Goal: Task Accomplishment & Management: Use online tool/utility

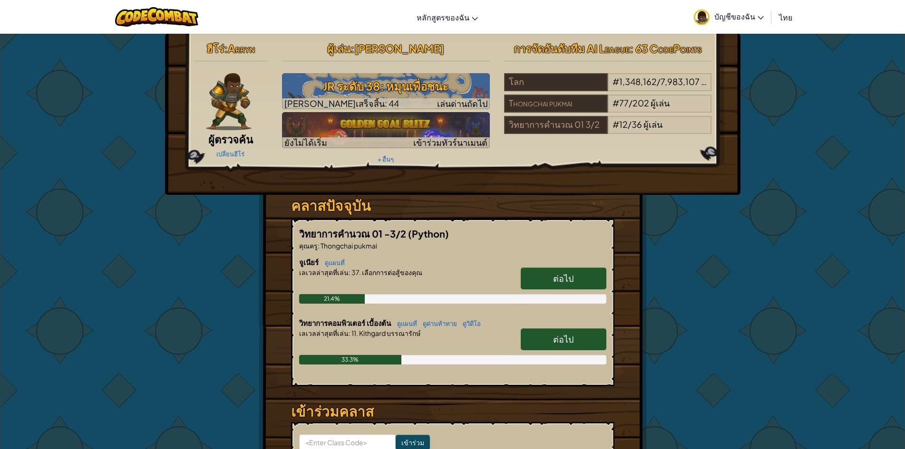
click at [386, 281] on div at bounding box center [452, 285] width 307 height 17
click at [559, 337] on span "ต่อไป" at bounding box center [563, 339] width 20 height 11
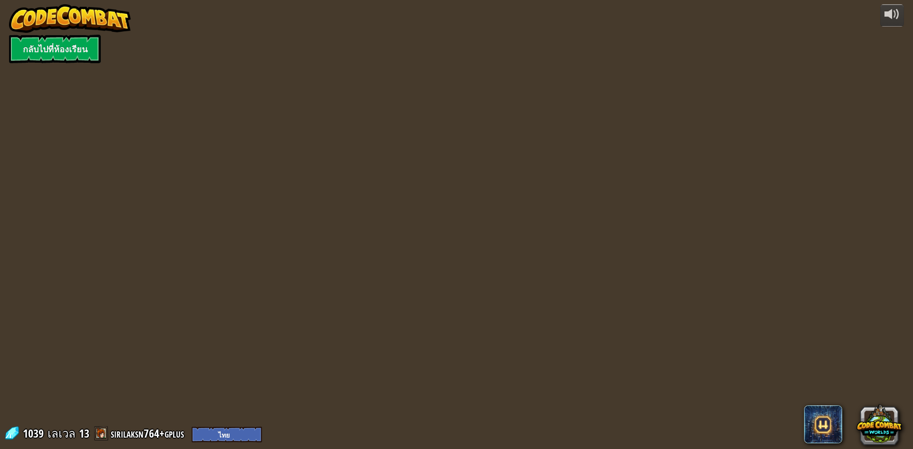
select select "th"
click at [543, 344] on div "powered by กลับไปที่ห้องเรียน 1039 [PERSON_NAME] 13 sirilaksn764+gplus English …" at bounding box center [456, 224] width 913 height 449
select select "th"
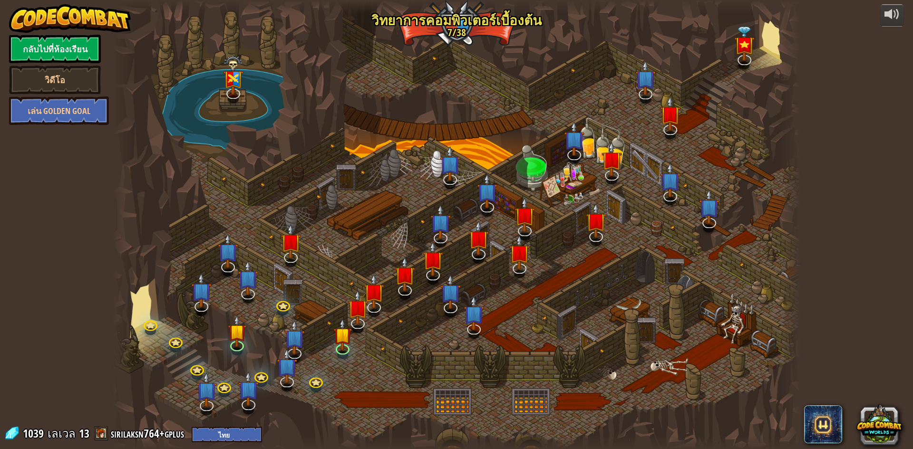
select select "th"
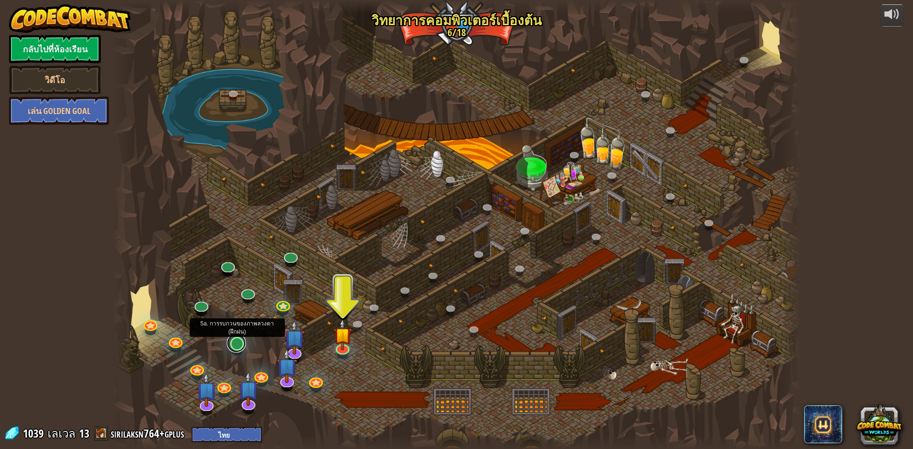
click at [239, 345] on link at bounding box center [236, 343] width 19 height 19
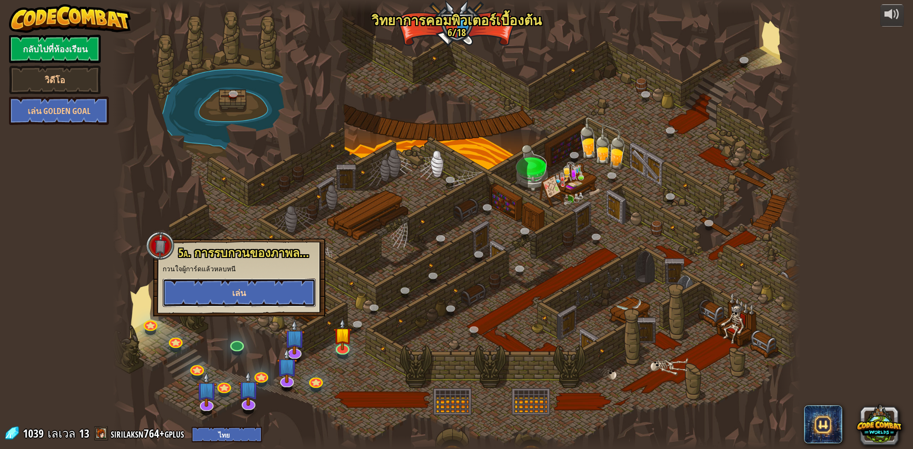
click at [257, 299] on button "เล่น" at bounding box center [239, 293] width 153 height 29
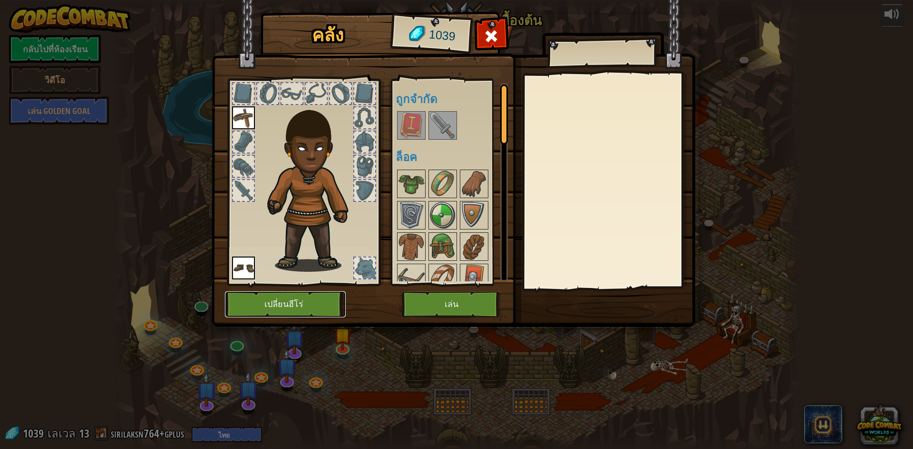
click at [292, 308] on button "เปลี่ยนฮีโร่" at bounding box center [285, 304] width 121 height 26
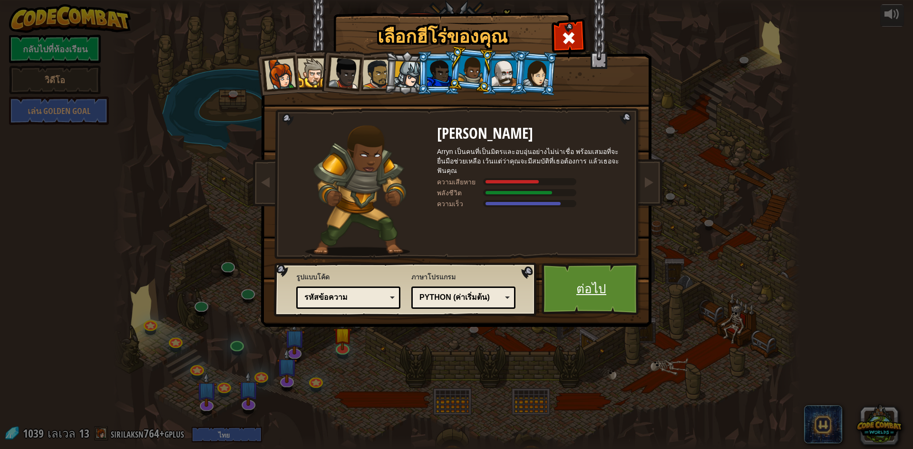
click at [568, 268] on link "ต่อไป" at bounding box center [590, 289] width 99 height 52
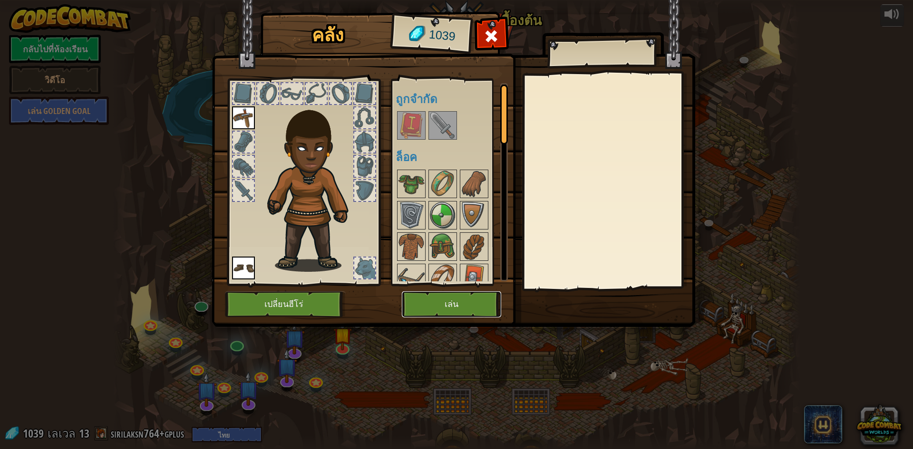
click at [476, 310] on button "เล่น" at bounding box center [451, 304] width 99 height 26
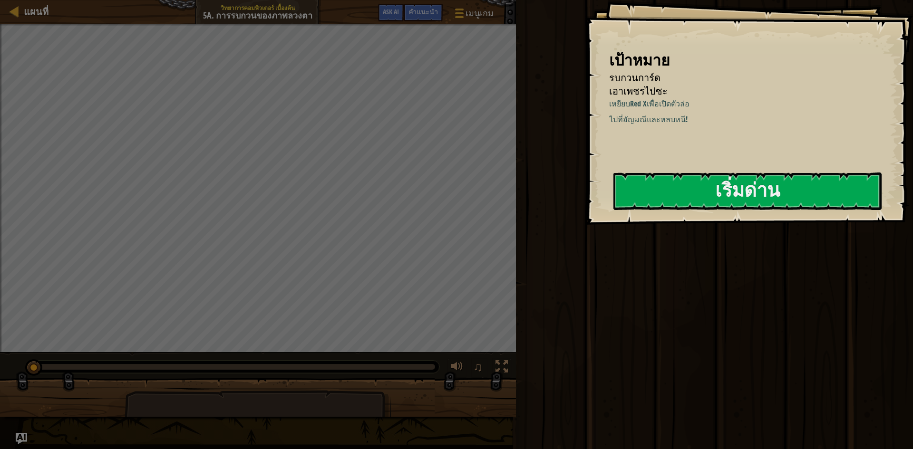
click at [472, 1] on div "แผนที่ วิทยาการคอมพิวเตอร์ เบื้องต้น 5a. การรบกวนของภาพลวงตา เมนูเกม เสร็จ[PERS…" at bounding box center [258, 12] width 516 height 24
click at [462, 16] on span at bounding box center [458, 17] width 9 height 2
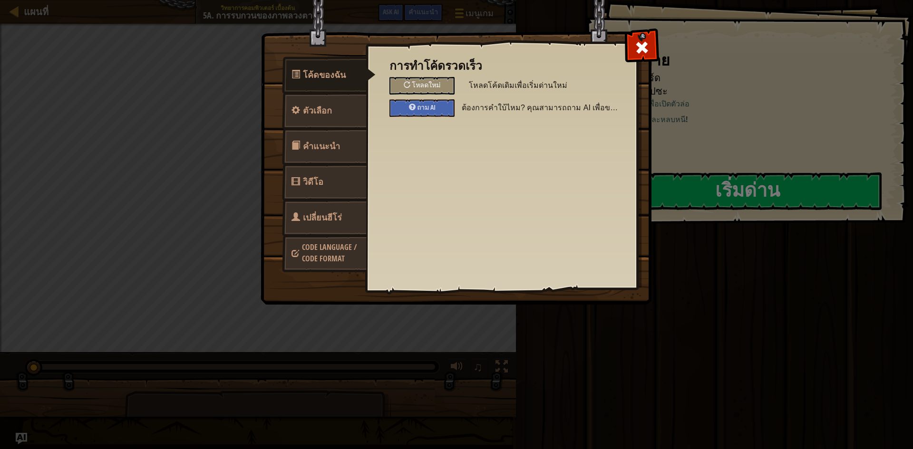
click at [214, 215] on div "โค้ดของฉัน ตัวเลือก คำแนะนำ วิดีโอ เปลี่ยนฮีโร่ Code Language / Code Format การ…" at bounding box center [456, 224] width 913 height 449
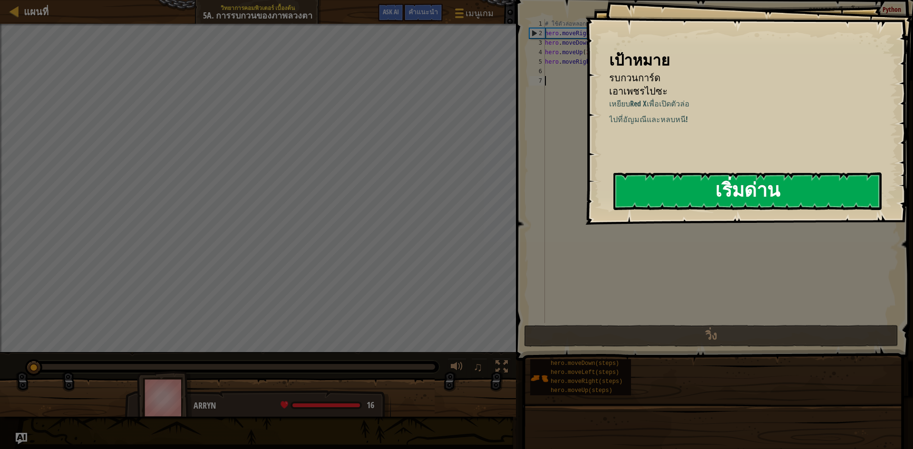
click at [636, 189] on button "เริ่มด่าน" at bounding box center [747, 192] width 268 height 38
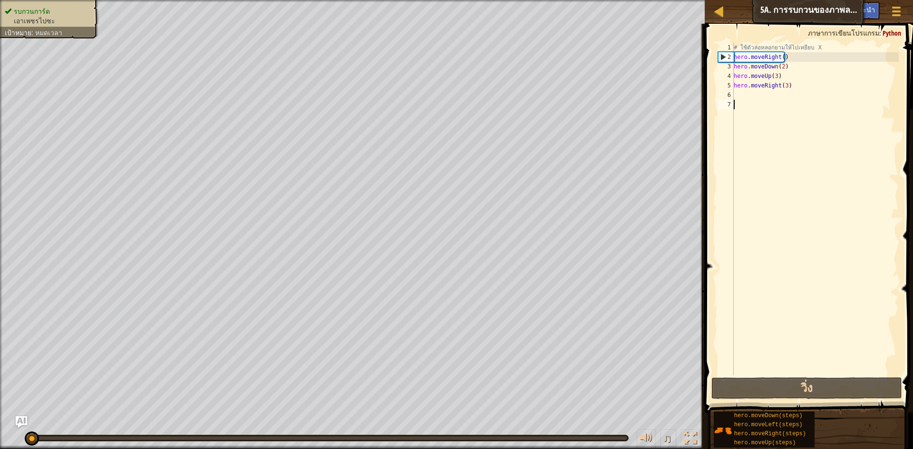
click at [742, 95] on div "# ใช้ตัวล่อหลอกยามให้ไปเหยียบ X hero . moveRight ( ) hero . moveDown ( 2 ) hero…" at bounding box center [815, 219] width 167 height 352
click at [758, 56] on div "# ใช้ตัวล่อหลอกยามให้ไปเหยียบ X hero . moveRight ( ) hero . moveDown ( 2 ) hero…" at bounding box center [815, 219] width 167 height 352
type textarea "hero.moveRight()"
click at [758, 56] on div "# ใช้ตัวล่อหลอกยามให้ไปเหยียบ X hero . moveRight ( ) hero . moveDown ( 2 ) hero…" at bounding box center [815, 219] width 167 height 352
click at [741, 104] on div "# ใช้ตัวล่อหลอกยามให้ไปเหยียบ X hero . moveRight ( ) hero . moveDown ( 2 ) hero…" at bounding box center [815, 219] width 167 height 352
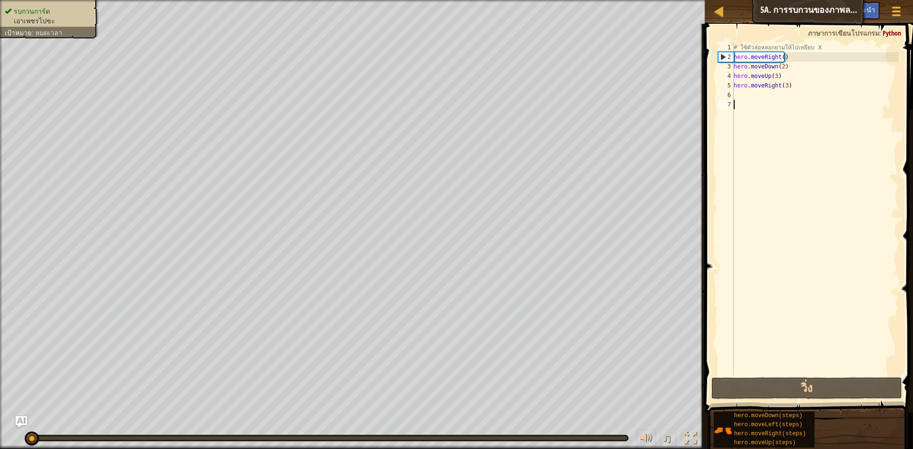
click at [745, 97] on div "# ใช้ตัวล่อหลอกยามให้ไปเหยียบ X hero . moveRight ( ) hero . moveDown ( 2 ) hero…" at bounding box center [815, 219] width 167 height 352
type textarea "m"
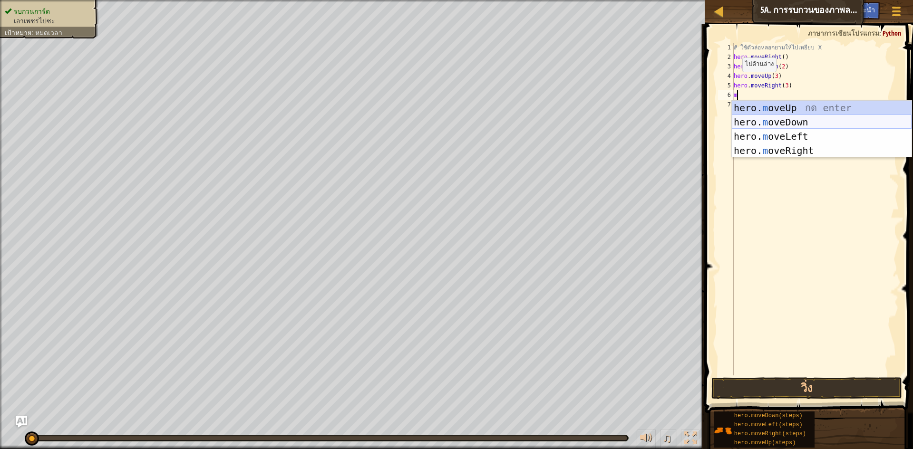
click at [784, 122] on div "hero. m oveUp กด enter hero. m oveDown กด enter hero. m oveLeft กด enter hero. …" at bounding box center [822, 144] width 180 height 86
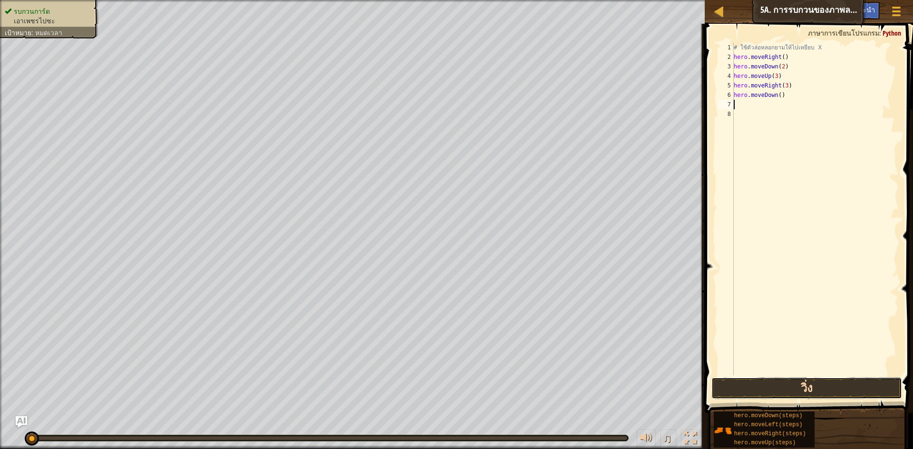
click at [789, 384] on button "วิ่ง" at bounding box center [806, 388] width 191 height 22
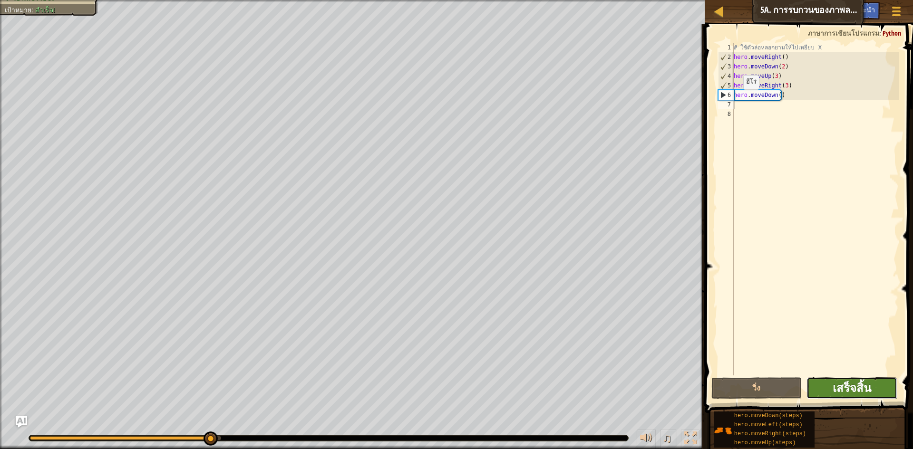
click at [867, 383] on span "เสร็จสิ้น" at bounding box center [851, 387] width 39 height 15
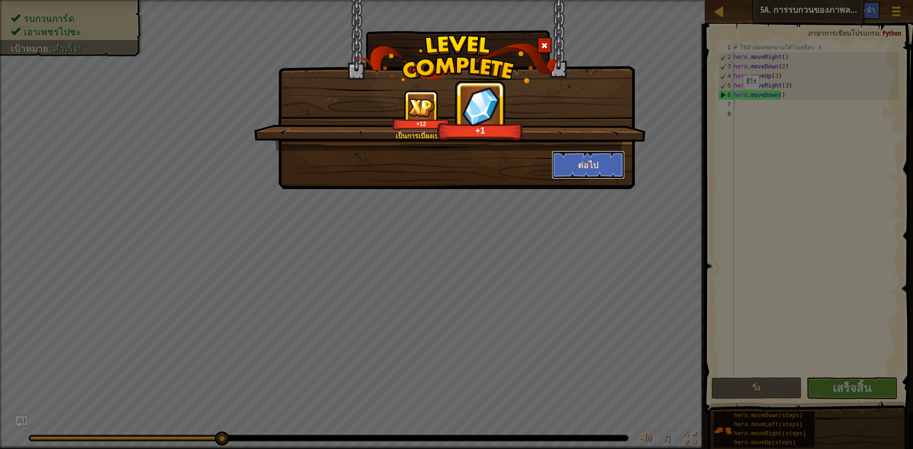
click at [615, 168] on button "ต่อไป" at bounding box center [588, 165] width 74 height 29
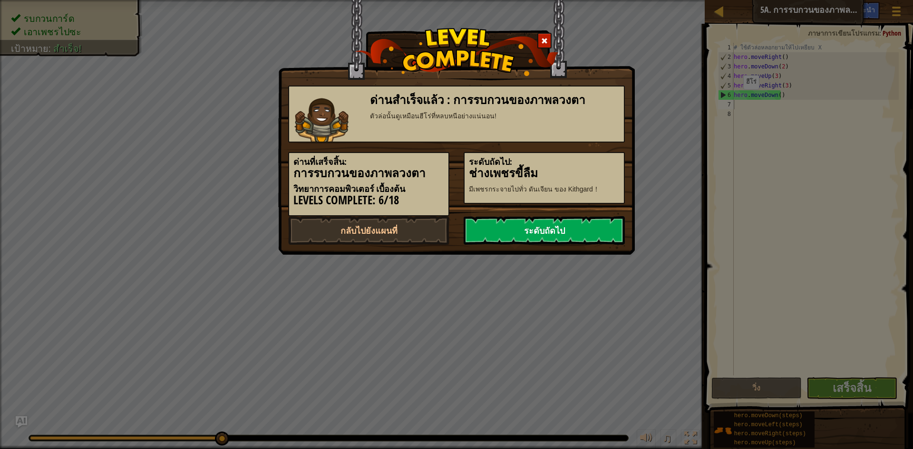
click at [569, 230] on link "ระดับถัดไป" at bounding box center [543, 230] width 161 height 29
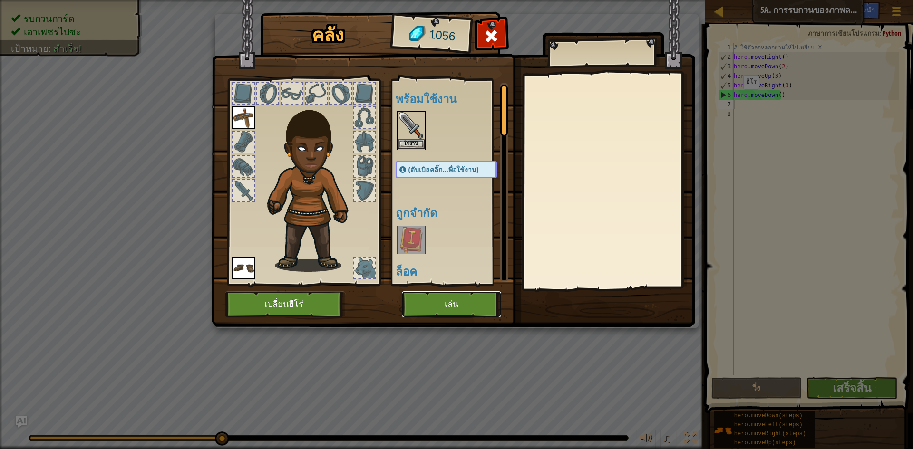
click at [447, 302] on button "เล่น" at bounding box center [451, 304] width 99 height 26
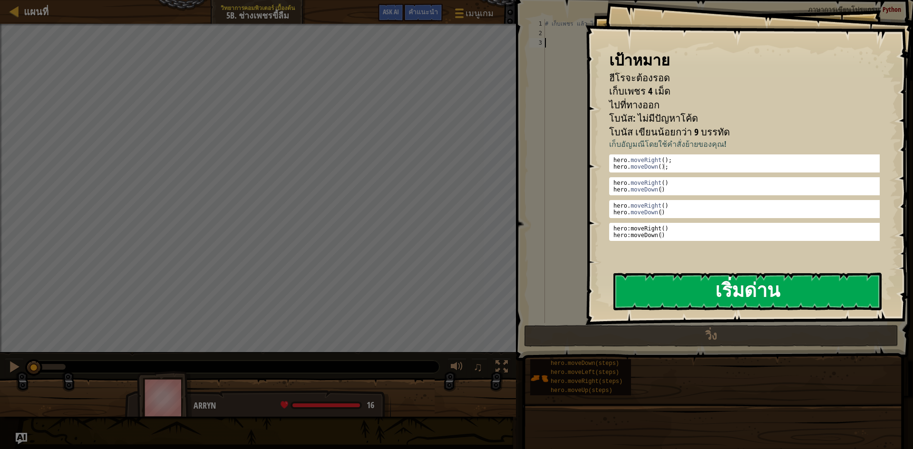
click at [710, 303] on button "เริ่มด่าน" at bounding box center [747, 292] width 268 height 38
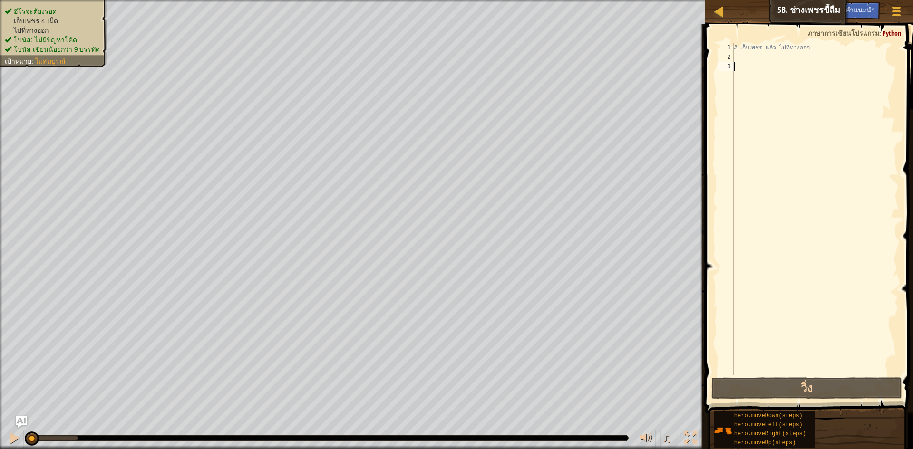
click at [747, 58] on div "# เก็บเพชร แล้ว ไปที่ทางออก" at bounding box center [815, 219] width 167 height 352
click at [750, 49] on div "# เก็บเพชร แล้ว ไปที่ทางออก" at bounding box center [815, 219] width 167 height 352
type textarea "# เก็บเพชร แล้ว ไปที่ทางออก"
click at [734, 57] on div "# เก็บเพชร แล้ว ไปที่ทางออก" at bounding box center [815, 219] width 167 height 352
type textarea "m"
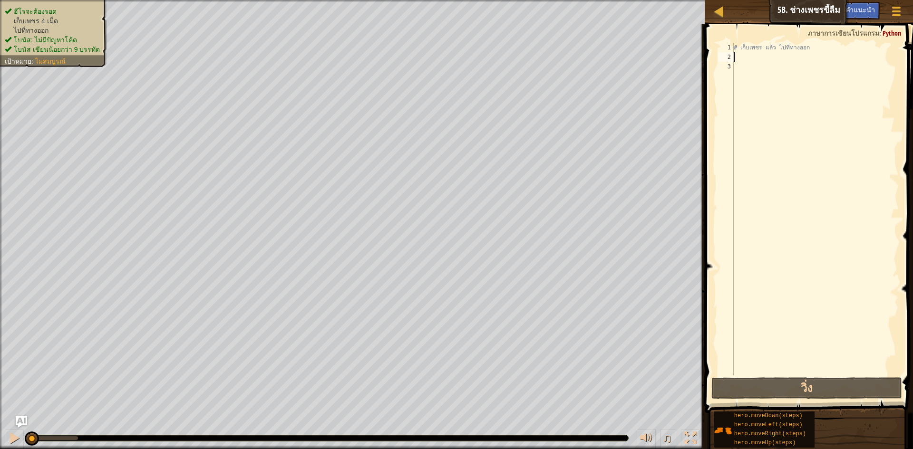
scroll to position [4, 0]
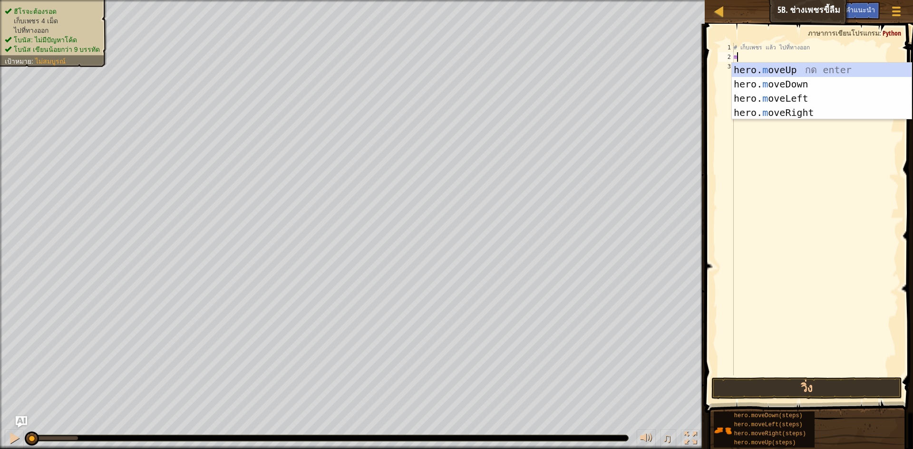
drag, startPoint x: 763, startPoint y: 196, endPoint x: 766, endPoint y: 187, distance: 9.2
click at [764, 193] on div "# เก็บเพชร แล้ว ไปที่ทางออก m" at bounding box center [815, 219] width 167 height 352
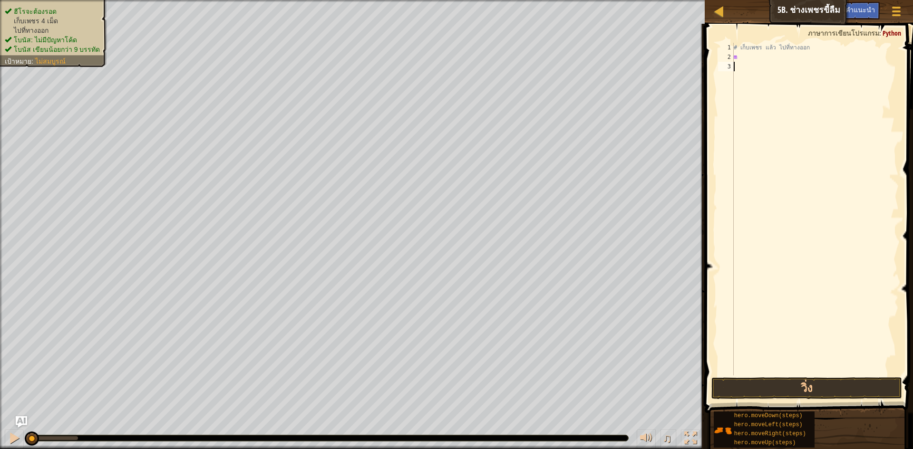
click at [751, 69] on div "# เก็บเพชร แล้ว ไปที่ทางออก m" at bounding box center [815, 219] width 167 height 352
click at [752, 58] on div "# เก็บเพชร แล้ว ไปที่ทางออก m" at bounding box center [815, 219] width 167 height 352
type textarea "m"
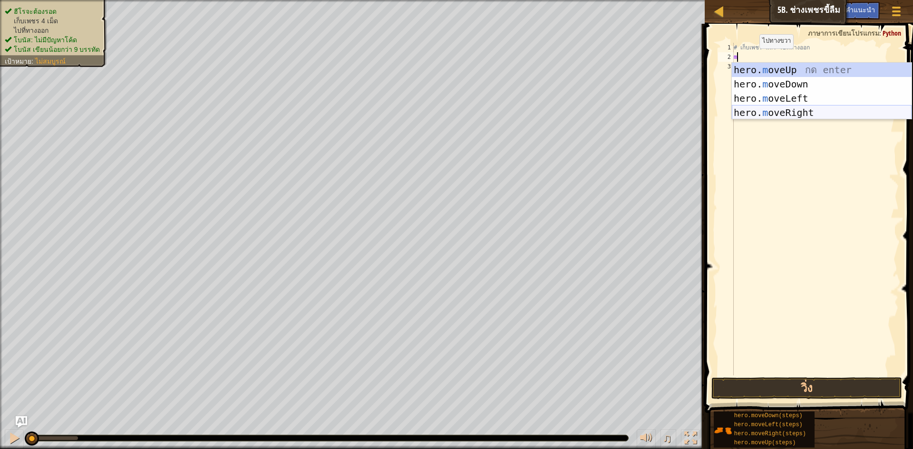
click at [784, 112] on div "hero. m oveUp กด enter hero. m oveDown กด enter hero. m oveLeft กด enter hero. …" at bounding box center [822, 106] width 180 height 86
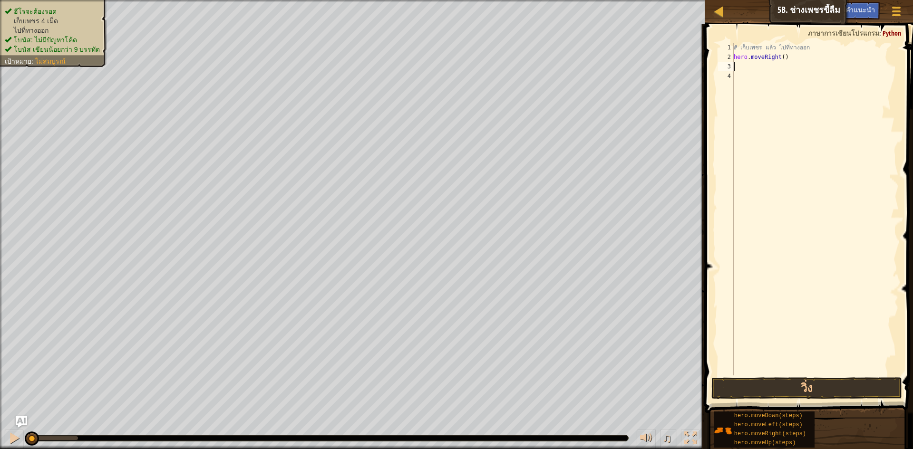
type textarea "m"
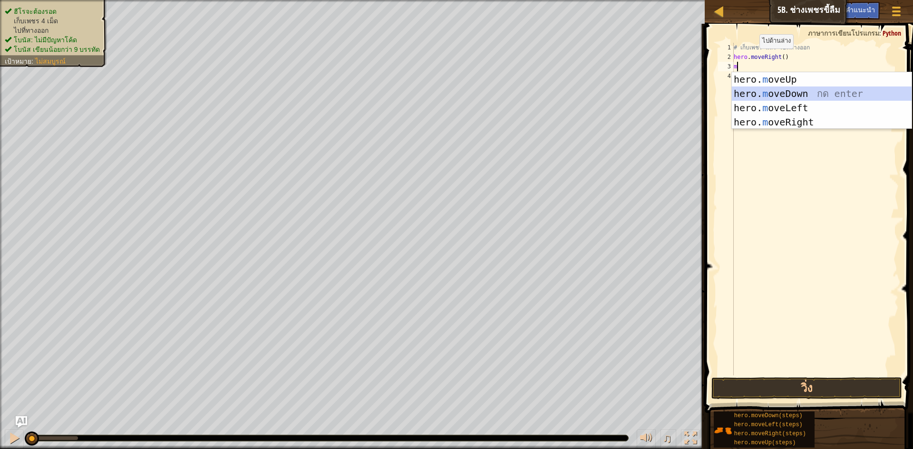
click at [774, 93] on div "hero. m oveUp กด enter hero. m oveDown กด enter hero. m oveLeft กด enter hero. …" at bounding box center [822, 115] width 180 height 86
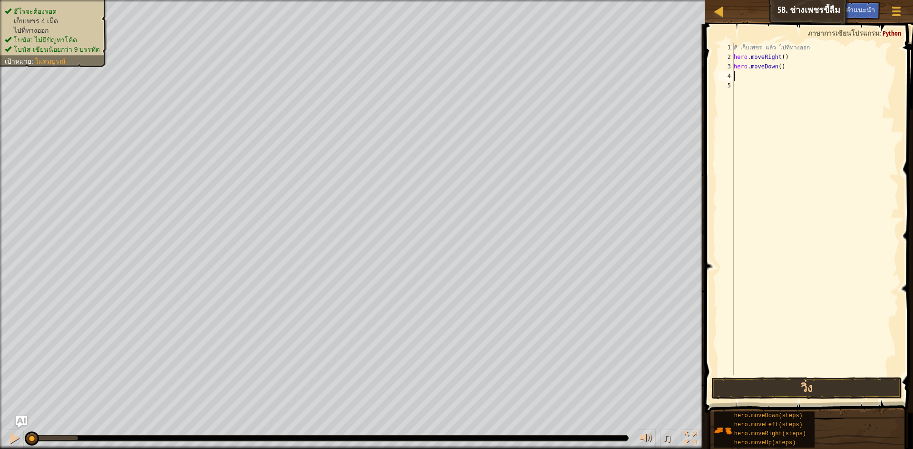
type textarea "m"
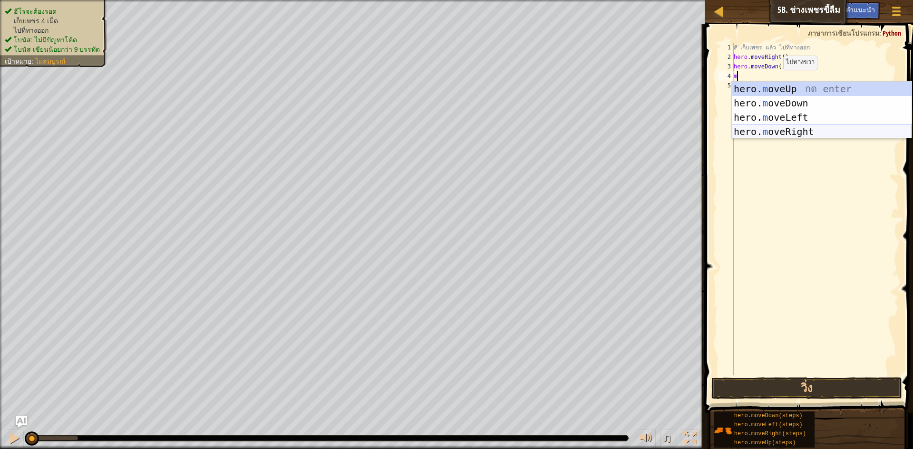
click at [760, 135] on div "hero. m oveUp กด enter hero. m oveDown กด enter hero. m oveLeft กด enter hero. …" at bounding box center [822, 125] width 180 height 86
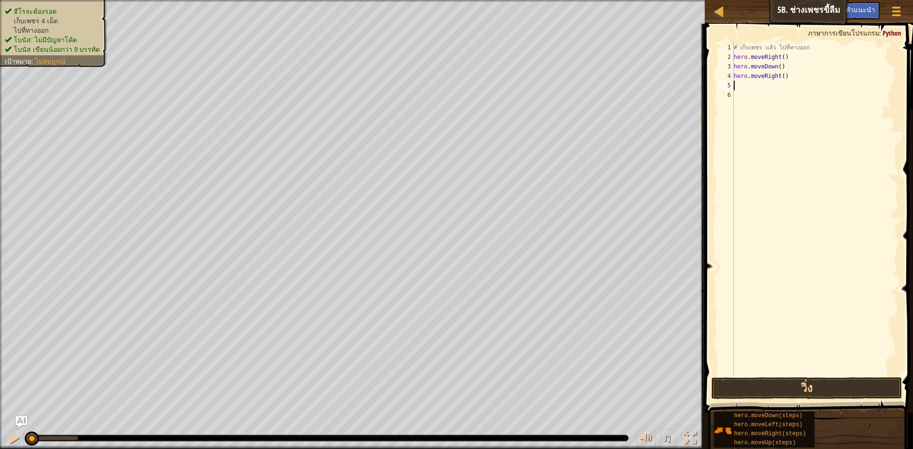
click at [780, 81] on div "# เก็บเพชร แล้ว ไปที่ทางออก hero . moveRight ( ) hero . moveDown ( ) hero . mov…" at bounding box center [815, 219] width 167 height 352
click at [778, 77] on div "# เก็บเพชร แล้ว ไปที่ทางออก hero . moveRight ( ) hero . moveDown ( ) hero . mov…" at bounding box center [815, 219] width 167 height 352
click at [780, 77] on div "# เก็บเพชร แล้ว ไปที่ทางออก hero . moveRight ( ) hero . moveDown ( ) hero . mov…" at bounding box center [815, 219] width 167 height 352
type textarea "hero.moveRight(2)"
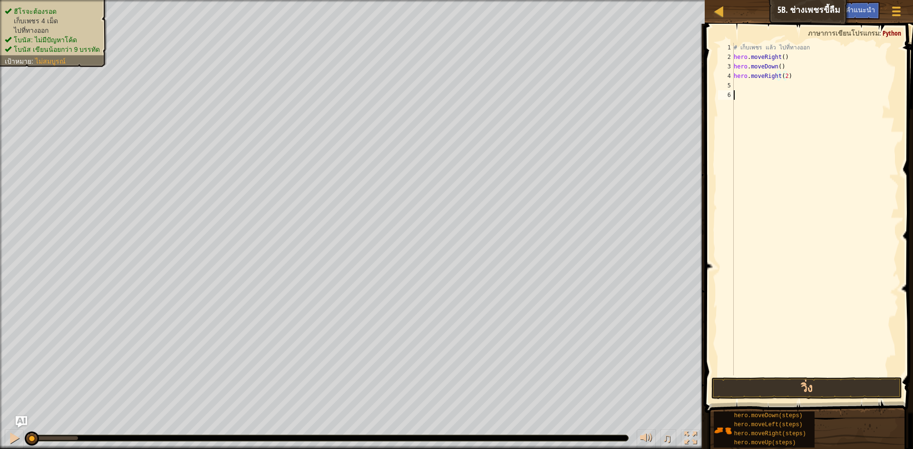
click at [775, 93] on div "# เก็บเพชร แล้ว ไปที่ทางออก hero . moveRight ( ) hero . moveDown ( ) hero . mov…" at bounding box center [815, 219] width 167 height 352
click at [743, 66] on div "# เก็บเพชร แล้ว ไปที่ทางออก hero . moveRight ( ) hero . moveDown ( ) hero . mov…" at bounding box center [815, 219] width 167 height 352
type textarea "hero.moveDown()"
click at [736, 87] on div "# เก็บเพชร แล้ว ไปที่ทางออก hero . moveRight ( ) hero . moveDown ( ) hero . mov…" at bounding box center [815, 219] width 167 height 352
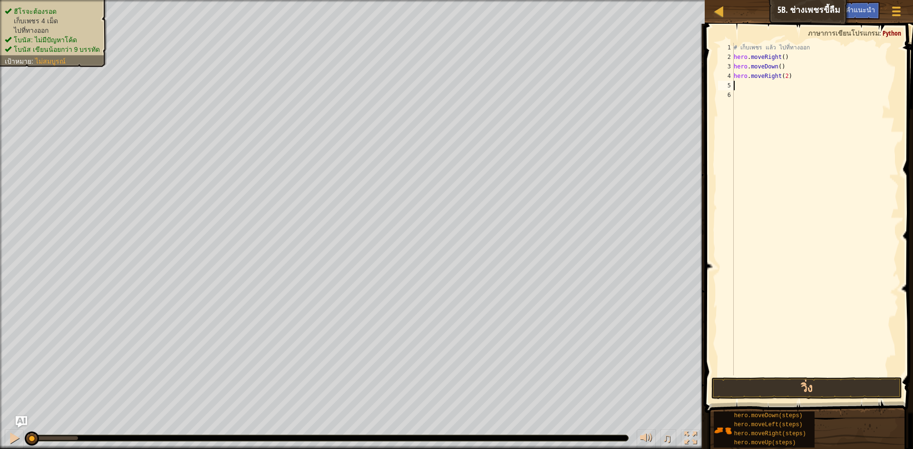
type textarea "m"
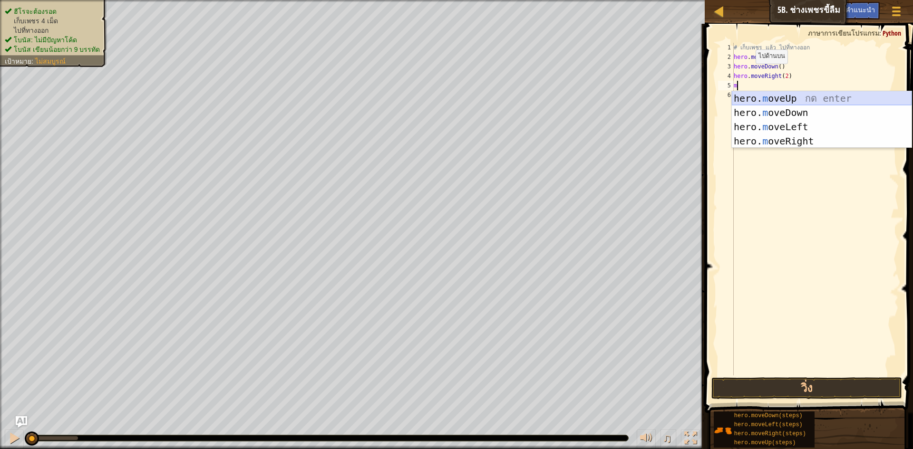
click at [771, 102] on div "hero. m oveUp กด enter hero. m oveDown กด enter hero. m oveLeft กด enter hero. …" at bounding box center [822, 134] width 180 height 86
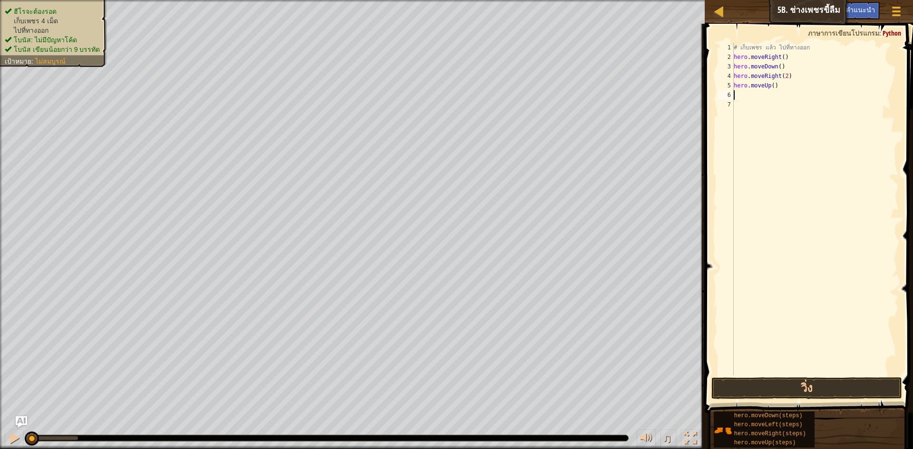
type textarea "m"
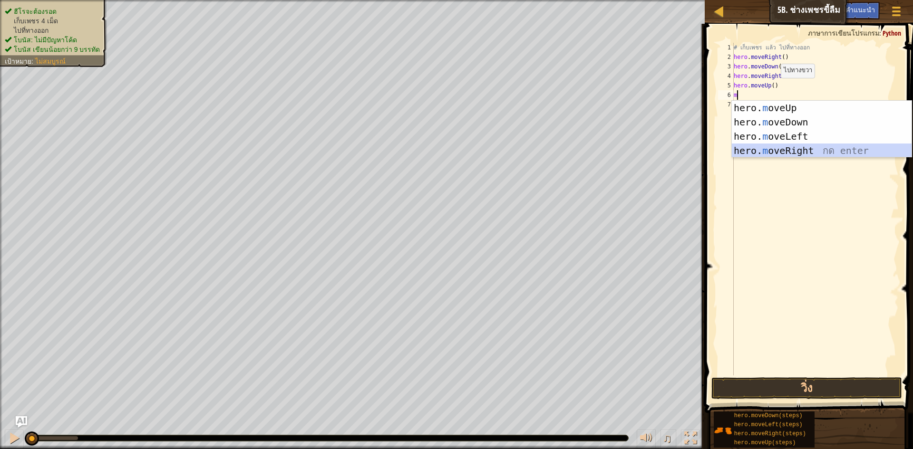
click at [778, 149] on div "hero. m oveUp กด enter hero. m oveDown กด enter hero. m oveLeft กด enter hero. …" at bounding box center [822, 144] width 180 height 86
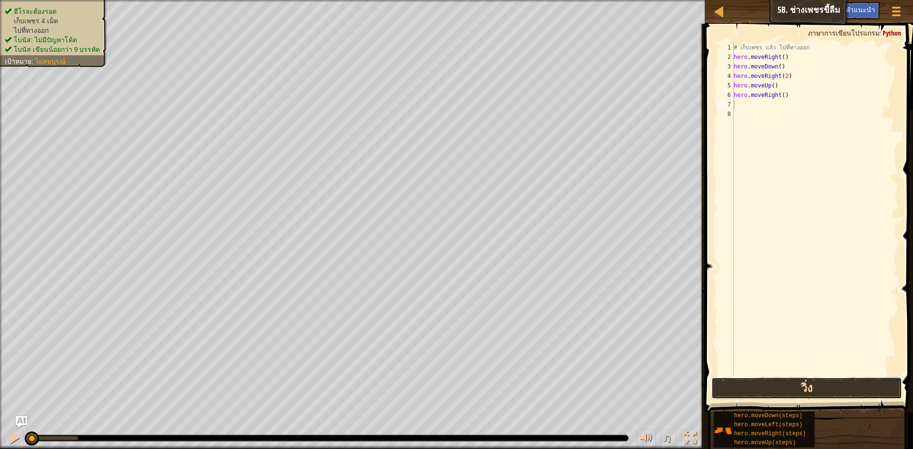
click at [768, 392] on button "วิ่ง" at bounding box center [806, 388] width 191 height 22
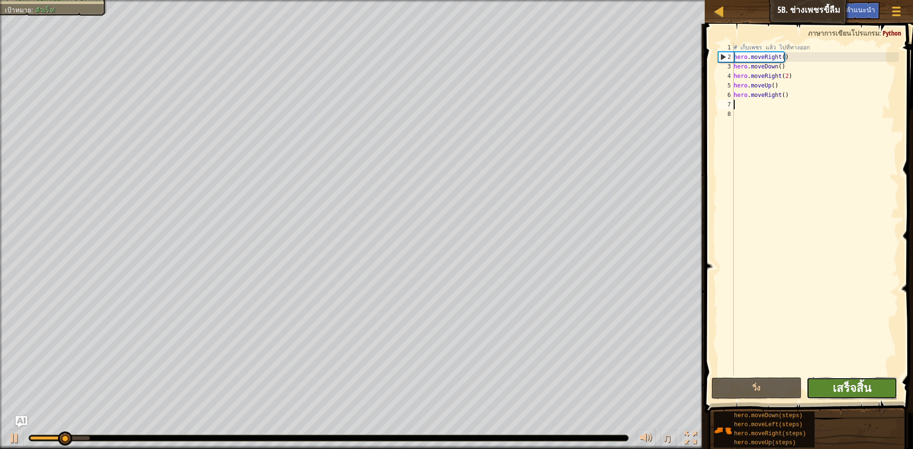
click at [849, 382] on span "เสร็จสิ้น" at bounding box center [851, 387] width 39 height 15
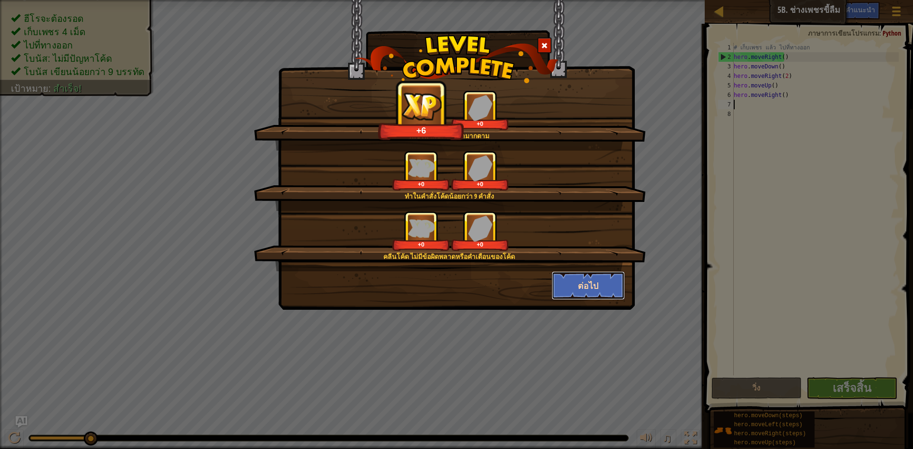
click at [598, 291] on button "ต่อไป" at bounding box center [588, 285] width 74 height 29
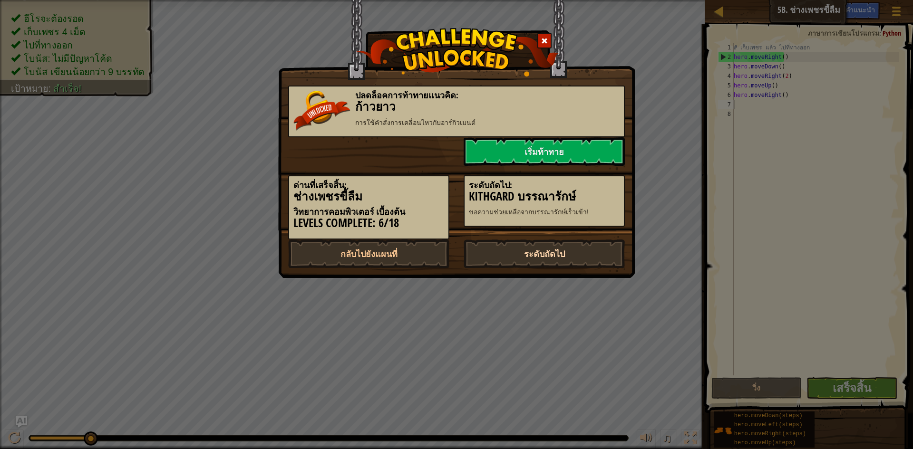
click at [528, 254] on link "ระดับถัดไป" at bounding box center [543, 254] width 161 height 29
click at [544, 146] on link "เริ่มท้าทาย" at bounding box center [543, 151] width 161 height 29
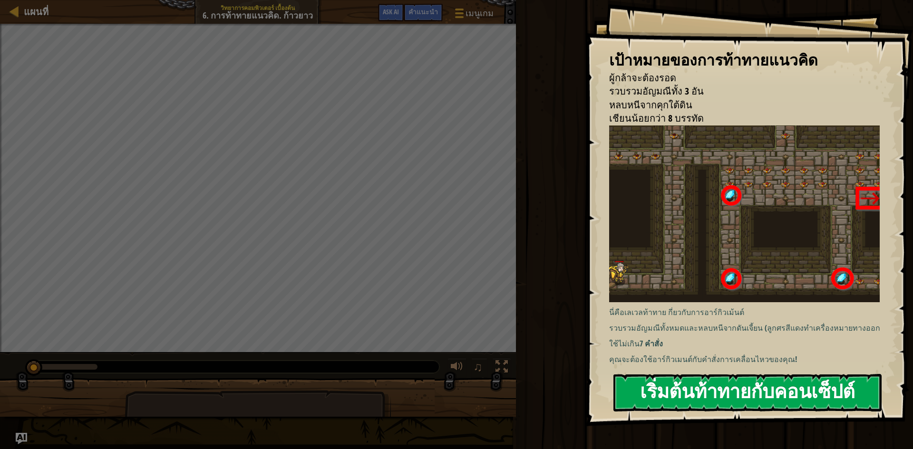
click at [804, 404] on button "เริ่มต้นท้าทายกับคอนเซ็ปต์" at bounding box center [747, 393] width 268 height 38
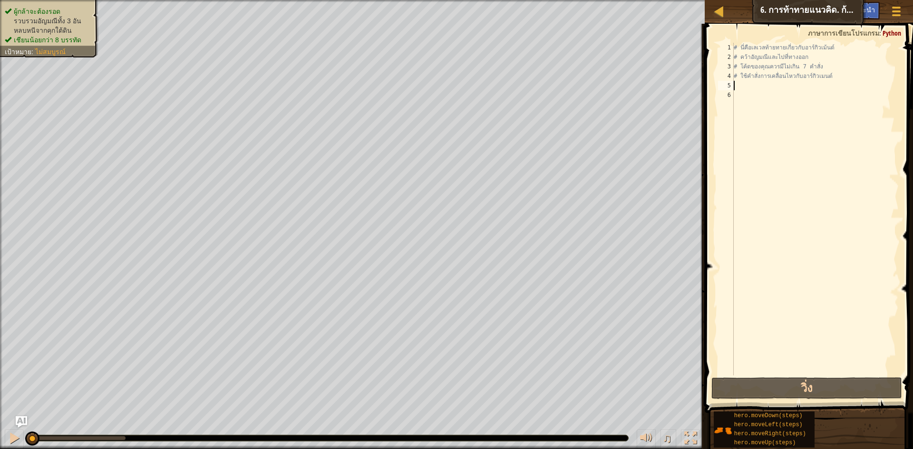
click at [742, 88] on div "# นี่คือเลเวลท้ายทายเกี่ยวกับอาร์กิวเม้นต์ # คว้าอัญมณีและไปที่ทางออก # โค้ดของ…" at bounding box center [815, 219] width 167 height 352
type textarea "m"
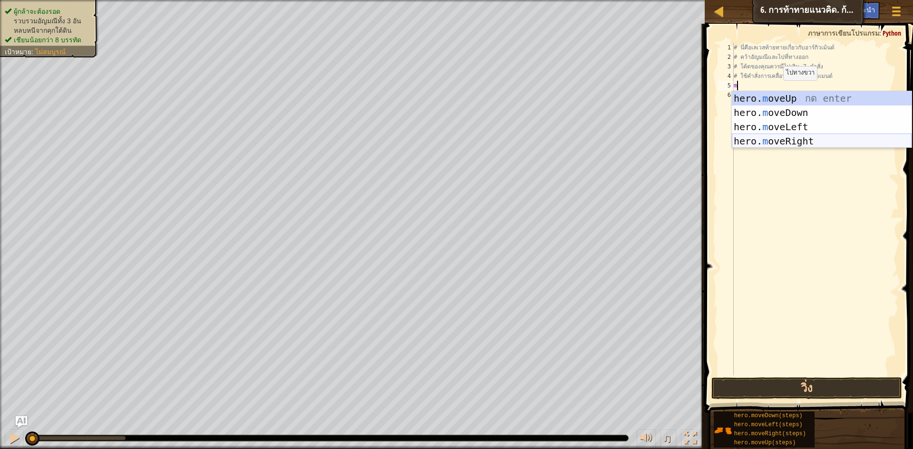
click at [770, 139] on div "hero. m oveUp กด enter hero. m oveDown กด enter hero. m oveLeft กด enter hero. …" at bounding box center [822, 134] width 180 height 86
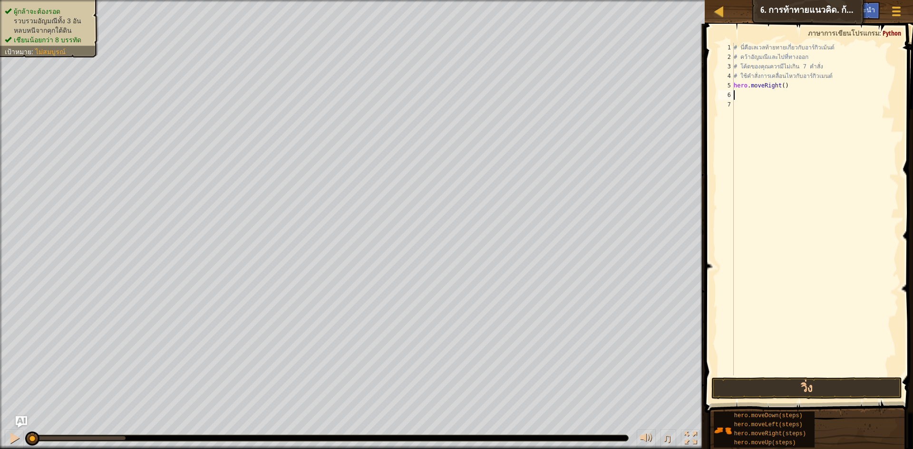
type textarea "m"
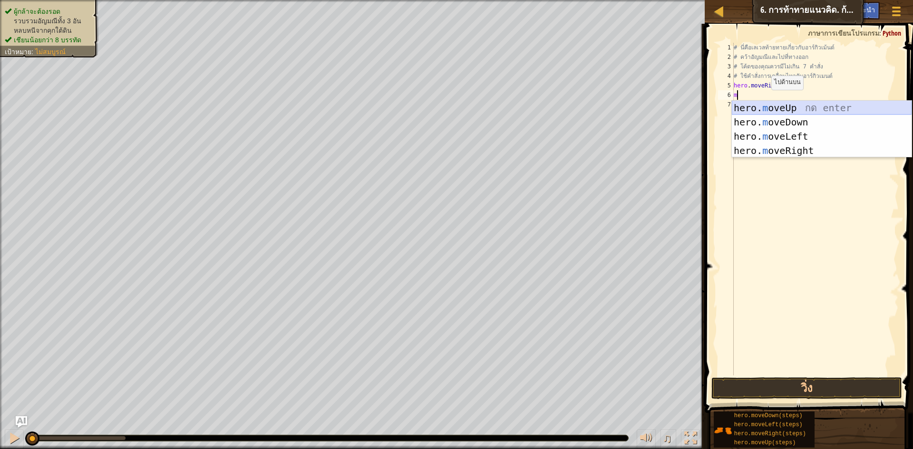
click at [762, 104] on div "hero. m oveUp กด enter hero. m oveDown กด enter hero. m oveLeft กด enter hero. …" at bounding box center [822, 144] width 180 height 86
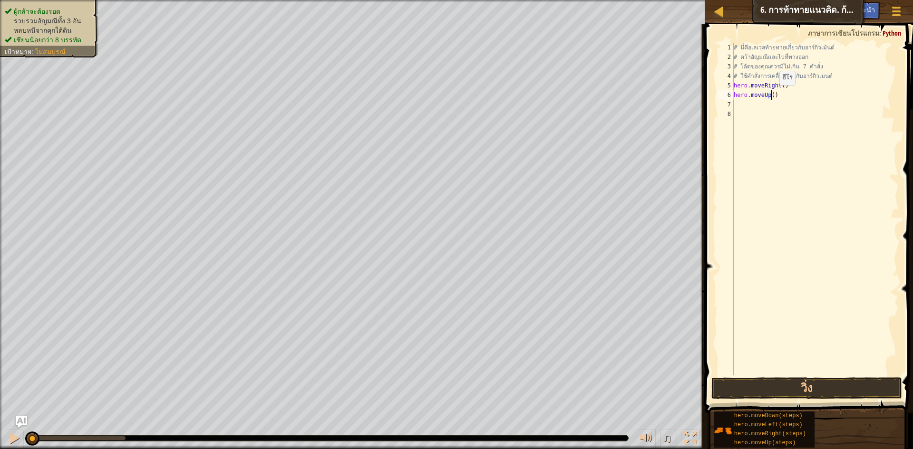
click at [771, 95] on div "# นี่คือ[PERSON_NAME]ท้ายทายเกี่ยวกับอาร์กิวเม้นต์ # คว้า[PERSON_NAME]และไปที่ท…" at bounding box center [815, 219] width 167 height 352
type textarea "hero.moveUp(3)"
click at [762, 115] on div "# นี่คือ[PERSON_NAME]ท้ายทายเกี่ยวกับอาร์กิวเม้นต์ # คว้า[PERSON_NAME]และไปที่ท…" at bounding box center [815, 219] width 167 height 352
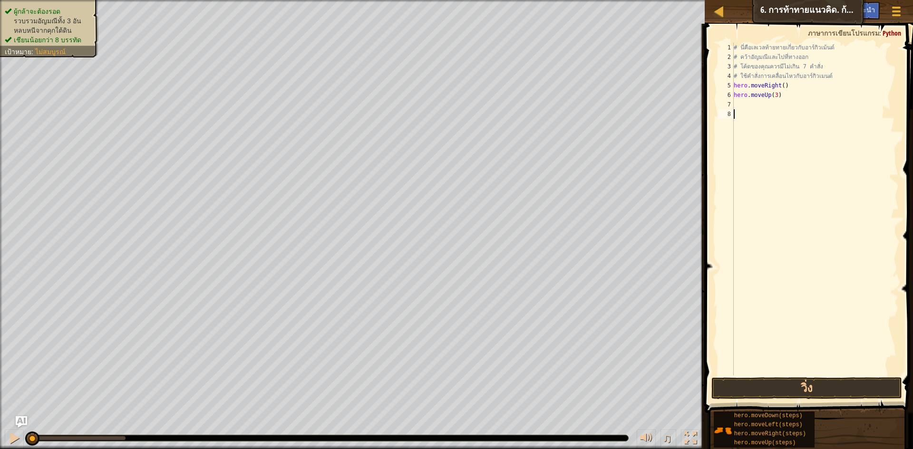
click at [758, 100] on div "# นี่คือ[PERSON_NAME]ท้ายทายเกี่ยวกับอาร์กิวเม้นต์ # คว้า[PERSON_NAME]และไปที่ท…" at bounding box center [815, 219] width 167 height 352
type textarea "m"
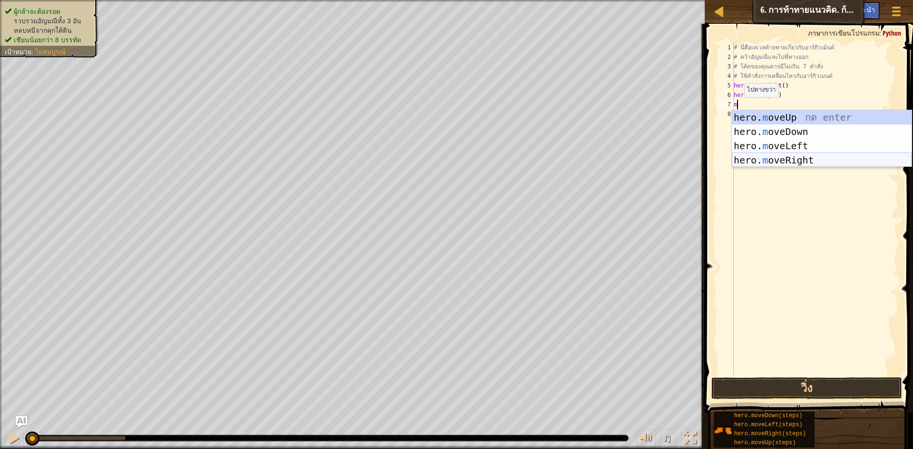
click at [785, 162] on div "hero. m oveUp กด enter hero. m oveDown กด enter hero. m oveLeft กด enter hero. …" at bounding box center [822, 153] width 180 height 86
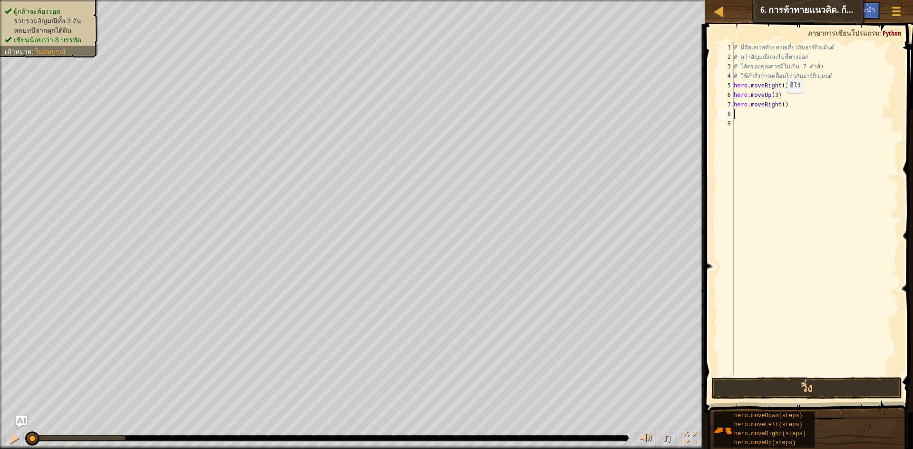
click at [779, 103] on div "# นี่คือ[PERSON_NAME]ท้ายทายเกี่ยวกับอาร์กิวเม้นต์ # คว้า[PERSON_NAME]และไปที่ท…" at bounding box center [815, 219] width 167 height 352
click at [781, 102] on div "# นี่คือ[PERSON_NAME]ท้ายทายเกี่ยวกับอาร์กิวเม้นต์ # คว้า[PERSON_NAME]และไปที่ท…" at bounding box center [815, 219] width 167 height 352
type textarea "hero.moveRight(2)"
click at [747, 117] on div "# นี่คือ[PERSON_NAME]ท้ายทายเกี่ยวกับอาร์กิวเม้นต์ # คว้า[PERSON_NAME]และไปที่ท…" at bounding box center [815, 219] width 167 height 352
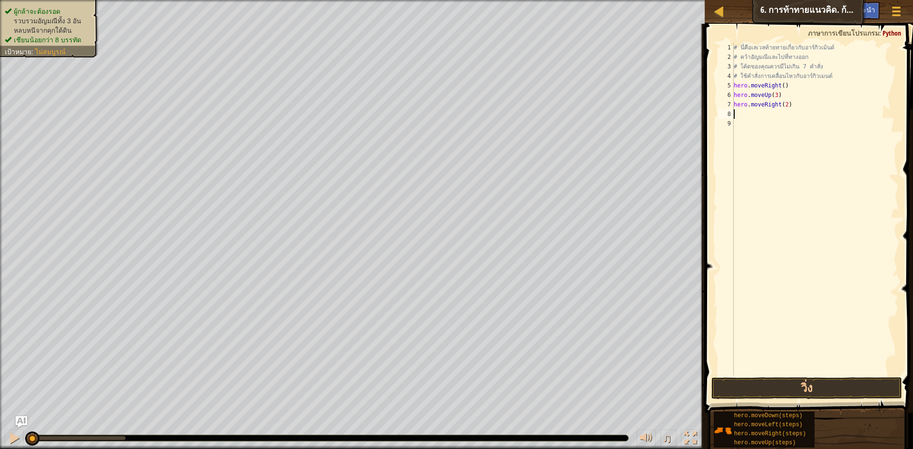
scroll to position [4, 0]
type textarea "m"
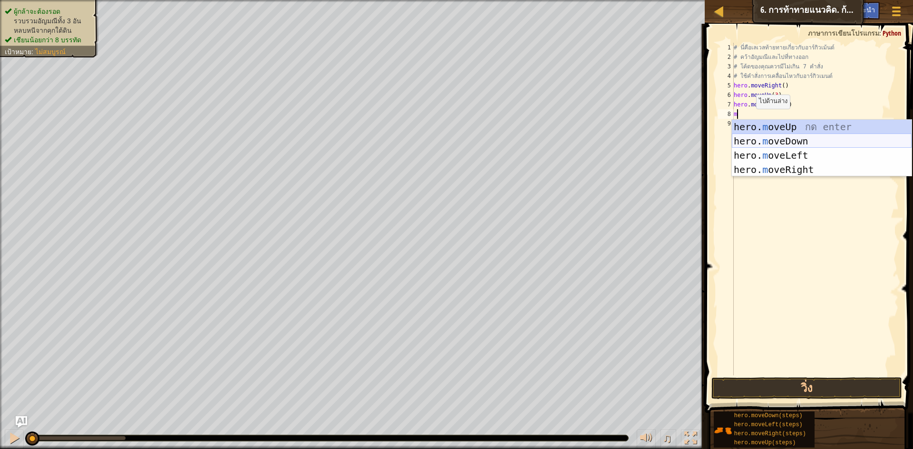
click at [766, 136] on div "hero. m oveUp กด enter hero. m oveDown กด enter hero. m oveLeft กด enter hero. …" at bounding box center [822, 163] width 180 height 86
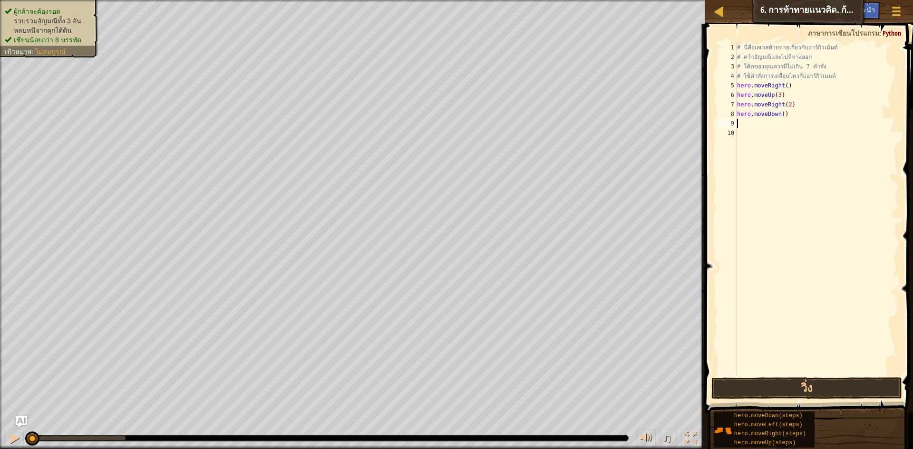
type textarea "m"
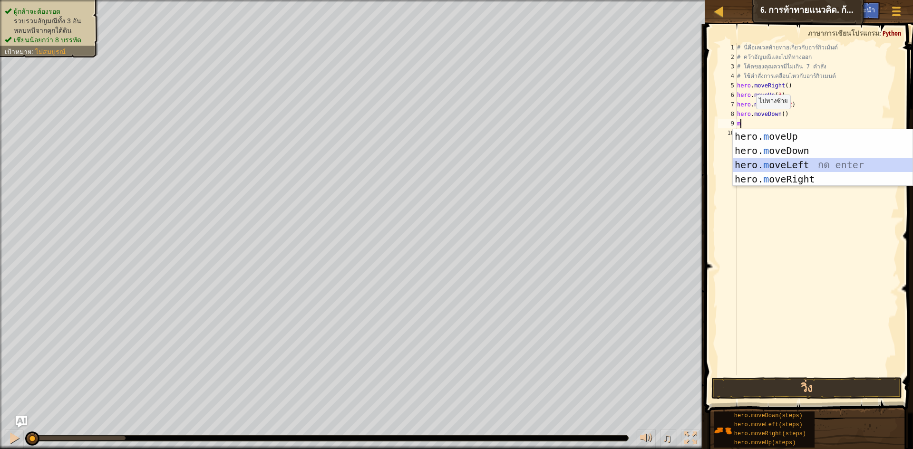
click at [743, 163] on div "hero. m oveUp กด enter hero. m oveDown กด enter hero. m oveLeft กด enter hero. …" at bounding box center [822, 172] width 180 height 86
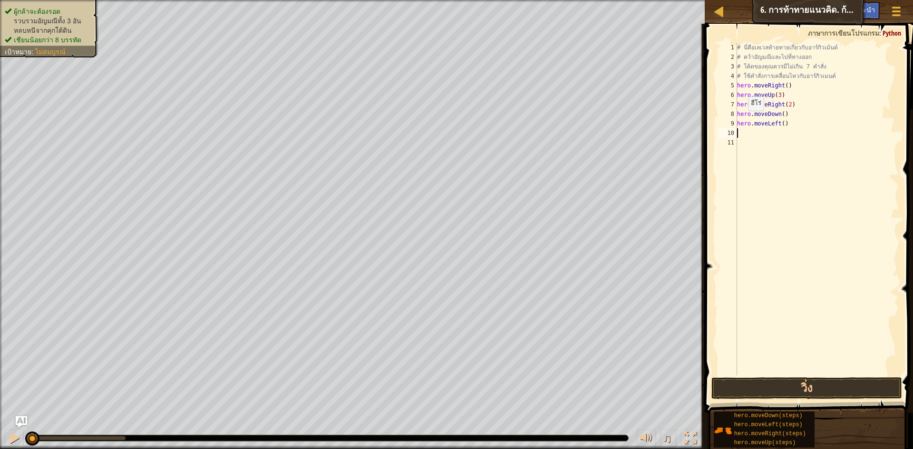
type textarea "m"
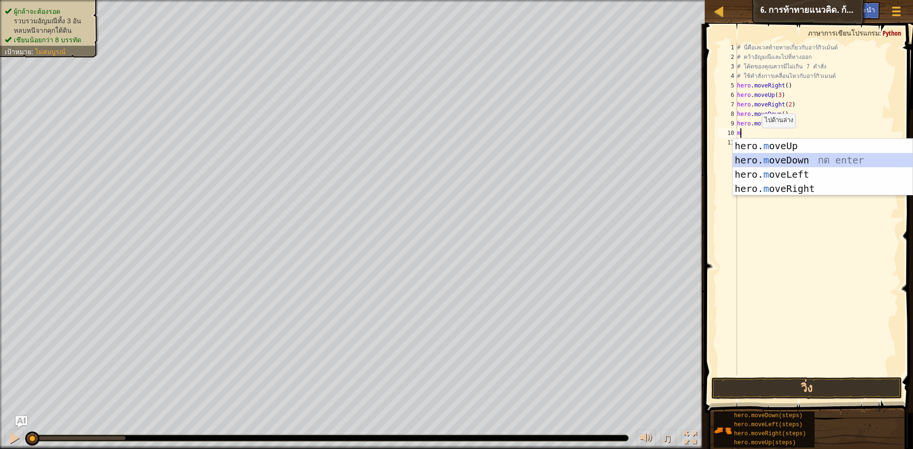
click at [758, 161] on div "hero. m oveUp กด enter hero. m oveDown กด enter hero. m oveLeft กด enter hero. …" at bounding box center [822, 182] width 180 height 86
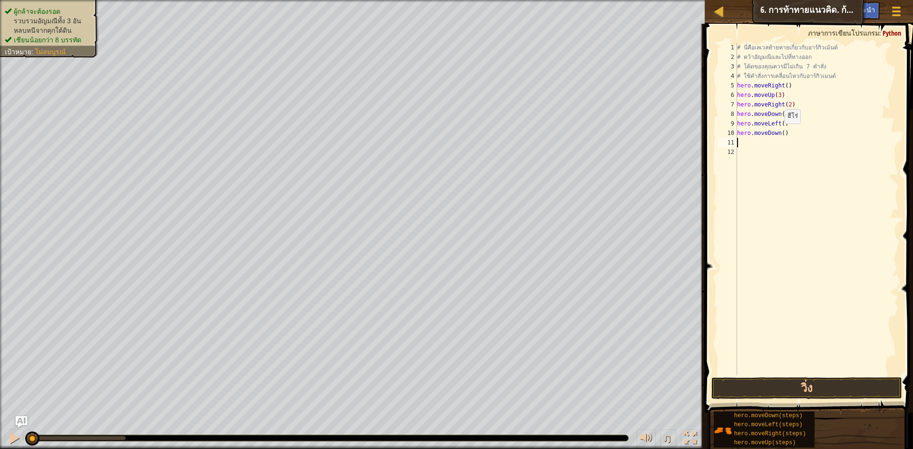
click at [780, 133] on div "# นี่คือ[PERSON_NAME]ท้ายทายเกี่ยวกับอาร์กิวเม้นต์ # คว้า[PERSON_NAME]และไปที่ท…" at bounding box center [817, 219] width 164 height 352
type textarea "hero.moveDown(2)"
click at [751, 141] on div "# นี่คือ[PERSON_NAME]ท้ายทายเกี่ยวกับอาร์กิวเม้นต์ # คว้า[PERSON_NAME]และไปที่ท…" at bounding box center [817, 219] width 164 height 352
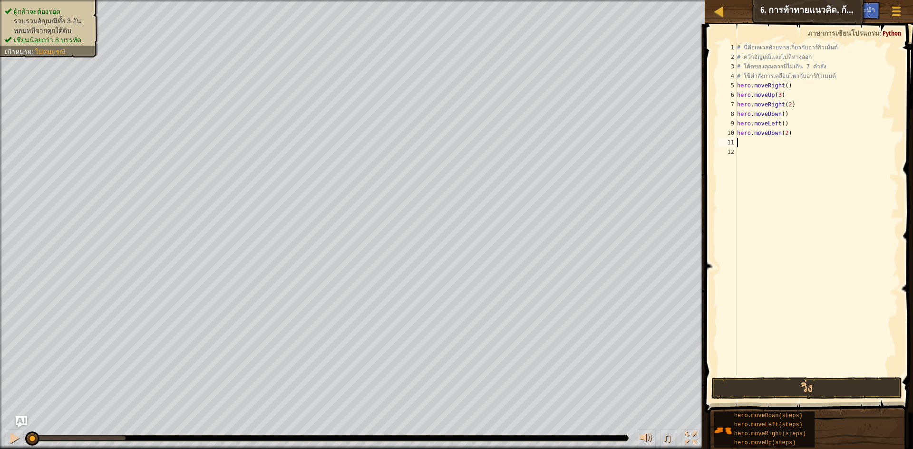
type textarea "m"
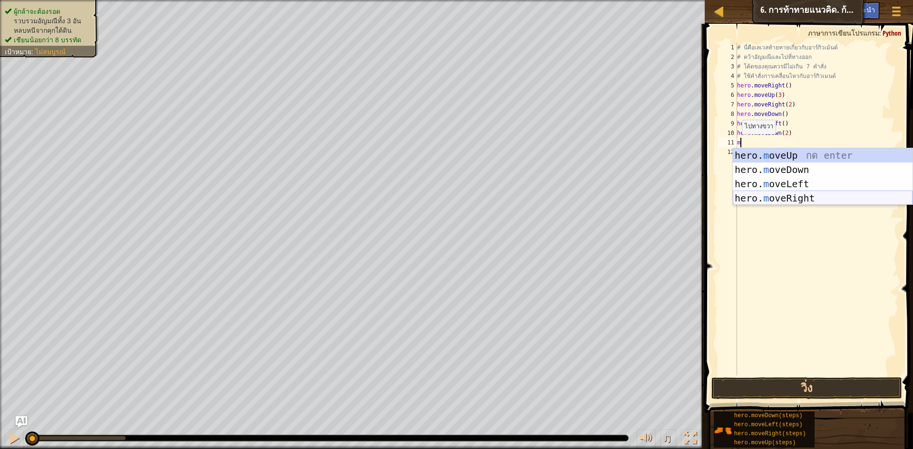
click at [773, 197] on div "hero. m oveUp กด enter hero. m oveDown กด enter hero. m oveLeft กด enter hero. …" at bounding box center [822, 191] width 180 height 86
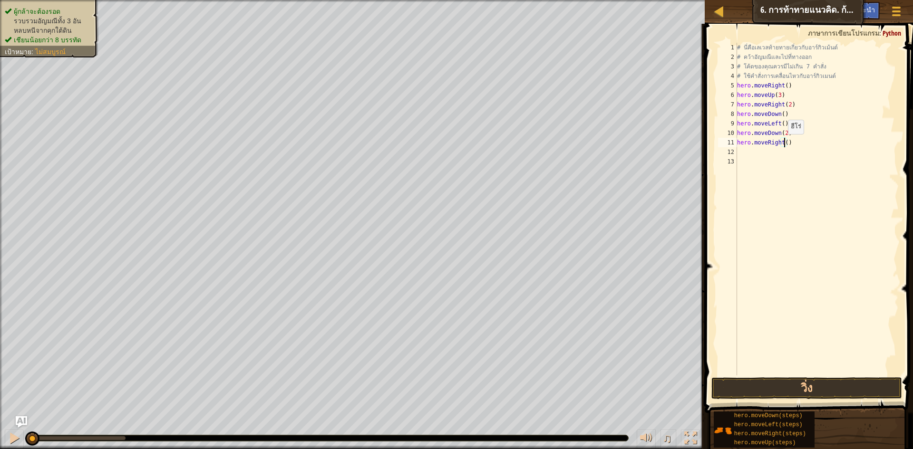
click at [783, 144] on div "# นี่คือ[PERSON_NAME]ท้ายทายเกี่ยวกับอาร์กิวเม้นต์ # คว้า[PERSON_NAME]และไปที่ท…" at bounding box center [817, 219] width 164 height 352
type textarea "hero.moveRight(2)"
click at [771, 161] on div "# นี่คือ[PERSON_NAME]ท้ายทายเกี่ยวกับอาร์กิวเม้นต์ # คว้า[PERSON_NAME]และไปที่ท…" at bounding box center [817, 219] width 164 height 352
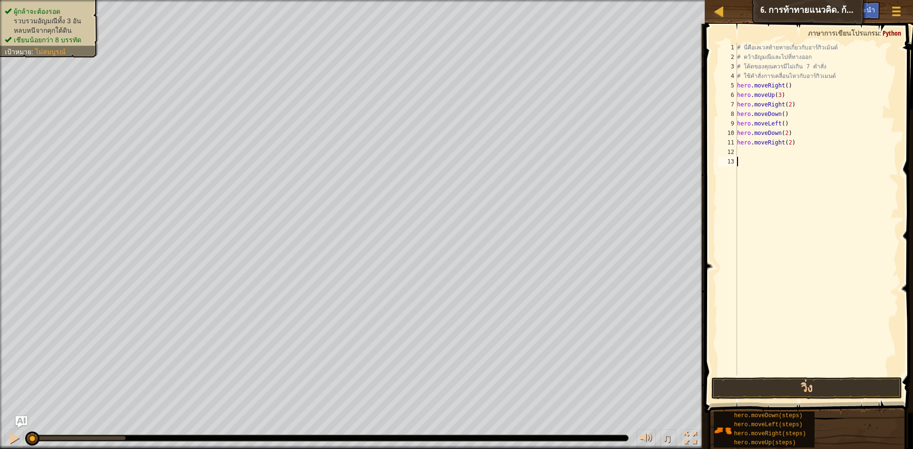
click at [761, 155] on div "# นี่คือ[PERSON_NAME]ท้ายทายเกี่ยวกับอาร์กิวเม้นต์ # คว้า[PERSON_NAME]และไปที่ท…" at bounding box center [817, 219] width 164 height 352
type textarea "m"
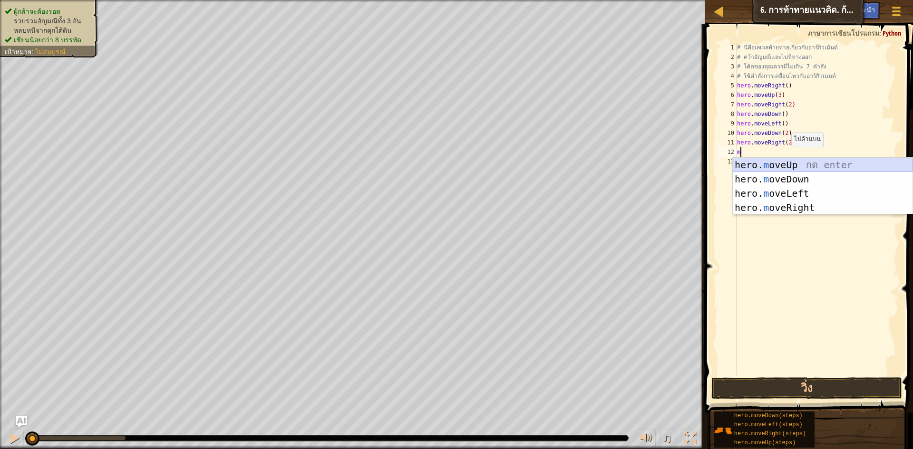
click at [783, 164] on div "hero. m oveUp กด enter hero. m oveDown กด enter hero. m oveLeft กด enter hero. …" at bounding box center [822, 201] width 180 height 86
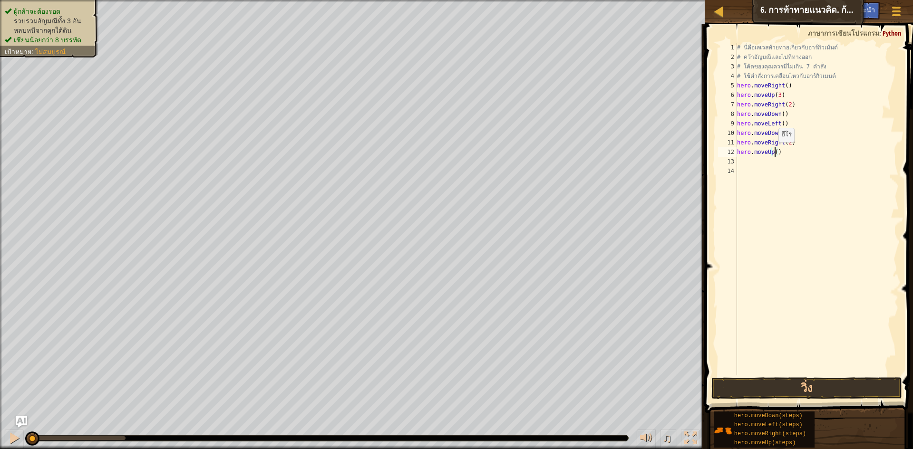
click at [773, 152] on div "# นี่คือ[PERSON_NAME]ท้ายทายเกี่ยวกับอาร์กิวเม้นต์ # คว้า[PERSON_NAME]และไปที่ท…" at bounding box center [817, 219] width 164 height 352
type textarea "hero.moveUp(2)"
click at [748, 167] on div "# นี่คือ[PERSON_NAME]ท้ายทายเกี่ยวกับอาร์กิวเม้นต์ # คว้า[PERSON_NAME]และไปที่ท…" at bounding box center [817, 219] width 164 height 352
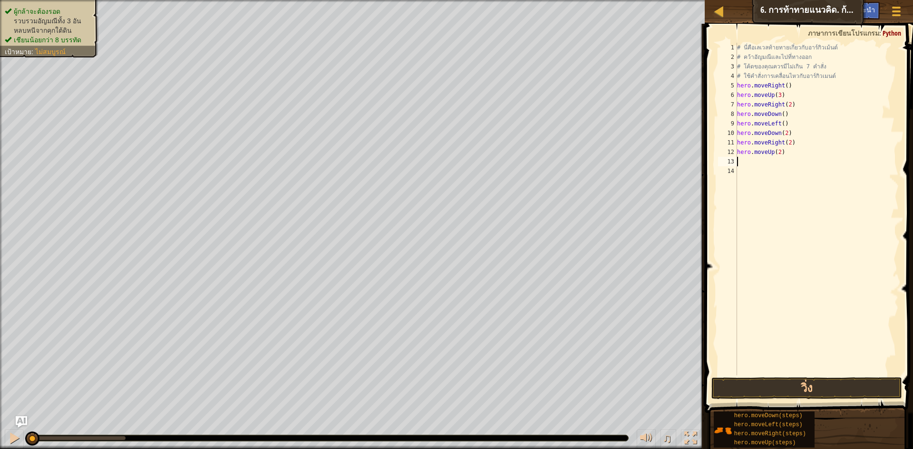
click at [749, 159] on div "# นี่คือ[PERSON_NAME]ท้ายทายเกี่ยวกับอาร์กิวเม้นต์ # คว้า[PERSON_NAME]และไปที่ท…" at bounding box center [817, 219] width 164 height 352
type textarea "m"
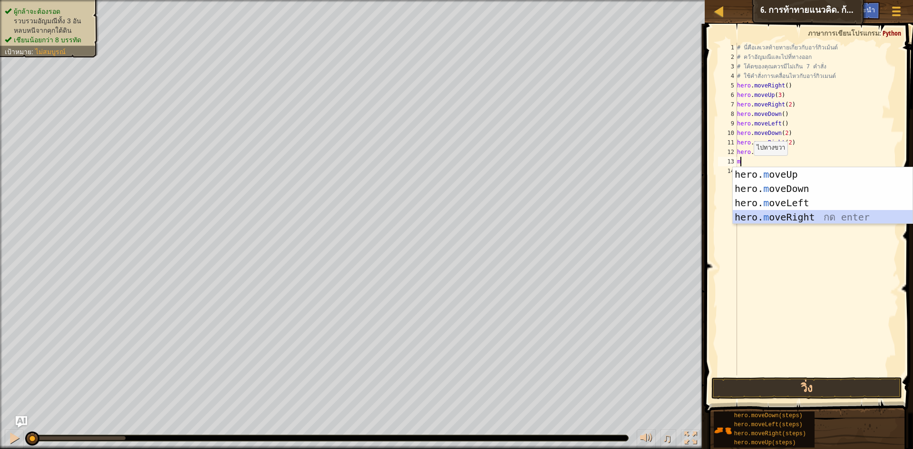
click at [770, 223] on div "hero. m oveUp กด enter hero. m oveDown กด enter hero. m oveLeft กด enter hero. …" at bounding box center [822, 210] width 180 height 86
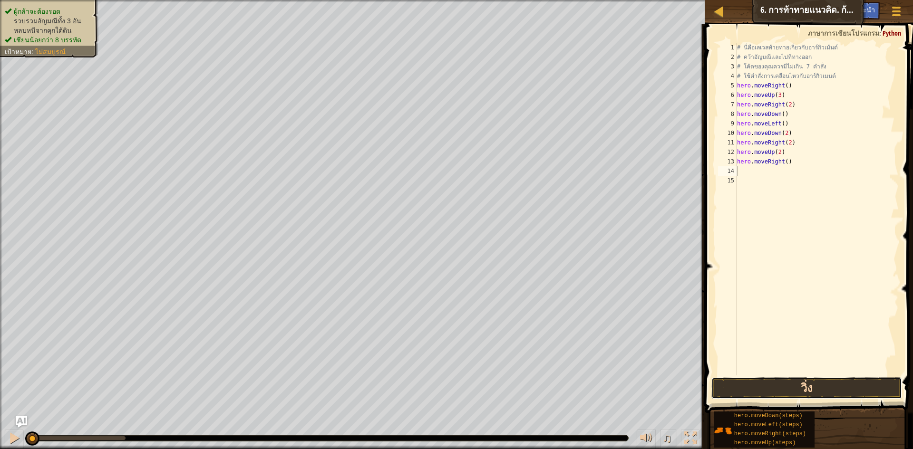
click at [763, 393] on button "วิ่ง" at bounding box center [806, 388] width 191 height 22
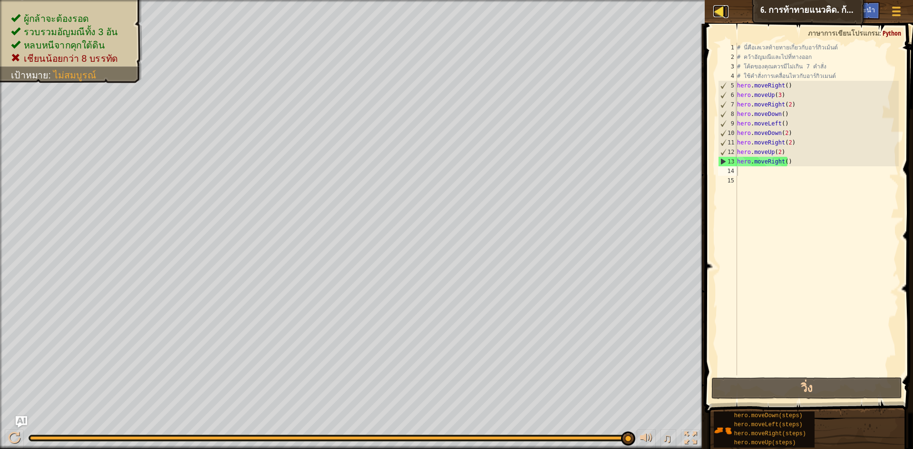
click at [721, 6] on div at bounding box center [719, 11] width 12 height 12
select select "th"
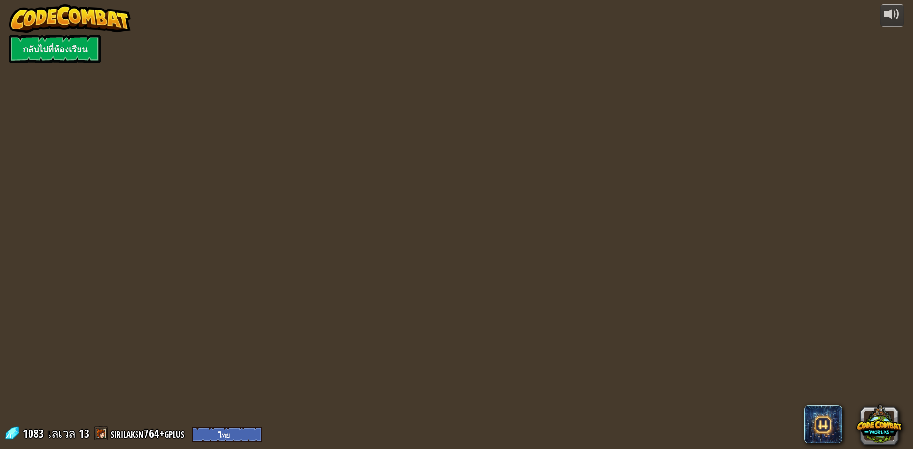
select select "th"
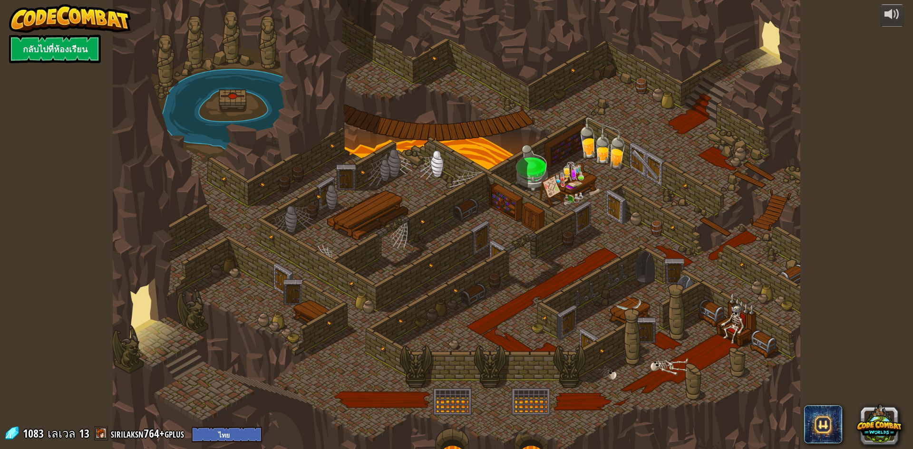
select select "th"
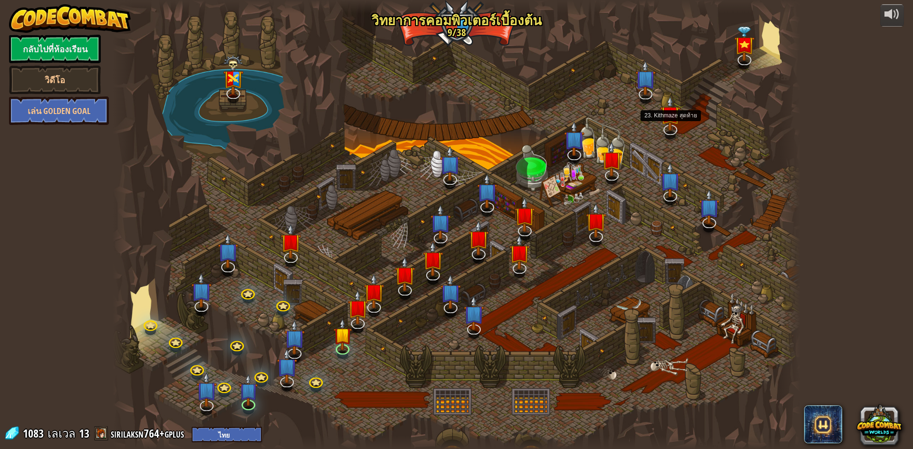
select select "th"
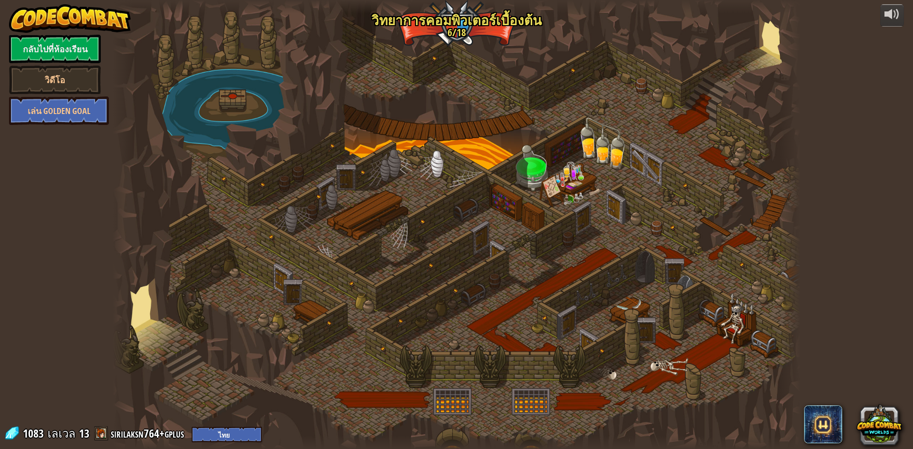
select select "th"
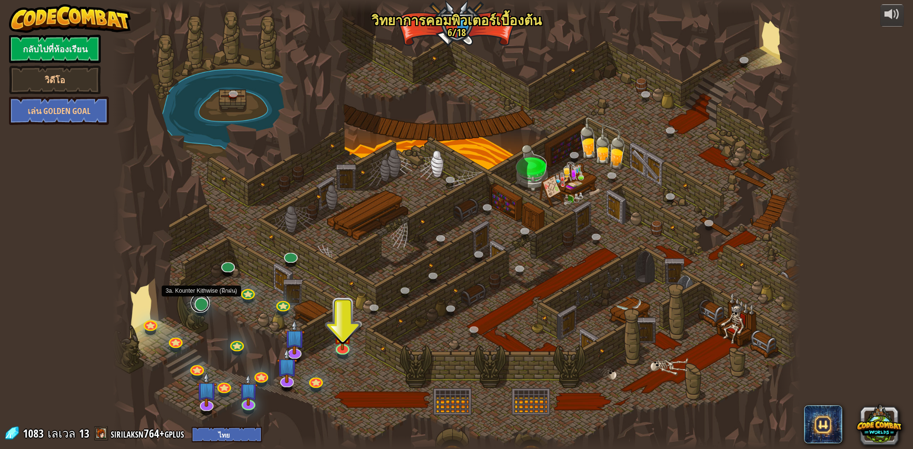
click at [202, 307] on link at bounding box center [200, 303] width 19 height 19
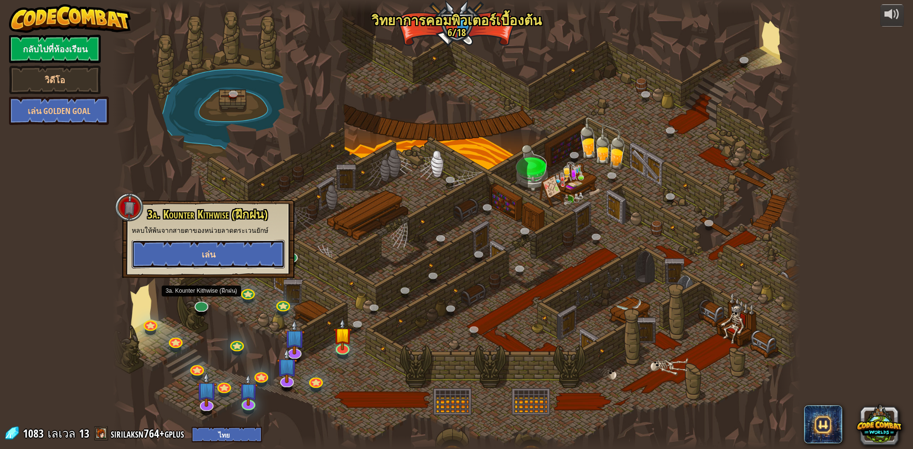
click at [232, 257] on button "เล่น" at bounding box center [208, 254] width 153 height 29
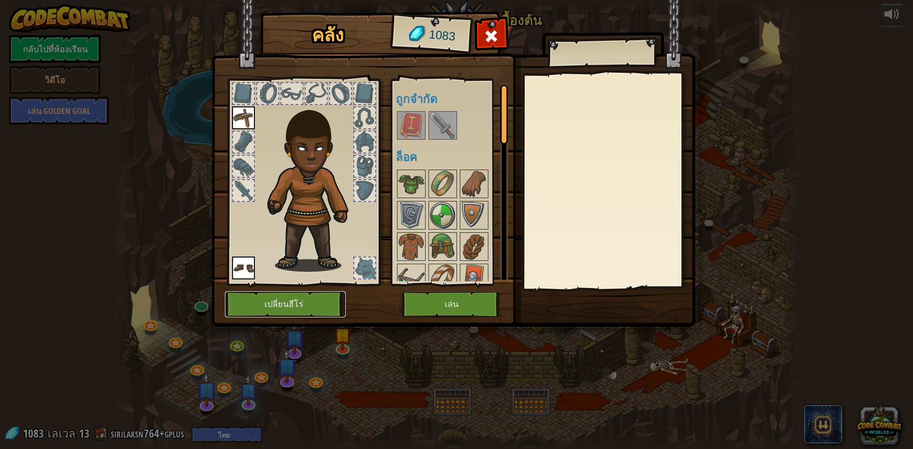
click at [249, 308] on button "เปลี่ยนฮีโร่" at bounding box center [285, 304] width 121 height 26
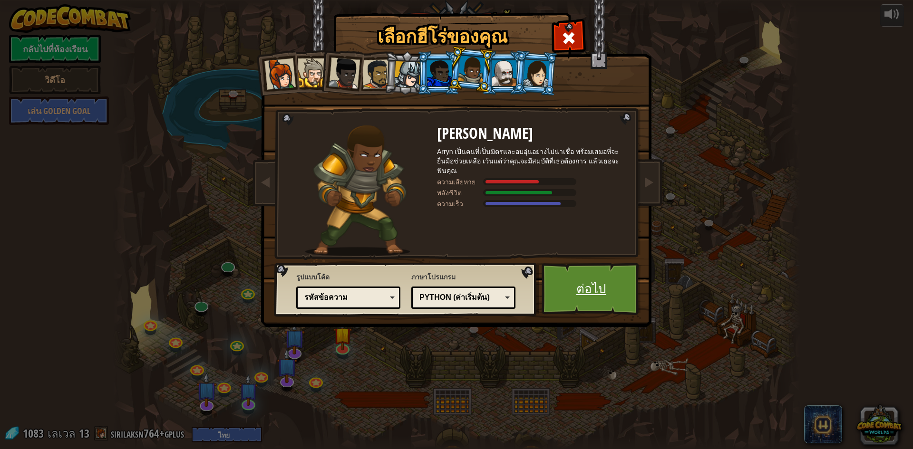
click at [590, 293] on link "ต่อไป" at bounding box center [590, 289] width 99 height 52
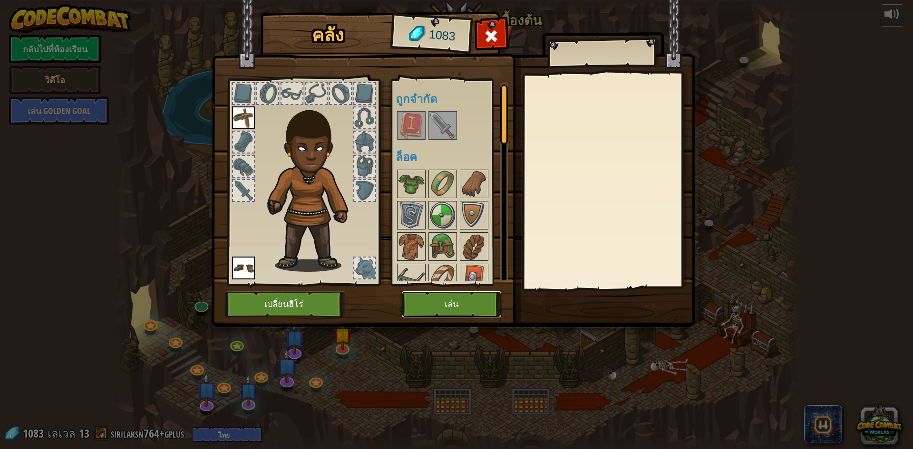
click at [470, 314] on button "เล่น" at bounding box center [451, 304] width 99 height 26
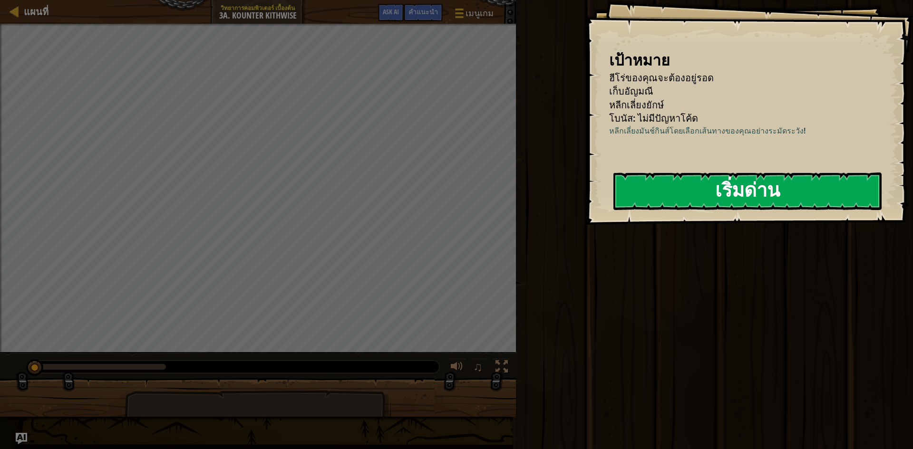
click at [697, 190] on button "เริ่มด่าน" at bounding box center [747, 192] width 268 height 38
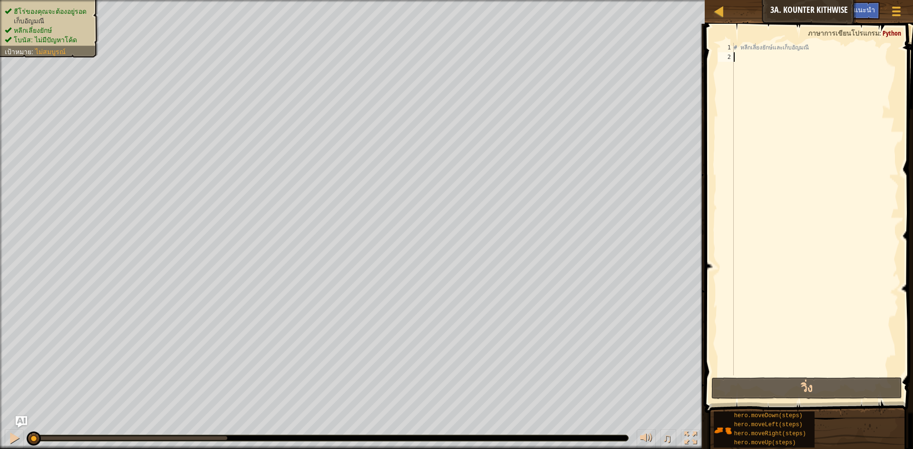
type textarea "m"
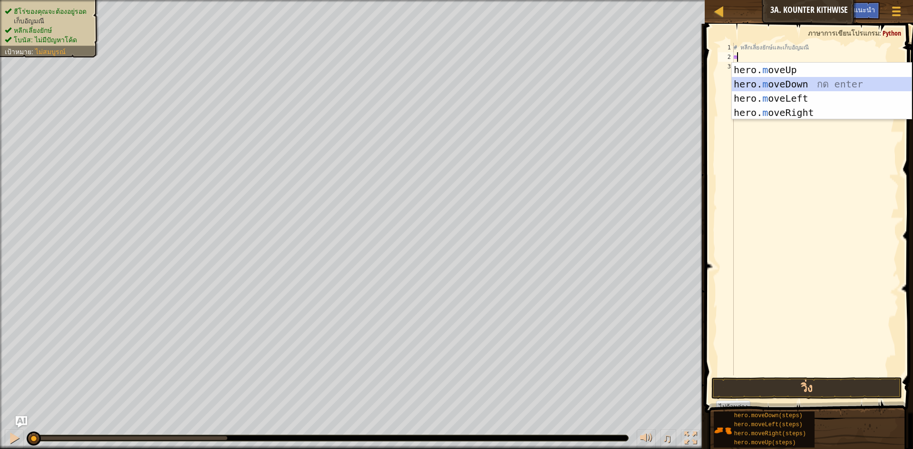
click at [789, 87] on div "hero. m oveUp กด enter hero. m oveDown กด enter hero. m oveLeft กด enter hero. …" at bounding box center [822, 106] width 180 height 86
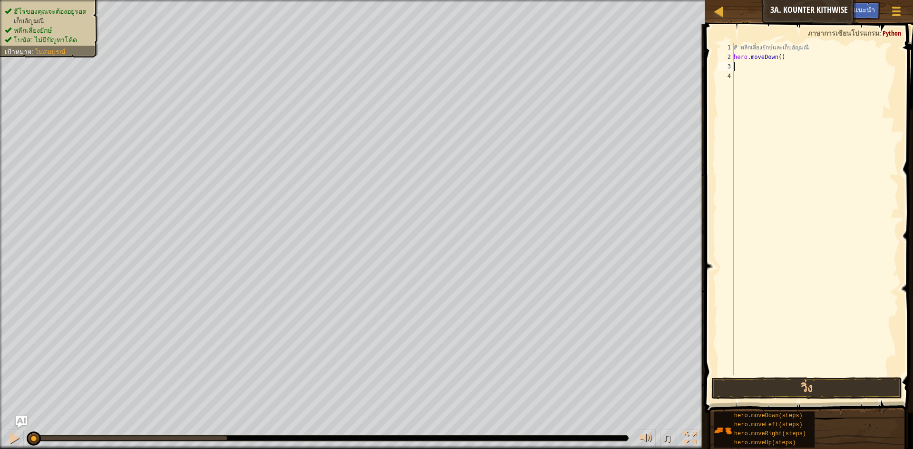
type textarea "m"
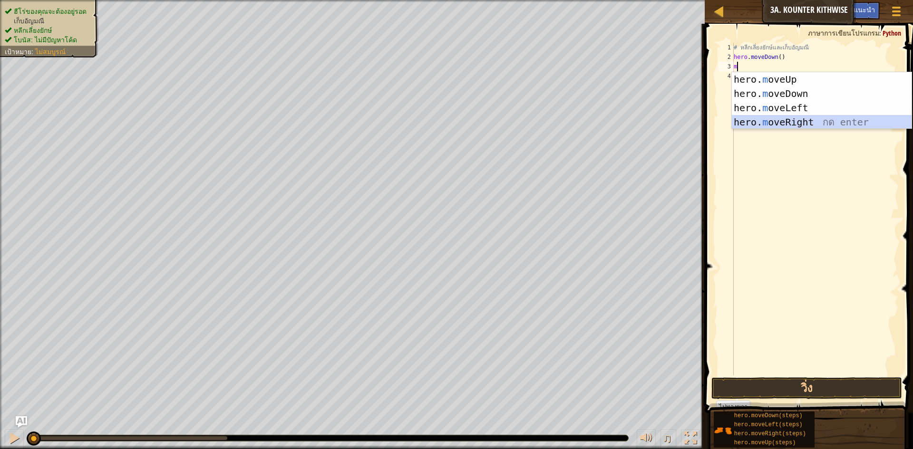
click at [795, 121] on div "hero. m oveUp กด enter hero. m oveDown กด enter hero. m oveLeft กด enter hero. …" at bounding box center [822, 115] width 180 height 86
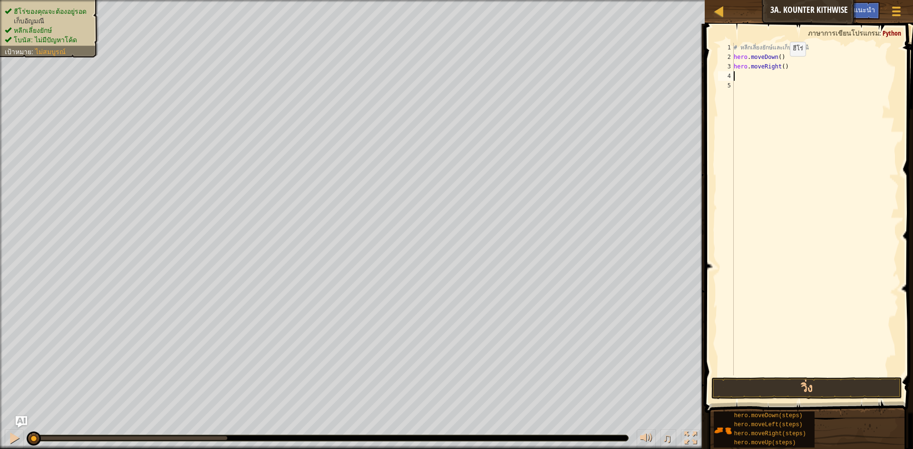
click at [781, 66] on div "# หลีกเลี่ยงยักษ์และเก็บ[PERSON_NAME] hero . moveDown ( ) hero . moveRight ( )" at bounding box center [815, 219] width 167 height 352
type textarea "hero.moveRight(2)"
click at [746, 78] on div "# หลีกเลี่ยงยักษ์และเก็บ[PERSON_NAME] hero . moveDown ( ) hero . moveRight ( 2 )" at bounding box center [815, 219] width 167 height 352
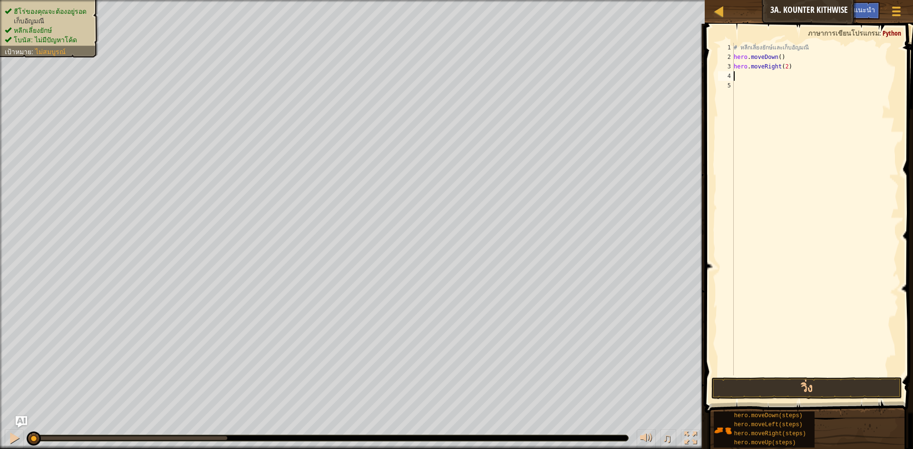
type textarea "h"
click at [784, 382] on button "วิ่ง" at bounding box center [806, 388] width 191 height 22
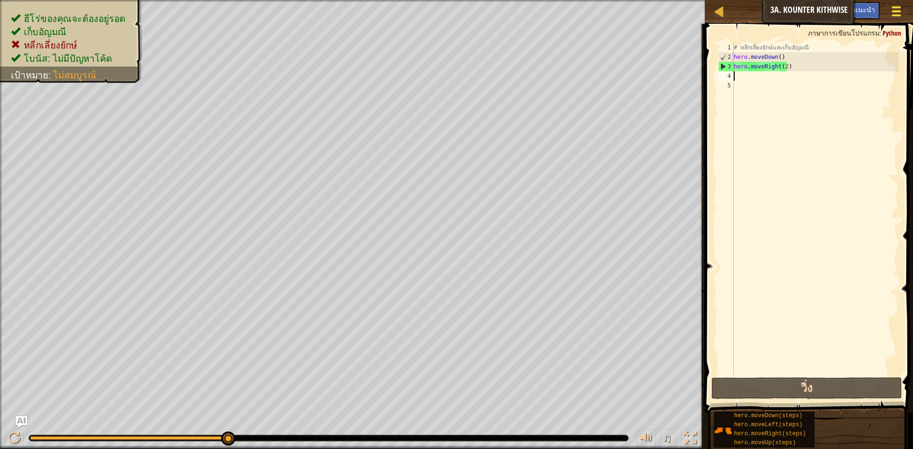
click at [900, 5] on div at bounding box center [895, 11] width 13 height 14
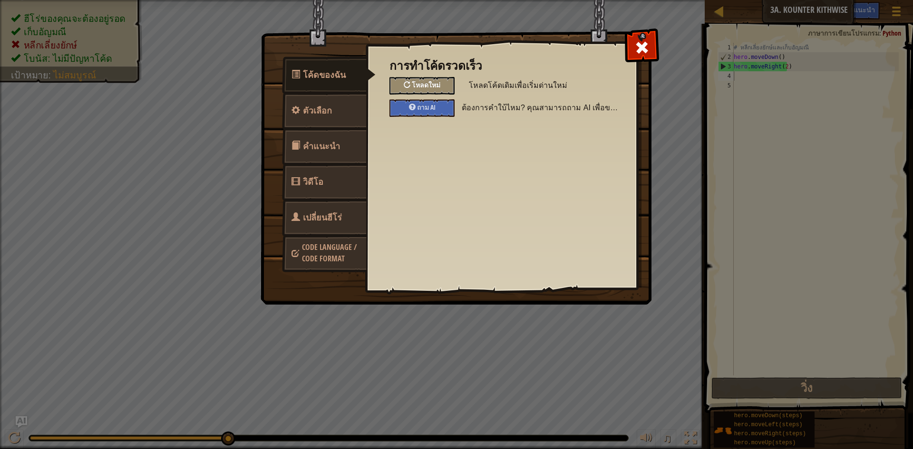
click at [426, 79] on div "โหลดใหม่" at bounding box center [421, 86] width 65 height 18
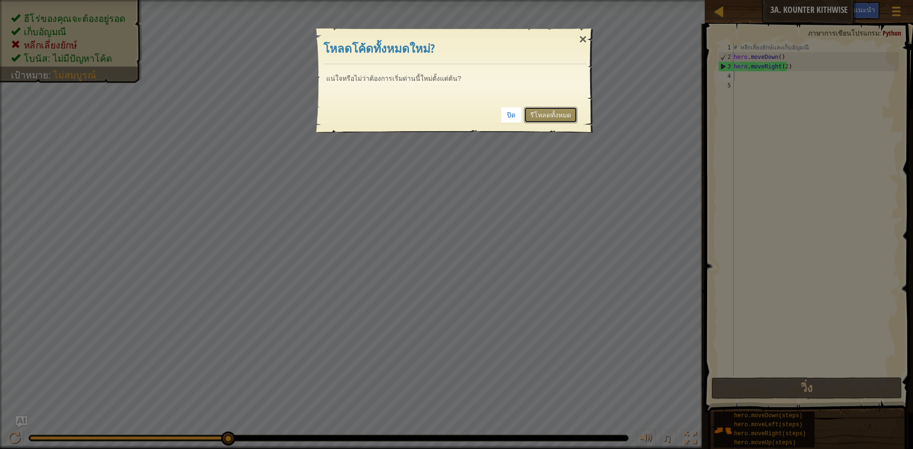
click at [553, 109] on link "รีโหลดทั้งหมด" at bounding box center [550, 115] width 53 height 16
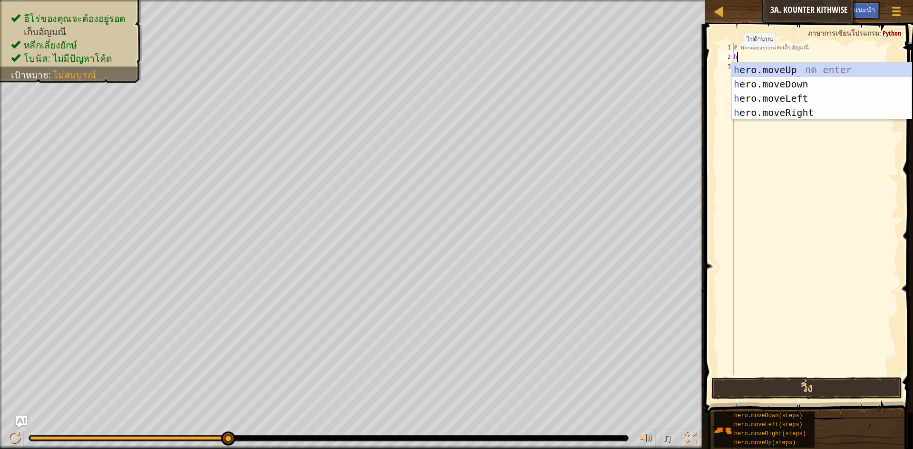
type textarea "h"
click at [892, 0] on div "แผนที่ วิทยาการคอมพิวเตอร์ เบื้องต้น 3a. Kounter Kithwise เมนูเกม เสร็จ[PERSON_…" at bounding box center [808, 12] width 208 height 24
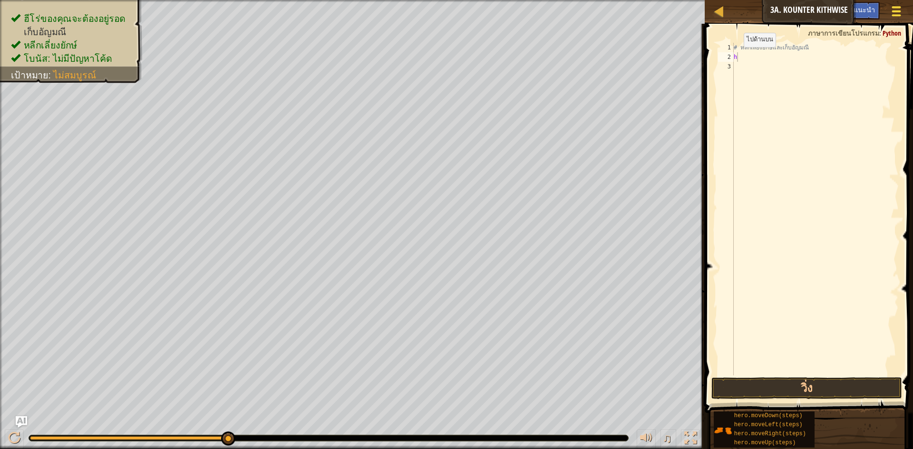
click at [890, 8] on div at bounding box center [895, 11] width 13 height 14
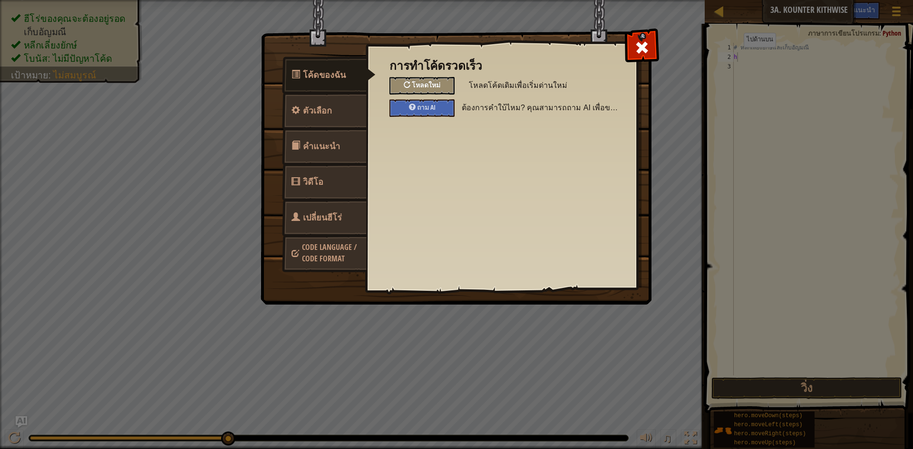
click at [433, 82] on span "โหลดใหม่" at bounding box center [426, 84] width 29 height 9
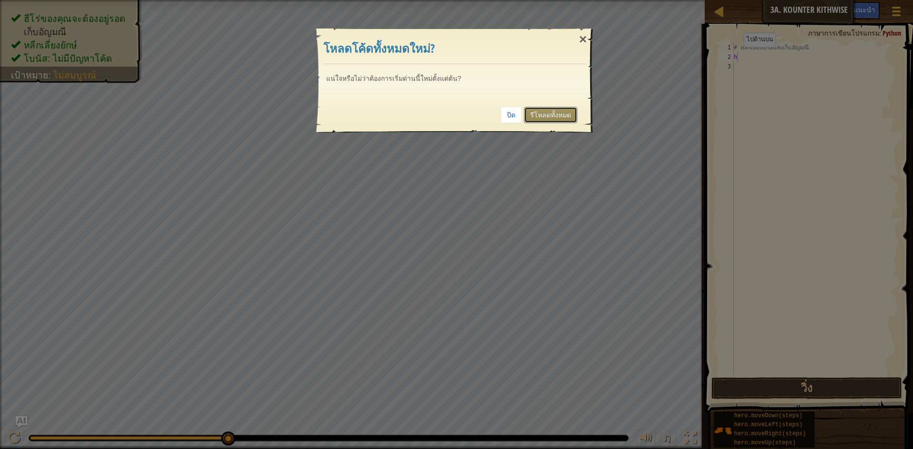
click at [555, 115] on link "รีโหลดทั้งหมด" at bounding box center [550, 115] width 53 height 16
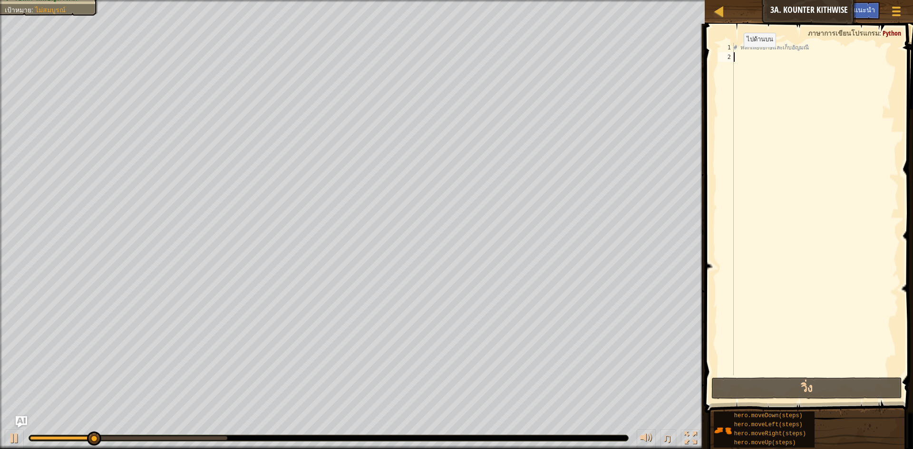
type textarea "m"
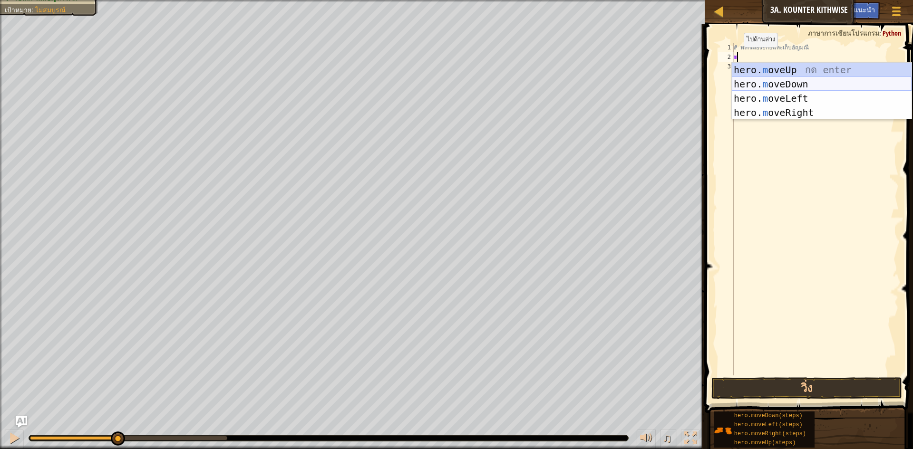
click at [782, 87] on div "hero. m oveUp กด enter hero. m oveDown กด enter hero. m oveLeft กด enter hero. …" at bounding box center [822, 106] width 180 height 86
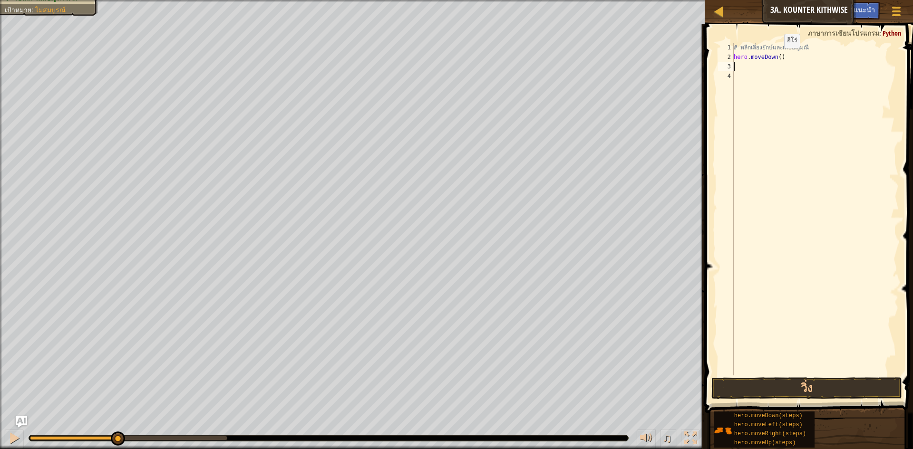
click at [776, 58] on div "# หลีกเลี่ยงยักษ์และเก็บ[PERSON_NAME] hero . moveDown ( )" at bounding box center [815, 219] width 167 height 352
click at [778, 57] on div "# หลีกเลี่ยงยักษ์และเก็บ[PERSON_NAME] hero . moveDown ( )" at bounding box center [815, 219] width 167 height 352
type textarea "hero.moveDown(2)"
click at [745, 71] on div "# หลีกเลี่ยงยักษ์และเก็บ[PERSON_NAME] hero . moveDown ( 2 )" at bounding box center [815, 219] width 167 height 352
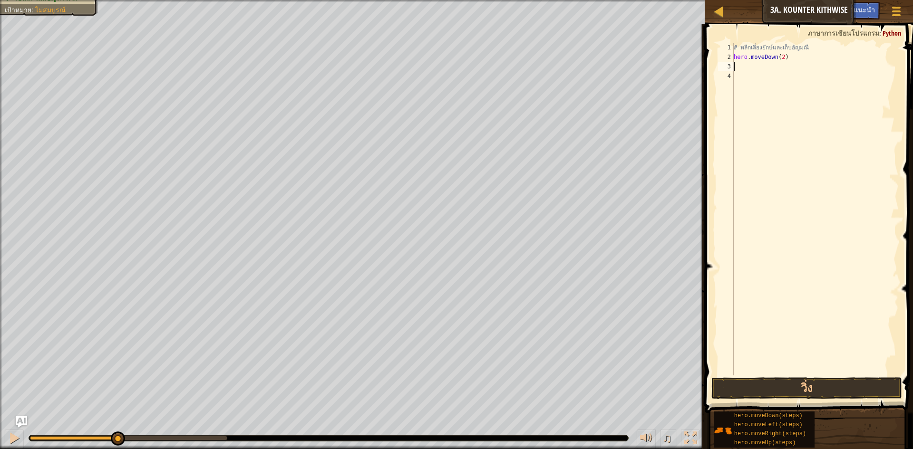
scroll to position [4, 0]
type textarea "m"
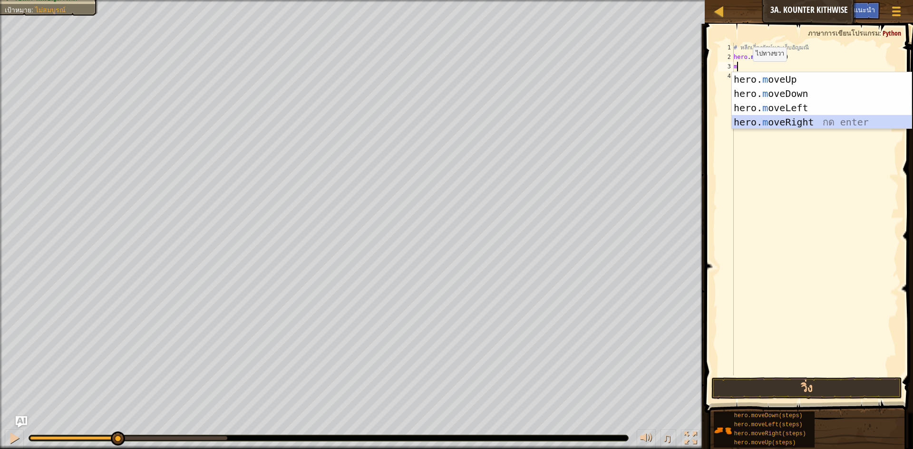
click at [790, 121] on div "hero. m oveUp กด enter hero. m oveDown กด enter hero. m oveLeft กด enter hero. …" at bounding box center [822, 115] width 180 height 86
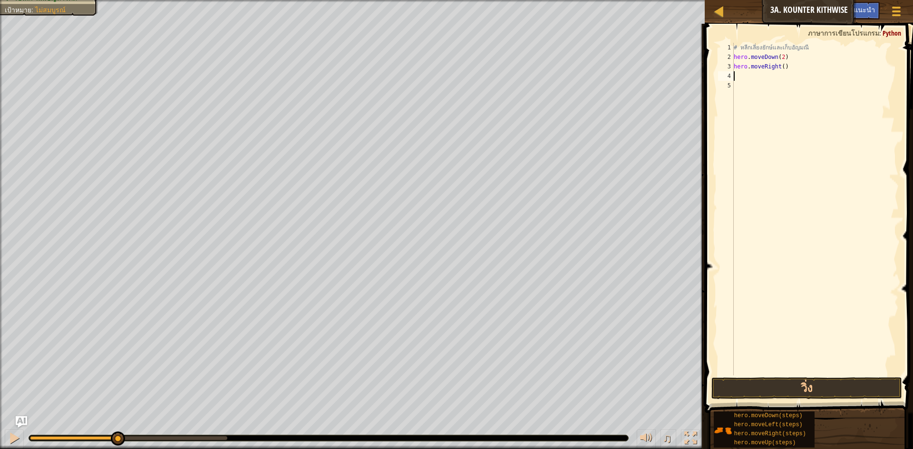
type textarea "m"
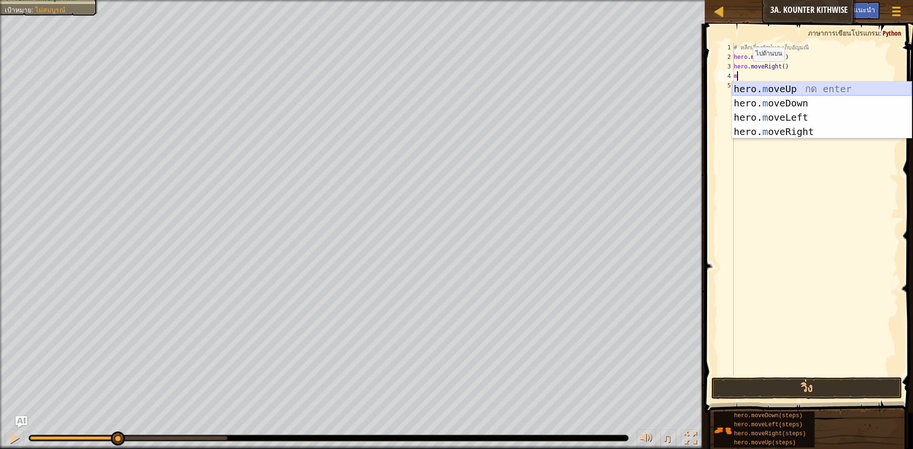
click at [783, 89] on div "hero. m oveUp กด enter hero. m oveDown กด enter hero. m oveLeft กด enter hero. …" at bounding box center [822, 125] width 180 height 86
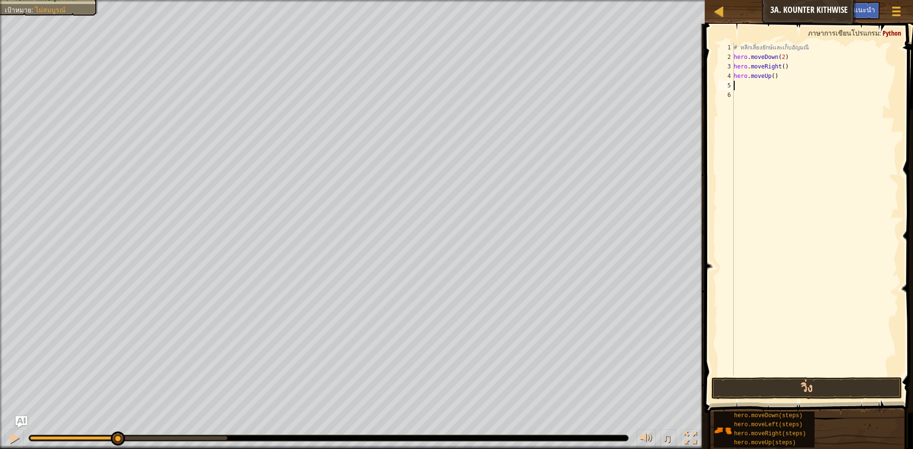
type textarea "m"
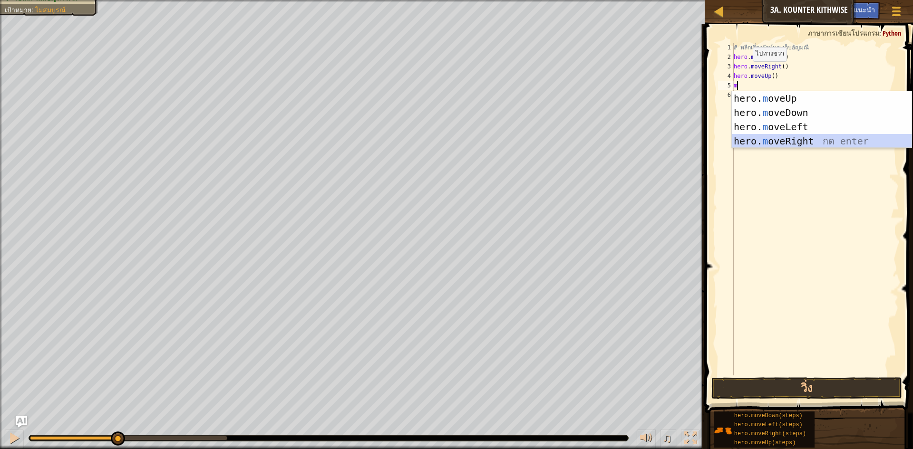
click at [761, 140] on div "hero. m oveUp กด enter hero. m oveDown กด enter hero. m oveLeft กด enter hero. …" at bounding box center [822, 134] width 180 height 86
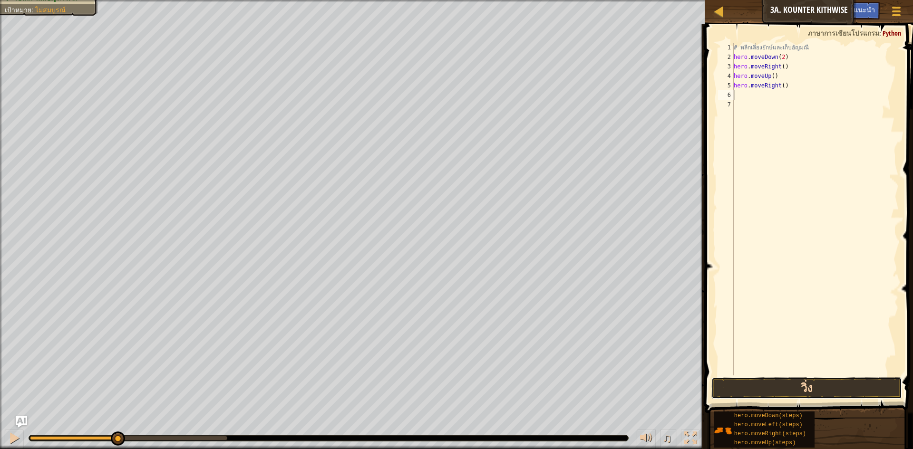
drag, startPoint x: 781, startPoint y: 399, endPoint x: 780, endPoint y: 393, distance: 5.9
click at [781, 398] on button "วิ่ง" at bounding box center [806, 388] width 191 height 22
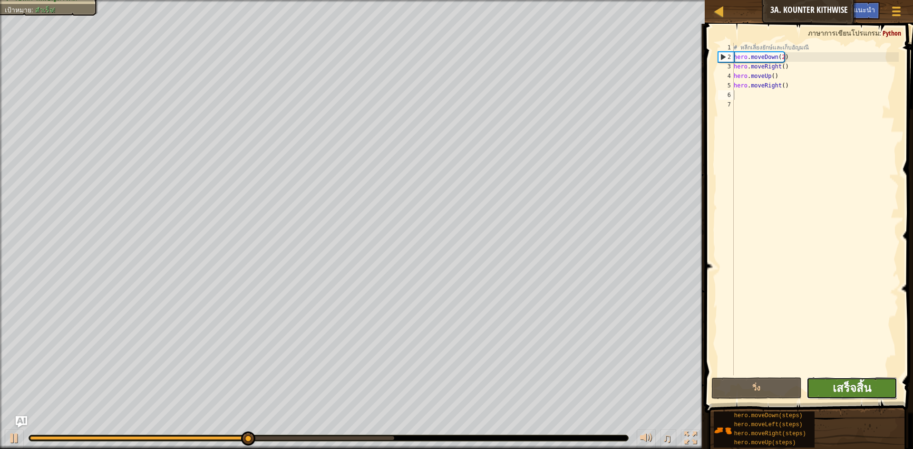
click at [870, 383] on span "เสร็จสิ้น" at bounding box center [851, 387] width 39 height 15
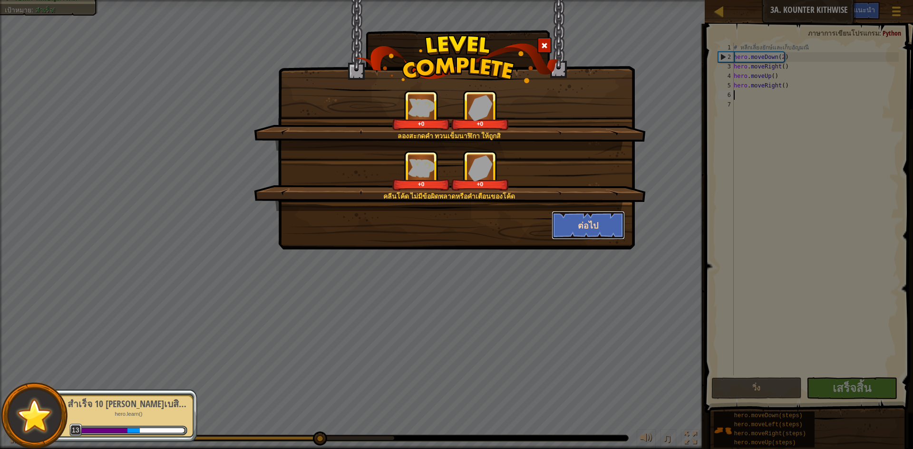
click at [572, 220] on button "ต่อไป" at bounding box center [588, 225] width 74 height 29
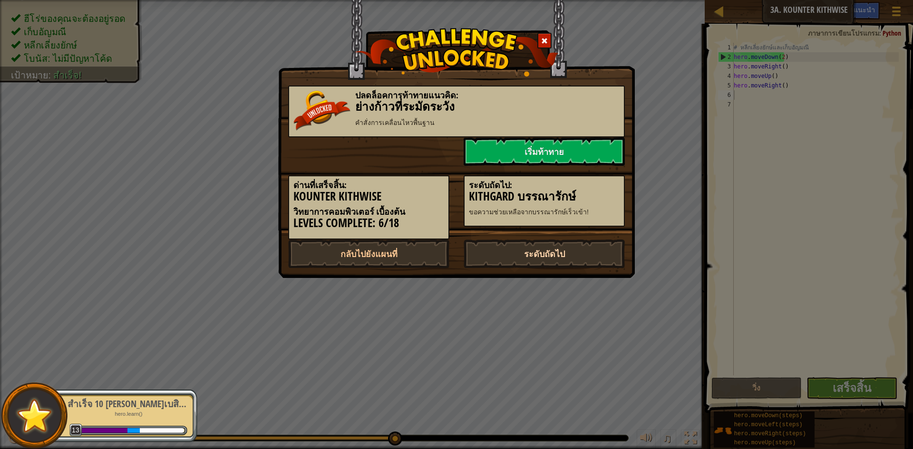
click at [543, 254] on link "ระดับถัดไป" at bounding box center [543, 254] width 161 height 29
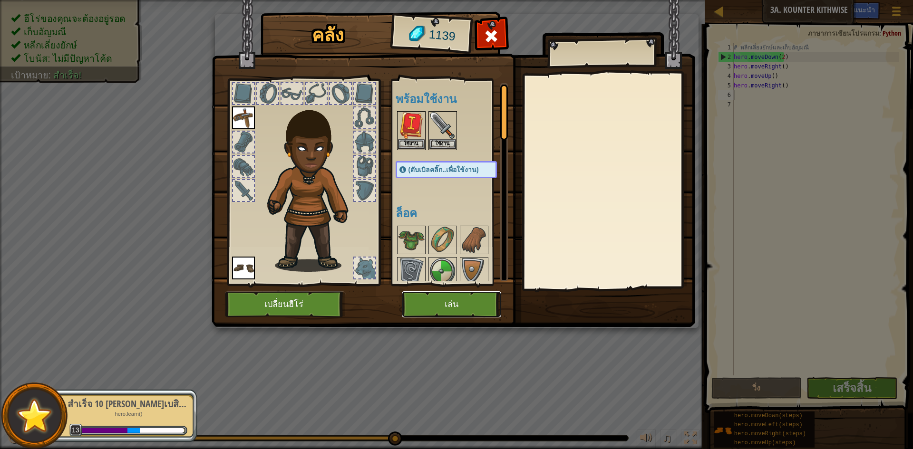
click at [489, 300] on button "เล่น" at bounding box center [451, 304] width 99 height 26
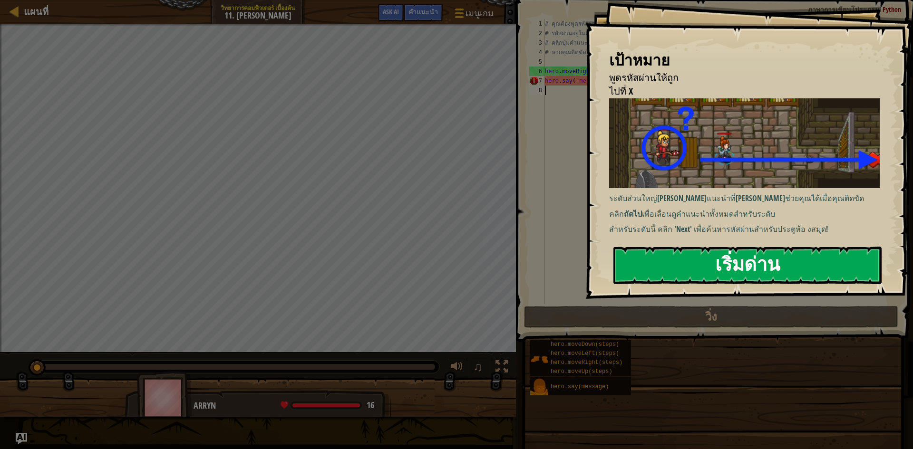
click at [677, 262] on button "เริ่มด่าน" at bounding box center [747, 266] width 268 height 38
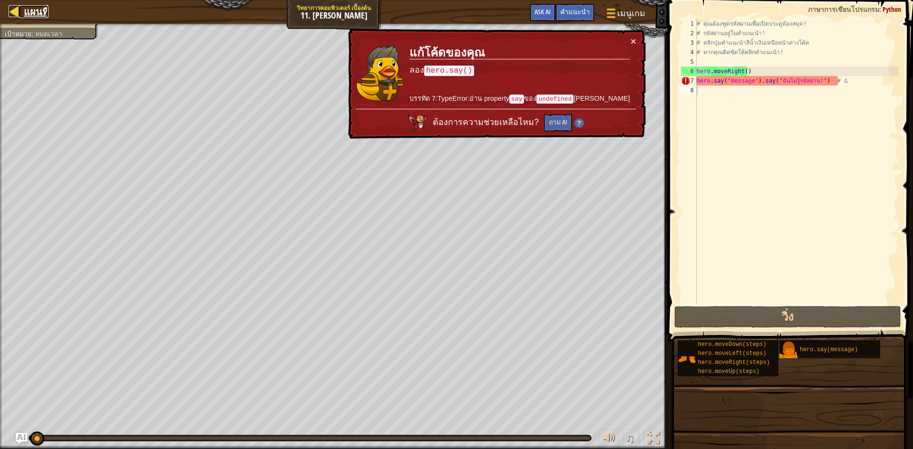
click at [13, 14] on div at bounding box center [15, 11] width 12 height 12
select select "th"
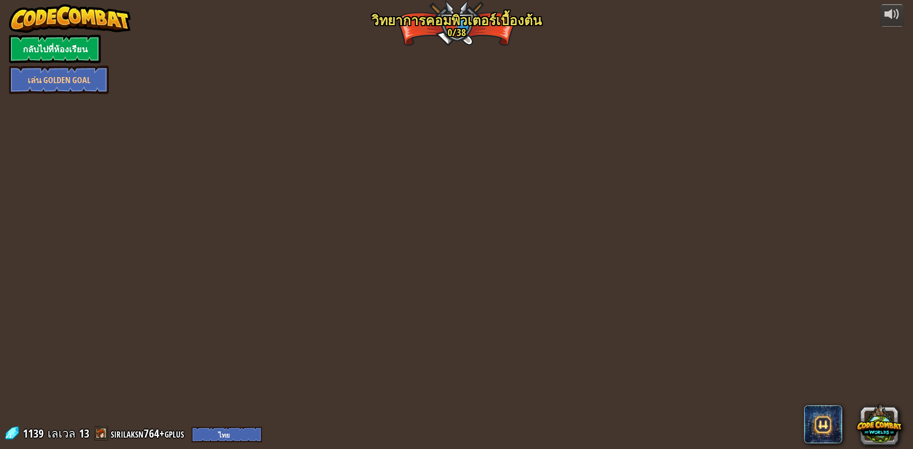
select select "th"
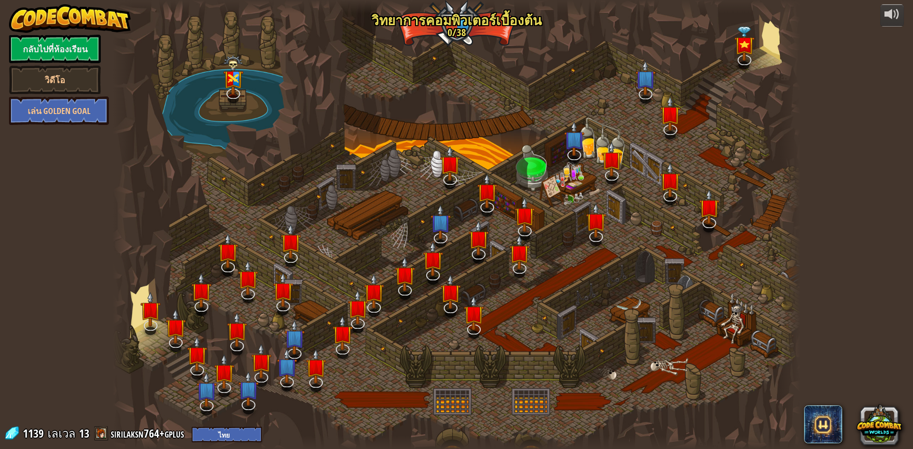
select select "th"
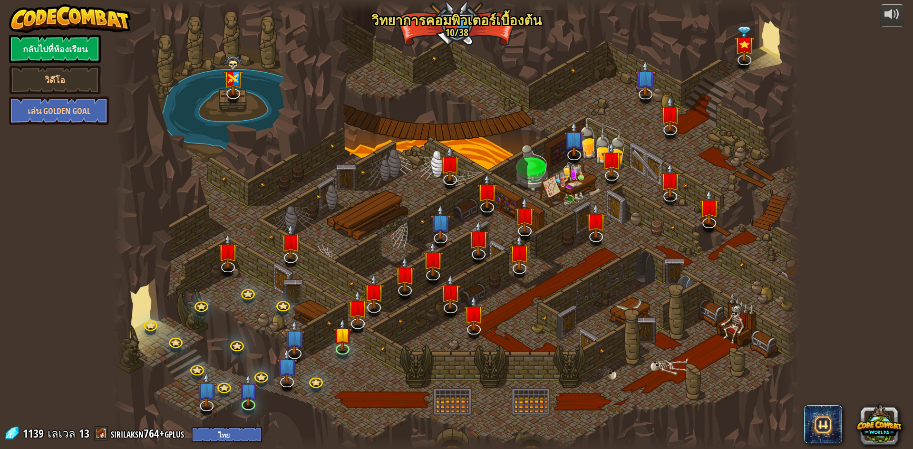
select select "th"
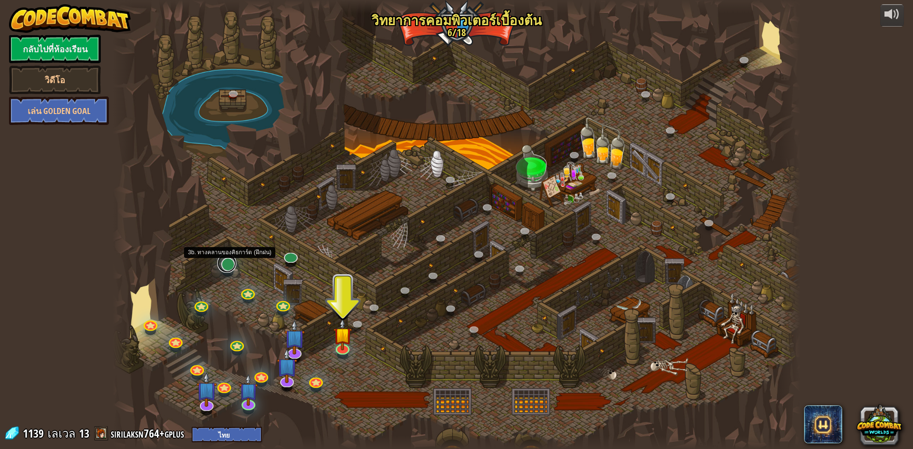
click at [224, 263] on link at bounding box center [226, 263] width 19 height 19
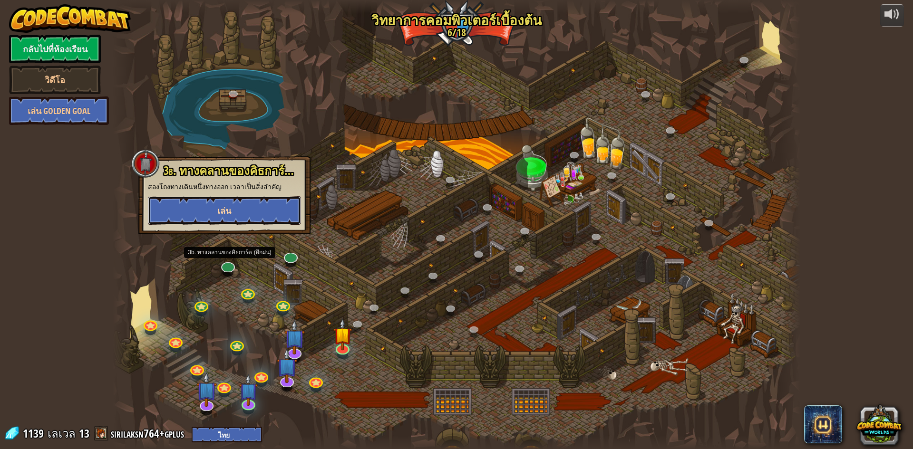
click at [247, 207] on button "เล่น" at bounding box center [224, 210] width 153 height 29
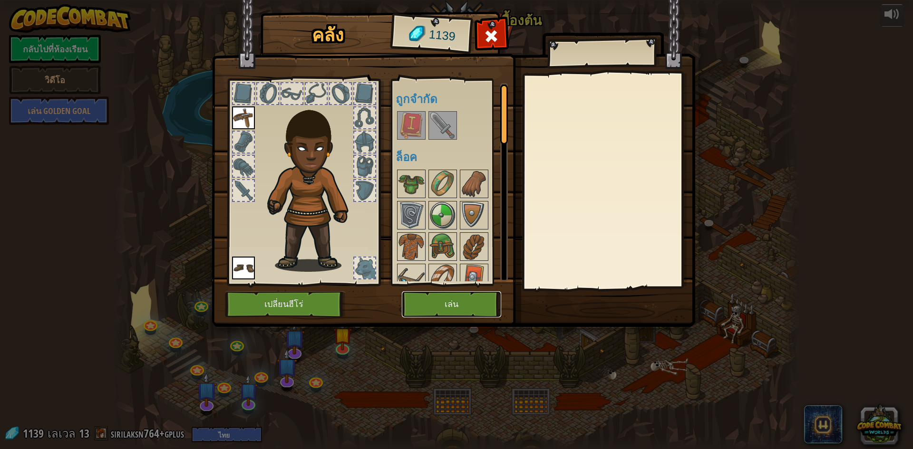
click at [463, 302] on button "เล่น" at bounding box center [451, 304] width 99 height 26
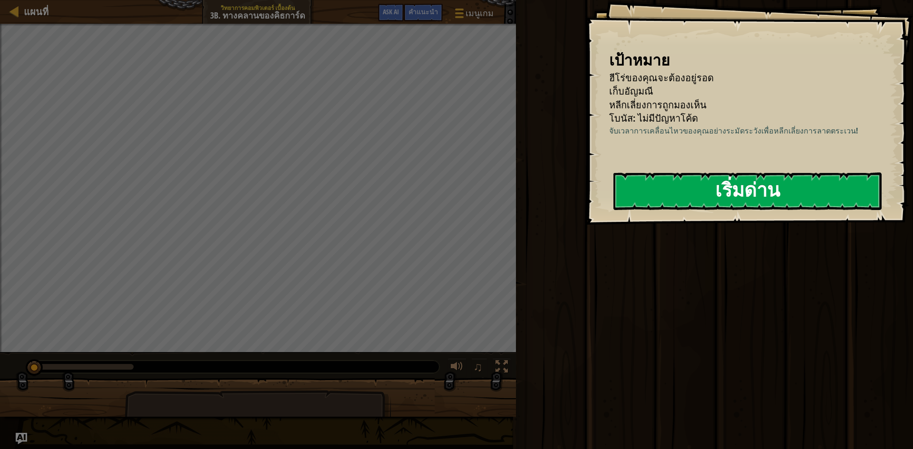
click at [652, 189] on button "เริ่มด่าน" at bounding box center [747, 192] width 268 height 38
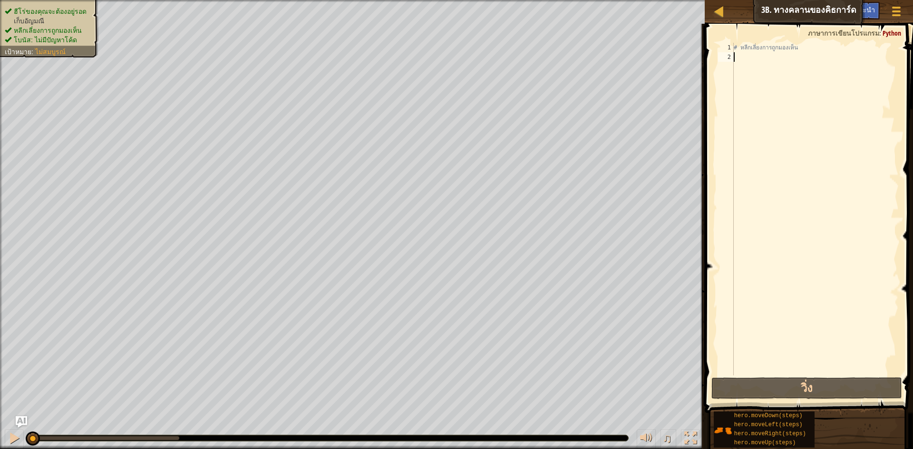
type textarea "h"
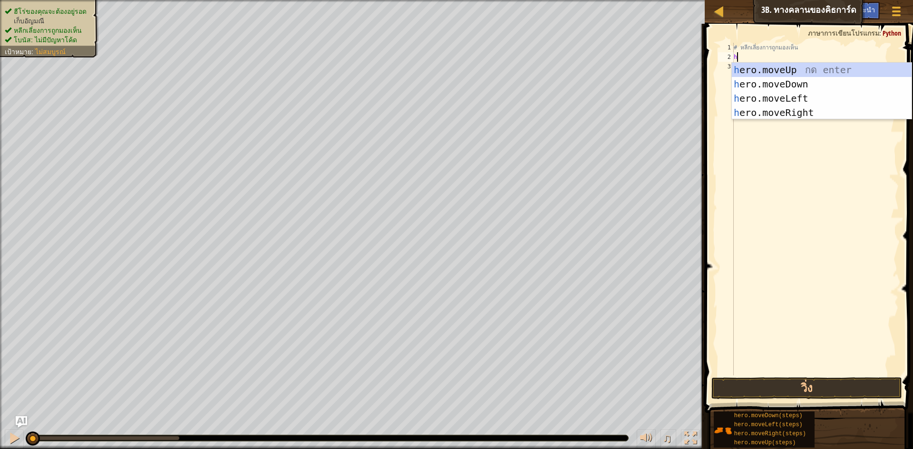
scroll to position [4, 0]
click at [778, 111] on div "h ero.moveUp กด enter h ero.moveDown กด enter h ero.moveLeft กด enter h ero.mov…" at bounding box center [822, 106] width 180 height 86
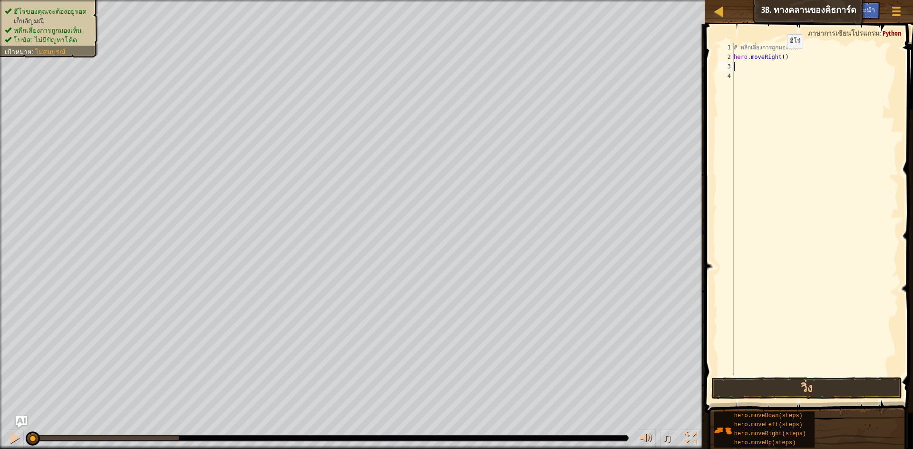
click at [779, 58] on div "# หลีกเลี่ยงการถูกมองเห็น hero . moveRight ( )" at bounding box center [815, 219] width 167 height 352
click at [782, 58] on div "# หลีกเลี่ยงการถูกมองเห็น hero . moveRight ( )" at bounding box center [815, 219] width 167 height 352
type textarea "hero.moveRight(2)"
click at [857, 387] on button "วิ่ง" at bounding box center [806, 388] width 191 height 22
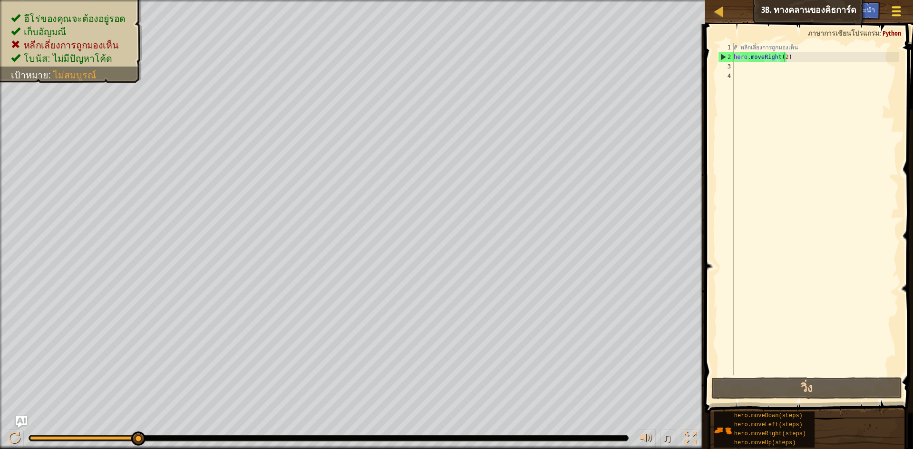
click at [904, 6] on button "เมนูเกม" at bounding box center [896, 12] width 25 height 23
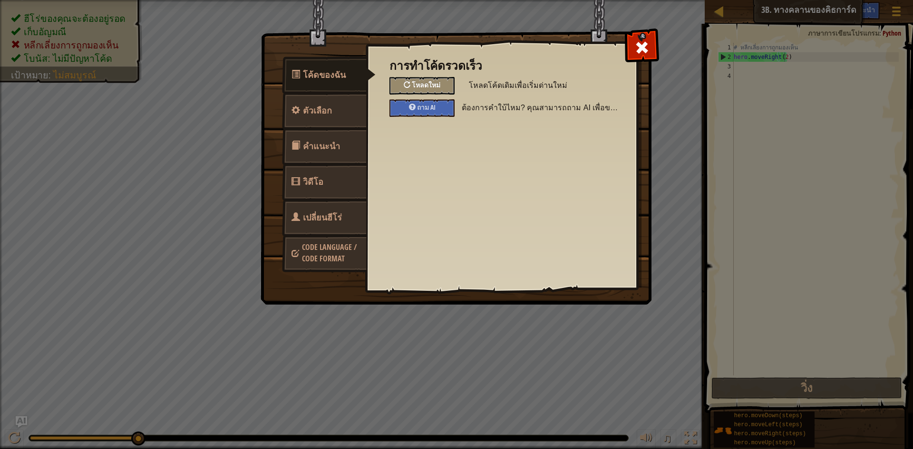
click at [424, 84] on span "โหลดใหม่" at bounding box center [426, 84] width 29 height 9
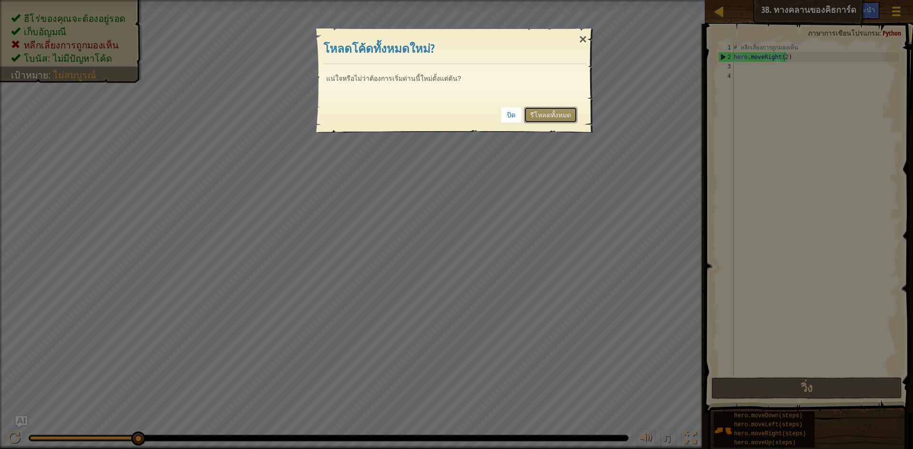
click at [530, 111] on link "รีโหลดทั้งหมด" at bounding box center [550, 115] width 53 height 16
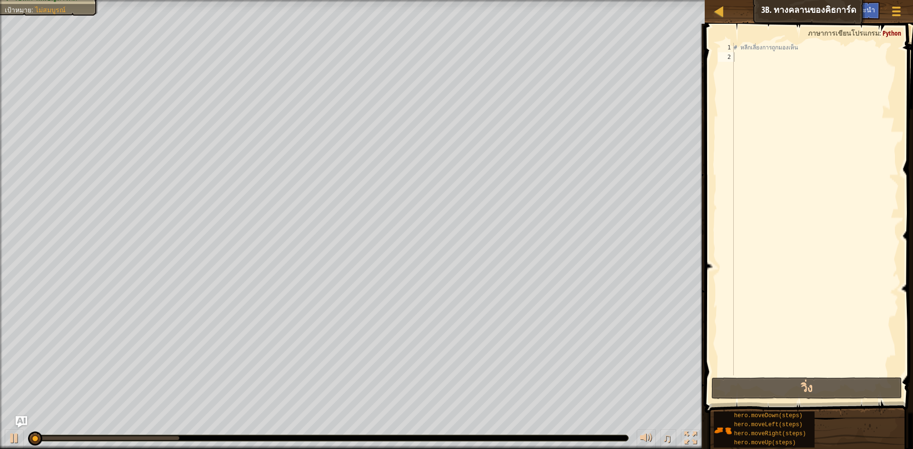
scroll to position [4, 0]
type textarea "h"
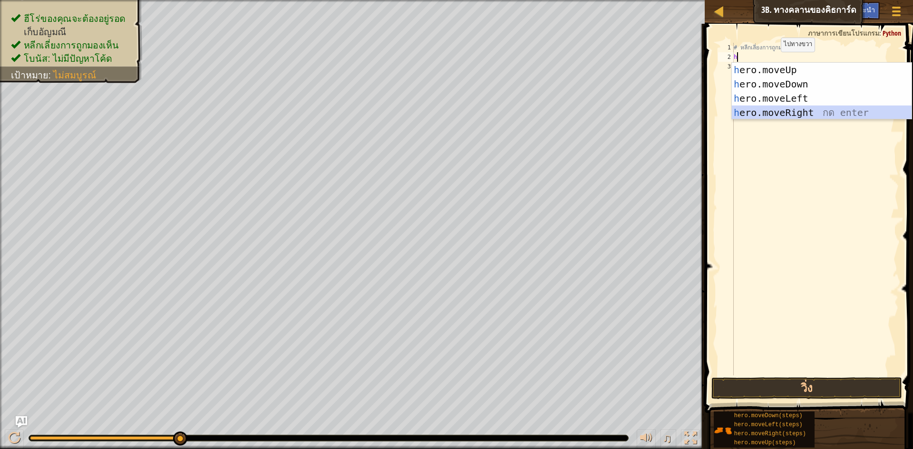
click at [778, 111] on div "h ero.moveUp กด enter h ero.moveDown กด enter h ero.moveLeft กด enter h ero.mov…" at bounding box center [822, 106] width 180 height 86
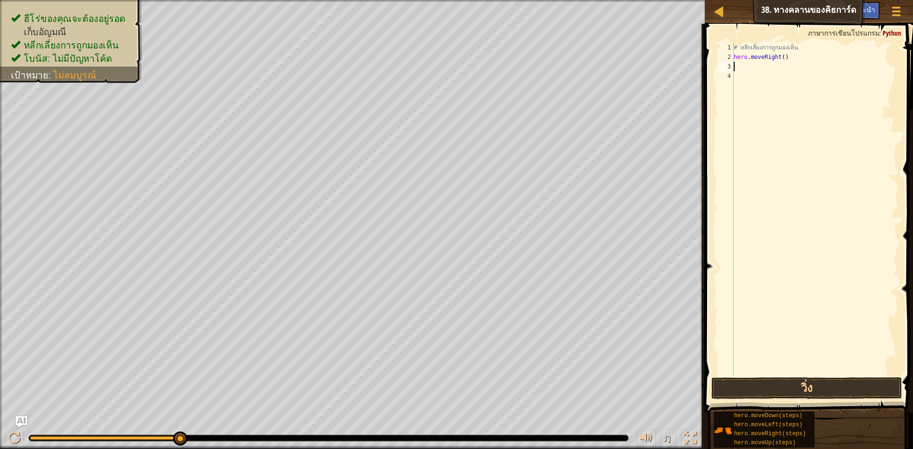
type textarea "h"
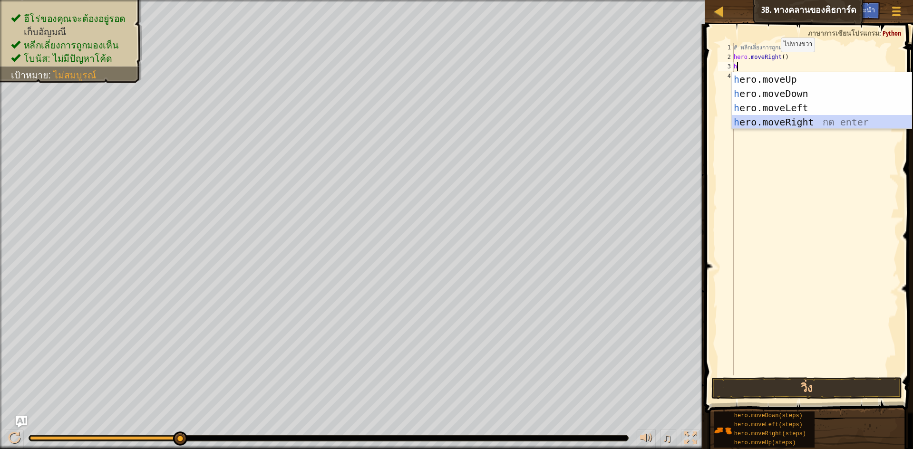
click at [757, 121] on div "h ero.moveUp กด enter h ero.moveDown กด enter h ero.moveLeft กด enter h ero.mov…" at bounding box center [822, 115] width 180 height 86
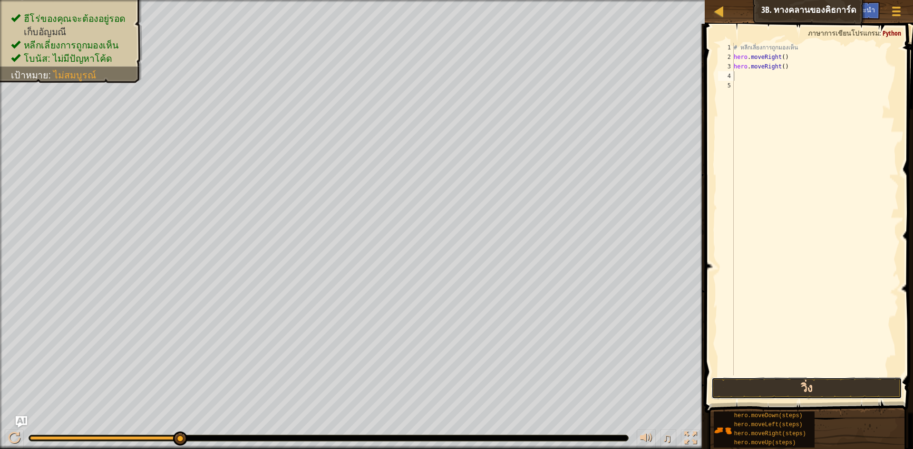
click at [751, 396] on button "วิ่ง" at bounding box center [806, 388] width 191 height 22
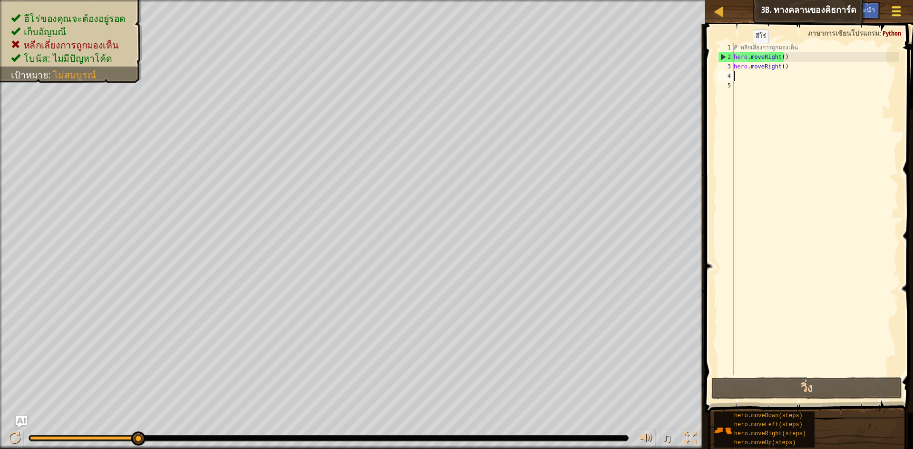
click at [895, 5] on div at bounding box center [895, 11] width 13 height 14
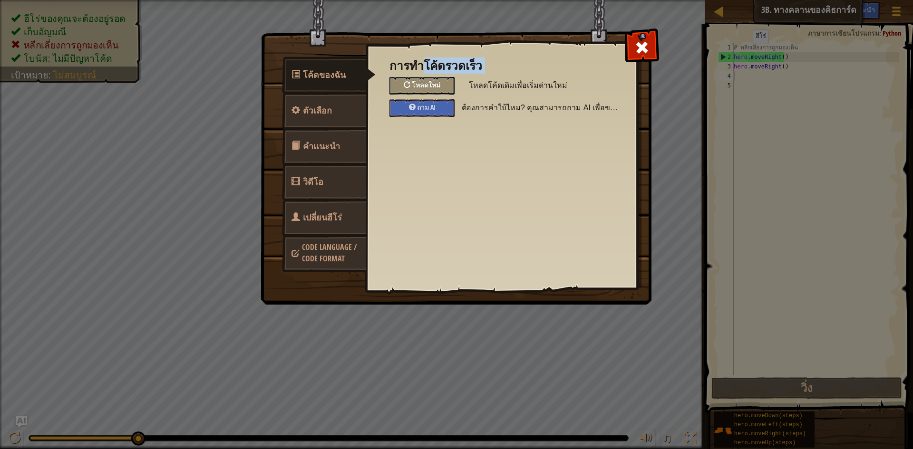
drag, startPoint x: 422, startPoint y: 73, endPoint x: 414, endPoint y: 83, distance: 12.5
click at [420, 76] on div "การทำโค้ดรวดเร็ว โหลดใหม่ โหลดโค้ดเดิมเพื่อเริ่มด่านใหม่ ถาม AI ต้องการคำใบ้ไหม…" at bounding box center [501, 88] width 224 height 58
click at [414, 83] on span "โหลดใหม่" at bounding box center [426, 84] width 29 height 9
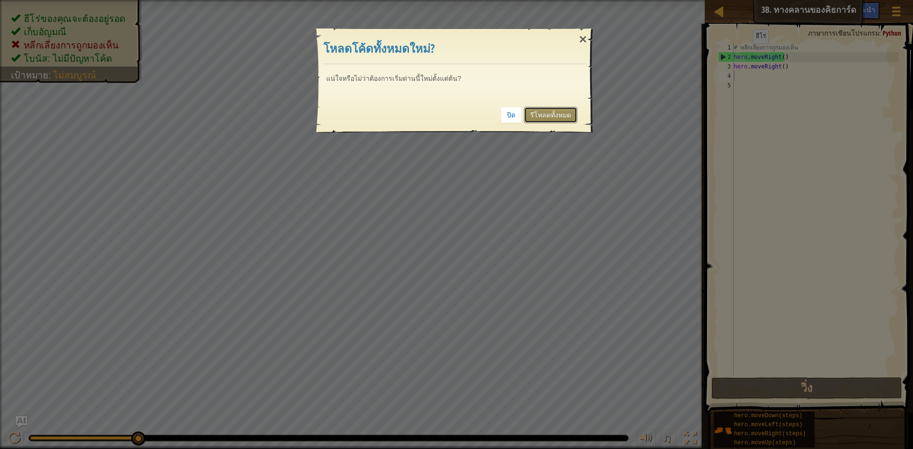
click at [534, 115] on link "รีโหลดทั้งหมด" at bounding box center [550, 115] width 53 height 16
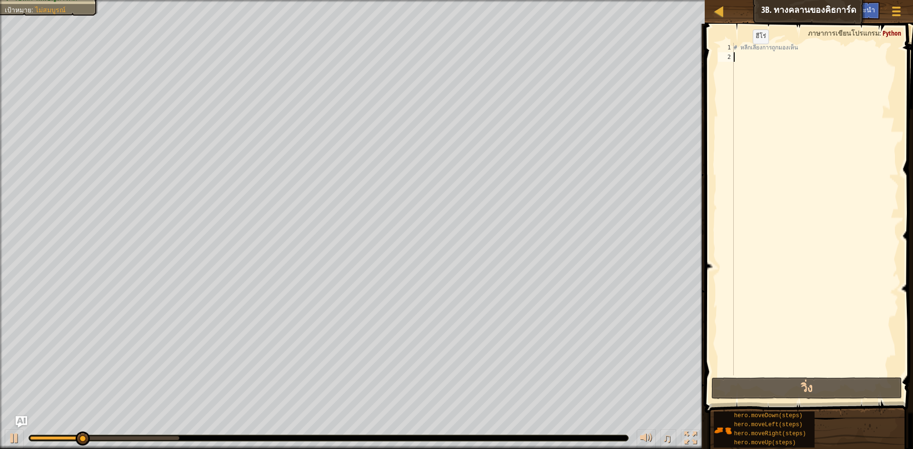
type textarea "h"
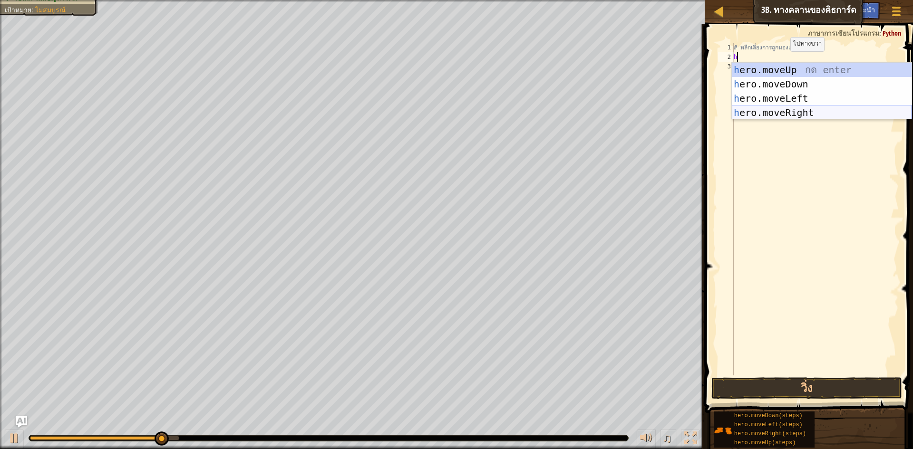
click at [767, 114] on div "h ero.moveUp กด enter h ero.moveDown กด enter h ero.moveLeft กด enter h ero.mov…" at bounding box center [822, 106] width 180 height 86
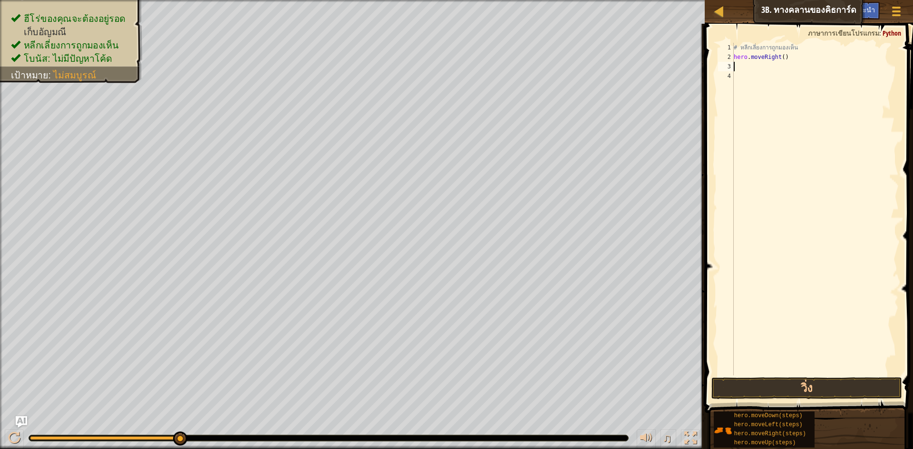
type textarea "h"
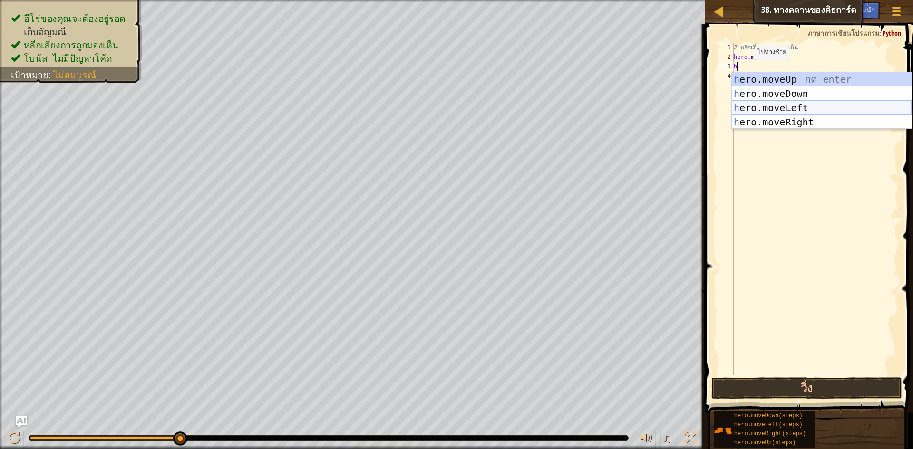
click at [742, 113] on div "h ero.moveUp กด enter h ero.moveDown กด enter h ero.moveLeft กด enter h ero.mov…" at bounding box center [822, 115] width 180 height 86
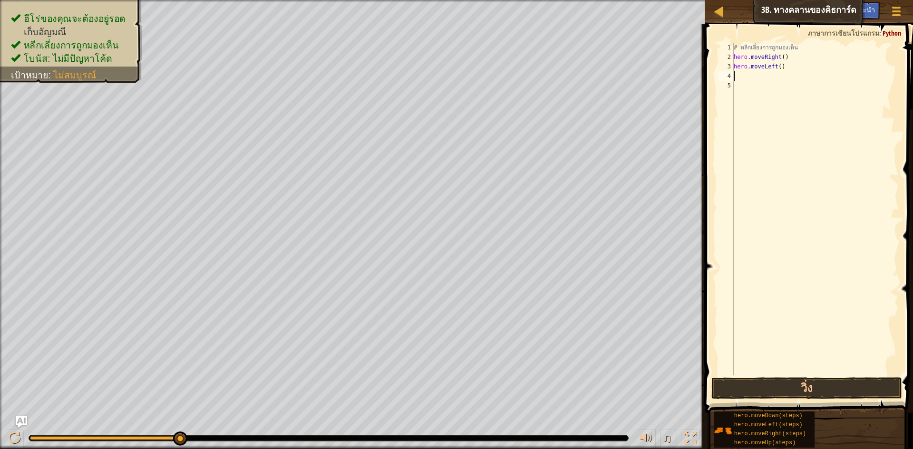
type textarea "h"
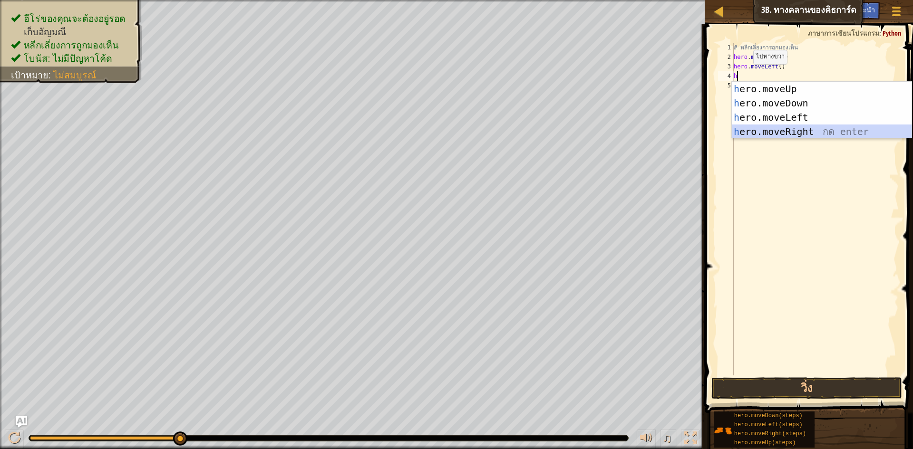
click at [761, 127] on div "h ero.moveUp กด enter h ero.moveDown กด enter h ero.moveLeft กด enter h ero.mov…" at bounding box center [822, 125] width 180 height 86
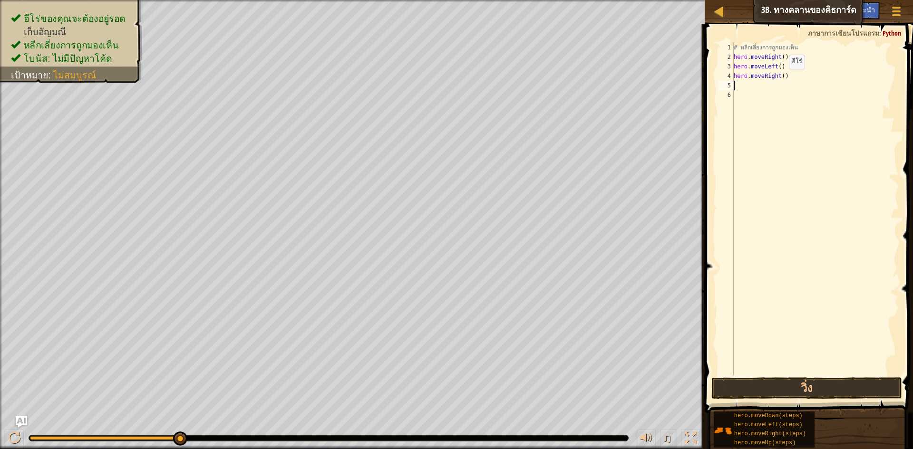
click at [780, 78] on div "# หลีกเลี่ยงการถูกมองเห็น hero . moveRight ( ) hero . moveLeft ( ) hero . moveR…" at bounding box center [815, 219] width 167 height 352
type textarea "hero.moveRight(2)"
click at [743, 397] on button "วิ่ง" at bounding box center [806, 388] width 191 height 22
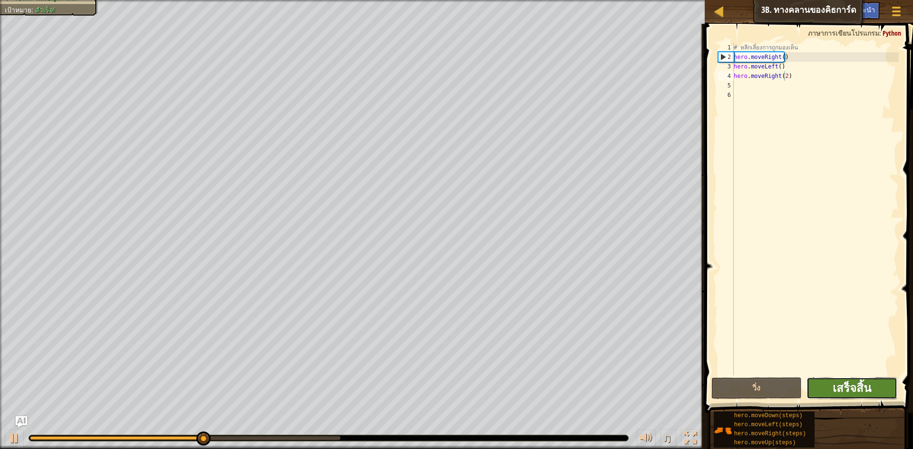
click at [852, 387] on span "เสร็จสิ้น" at bounding box center [851, 387] width 39 height 15
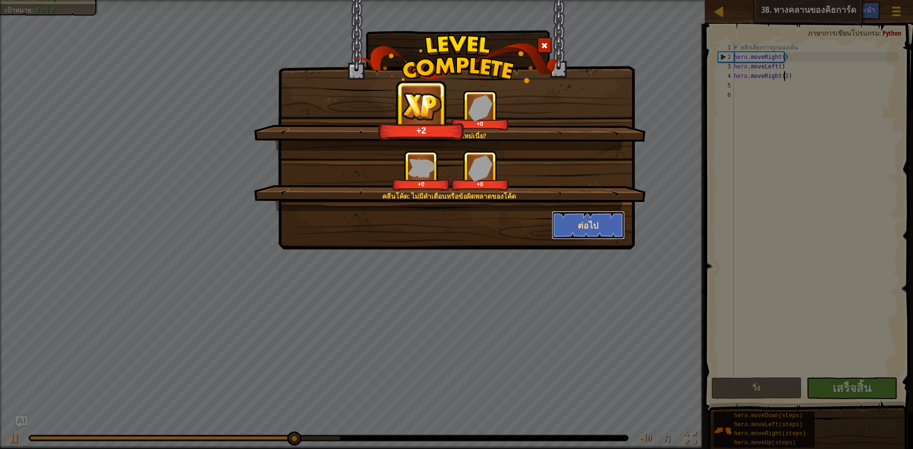
click at [613, 229] on button "ต่อไป" at bounding box center [588, 225] width 74 height 29
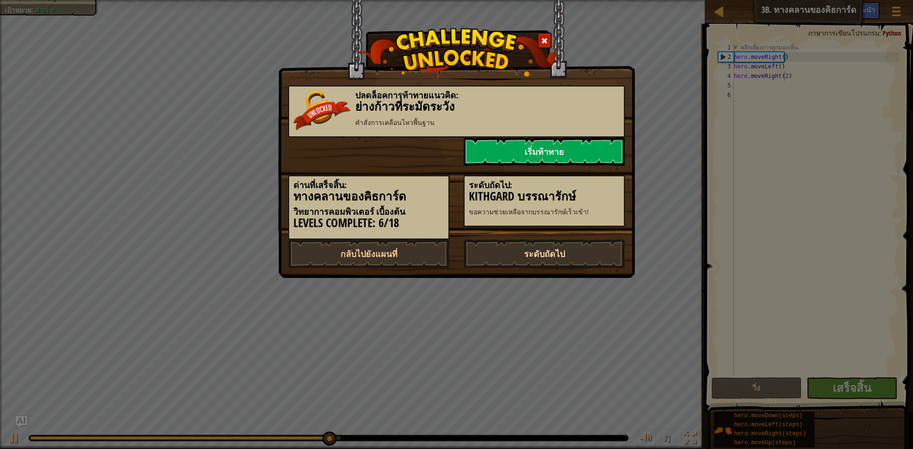
click at [553, 261] on link "ระดับถัดไป" at bounding box center [543, 254] width 161 height 29
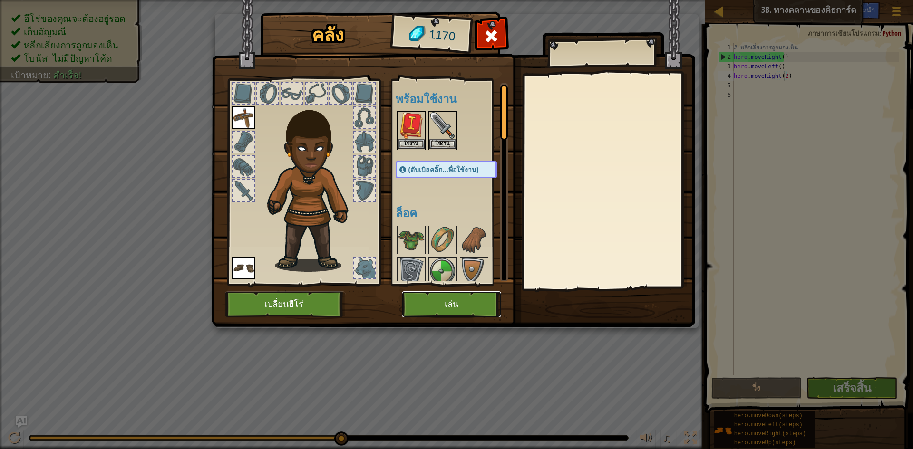
click at [446, 305] on button "เล่น" at bounding box center [451, 304] width 99 height 26
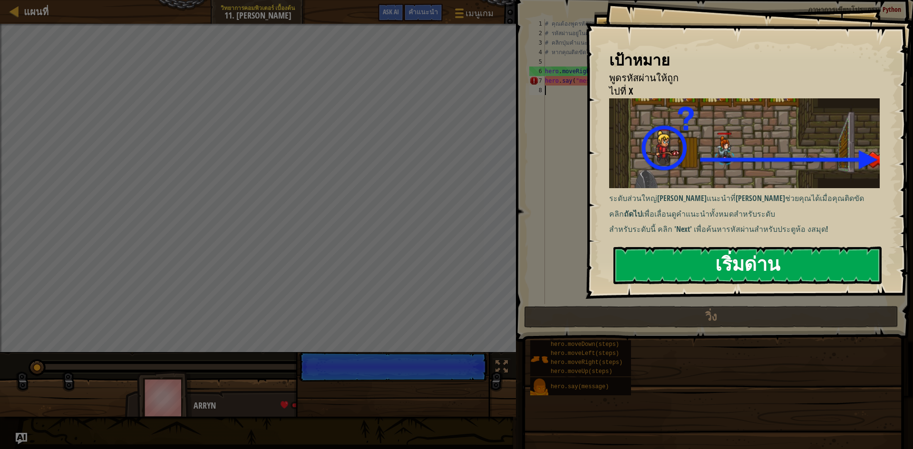
click at [654, 274] on button "เริ่มด่าน" at bounding box center [747, 266] width 268 height 38
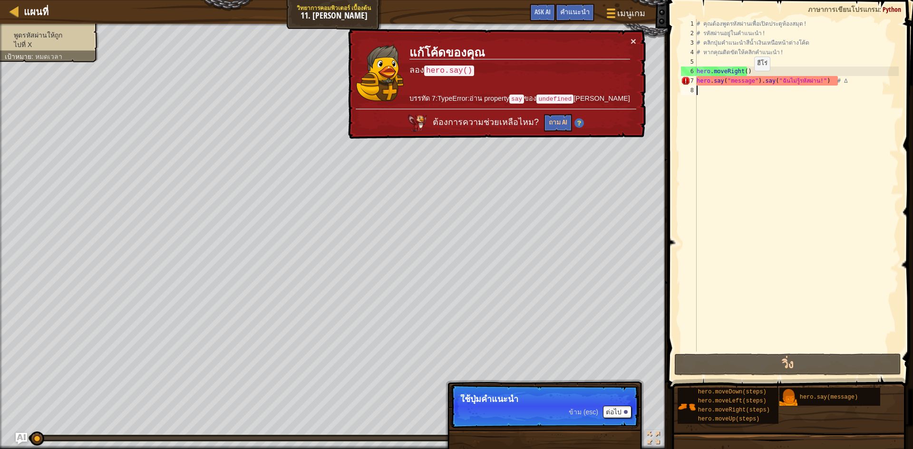
click at [746, 80] on div "# คุณต้องพูดรหัสผ่านเพื่อเปิดประตูห้องสมุด! # รหัสผ่านอยู่ในคำแนะนำ! # คลิกปุ่ม…" at bounding box center [796, 195] width 204 height 352
click at [777, 77] on div "# คุณต้องพูดรหัสผ่านเพื่อเปิดประตูห้องสมุด! # รหัสผ่านอยู่ในคำแนะนำ! # คลิกปุ่ม…" at bounding box center [796, 195] width 204 height 352
click at [828, 77] on div "# คุณต้องพูดรหัสผ่านเพื่อเปิดประตูห้องสมุด! # รหัสผ่านอยู่ในคำแนะนำ! # คลิกปุ่ม…" at bounding box center [796, 195] width 204 height 352
click at [837, 77] on div "# คุณต้องพูดรหัสผ่านเพื่อเปิดประตูห้องสมุด! # รหัสผ่านอยู่ในคำแนะนำ! # คลิกปุ่ม…" at bounding box center [796, 195] width 204 height 352
drag, startPoint x: 837, startPoint y: 77, endPoint x: 675, endPoint y: 101, distance: 163.3
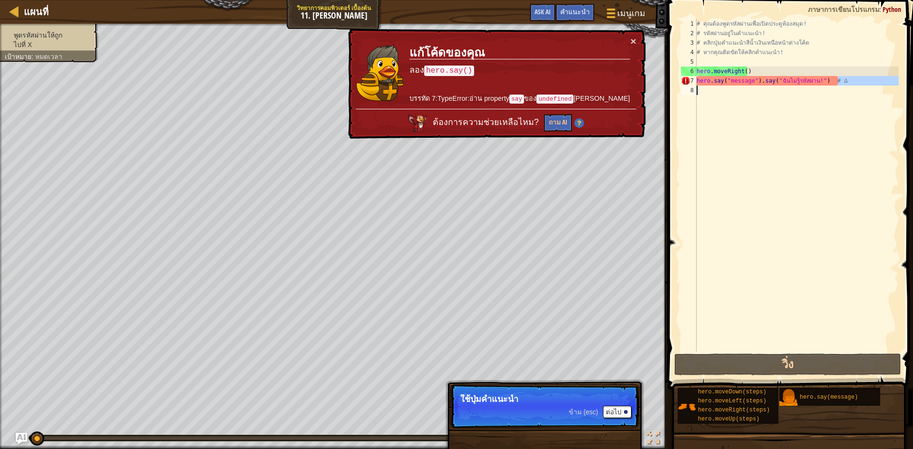
click at [675, 101] on div "hero.say("message").say("ฉันไม่รู้รหัสผ่าน!") # ∆ 1 2 3 4 5 6 7 8 # คุณต้องพูดร…" at bounding box center [788, 213] width 248 height 417
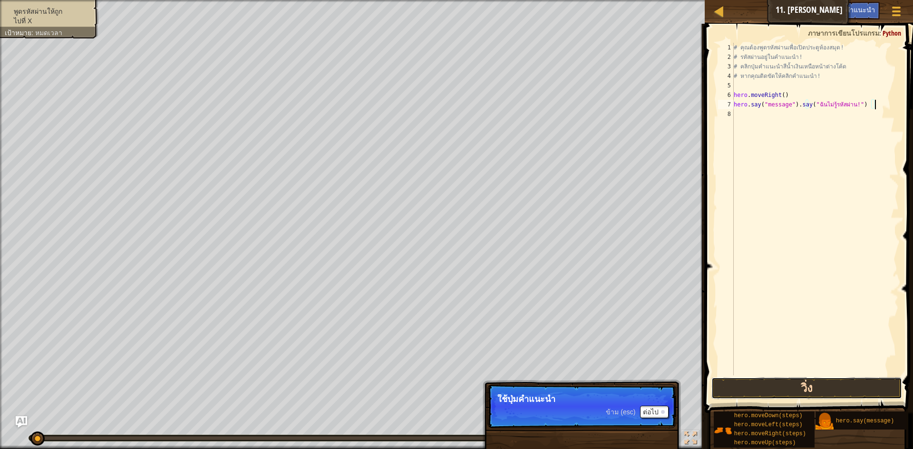
click at [812, 378] on button "วิ่ง" at bounding box center [806, 388] width 191 height 22
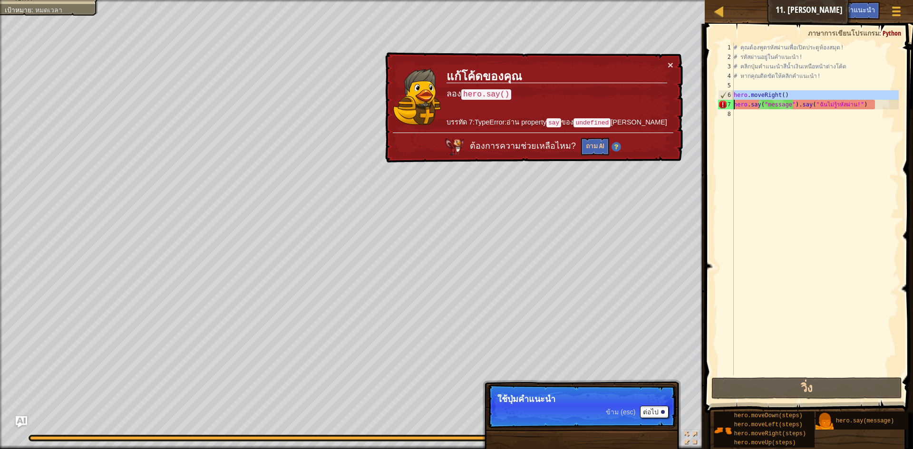
drag, startPoint x: 731, startPoint y: 99, endPoint x: 791, endPoint y: 94, distance: 61.1
click at [791, 94] on div "hero.say("message").say("ฉันไม่รู้รหัสผ่าน!") 1 2 3 4 5 6 7 8 # คุณต้องพูดรหัสผ…" at bounding box center [807, 209] width 183 height 333
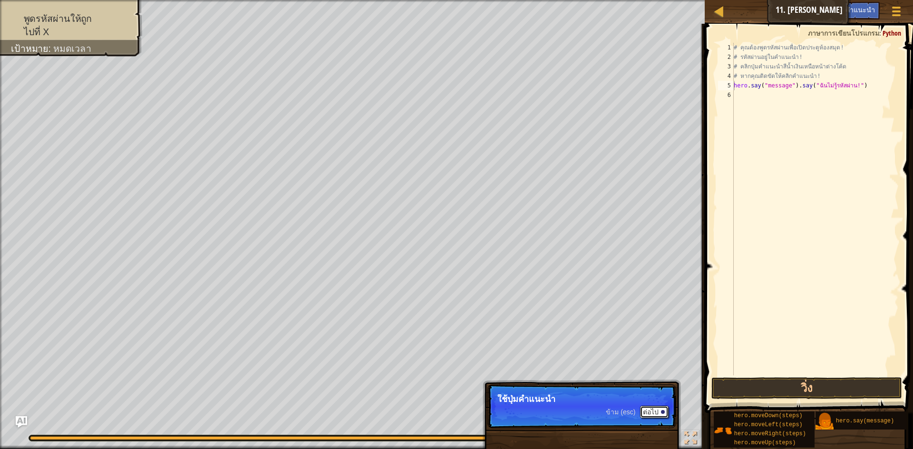
click at [648, 414] on button "ต่อไป" at bounding box center [654, 412] width 29 height 12
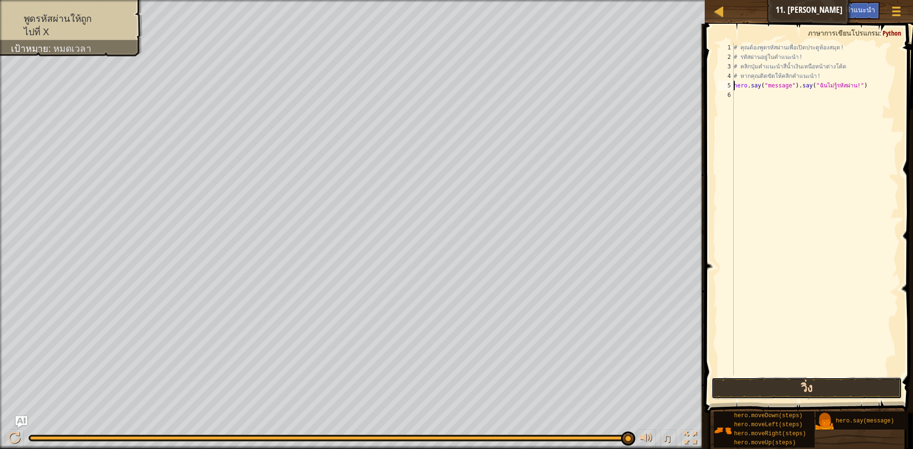
click at [757, 385] on button "วิ่ง" at bounding box center [806, 388] width 191 height 22
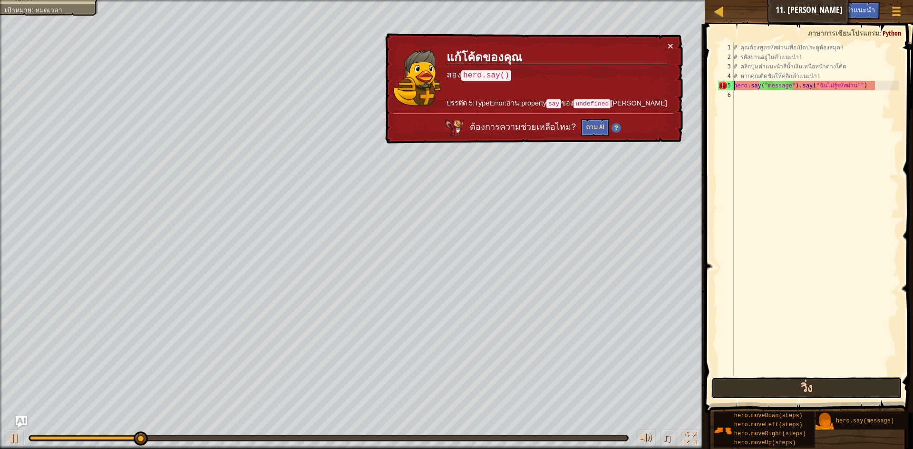
click at [757, 385] on button "วิ่ง" at bounding box center [806, 388] width 191 height 22
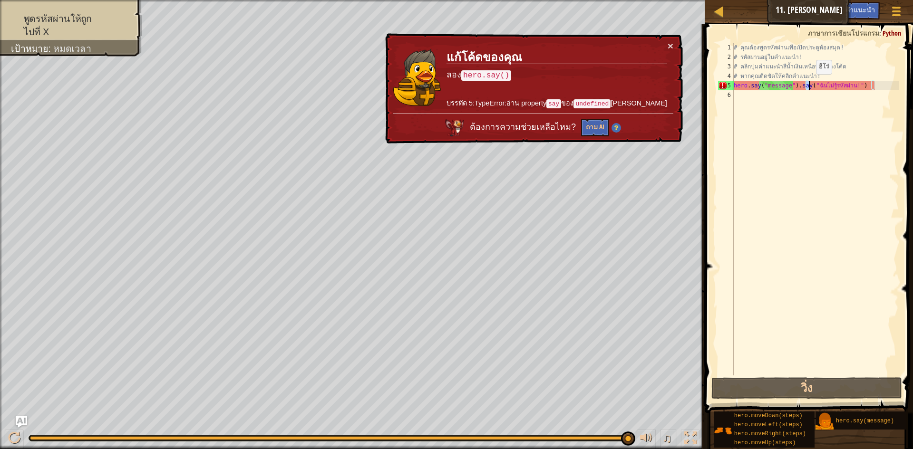
click at [810, 84] on div "# คุณต้องพูดรหัสผ่านเพื่อเปิดประตูห้องสมุด! # รหัสผ่านอยู่ในคำแนะนำ! # คลิกปุ่ม…" at bounding box center [815, 219] width 167 height 352
click at [813, 83] on div "# คุณต้องพูดรหัสผ่านเพื่อเปิดประตูห้องสมุด! # รหัสผ่านอยู่ในคำแนะนำ! # คลิกปุ่ม…" at bounding box center [815, 219] width 167 height 352
click at [811, 86] on div "# คุณต้องพูดรหัสผ่านเพื่อเปิดประตูห้องสมุด! # รหัสผ่านอยู่ในคำแนะนำ! # คลิกปุ่ม…" at bounding box center [815, 219] width 167 height 352
drag, startPoint x: 734, startPoint y: 90, endPoint x: 901, endPoint y: 116, distance: 168.5
click at [901, 116] on div "hero.say("message").say("ฉันไม่รู้รหัสผ่าน!") 1 2 3 4 5 6 # คุณต้องพูดรหัสผ่านเ…" at bounding box center [807, 237] width 211 height 417
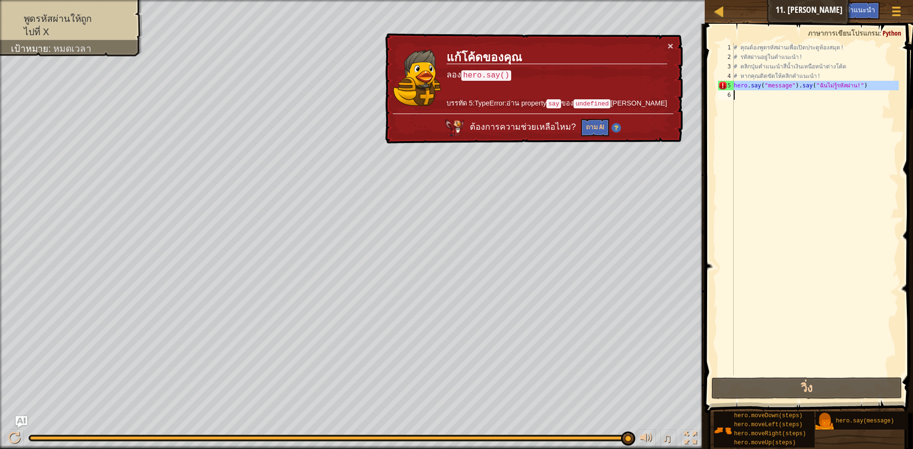
type textarea "hero.say("message").say("ฉันไม่รู้รหัสผ่าน!")"
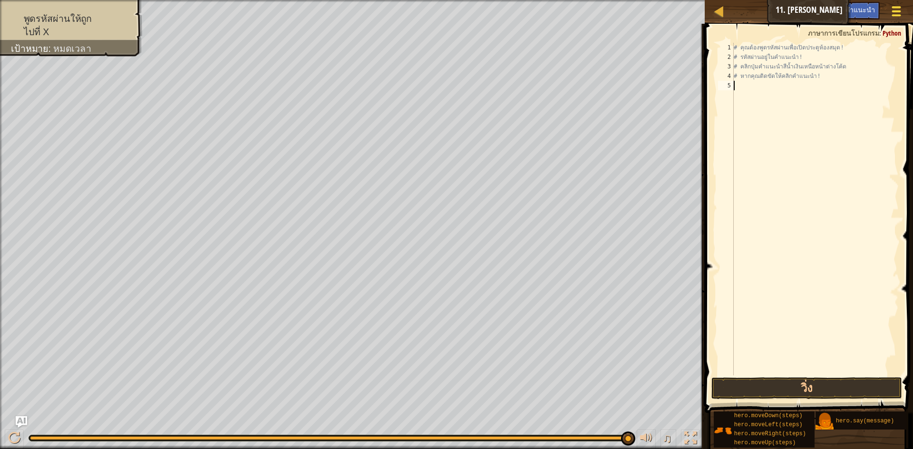
click at [895, 5] on div at bounding box center [895, 11] width 13 height 14
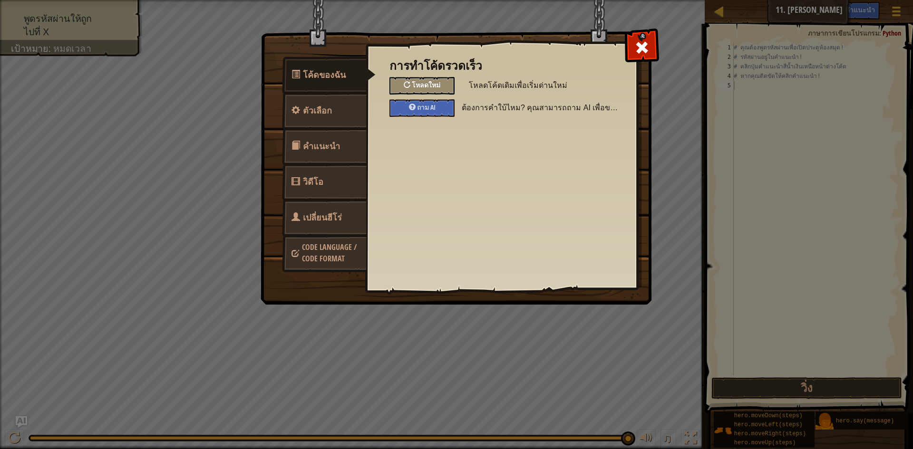
click at [393, 86] on div "โหลดใหม่" at bounding box center [421, 86] width 65 height 18
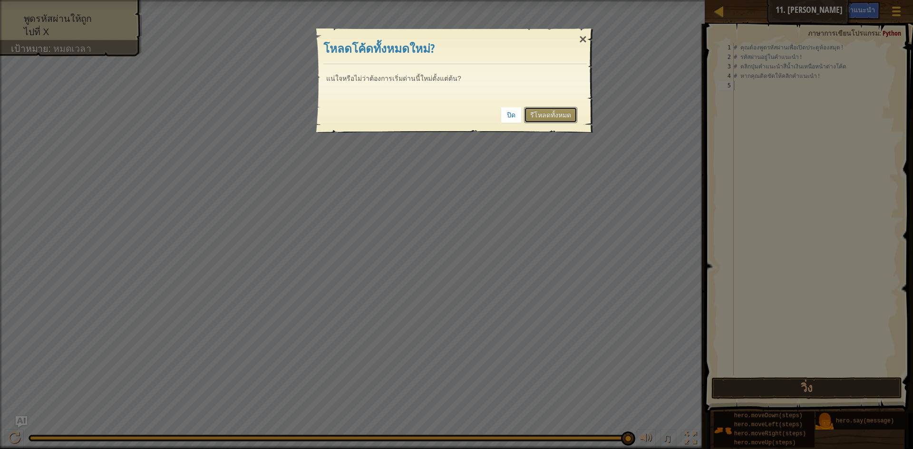
click at [535, 112] on link "รีโหลดทั้งหมด" at bounding box center [550, 115] width 53 height 16
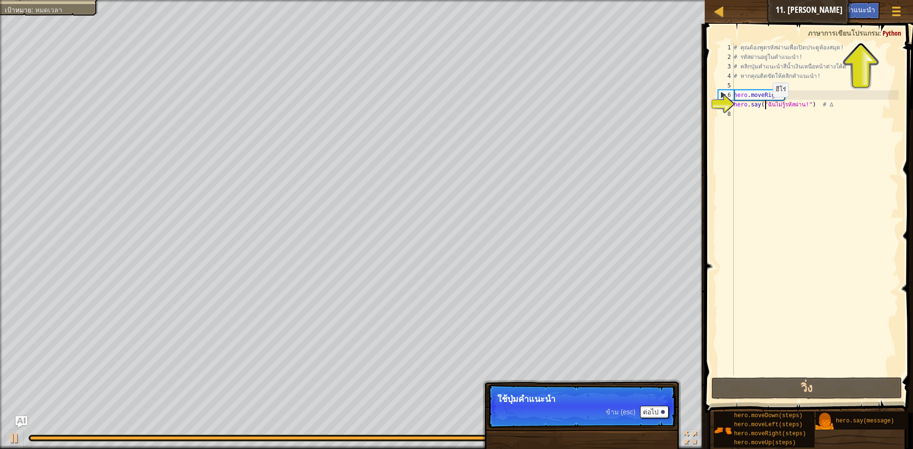
click at [764, 106] on div "# คุณต้องพูดรหัสผ่านเพื่อเปิดประตูห้องสมุด! # รหัสผ่านอยู่ในคำแนะนำ! # คลิกปุ่ม…" at bounding box center [815, 219] width 167 height 352
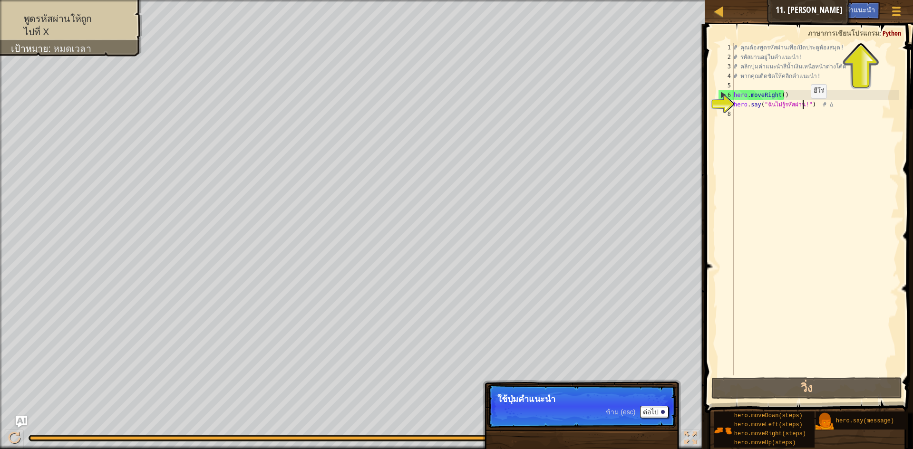
click at [802, 108] on div "# คุณต้องพูดรหัสผ่านเพื่อเปิดประตูห้องสมุด! # รหัสผ่านอยู่ในคำแนะนำ! # คลิกปุ่ม…" at bounding box center [815, 219] width 167 height 352
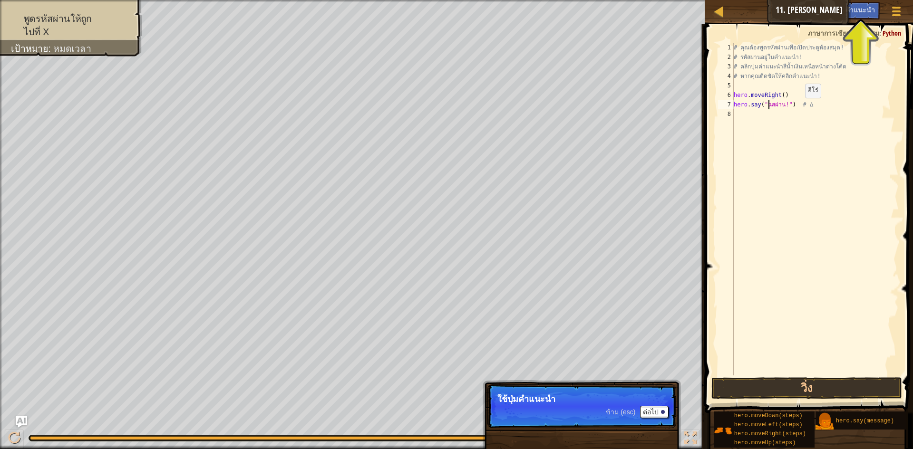
type textarea "hero.say("สผ่าน!") # ∆"
click at [776, 112] on div "# คุณต้องพูดรหัสผ่านเพื่อเปิดประตูห้องสมุด! # รหัสผ่านอยู่ในคำแนะนำ! # คลิกปุ่ม…" at bounding box center [815, 219] width 167 height 352
click at [781, 105] on div "# คุณต้องพูดรหัสผ่านเพื่อเปิดประตูห้องสมุด! # รหัสผ่านอยู่ในคำแนะนำ! # คลิกปุ่ม…" at bounding box center [815, 219] width 167 height 352
type textarea "hero.say("Python!") # ∆"
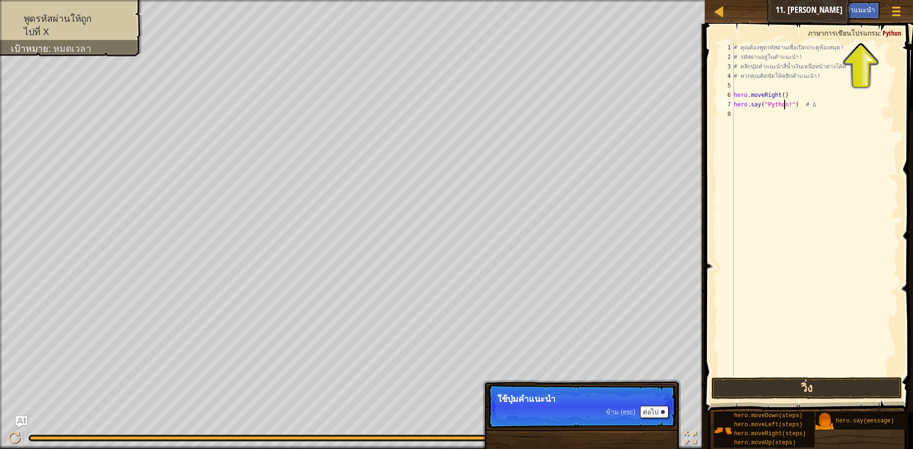
click at [830, 377] on div "hero.say("Python!") # ∆ 1 2 3 4 5 6 7 8 # คุณต้องพูดรหัสผ่านเพื่อเปิดประตูห้องส…" at bounding box center [807, 237] width 211 height 417
click at [828, 382] on button "วิ่ง" at bounding box center [806, 388] width 191 height 22
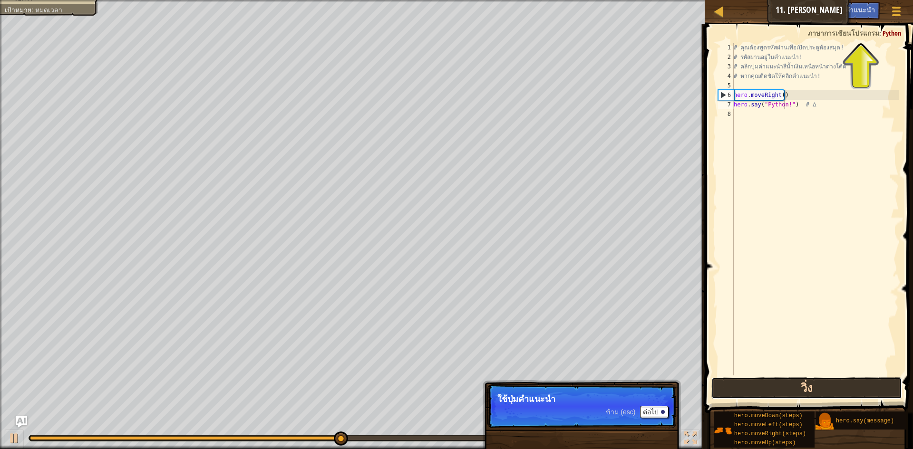
click at [827, 386] on button "วิ่ง" at bounding box center [806, 388] width 191 height 22
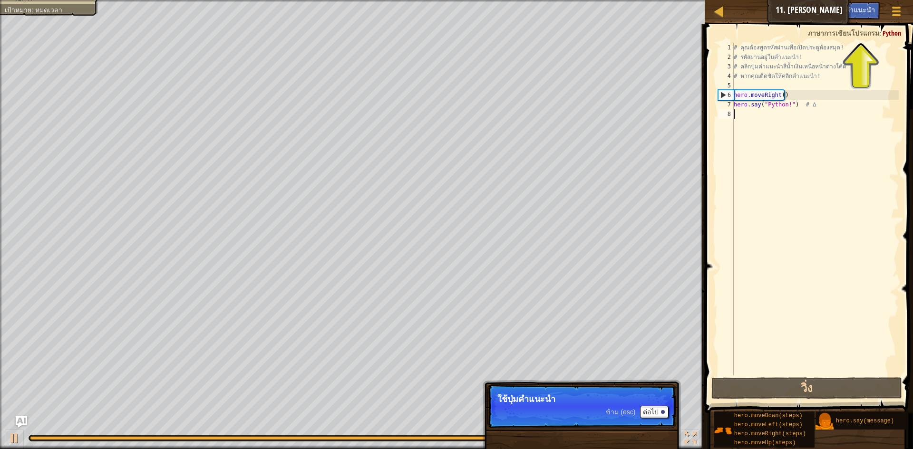
click at [743, 122] on div "# คุณต้องพูดรหัสผ่านเพื่อเปิดประตูห้องสมุด! # รหัสผ่านอยู่ในคำแนะนำ! # คลิกปุ่ม…" at bounding box center [815, 219] width 167 height 352
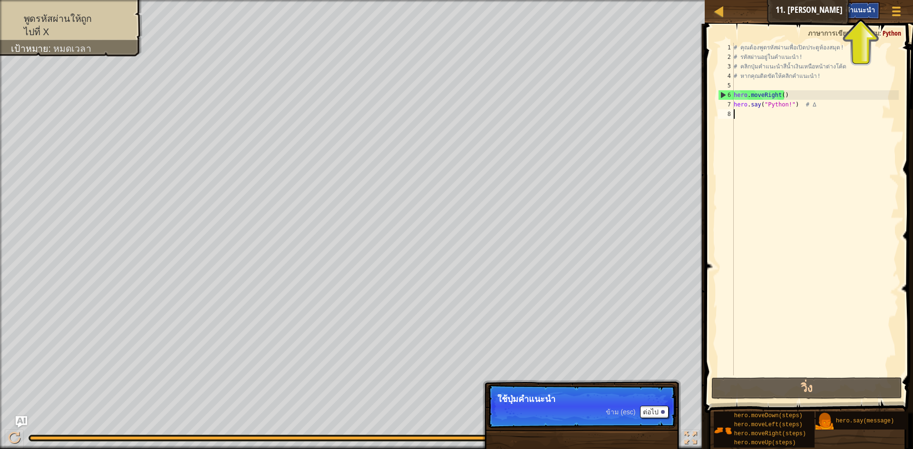
click at [862, 9] on span "คำแนะนำ" at bounding box center [859, 9] width 29 height 9
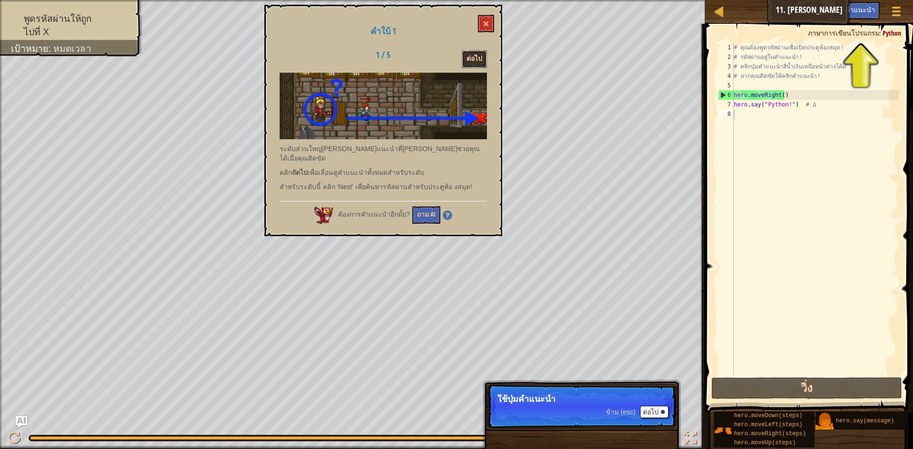
click at [464, 53] on button "ต่อไป" at bounding box center [474, 59] width 25 height 18
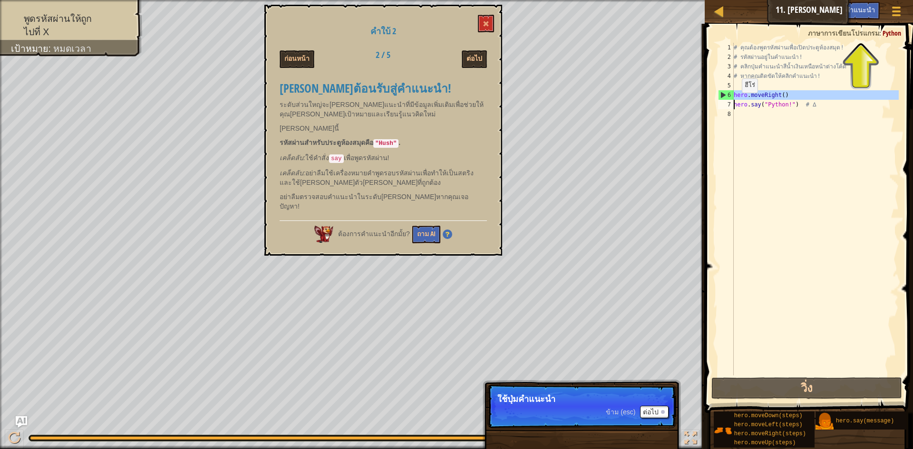
drag, startPoint x: 734, startPoint y: 99, endPoint x: 731, endPoint y: 108, distance: 9.9
click at [731, 108] on div "hero.moveRight() 1 2 3 4 5 6 7 8 # คุณต้องพูดรหัสผ่านเพื่อเปิดประตูห้องสมุด! # …" at bounding box center [807, 209] width 183 height 333
type textarea "hero.moveRight() hero.say("Python!") # ∆"
click at [742, 127] on div "# คุณต้องพูดรหัสผ่านเพื่อเปิดประตูห้องสมุด! # รหัสผ่านอยู่ในคำแนะนำ! # คลิกปุ่ม…" at bounding box center [815, 219] width 167 height 352
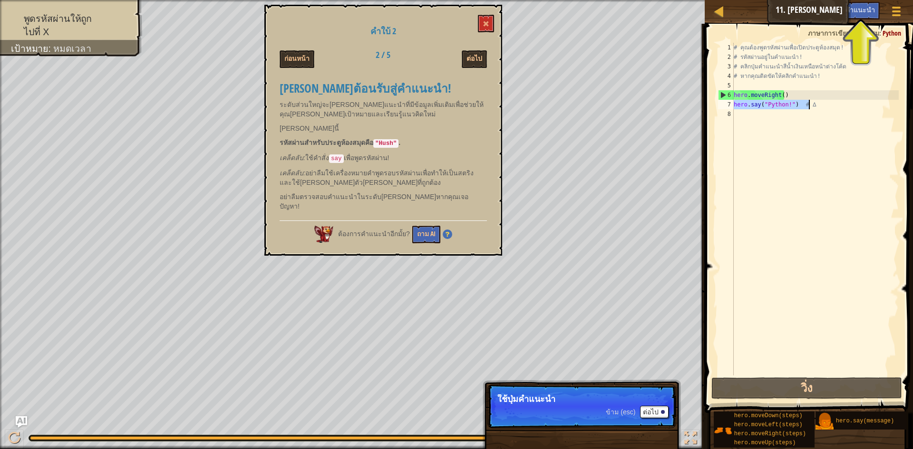
drag, startPoint x: 733, startPoint y: 108, endPoint x: 809, endPoint y: 108, distance: 75.1
click at [809, 108] on div "# คุณต้องพูดรหัสผ่านเพื่อเปิดประตูห้องสมุด! # รหัสผ่านอยู่ในคำแนะนำ! # คลิกปุ่ม…" at bounding box center [815, 219] width 167 height 352
type textarea "hero.say("Python!") # ∆"
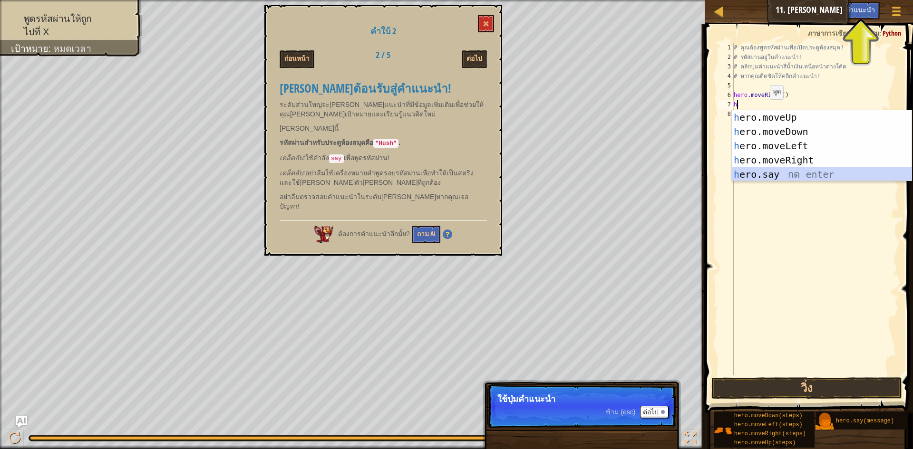
click at [756, 176] on div "h ero.moveUp กด enter h ero.moveDown กด enter h ero.moveLeft กด enter h ero.mov…" at bounding box center [822, 160] width 180 height 100
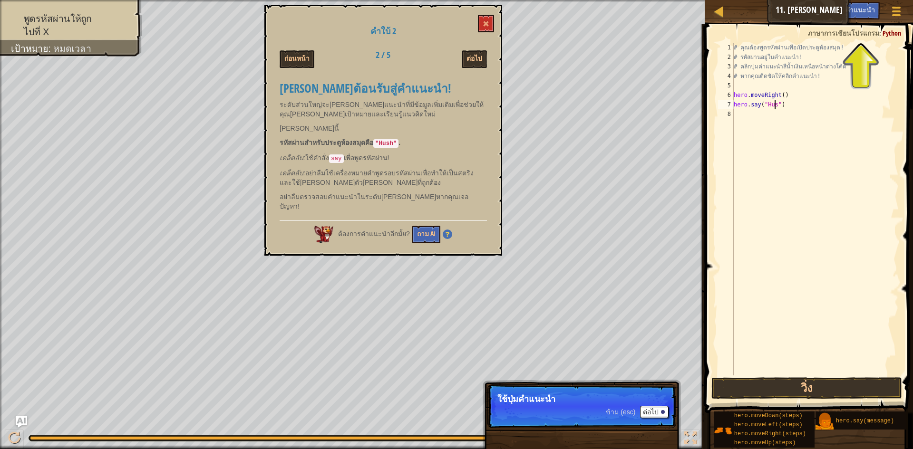
scroll to position [4, 4]
drag, startPoint x: 814, startPoint y: 390, endPoint x: 808, endPoint y: 393, distance: 7.2
click at [812, 390] on button "วิ่ง" at bounding box center [806, 388] width 191 height 22
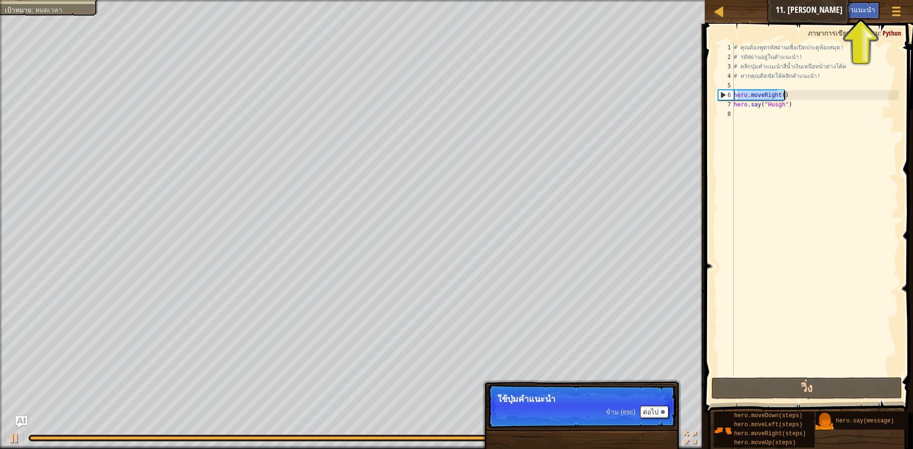
drag, startPoint x: 737, startPoint y: 96, endPoint x: 789, endPoint y: 91, distance: 52.5
click at [789, 91] on div "# คุณต้องพูดรหัสผ่านเพื่อเปิดประตูห้องสมุด! # รหัสผ่านอยู่ในคำแนะนำ! # คลิกปุ่ม…" at bounding box center [815, 219] width 167 height 352
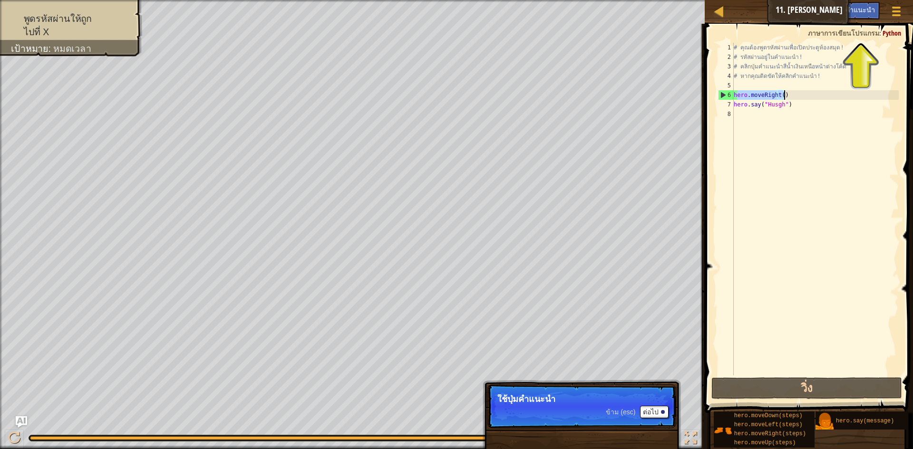
type textarea "h"
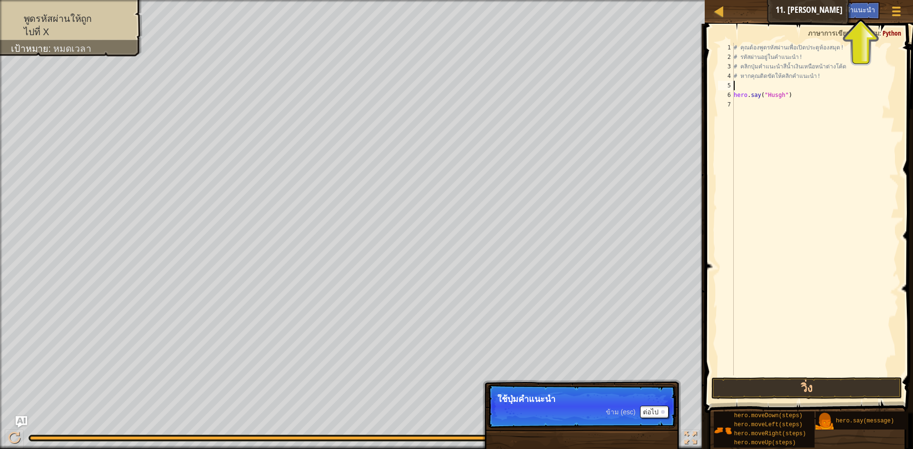
type textarea "# หากคุณติดขัดให้คลิกคำแนะนำ!"
click at [742, 100] on div "# คุณต้องพูดรหัสผ่านเพื่อเปิดประตูห้องสมุด! # รหัสผ่านอยู่ในคำแนะนำ! # คลิกปุ่ม…" at bounding box center [815, 219] width 167 height 352
type textarea "h"
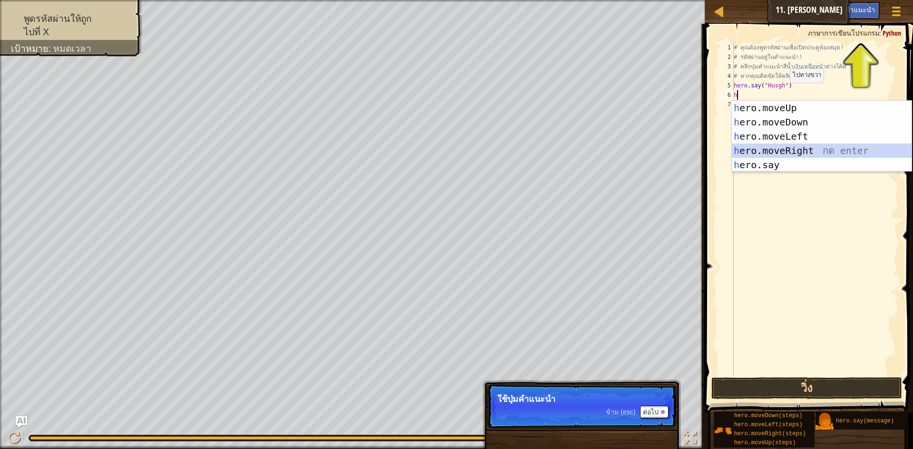
click at [784, 150] on div "h ero.moveUp กด enter h ero.moveDown กด enter h ero.moveLeft กด enter h ero.mov…" at bounding box center [822, 151] width 180 height 100
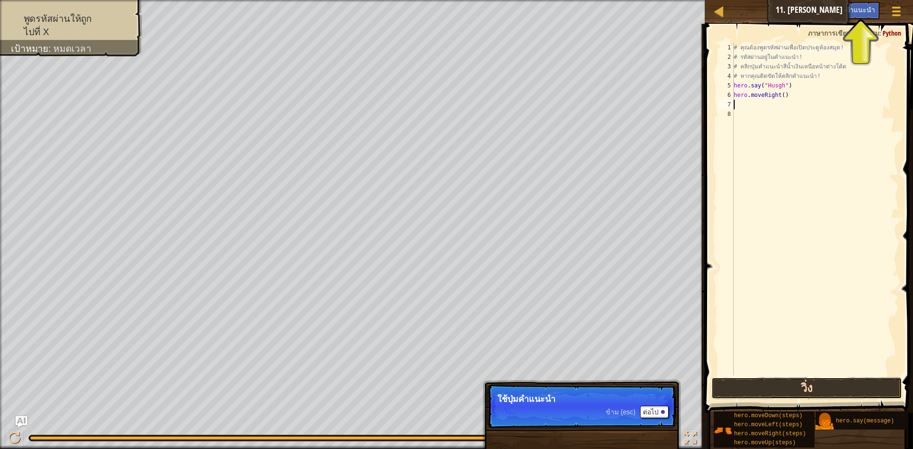
click at [828, 381] on button "วิ่ง" at bounding box center [806, 388] width 191 height 22
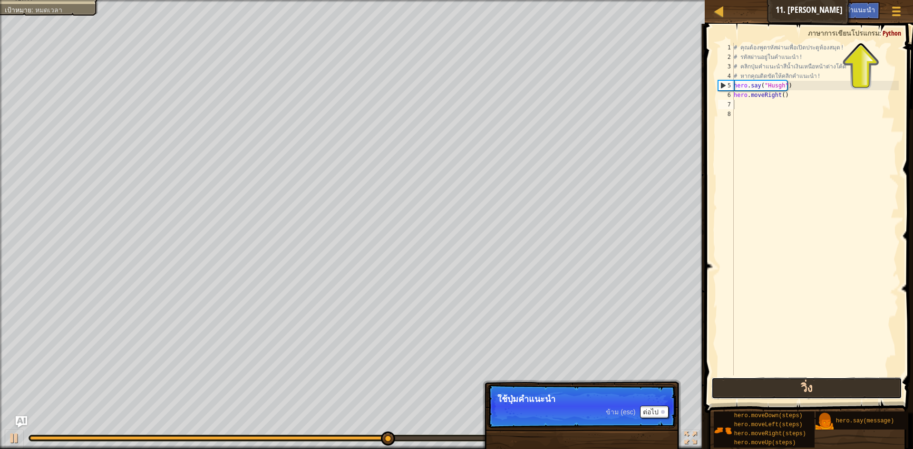
click at [827, 381] on button "วิ่ง" at bounding box center [806, 388] width 191 height 22
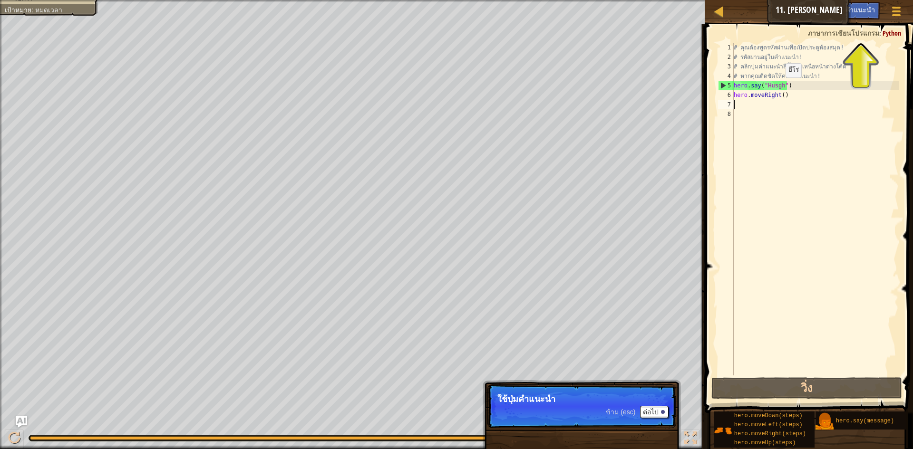
click at [777, 87] on div "# คุณต้องพูดรหัสผ่านเพื่อเปิดประตูห้องสมุด! # รหัสผ่านอยู่ในคำแนะนำ! # คลิกปุ่ม…" at bounding box center [815, 219] width 167 height 352
type textarea "hero.say("Hush")"
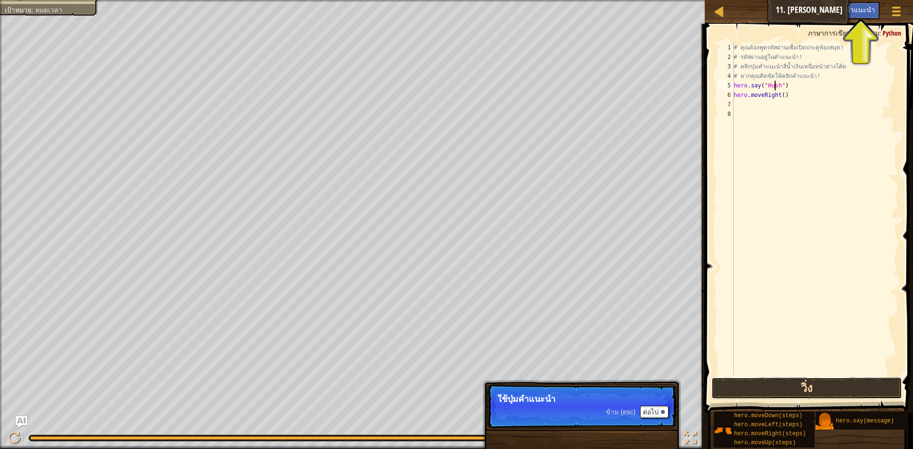
click at [745, 389] on button "วิ่ง" at bounding box center [806, 388] width 191 height 22
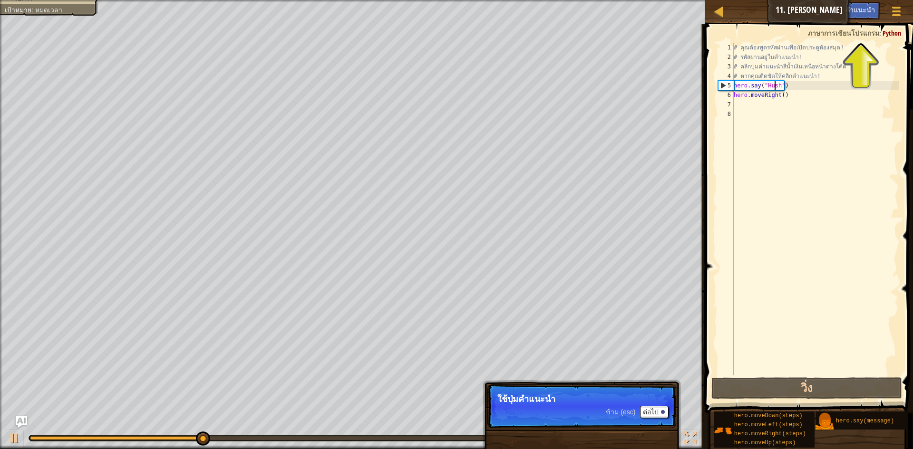
click at [57, 1] on div at bounding box center [352, 1] width 704 height 2
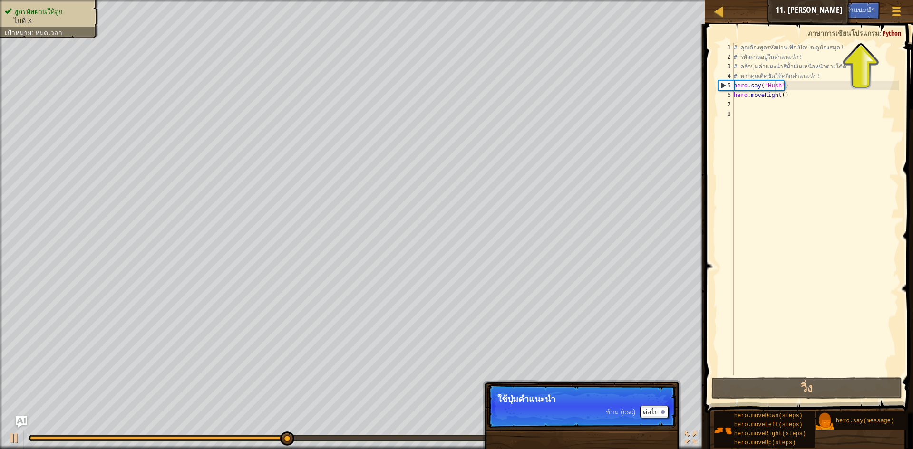
click at [31, 28] on div "เป้าหมาย : หมดเวลา" at bounding box center [34, 33] width 58 height 10
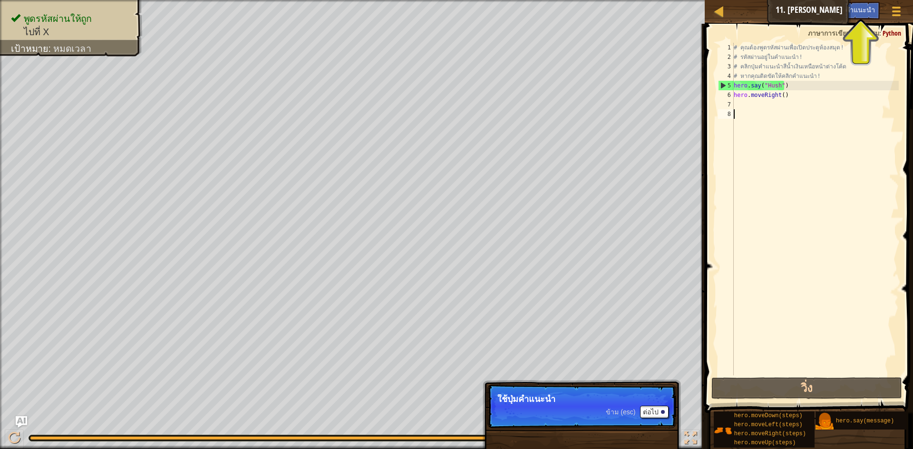
click at [769, 121] on div "# คุณต้องพูดรหัสผ่านเพื่อเปิดประตูห้องสมุด! # รหัสผ่านอยู่ในคำแนะนำ! # คลิกปุ่ม…" at bounding box center [815, 219] width 167 height 352
click at [748, 100] on div "# คุณต้องพูดรหัสผ่านเพื่อเปิดประตูห้องสมุด! # รหัสผ่านอยู่ในคำแนะนำ! # คลิกปุ่ม…" at bounding box center [815, 219] width 167 height 352
type textarea "h"
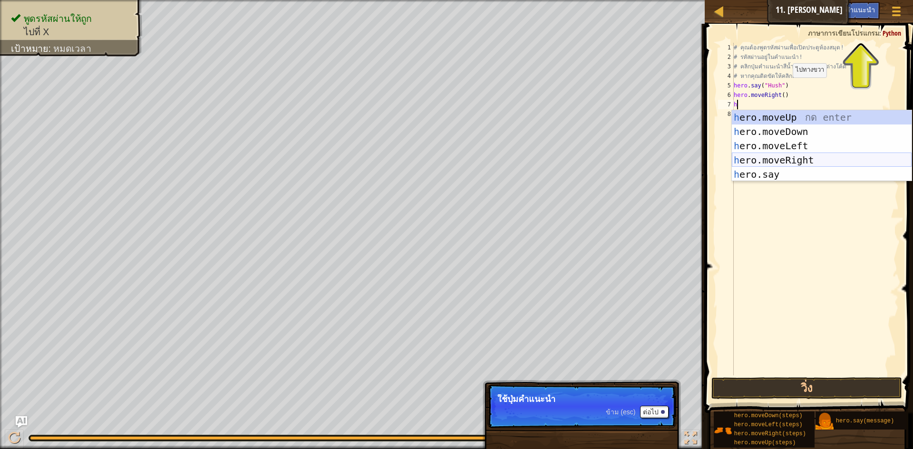
click at [759, 157] on div "h ero.moveUp กด enter h ero.moveDown กด enter h ero.moveLeft กด enter h ero.mov…" at bounding box center [822, 160] width 180 height 100
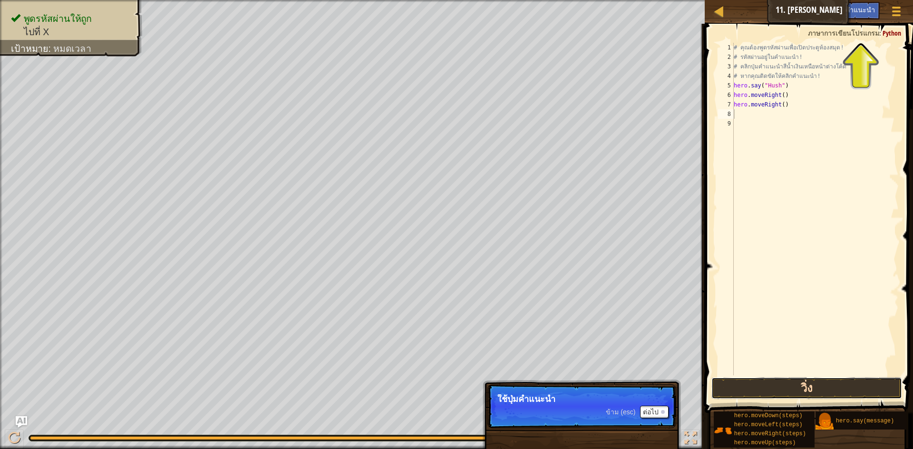
click at [741, 378] on button "วิ่ง" at bounding box center [806, 388] width 191 height 22
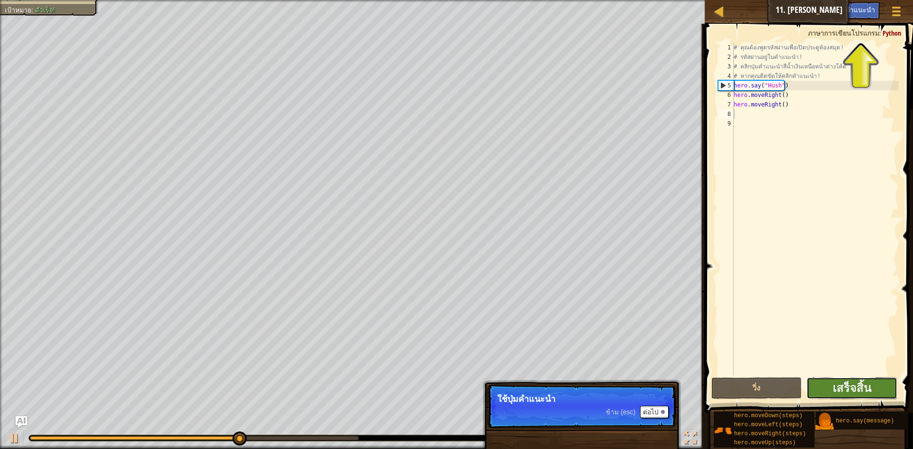
click at [817, 386] on button "เสร็จสิ้น" at bounding box center [851, 388] width 91 height 22
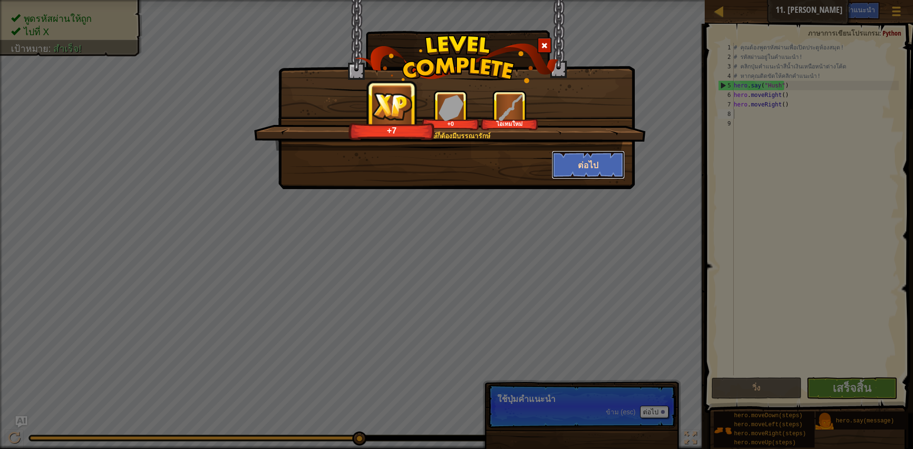
click at [586, 165] on button "ต่อไป" at bounding box center [588, 165] width 74 height 29
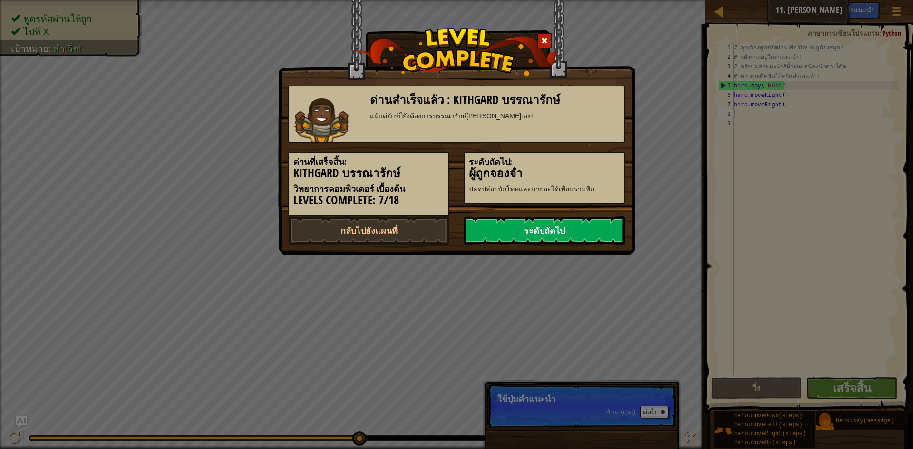
click at [528, 231] on link "ระดับถัดไป" at bounding box center [543, 230] width 161 height 29
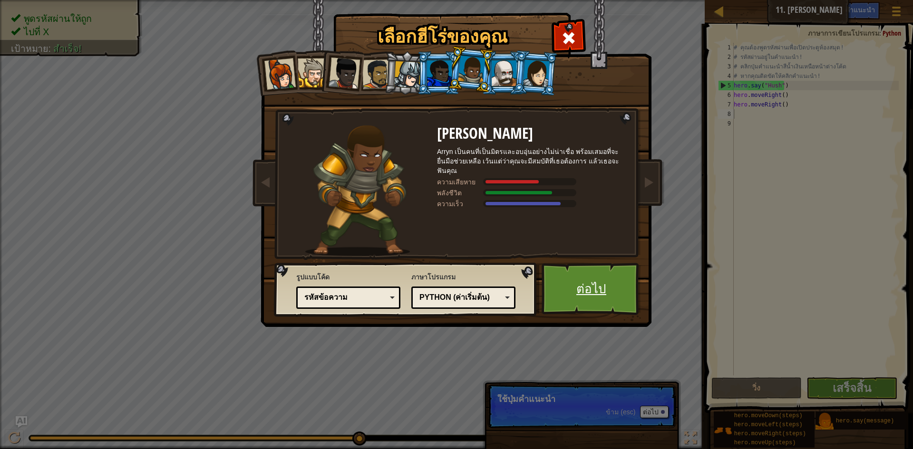
click at [578, 269] on link "ต่อไป" at bounding box center [590, 289] width 99 height 52
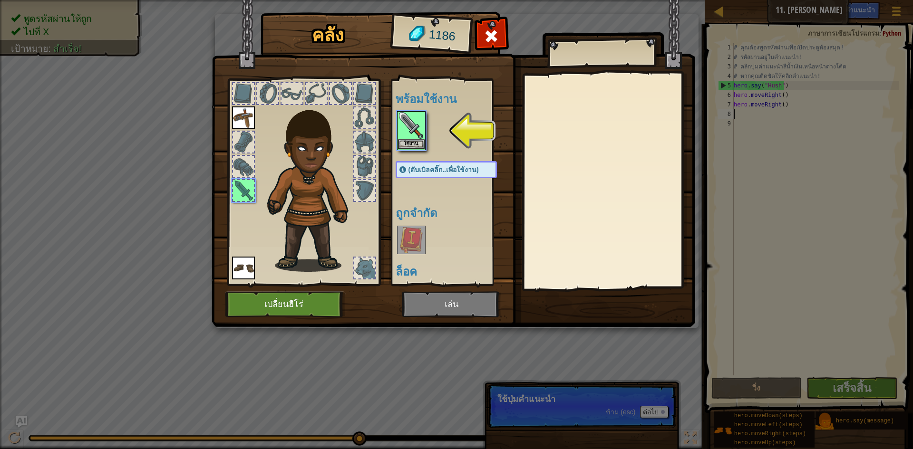
click at [481, 311] on img at bounding box center [453, 154] width 483 height 345
drag, startPoint x: 478, startPoint y: 302, endPoint x: 460, endPoint y: 214, distance: 89.4
click at [477, 303] on img at bounding box center [453, 154] width 483 height 345
click at [408, 147] on button "ใช้งาน" at bounding box center [411, 144] width 27 height 10
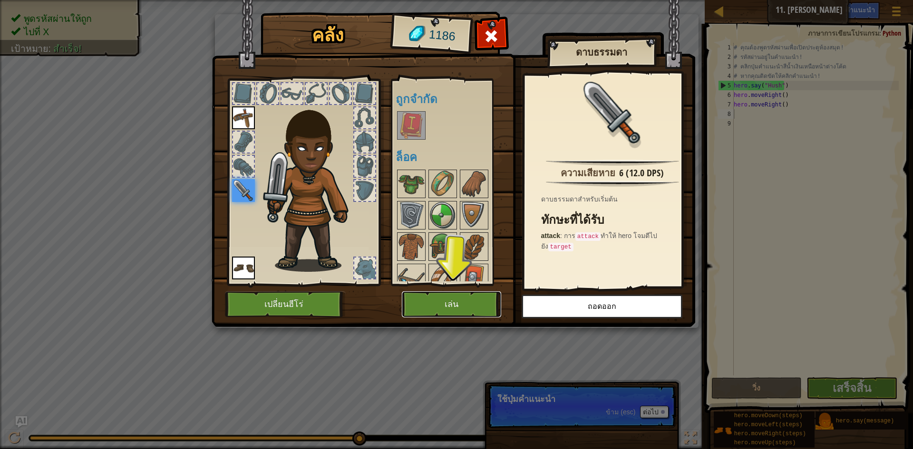
click at [433, 299] on button "เล่น" at bounding box center [451, 304] width 99 height 26
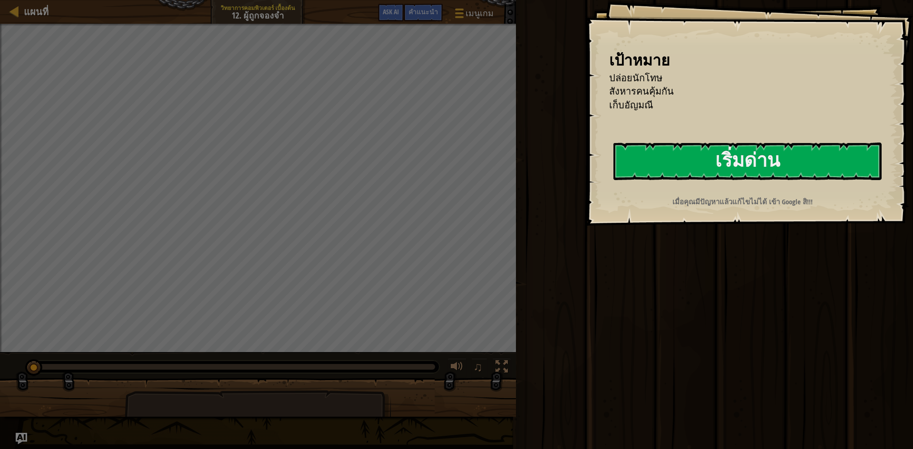
click at [736, 112] on li "เก็บอัญมณี" at bounding box center [737, 105] width 280 height 14
drag, startPoint x: 731, startPoint y: 133, endPoint x: 722, endPoint y: 165, distance: 33.7
click at [731, 134] on div "เป้าหมาย ปล่อยนักโทษ สังหารคนคุ้มกัน เก็บ[PERSON_NAME] เริ่มด่าน เกิดข้อผิดพลาด…" at bounding box center [748, 113] width 327 height 226
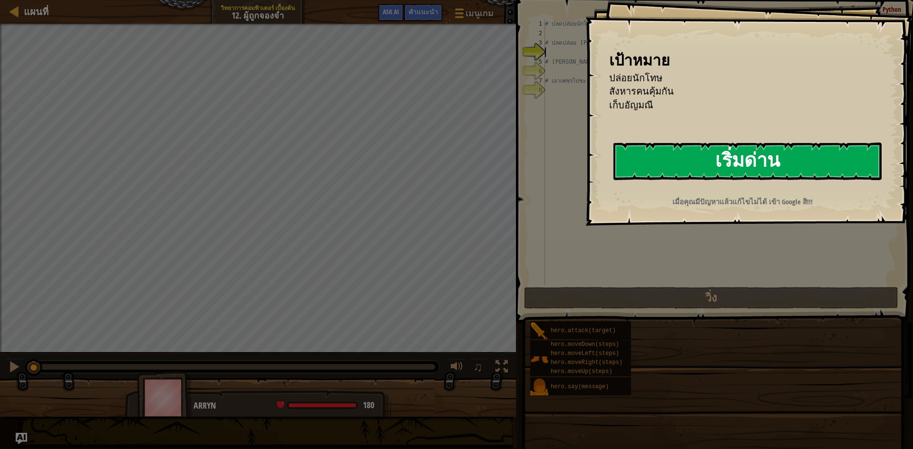
click at [721, 166] on button "เริ่มด่าน" at bounding box center [747, 162] width 268 height 38
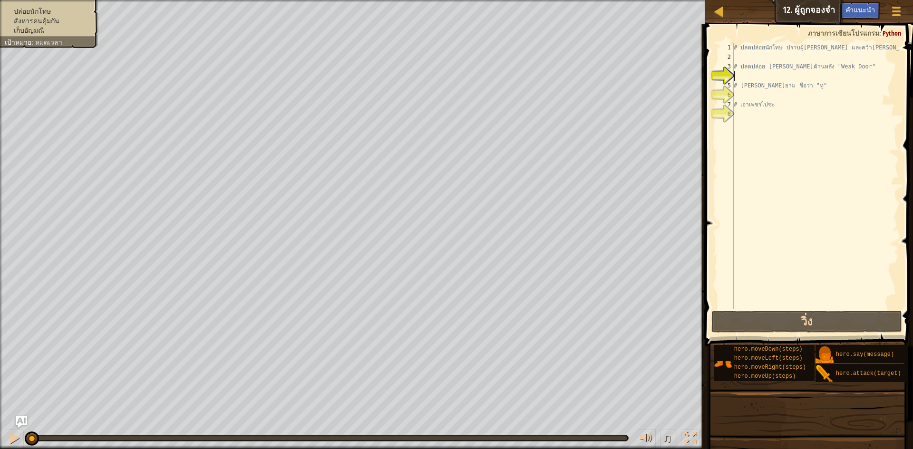
click at [17, 13] on span "ปล่อยนักโทษ" at bounding box center [32, 12] width 37 height 8
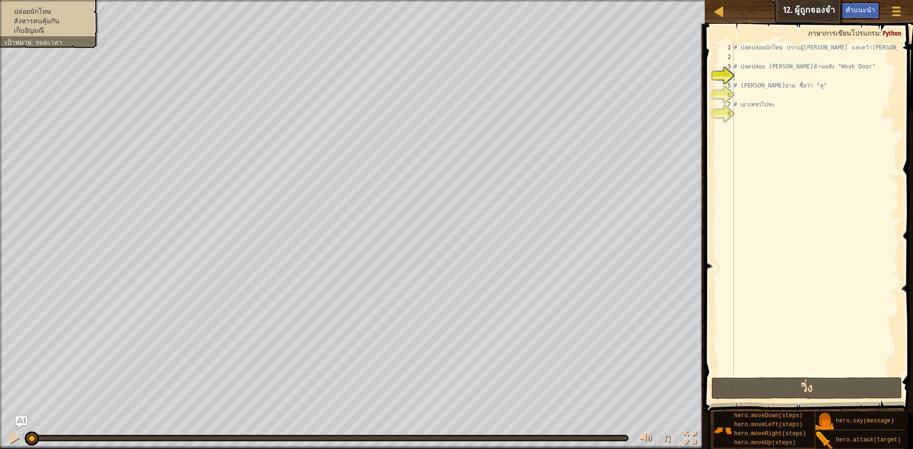
click at [17, 13] on span "ปล่อยนักโทษ" at bounding box center [32, 12] width 37 height 8
click at [713, 7] on div at bounding box center [719, 11] width 12 height 12
select select "th"
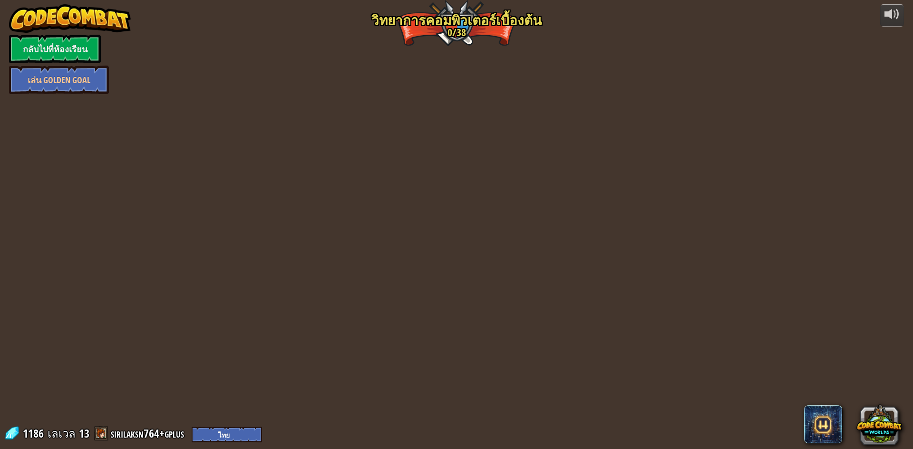
select select "th"
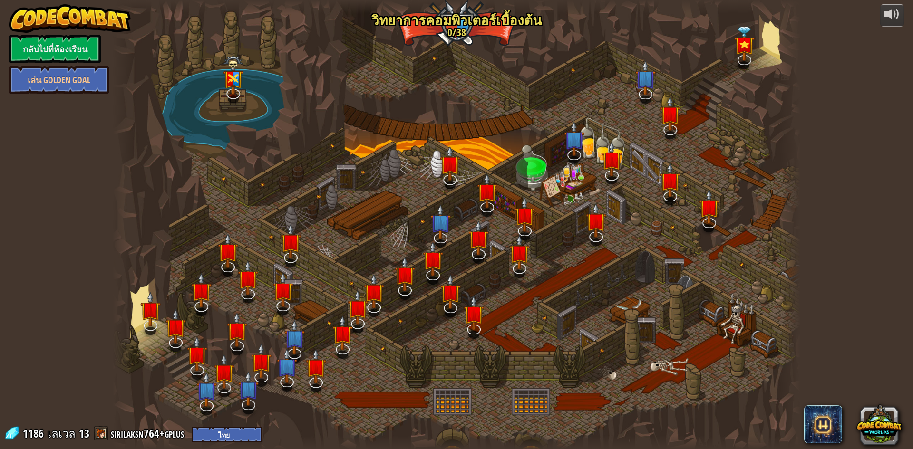
select select "th"
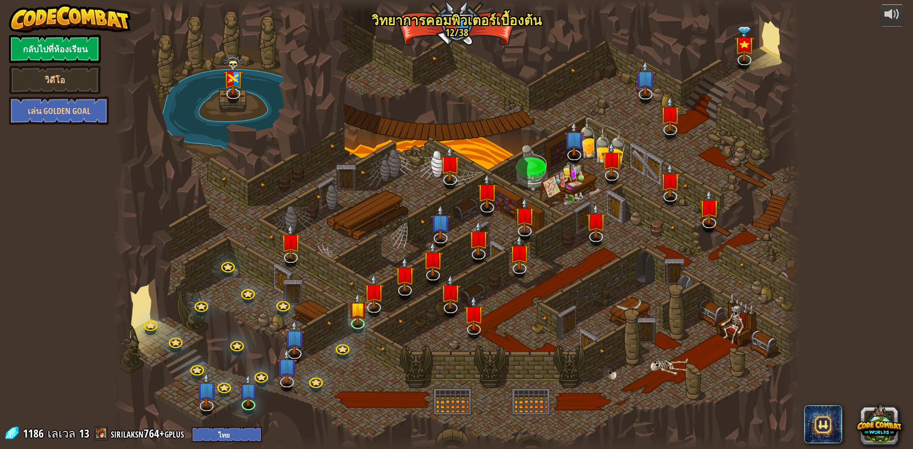
select select "th"
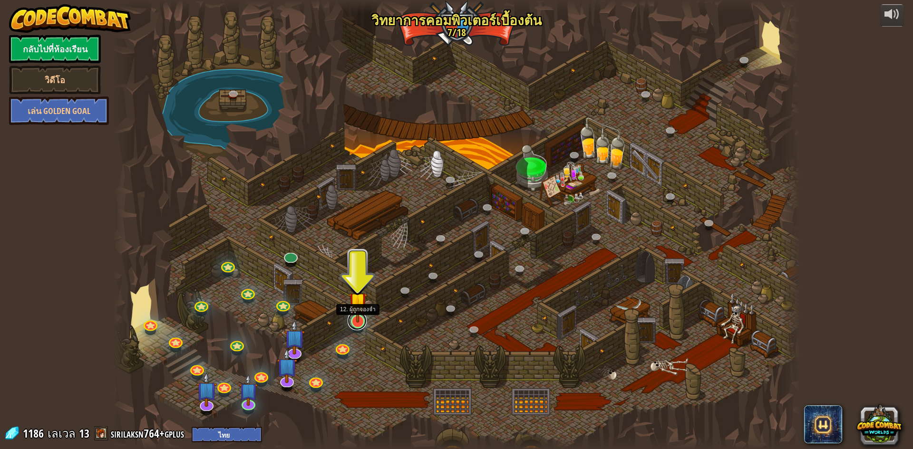
click at [356, 324] on link at bounding box center [356, 320] width 19 height 19
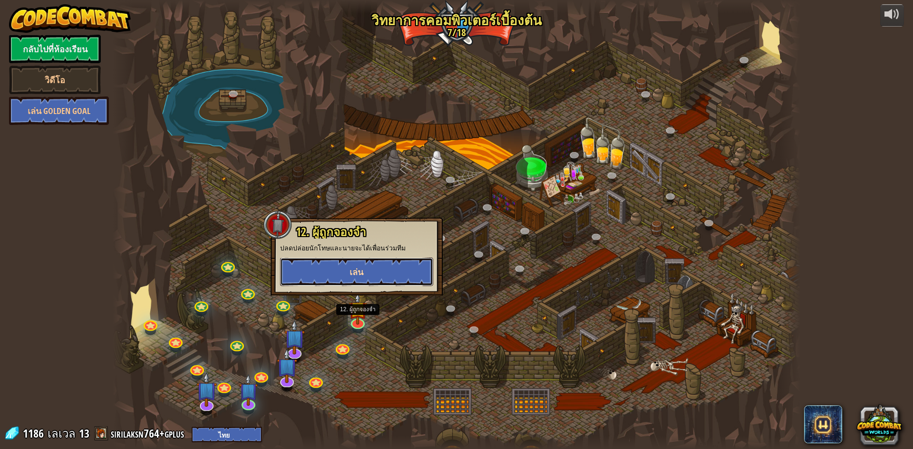
click at [361, 278] on button "เล่น" at bounding box center [356, 272] width 153 height 29
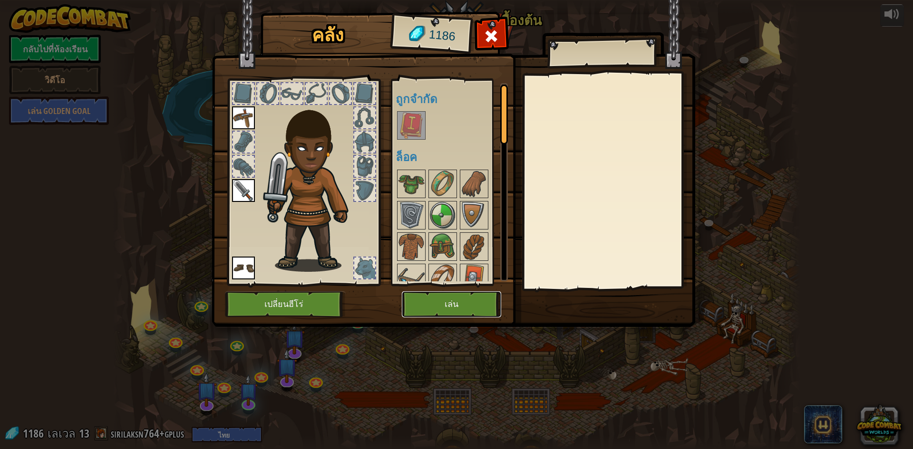
click at [439, 315] on button "เล่น" at bounding box center [451, 304] width 99 height 26
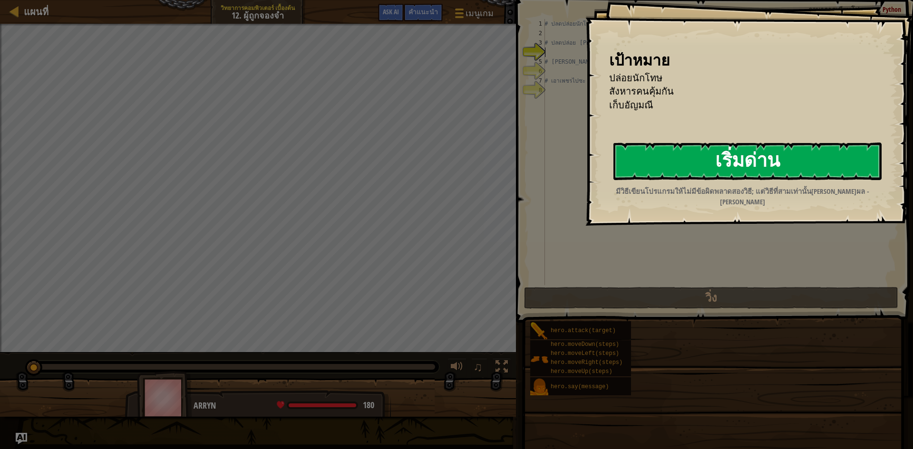
click at [693, 177] on button "เริ่มด่าน" at bounding box center [747, 162] width 268 height 38
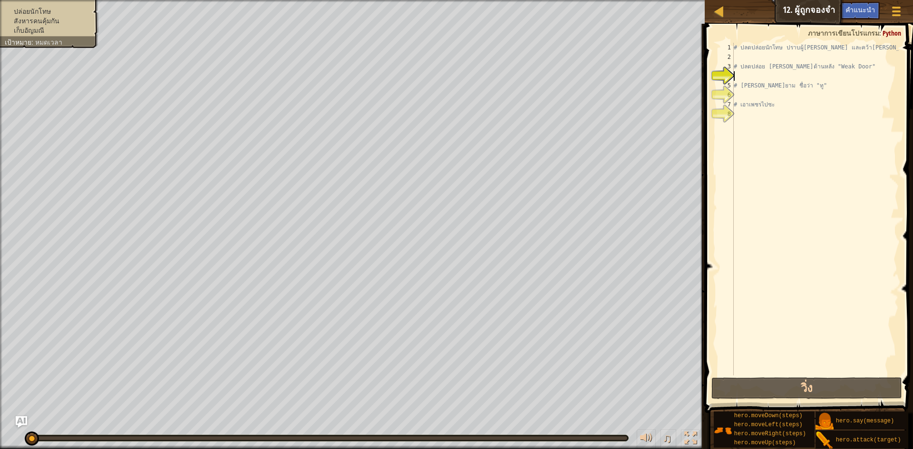
type textarea "h"
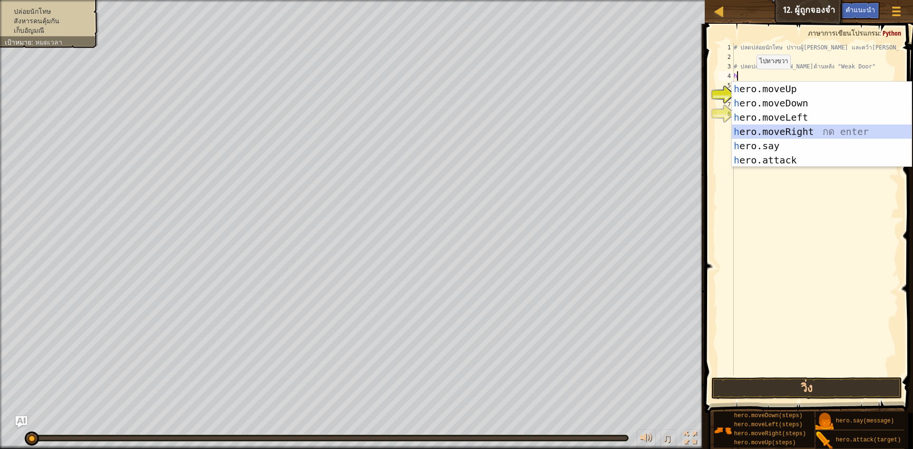
click at [753, 133] on div "h ero.moveUp กด enter h ero.moveDown กด enter h ero.moveLeft กด enter h ero.mov…" at bounding box center [822, 139] width 180 height 114
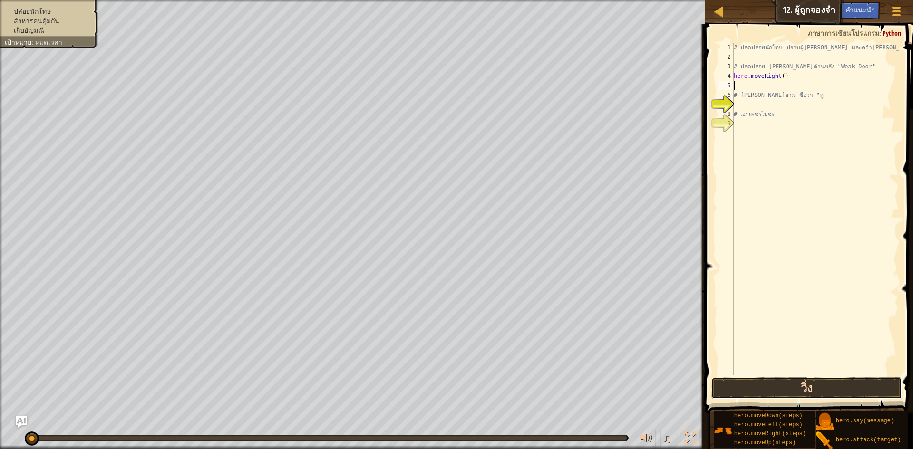
click at [741, 384] on button "วิ่ง" at bounding box center [806, 388] width 191 height 22
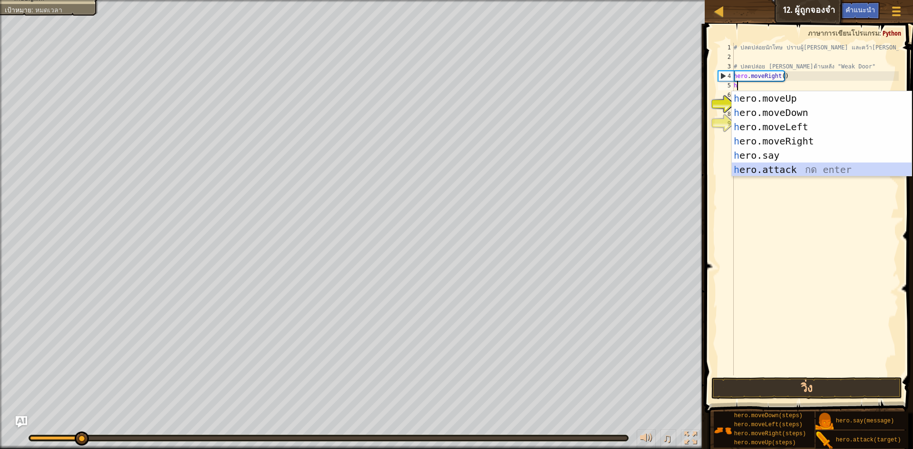
click at [742, 166] on div "h ero.moveUp กด enter h ero.moveDown กด enter h ero.moveLeft กด enter h ero.mov…" at bounding box center [822, 148] width 180 height 114
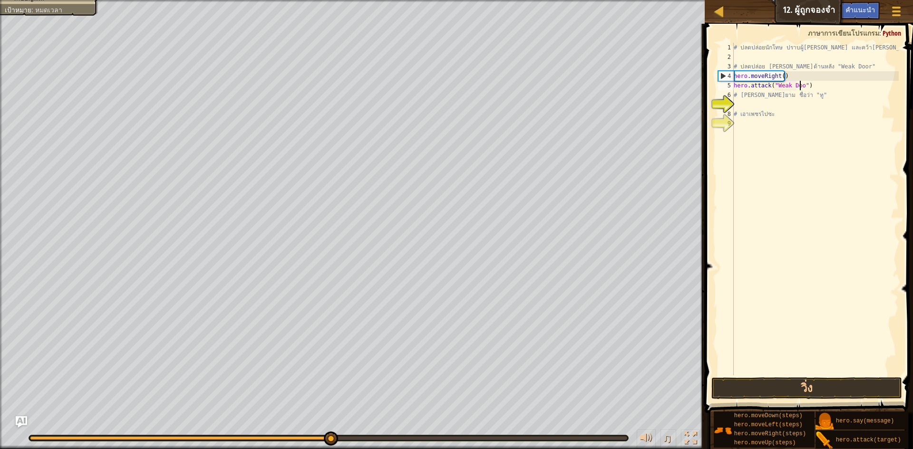
scroll to position [4, 6]
type textarea "hero.attack("Weak Door")"
click at [757, 384] on button "วิ่ง" at bounding box center [806, 388] width 191 height 22
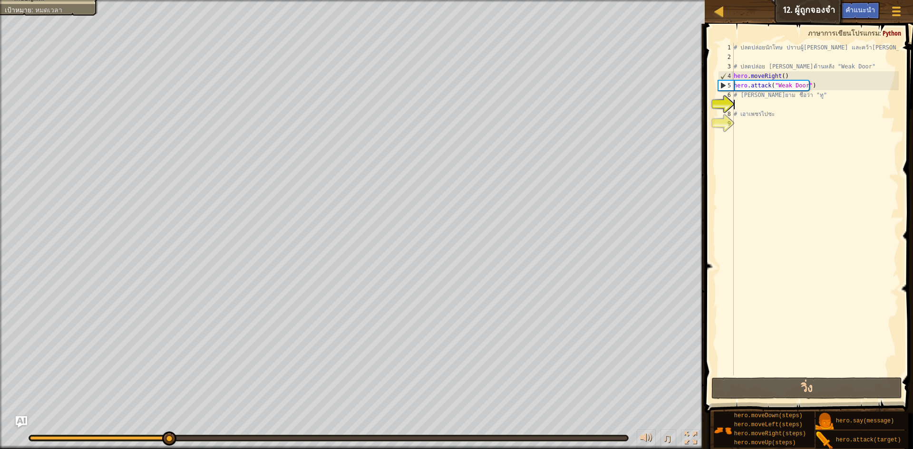
click at [754, 103] on div "# ปลดปล่อยนักโทษ ปราบผู้[PERSON_NAME] และคว้า[PERSON_NAME] # ปลดปล่อย Patrick จ…" at bounding box center [815, 219] width 167 height 352
type textarea "h"
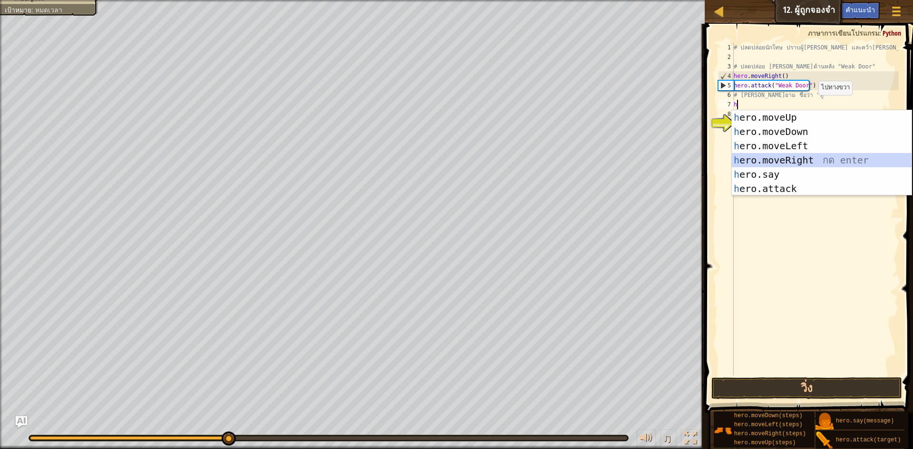
click at [785, 155] on div "h ero.moveUp กด enter h ero.moveDown กด enter h ero.moveLeft กด enter h ero.mov…" at bounding box center [822, 167] width 180 height 114
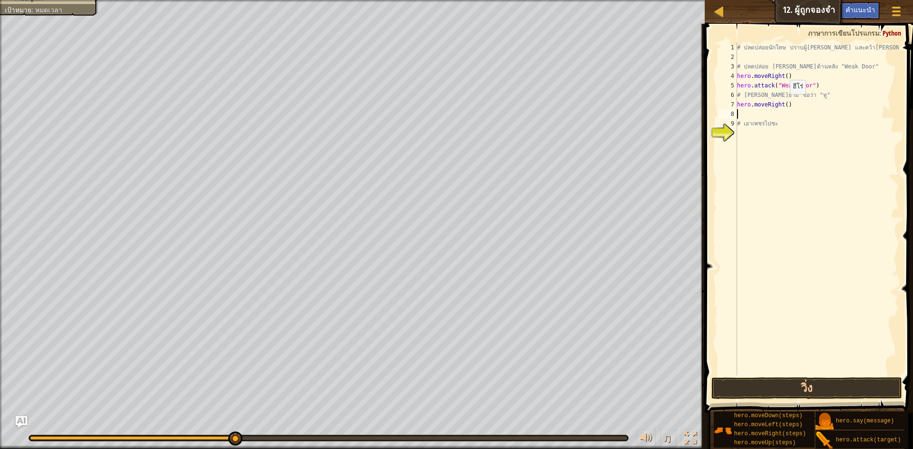
click at [785, 104] on div "# ปลดปล่อยนักโทษ ปราบผู้[PERSON_NAME] และคว้า[PERSON_NAME] # ปลดปล่อย Patrick จ…" at bounding box center [817, 219] width 164 height 352
type textarea "hero.moveRight(3)"
click at [795, 385] on button "วิ่ง" at bounding box center [806, 388] width 191 height 22
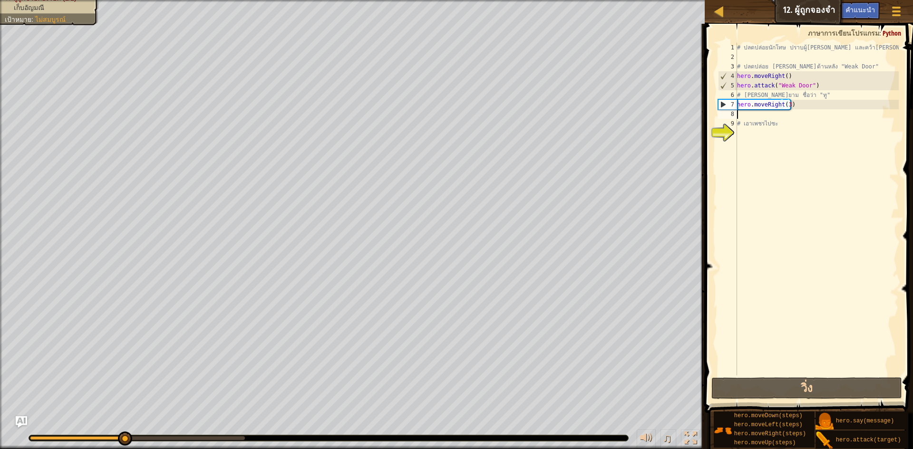
click at [740, 116] on div "# ปลดปล่อยนักโทษ ปราบผู้[PERSON_NAME] และคว้า[PERSON_NAME] # ปลดปล่อย Patrick จ…" at bounding box center [817, 219] width 164 height 352
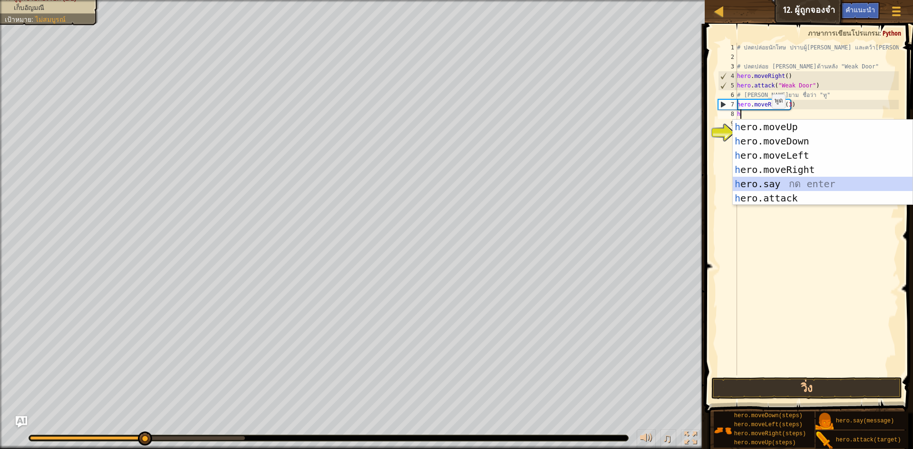
click at [770, 182] on div "h ero.moveUp กด enter h ero.moveDown กด enter h ero.moveLeft กด enter h ero.mov…" at bounding box center [822, 177] width 180 height 114
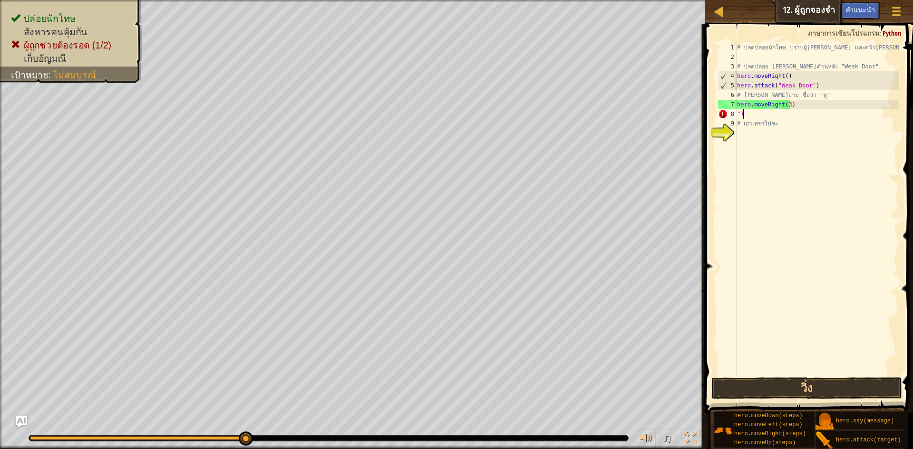
click at [763, 117] on div "# ปลดปล่อยนักโทษ ปราบผู้[PERSON_NAME] และคว้า[PERSON_NAME] # ปลดปล่อย Patrick จ…" at bounding box center [817, 219] width 164 height 352
type textarea """
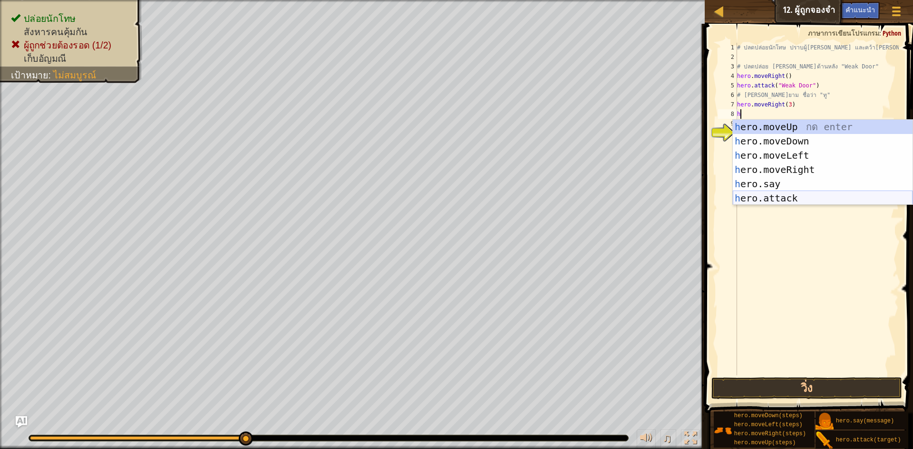
click at [807, 197] on div "h ero.moveUp กด enter h ero.moveDown กด enter h ero.moveLeft กด enter h ero.mov…" at bounding box center [822, 177] width 180 height 114
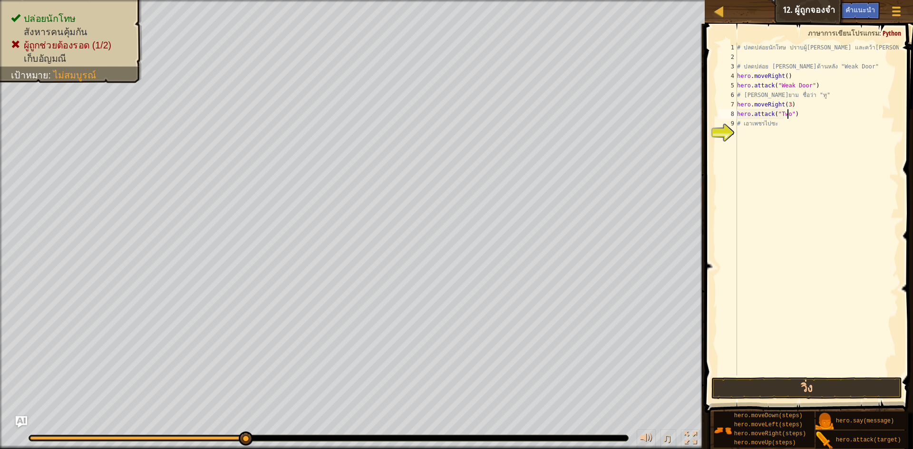
scroll to position [4, 4]
type textarea "hero.attack("Two")"
click at [808, 388] on button "วิ่ง" at bounding box center [806, 388] width 191 height 22
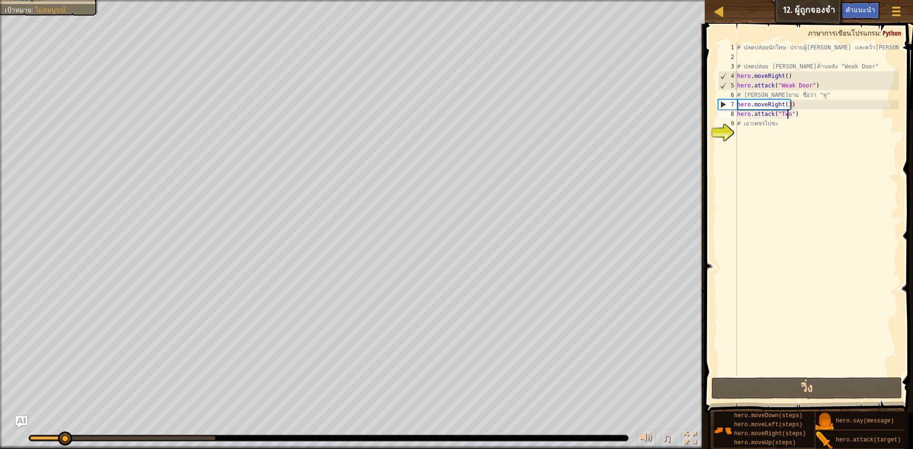
click at [758, 142] on div "# ปลดปล่อยนักโทษ ปราบผู้[PERSON_NAME] และคว้า[PERSON_NAME] # ปลดปล่อย Patrick จ…" at bounding box center [817, 219] width 164 height 352
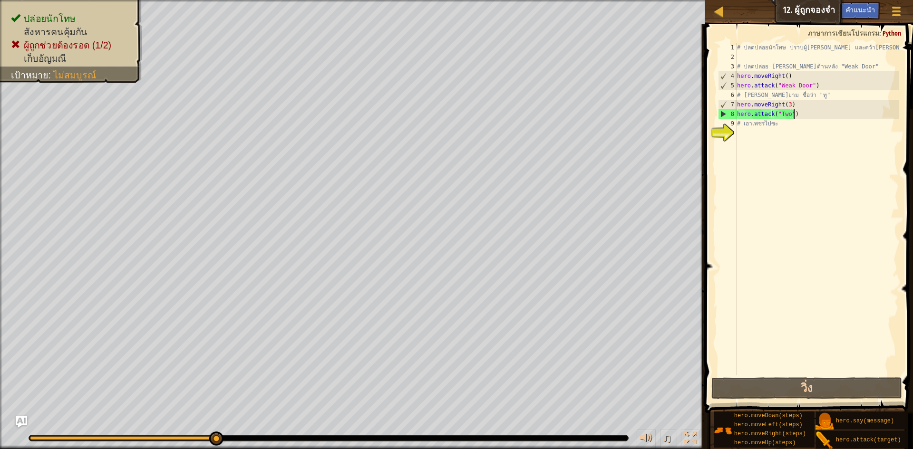
click at [794, 115] on div "# ปลดปล่อยนักโทษ ปราบผู้[PERSON_NAME] และคว้า[PERSON_NAME] # ปลดปล่อย Patrick จ…" at bounding box center [817, 219] width 164 height 352
drag, startPoint x: 735, startPoint y: 112, endPoint x: 779, endPoint y: 109, distance: 43.3
click at [779, 109] on div "hero.attack("Two") 1 2 3 4 5 6 7 8 9 10 # ปลดปล่อยนักโทษ ปราบผู้[PERSON_NAME] แ…" at bounding box center [807, 209] width 183 height 333
type textarea "hero.attack("Two") # เอาเพชรไปซะ"
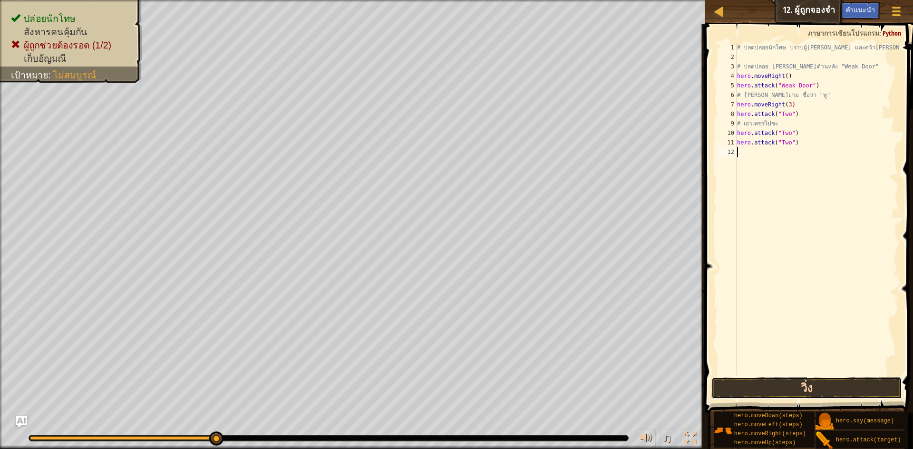
click at [739, 396] on button "วิ่ง" at bounding box center [806, 388] width 191 height 22
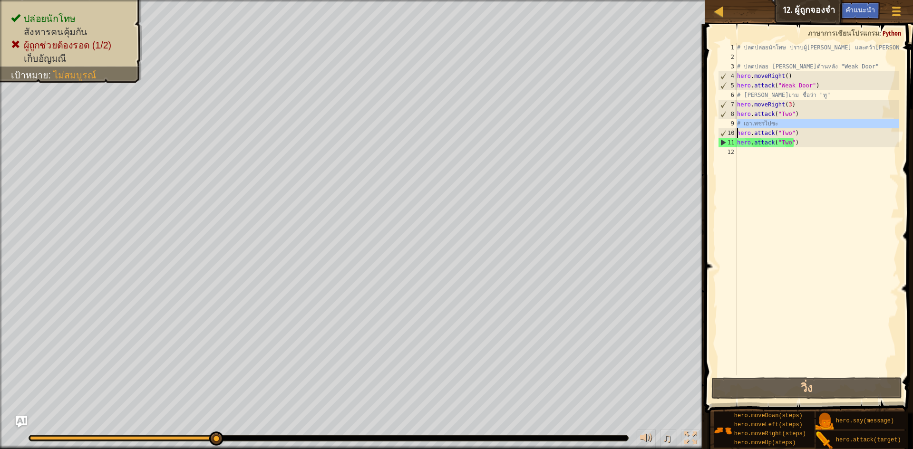
drag, startPoint x: 731, startPoint y: 123, endPoint x: 756, endPoint y: 119, distance: 25.4
click at [756, 119] on div "1 2 3 4 5 6 7 8 9 10 11 12 # ปลดปล่อยนักโทษ ปราบผู้[PERSON_NAME] และคว้า[PERSON…" at bounding box center [807, 209] width 183 height 333
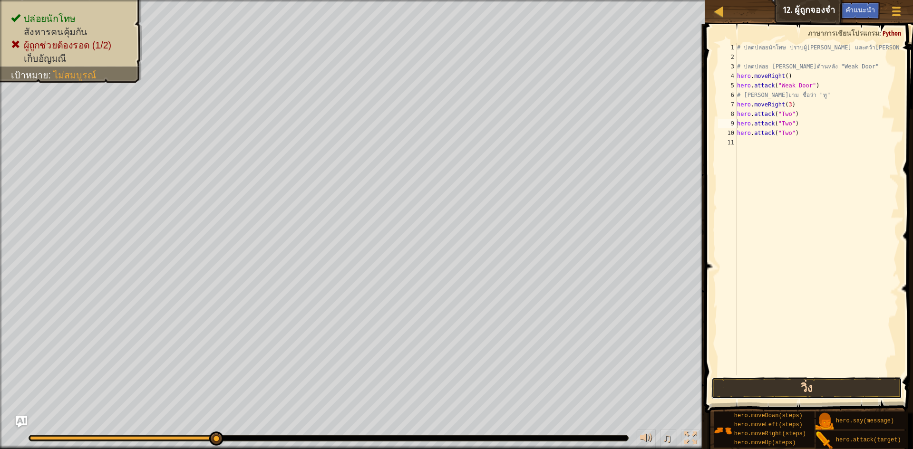
click at [721, 389] on button "วิ่ง" at bounding box center [806, 388] width 191 height 22
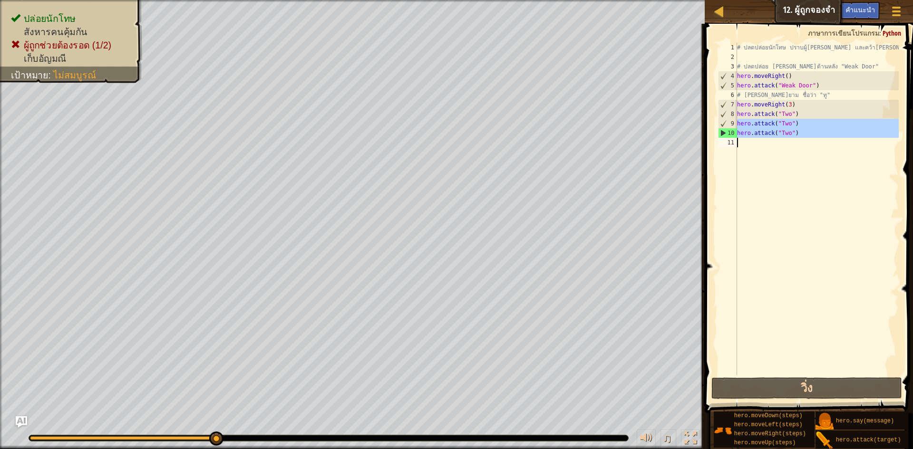
drag, startPoint x: 733, startPoint y: 126, endPoint x: 769, endPoint y: 163, distance: 51.8
click at [769, 163] on div "hero.attack("Two") 1 2 3 4 5 6 7 8 9 10 11 # ปลดปล่อยนักโทษ ปราบผู้[PERSON_NAME…" at bounding box center [807, 209] width 183 height 333
type textarea "hero.attack("Two")"
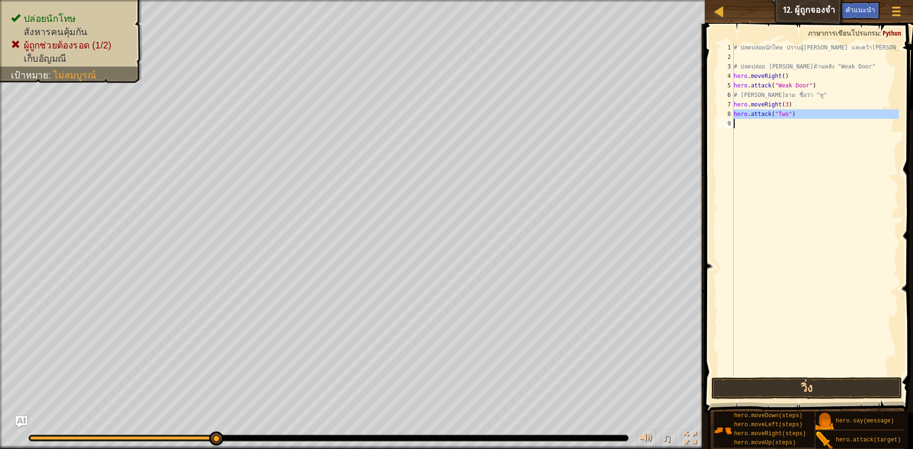
drag, startPoint x: 730, startPoint y: 114, endPoint x: 796, endPoint y: 118, distance: 66.2
click at [796, 118] on div "1 2 3 4 5 6 7 8 9 # ปลดปล่อยนักโทษ ปราบผู้[PERSON_NAME] และคว้า[PERSON_NAME] # …" at bounding box center [807, 209] width 183 height 333
type textarea "hero.attack("Two")"
type textarea "h"
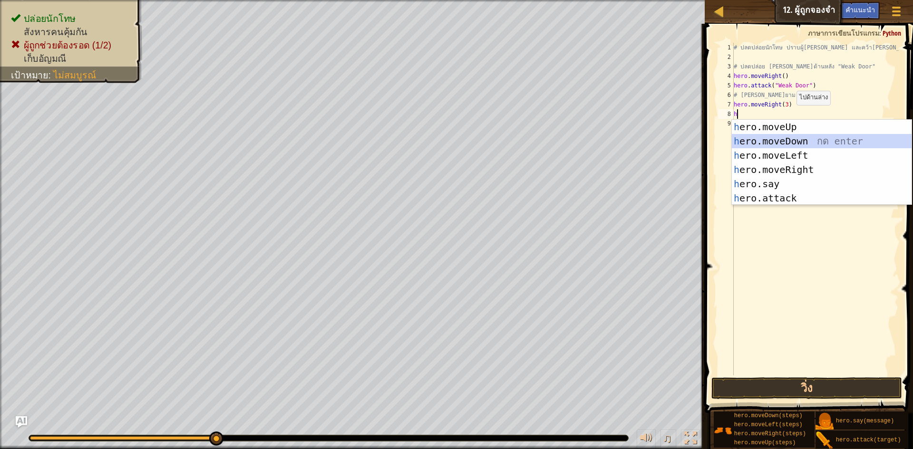
click at [787, 142] on div "h ero.moveUp กด enter h ero.moveDown กด enter h ero.moveLeft กด enter h ero.mov…" at bounding box center [822, 177] width 180 height 114
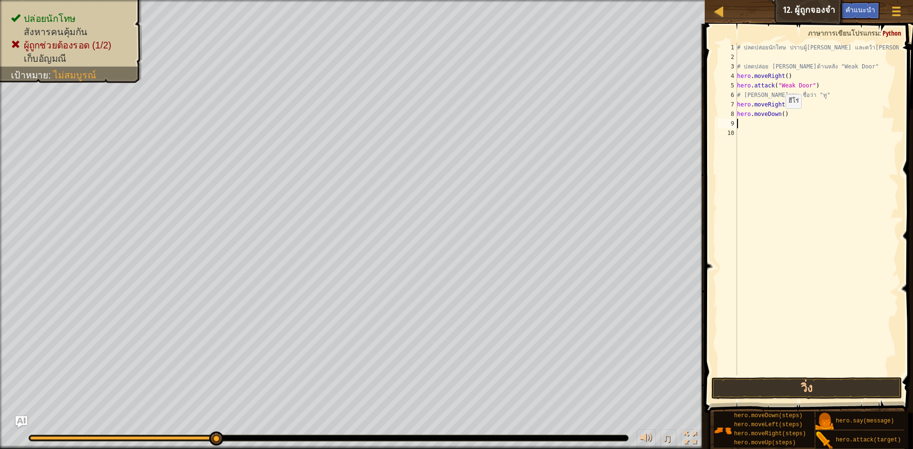
click at [780, 118] on div "# ปลดปล่อยนักโทษ ปราบผู้[PERSON_NAME] และคว้า[PERSON_NAME] # ปลดปล่อย Patrick จ…" at bounding box center [817, 219] width 164 height 352
type textarea "hero.moveDown(3)"
click at [737, 119] on div "# ปลดปล่อยนักโทษ ปราบผู้[PERSON_NAME] และคว้า[PERSON_NAME] # ปลดปล่อย Patrick จ…" at bounding box center [817, 219] width 164 height 352
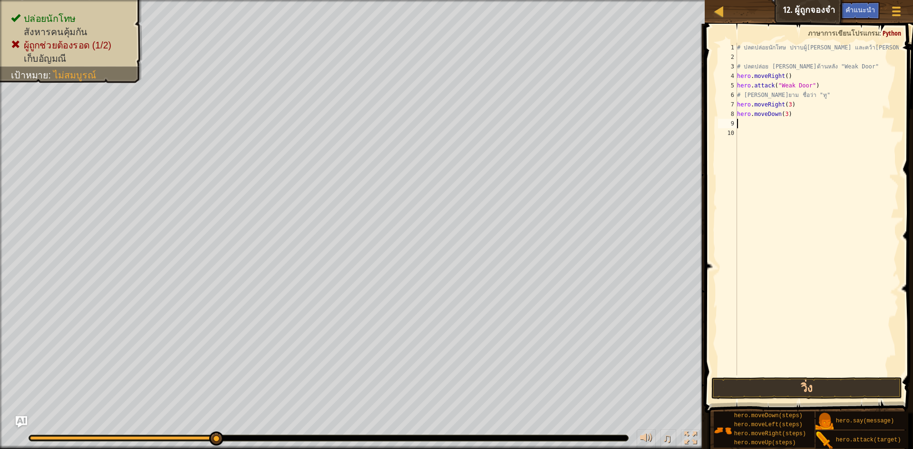
type textarea "h"
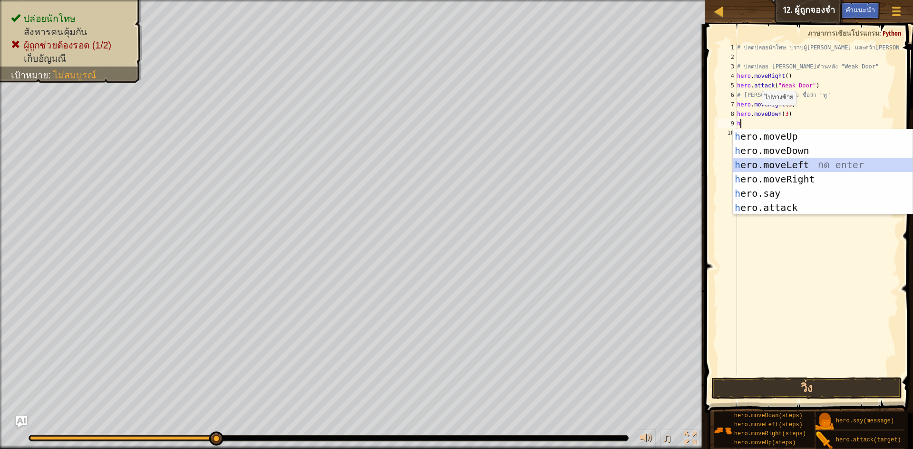
click at [783, 163] on div "h ero.moveUp กด enter h ero.moveDown กด enter h ero.moveLeft กด enter h ero.mov…" at bounding box center [822, 186] width 180 height 114
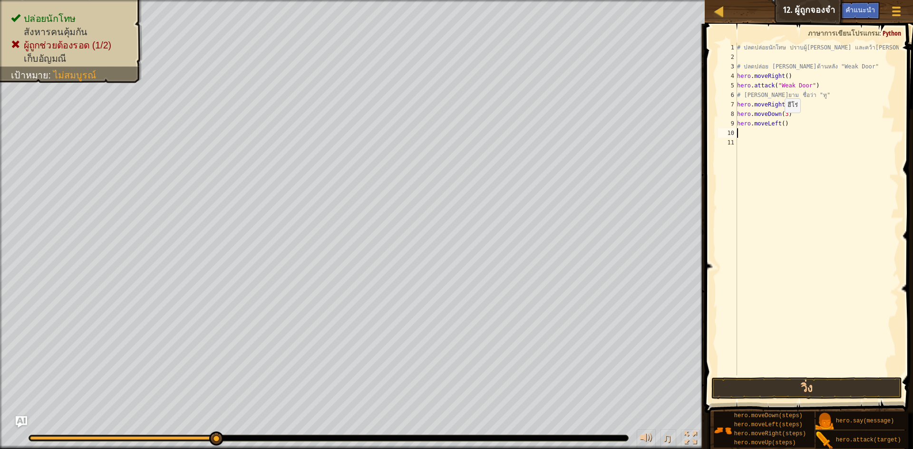
click at [780, 122] on div "# ปลดปล่อยนักโทษ ปราบผู้[PERSON_NAME] และคว้า[PERSON_NAME] # ปลดปล่อย Patrick จ…" at bounding box center [817, 219] width 164 height 352
type textarea "hero.moveLeft(3)"
click at [742, 130] on div "# ปลดปล่อยนักโทษ ปราบผู้[PERSON_NAME] และคว้า[PERSON_NAME] # ปลดปล่อย Patrick จ…" at bounding box center [817, 219] width 164 height 352
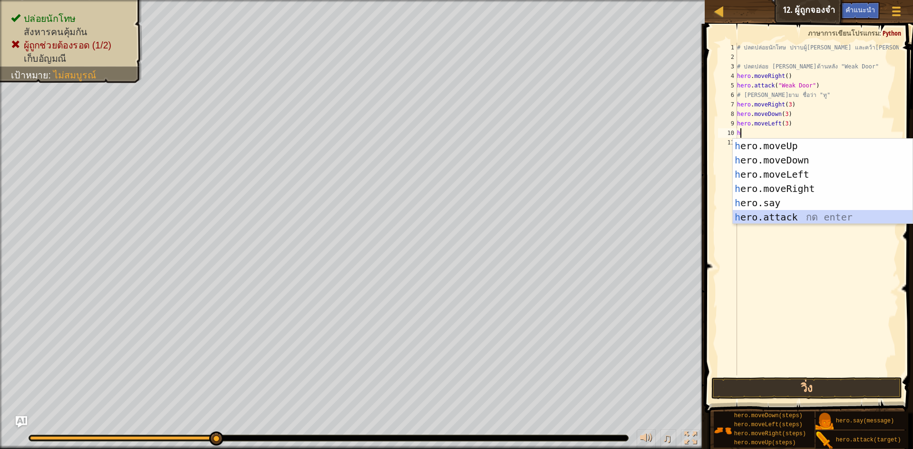
click at [770, 212] on div "h ero.moveUp กด enter h ero.moveDown กด enter h ero.moveLeft กด enter h ero.mov…" at bounding box center [822, 196] width 180 height 114
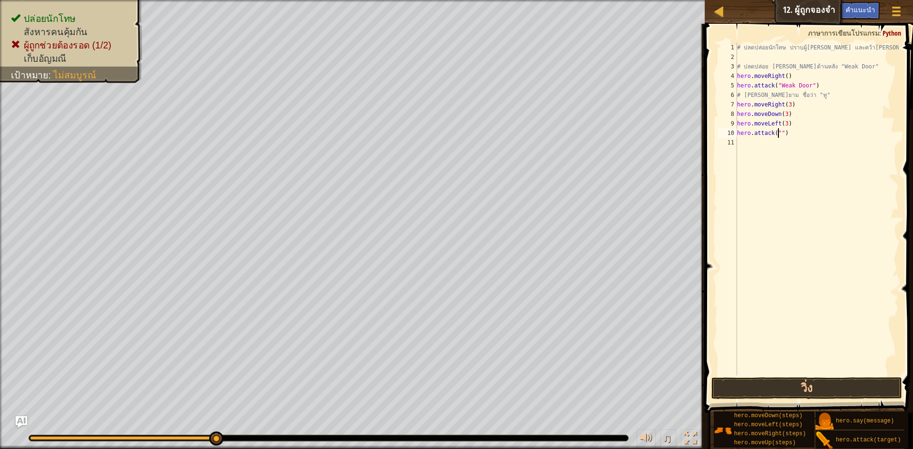
scroll to position [4, 4]
type textarea "hero.attack("Two")"
click at [747, 144] on div "# ปลดปล่อยนักโทษ ปราบผู้[PERSON_NAME] และคว้า[PERSON_NAME] # ปลดปล่อย Patrick จ…" at bounding box center [817, 219] width 164 height 352
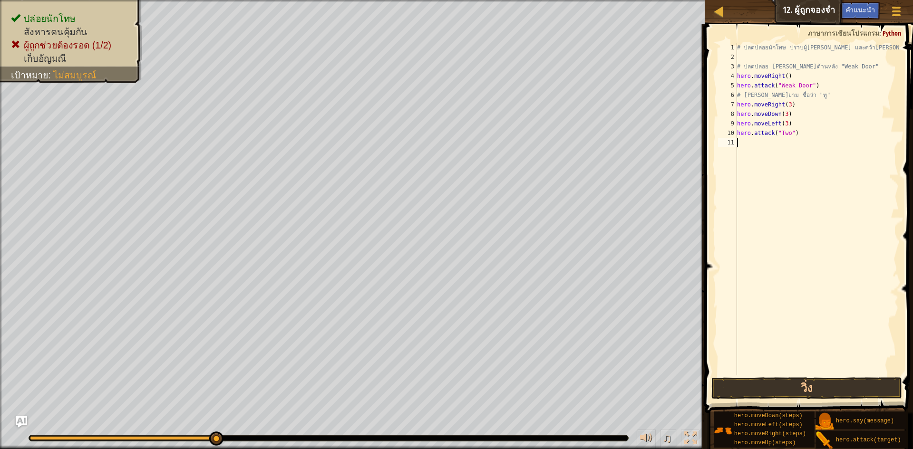
type textarea "h"
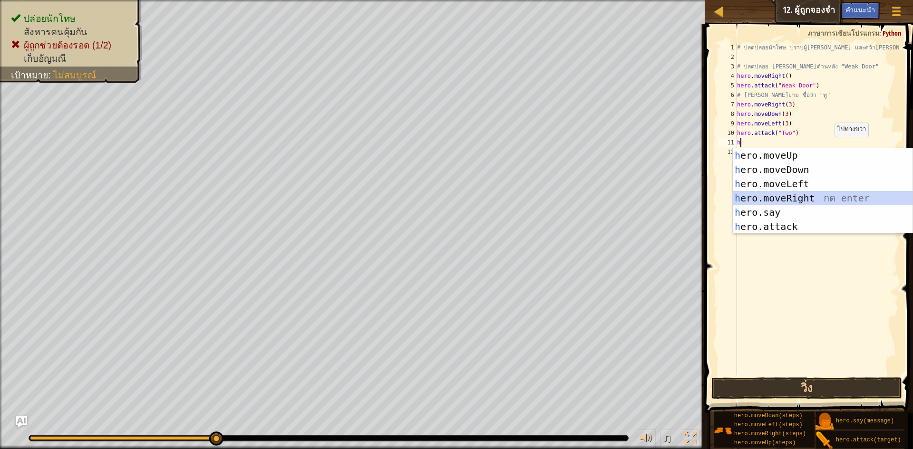
click at [801, 201] on div "h ero.moveUp กด enter h ero.moveDown กด enter h ero.moveLeft กด enter h ero.mov…" at bounding box center [822, 205] width 180 height 114
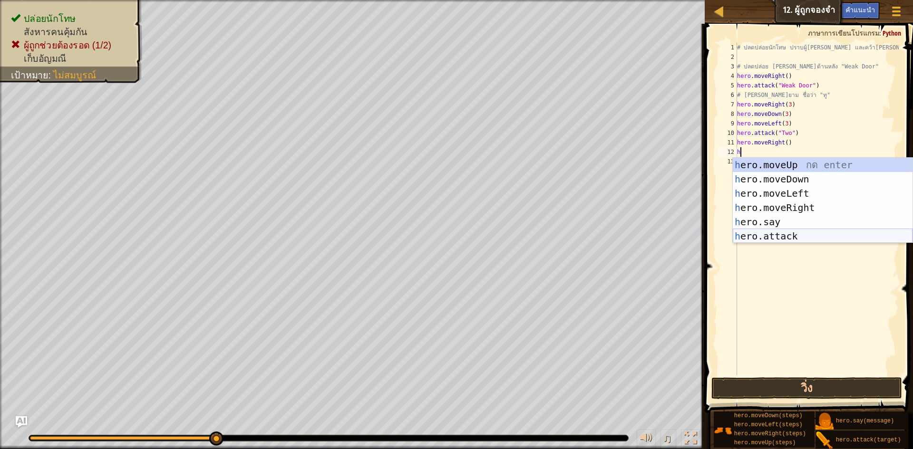
click at [746, 231] on div "h ero.moveUp กด enter h ero.moveDown กด enter h ero.moveLeft กด enter h ero.mov…" at bounding box center [822, 215] width 180 height 114
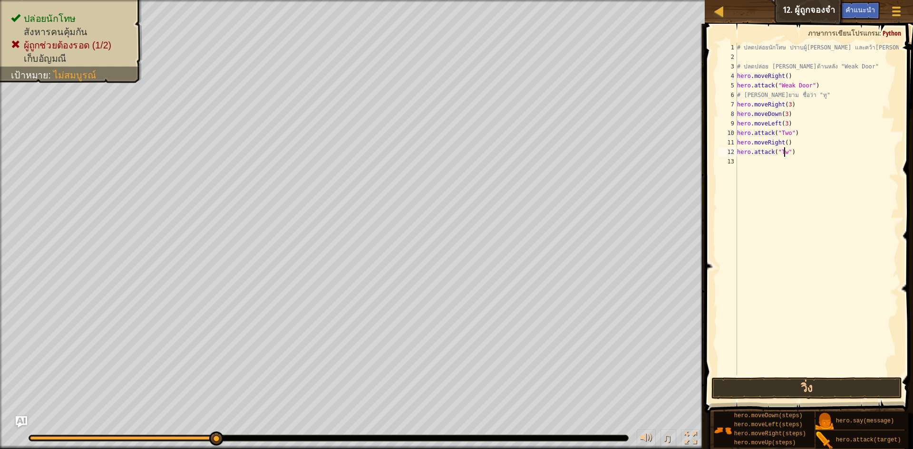
scroll to position [4, 4]
click at [754, 397] on button "วิ่ง" at bounding box center [806, 388] width 191 height 22
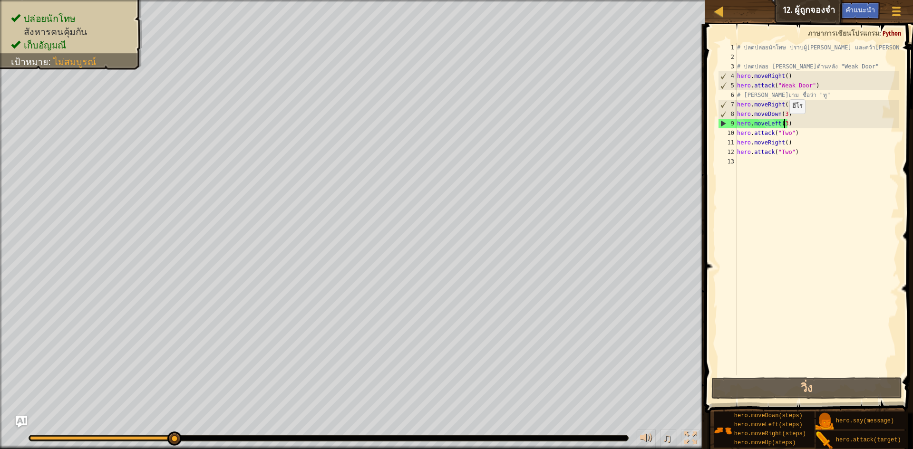
click at [784, 123] on div "# ปลดปล่อยนักโทษ ปราบผู้[PERSON_NAME] และคว้า[PERSON_NAME] # ปลดปล่อย Patrick จ…" at bounding box center [817, 219] width 164 height 352
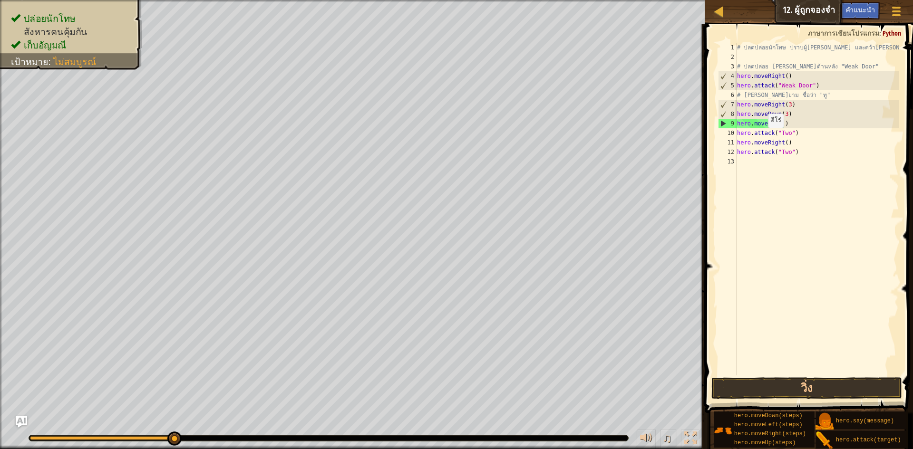
type textarea "hero.moveLeft(2)"
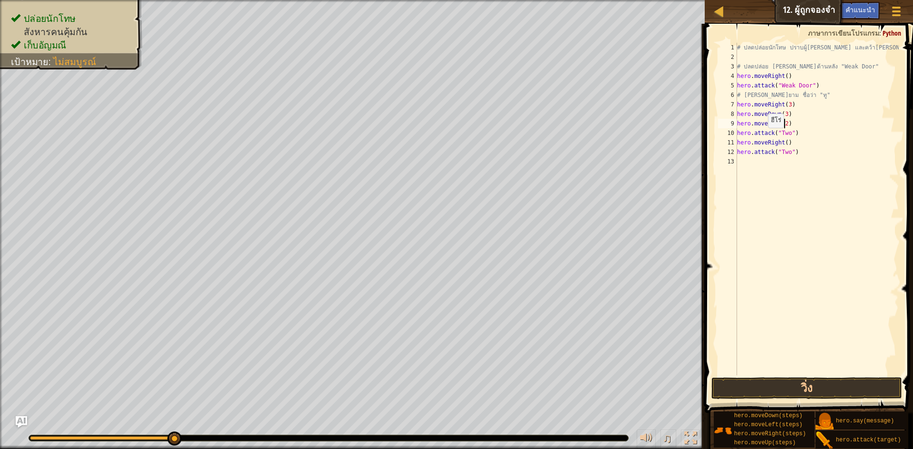
scroll to position [4, 4]
click at [724, 382] on button "วิ่ง" at bounding box center [806, 388] width 191 height 22
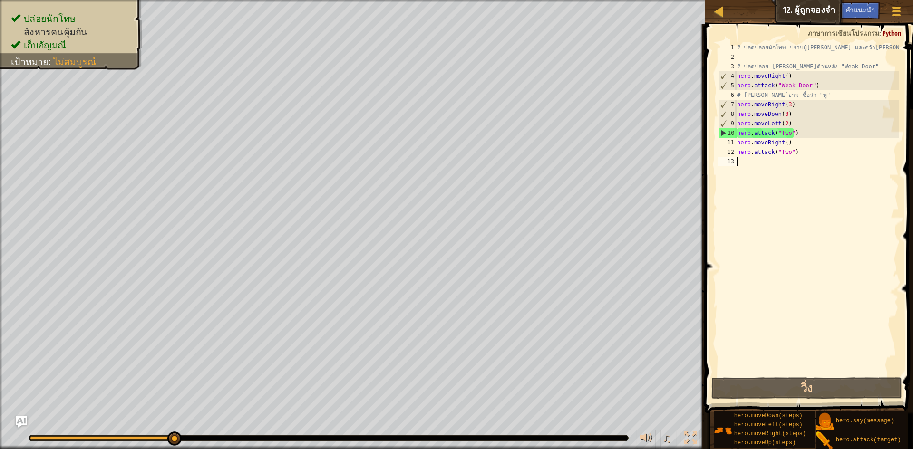
drag, startPoint x: 765, startPoint y: 151, endPoint x: 835, endPoint y: 2, distance: 164.2
drag, startPoint x: 761, startPoint y: 42, endPoint x: 912, endPoint y: -41, distance: 172.5
drag, startPoint x: 912, startPoint y: -41, endPoint x: 742, endPoint y: 253, distance: 339.9
click at [742, 253] on div "# ปลดปล่อยนักโทษ ปราบผู้[PERSON_NAME] และคว้า[PERSON_NAME] # ปลดปล่อย Patrick จ…" at bounding box center [817, 219] width 164 height 352
drag, startPoint x: 738, startPoint y: 145, endPoint x: 799, endPoint y: 153, distance: 61.3
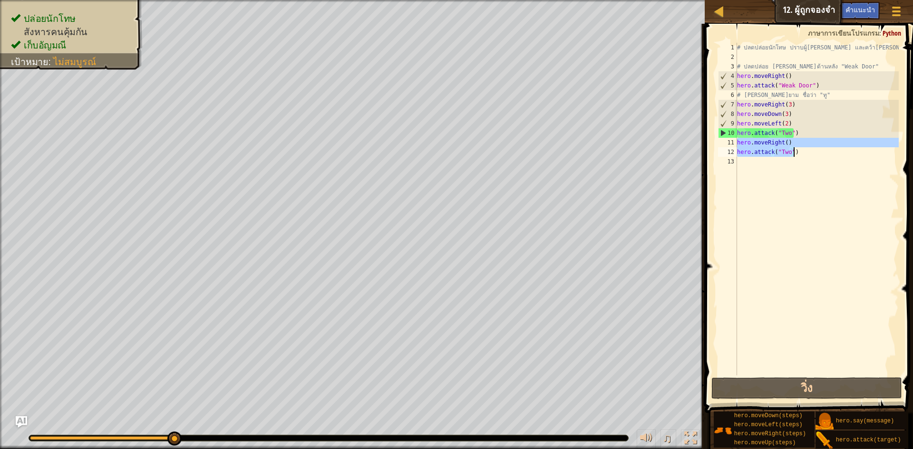
click at [799, 153] on div "# ปลดปล่อยนักโทษ ปราบผู้[PERSON_NAME] และคว้า[PERSON_NAME] # ปลดปล่อย Patrick จ…" at bounding box center [817, 219] width 164 height 352
type textarea "hero.moveRight() hero.attack("Two")"
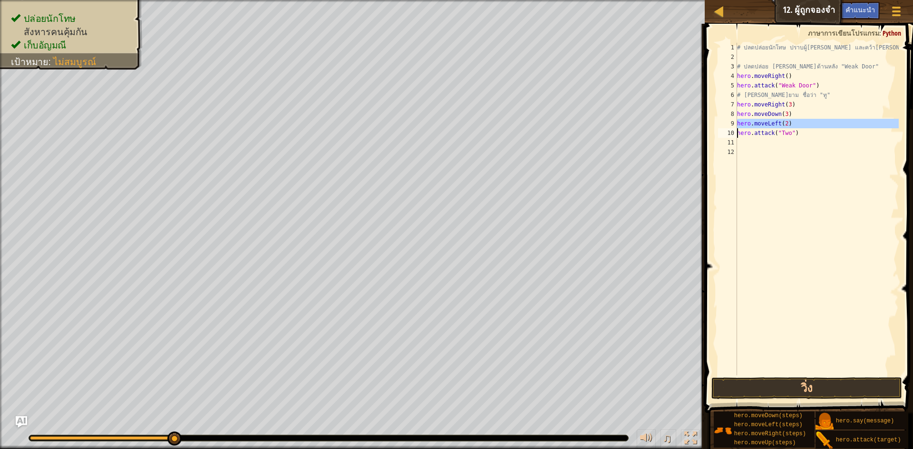
drag, startPoint x: 734, startPoint y: 125, endPoint x: 775, endPoint y: 153, distance: 48.9
click at [806, 130] on div "1 2 3 4 5 6 7 8 9 10 11 12 # ปลดปล่อยนักโทษ ปราบผู้[PERSON_NAME] และคว้า[PERSON…" at bounding box center [807, 209] width 183 height 333
type textarea "hero.attack("Two")"
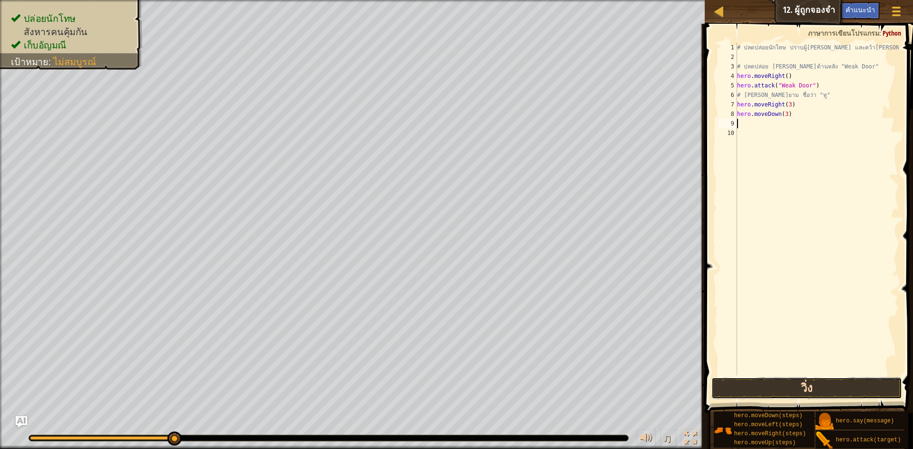
drag, startPoint x: 741, startPoint y: 394, endPoint x: 726, endPoint y: 389, distance: 15.5
click at [741, 393] on button "วิ่ง" at bounding box center [806, 388] width 191 height 22
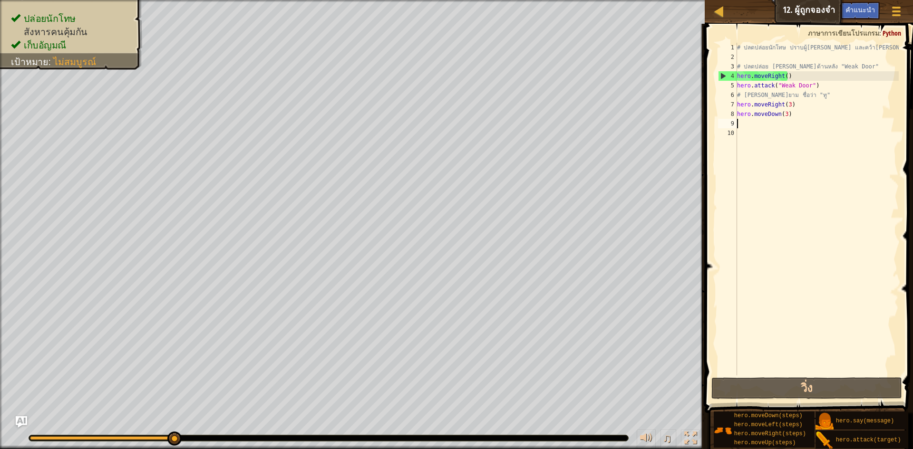
type textarea "h"
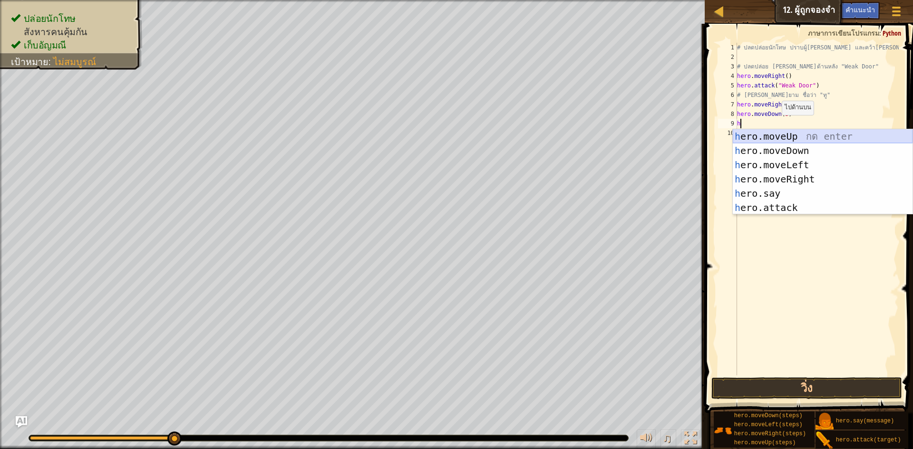
click at [774, 135] on div "h ero.moveUp กด enter h ero.moveDown กด enter h ero.moveLeft กด enter h ero.mov…" at bounding box center [822, 186] width 180 height 114
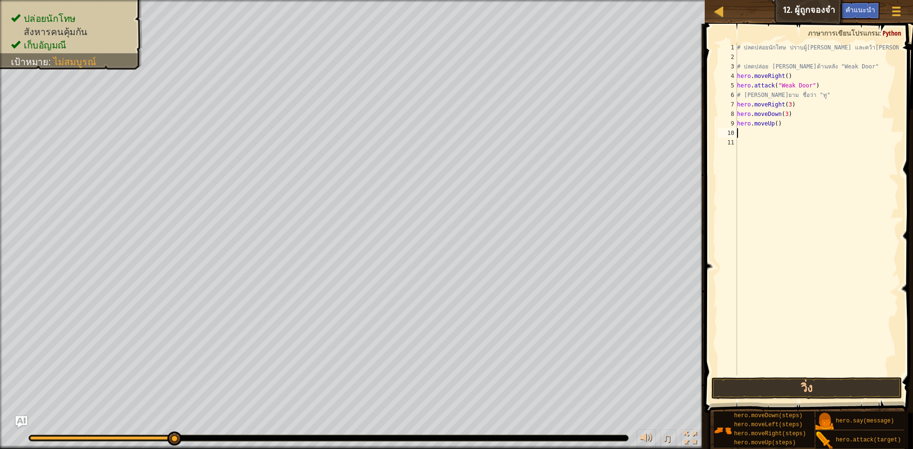
type textarea "h"
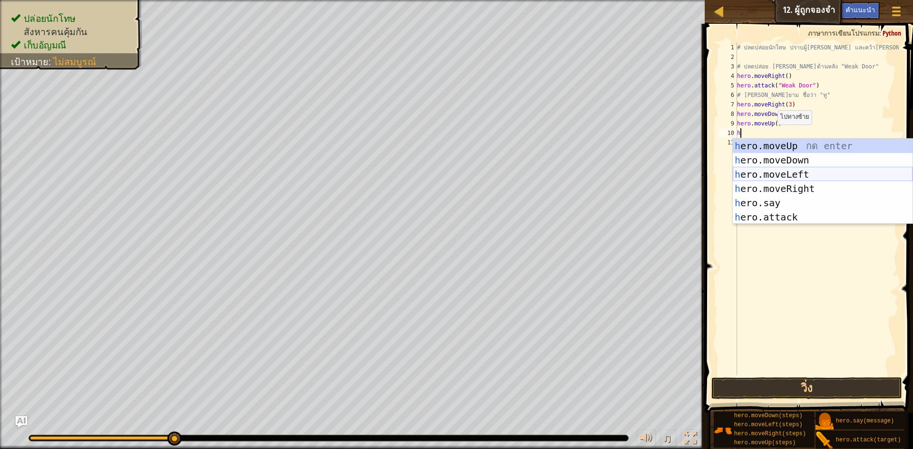
click at [755, 170] on div "h ero.moveUp กด enter h ero.moveDown กด enter h ero.moveLeft กด enter h ero.mov…" at bounding box center [822, 196] width 180 height 114
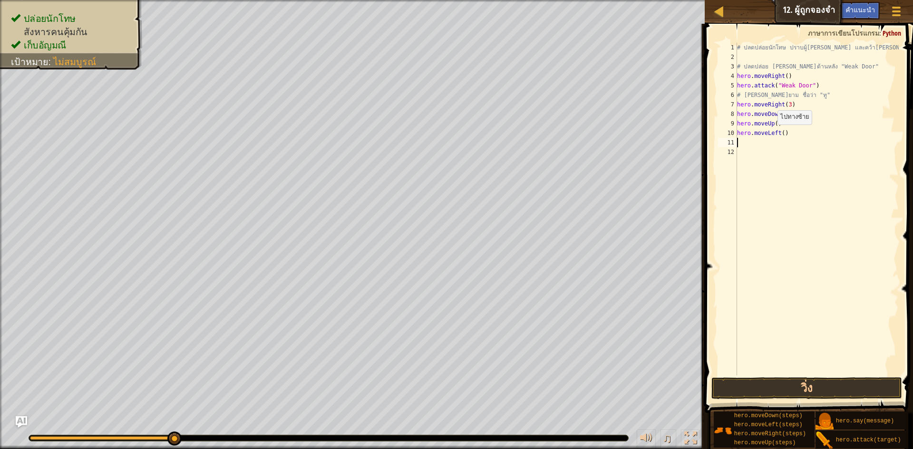
type textarea "h"
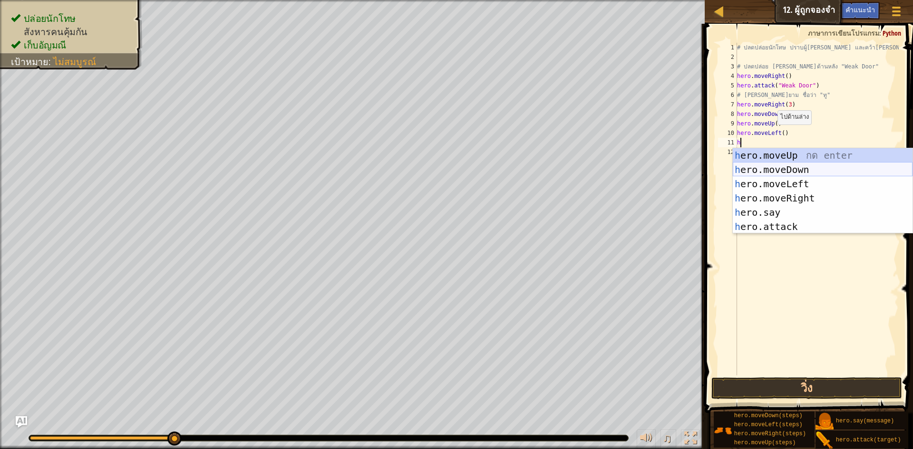
drag, startPoint x: 750, startPoint y: 169, endPoint x: 750, endPoint y: 164, distance: 4.8
click at [750, 168] on div "h ero.moveUp กด enter h ero.moveDown กด enter h ero.moveLeft กด enter h ero.mov…" at bounding box center [822, 205] width 180 height 114
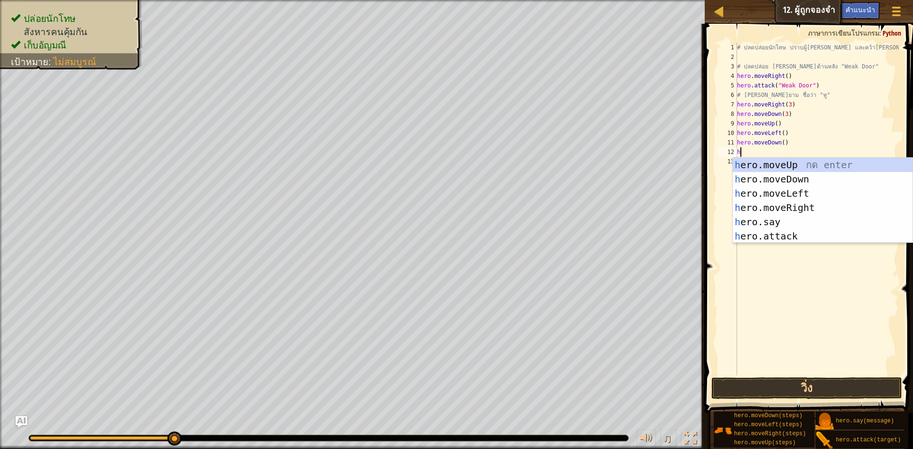
type textarea "h"
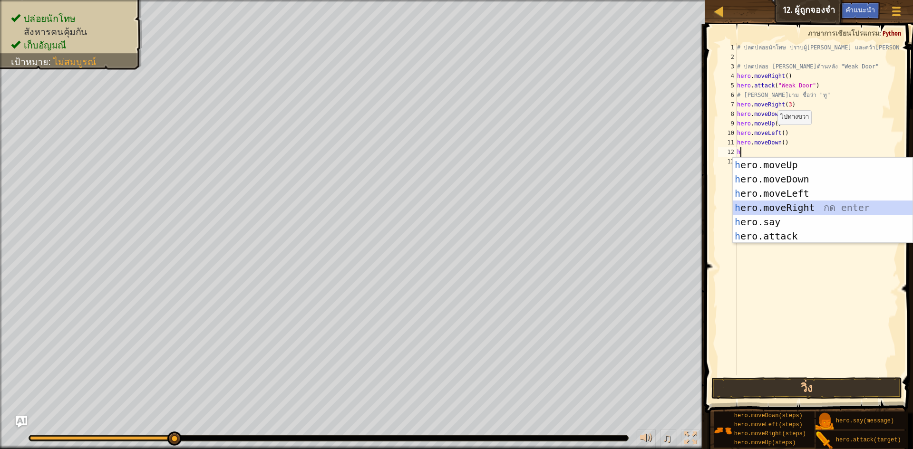
click at [744, 206] on div "h ero.moveUp กด enter h ero.moveDown กด enter h ero.moveLeft กด enter h ero.mov…" at bounding box center [822, 215] width 180 height 114
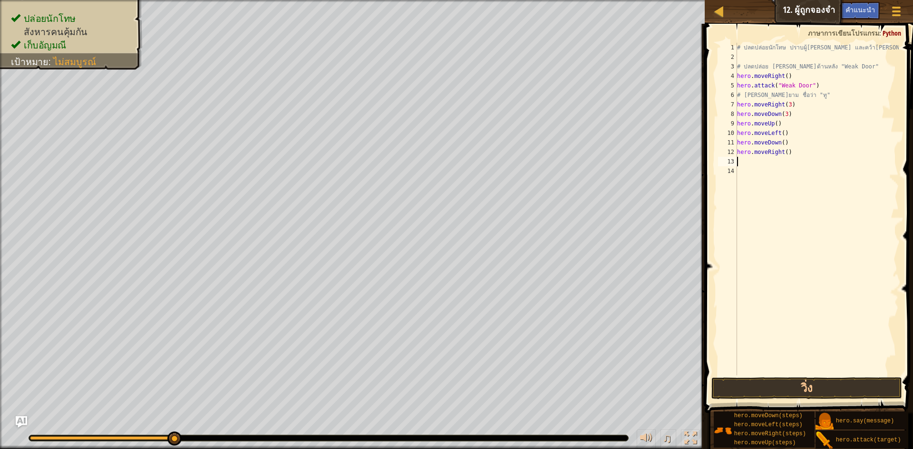
type textarea "h"
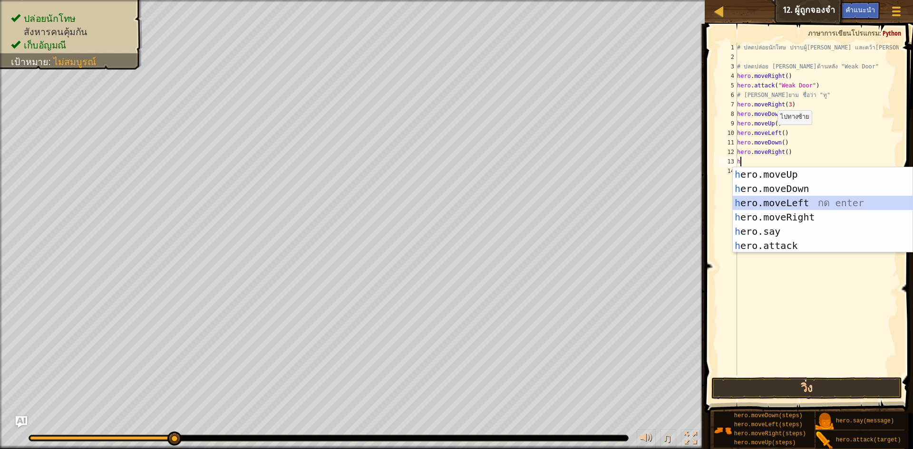
click at [739, 199] on div "h ero.moveUp กด enter h ero.moveDown กด enter h ero.moveLeft กด enter h ero.mov…" at bounding box center [822, 224] width 180 height 114
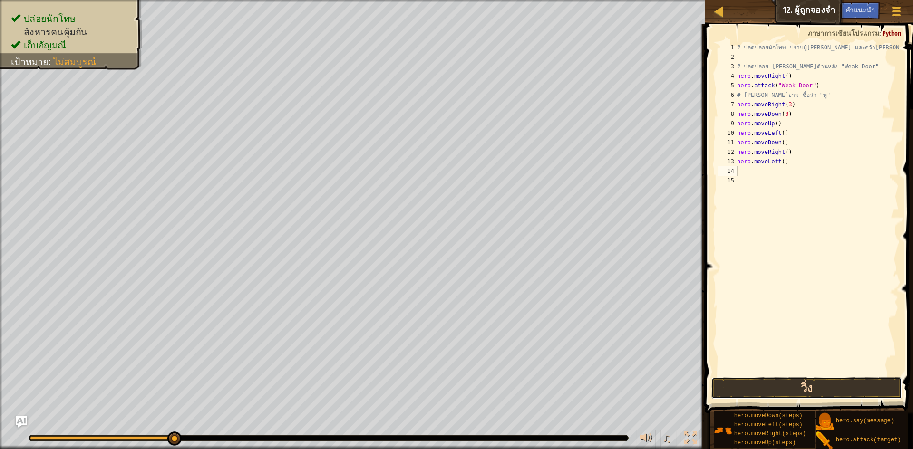
click at [831, 385] on button "วิ่ง" at bounding box center [806, 388] width 191 height 22
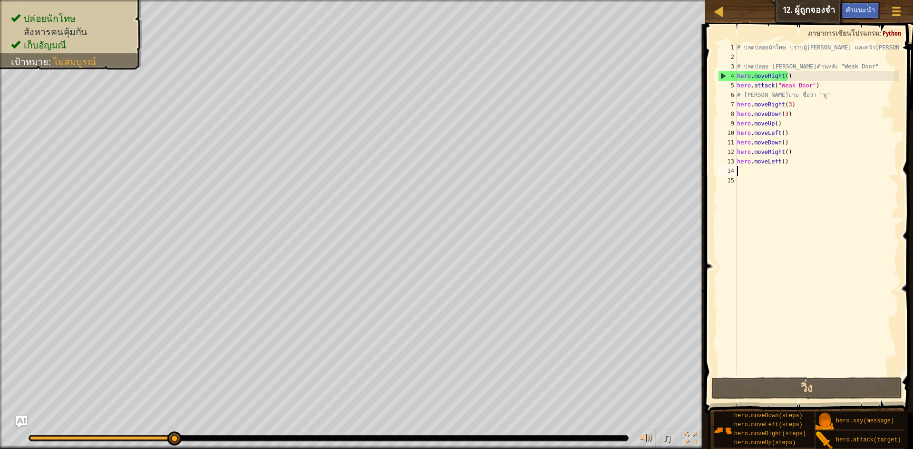
type textarea "h"
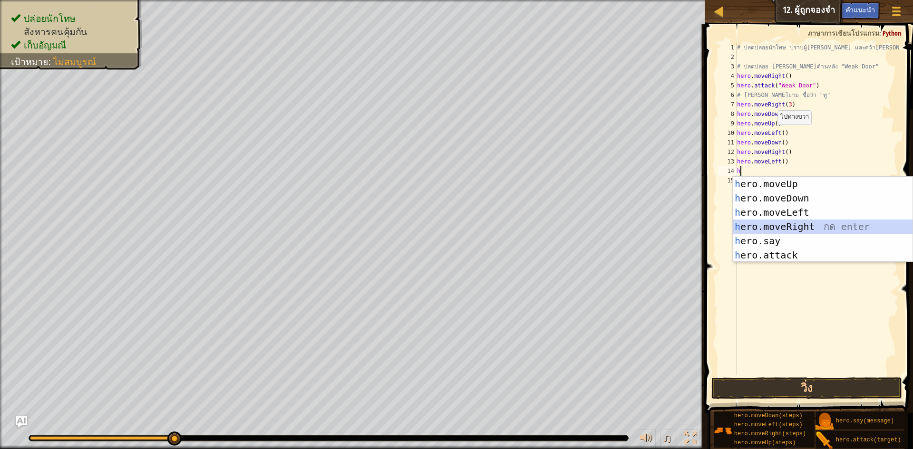
click at [801, 228] on div "h ero.moveUp กด enter h ero.moveDown กด enter h ero.moveLeft กด enter h ero.mov…" at bounding box center [822, 234] width 180 height 114
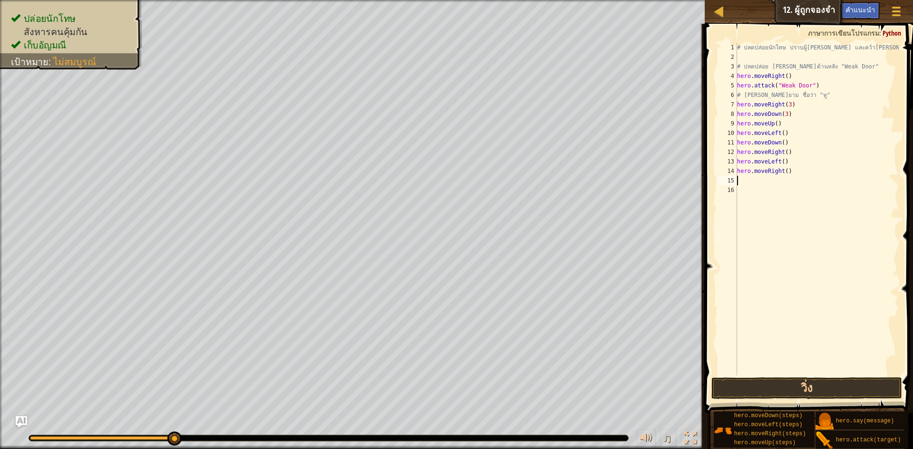
type textarea "h"
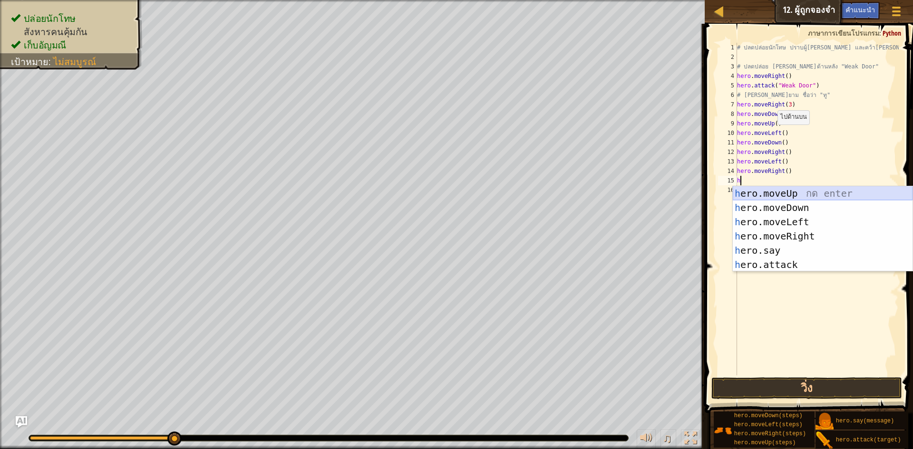
click at [779, 193] on div "h ero.moveUp กด enter h ero.moveDown กด enter h ero.moveLeft กด enter h ero.mov…" at bounding box center [822, 243] width 180 height 114
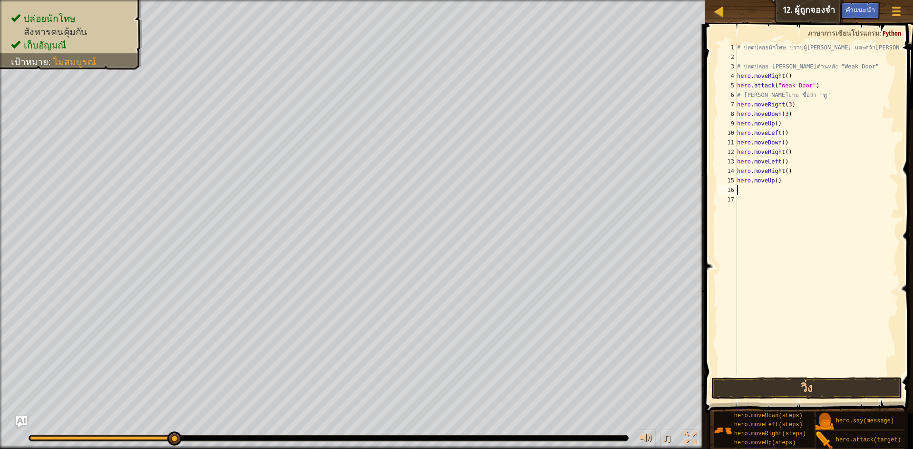
click at [774, 186] on div "# ปลดปล่อยนักโทษ ปราบผู้[PERSON_NAME] และคว้า[PERSON_NAME] # ปลดปล่อย Patrick จ…" at bounding box center [817, 219] width 164 height 352
click at [774, 182] on div "# ปลดปล่อยนักโทษ ปราบผู้[PERSON_NAME] และคว้า[PERSON_NAME] # ปลดปล่อย Patrick จ…" at bounding box center [817, 219] width 164 height 352
type textarea "hero.moveUp(2)"
drag, startPoint x: 795, startPoint y: 201, endPoint x: 796, endPoint y: 196, distance: 4.8
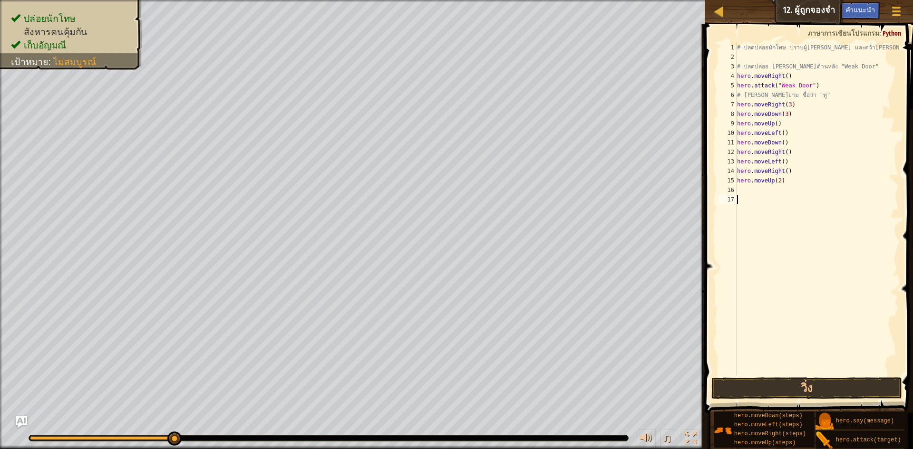
click at [795, 199] on div "# ปลดปล่อยนักโทษ ปราบผู้[PERSON_NAME] และคว้า[PERSON_NAME] # ปลดปล่อย Patrick จ…" at bounding box center [817, 219] width 164 height 352
click at [796, 196] on div "# ปลดปล่อยนักโทษ ปราบผู้[PERSON_NAME] และคว้า[PERSON_NAME] # ปลดปล่อย Patrick จ…" at bounding box center [817, 219] width 164 height 352
click at [796, 193] on div "# ปลดปล่อยนักโทษ ปราบผู้[PERSON_NAME] และคว้า[PERSON_NAME] # ปลดปล่อย Patrick จ…" at bounding box center [817, 219] width 164 height 352
type textarea "h"
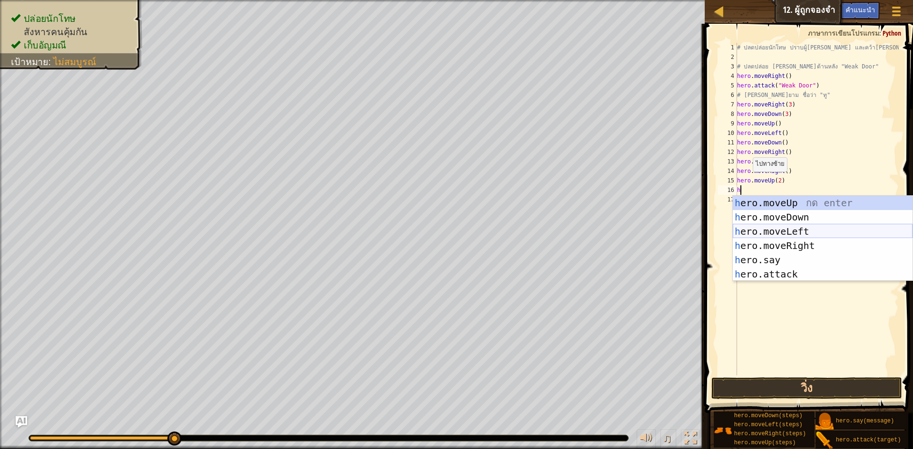
click at [770, 238] on div "h ero.moveUp กด enter h ero.moveDown กด enter h ero.moveLeft กด enter h ero.mov…" at bounding box center [822, 253] width 180 height 114
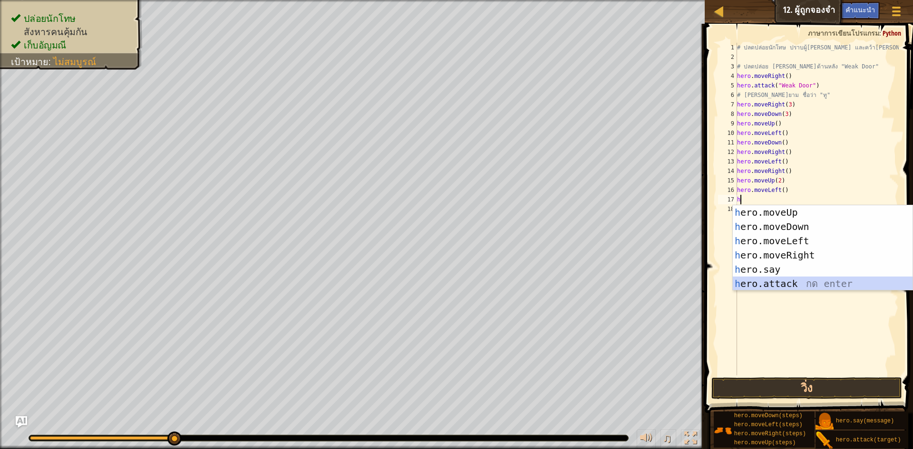
click at [751, 283] on div "h ero.moveUp กด enter h ero.moveDown กด enter h ero.moveLeft กด enter h ero.mov…" at bounding box center [822, 262] width 180 height 114
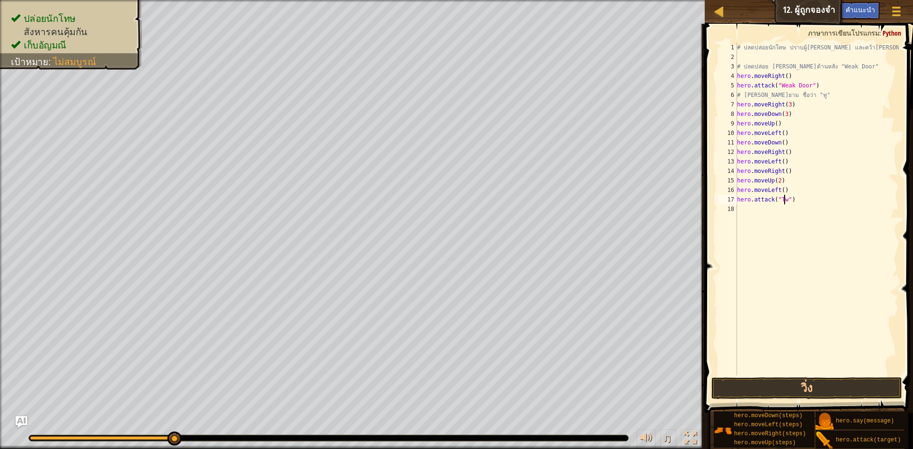
scroll to position [4, 4]
click at [750, 392] on button "วิ่ง" at bounding box center [806, 388] width 191 height 22
click at [764, 390] on button "วิ่ง" at bounding box center [806, 388] width 191 height 22
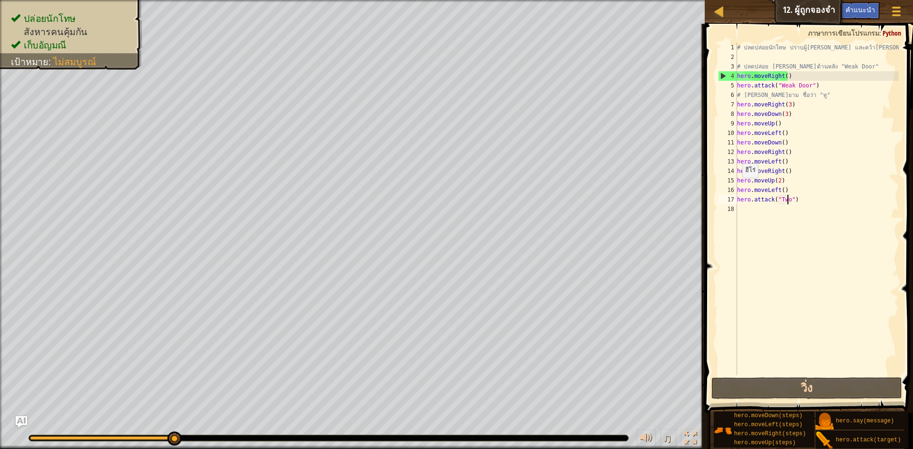
click at [733, 188] on div "16" at bounding box center [727, 190] width 19 height 10
type textarea "hero.attack("Two")"
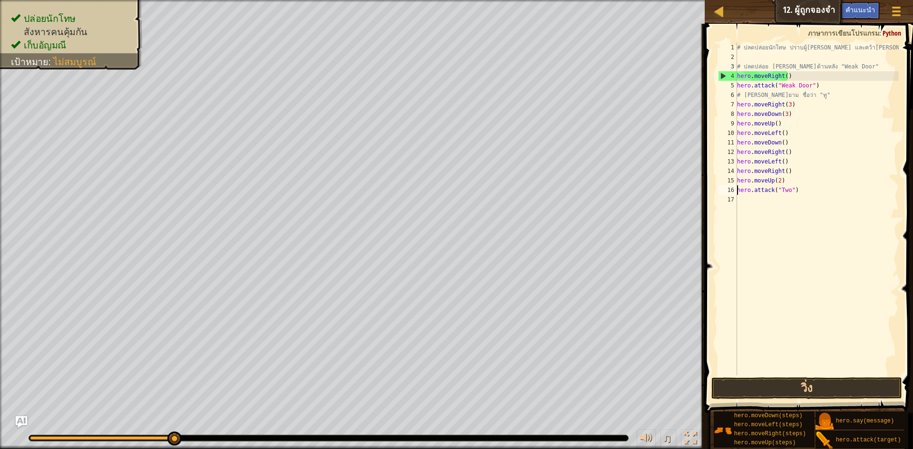
drag, startPoint x: 733, startPoint y: 188, endPoint x: 812, endPoint y: 188, distance: 79.4
click at [812, 188] on div "hero.attack("Two") 1 2 3 4 5 6 7 8 9 10 11 12 13 14 15 16 17 # ปลดปล่อยนักโทษ ป…" at bounding box center [807, 209] width 183 height 333
click at [759, 189] on div "# ปลดปล่อยนักโทษ ปราบผู้[PERSON_NAME] และคว้า[PERSON_NAME] # ปลดปล่อย Patrick จ…" at bounding box center [817, 219] width 164 height 352
type textarea "h"
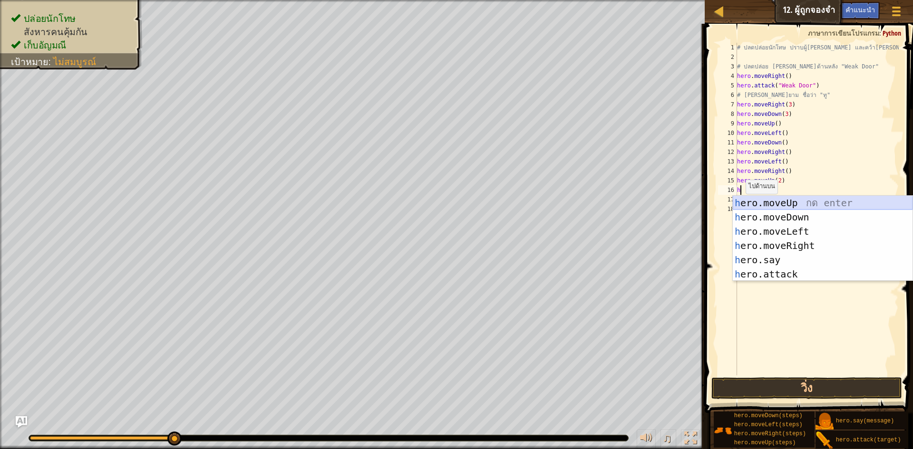
click at [780, 199] on div "h ero.moveUp กด enter h ero.moveDown กด enter h ero.moveLeft กด enter h ero.mov…" at bounding box center [822, 253] width 180 height 114
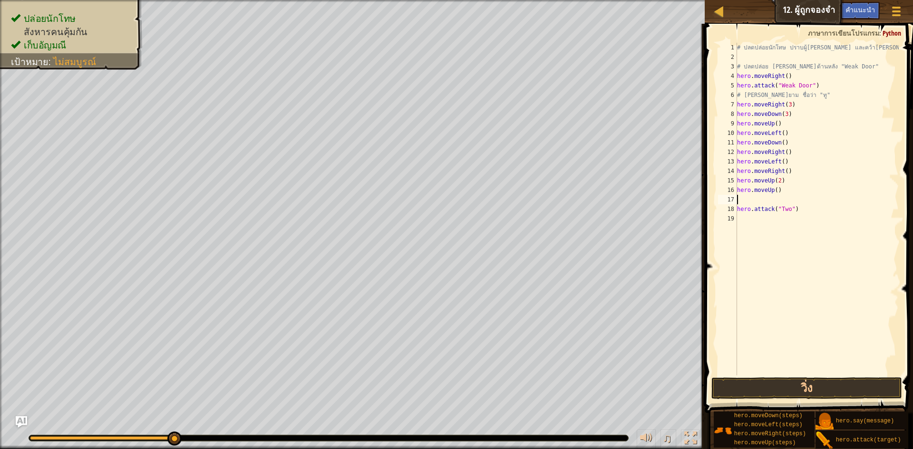
click at [749, 199] on div "# ปลดปล่อยนักโทษ ปราบผู้[PERSON_NAME] และคว้า[PERSON_NAME] # ปลดปล่อย Patrick จ…" at bounding box center [817, 219] width 164 height 352
type textarea "h"
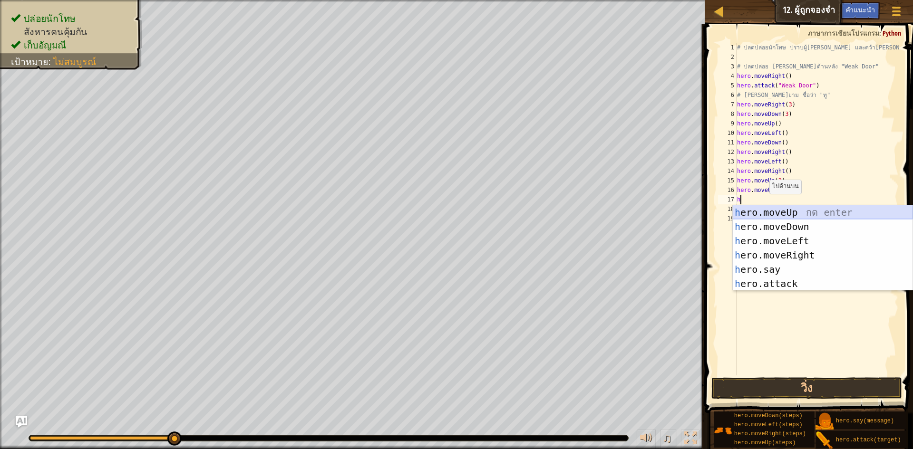
click at [762, 214] on div "h ero.moveUp กด enter h ero.moveDown กด enter h ero.moveLeft กด enter h ero.mov…" at bounding box center [822, 262] width 180 height 114
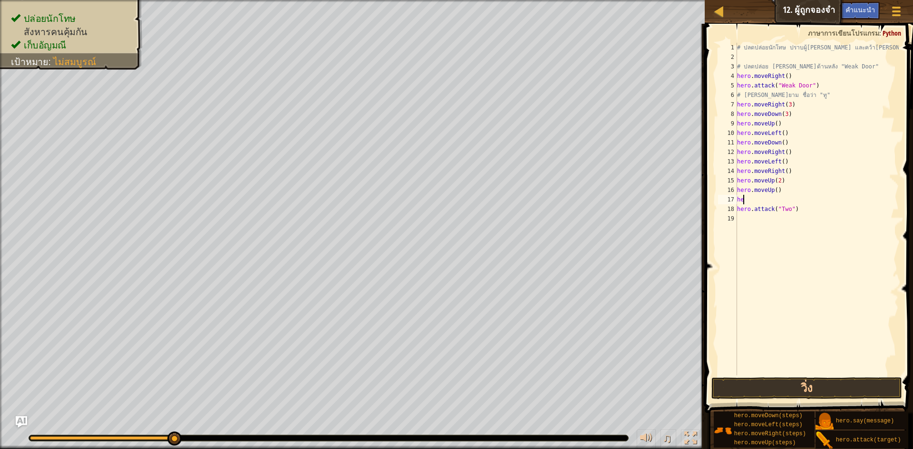
type textarea "h"
type textarea "hero.moveUp()"
click at [757, 373] on div "# ปลดปล่อยนักโทษ ปราบผู้[PERSON_NAME] และคว้า[PERSON_NAME] # ปลดปล่อย Patrick จ…" at bounding box center [817, 219] width 164 height 352
click at [756, 388] on button "วิ่ง" at bounding box center [806, 388] width 191 height 22
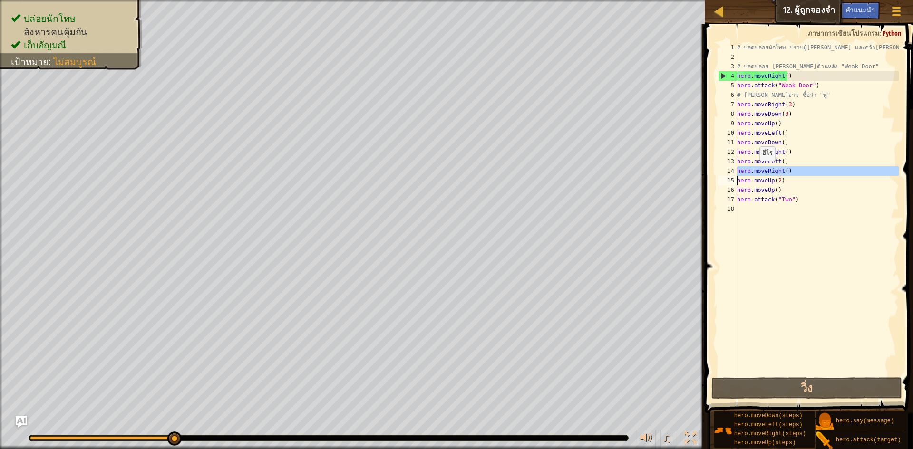
drag, startPoint x: 733, startPoint y: 170, endPoint x: 754, endPoint y: 170, distance: 20.9
click at [754, 170] on div "1 2 3 4 5 6 7 8 9 10 11 12 13 14 15 16 17 18 # ปลดปล่อยนักโทษ ปราบผู้[PERSON_NA…" at bounding box center [807, 209] width 183 height 333
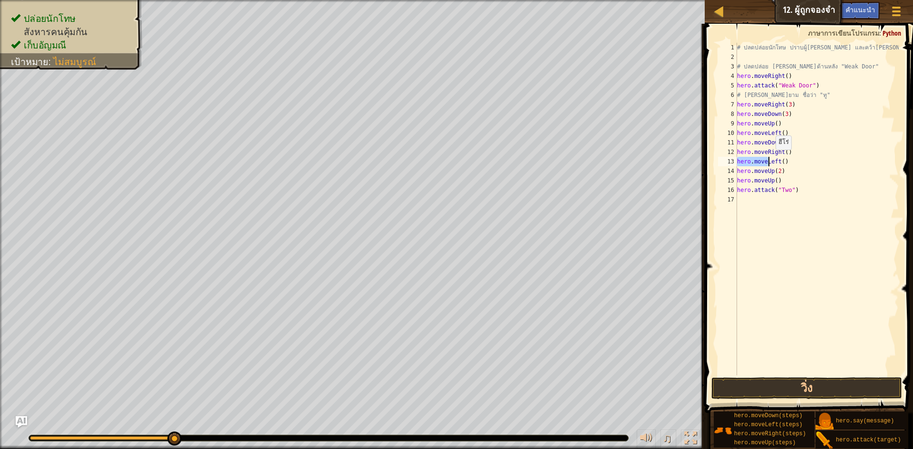
drag, startPoint x: 737, startPoint y: 159, endPoint x: 789, endPoint y: 164, distance: 52.5
click at [789, 164] on div "# ปลดปล่อยนักโทษ ปราบผู้[PERSON_NAME] และคว้า[PERSON_NAME] # ปลดปล่อย Patrick จ…" at bounding box center [817, 219] width 164 height 352
type textarea "hero.moveLeft()"
click at [752, 387] on button "วิ่ง" at bounding box center [806, 388] width 191 height 22
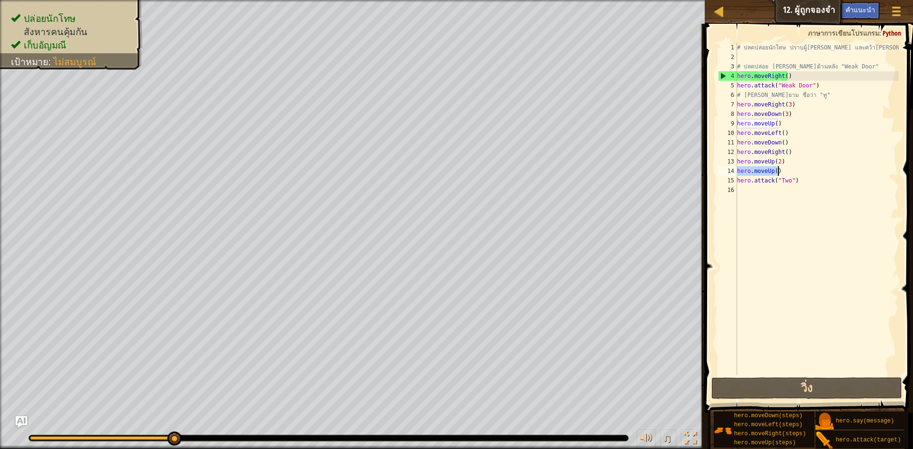
drag, startPoint x: 737, startPoint y: 168, endPoint x: 783, endPoint y: 169, distance: 46.1
click at [783, 169] on div "# ปลดปล่อยนักโทษ ปราบผู้[PERSON_NAME] และคว้า[PERSON_NAME] # ปลดปล่อย Patrick จ…" at bounding box center [817, 219] width 164 height 352
type textarea "hero.moveUp()"
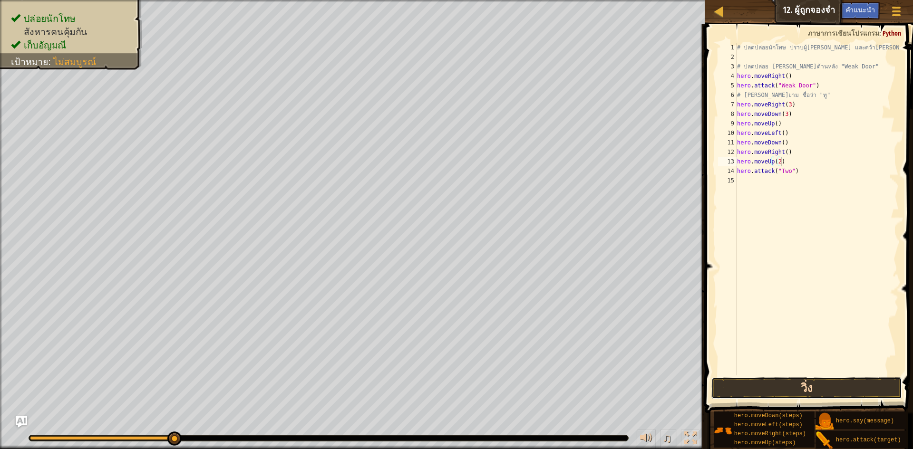
click at [750, 378] on button "วิ่ง" at bounding box center [806, 388] width 191 height 22
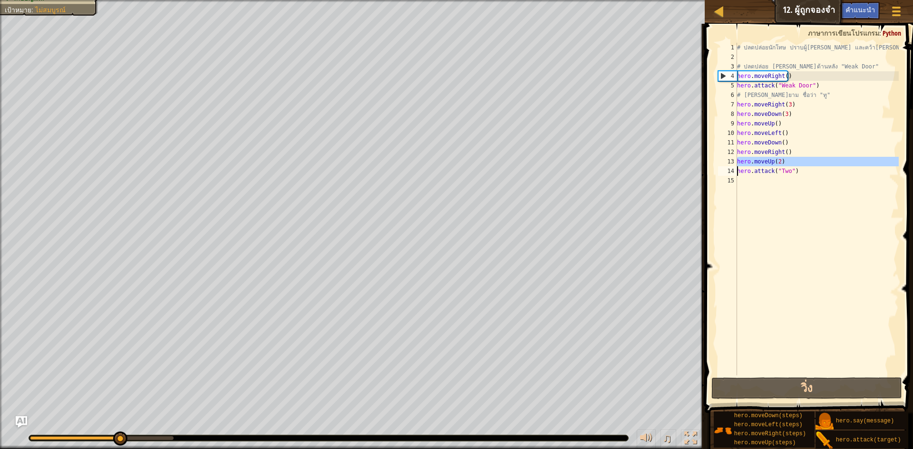
drag, startPoint x: 735, startPoint y: 160, endPoint x: 785, endPoint y: 165, distance: 50.7
click at [785, 164] on div "hero.moveUp(2) 1 2 3 4 5 6 7 8 9 10 11 12 13 14 15 # ปลดปล่อยนักโทษ ปราบผู้[PER…" at bounding box center [807, 209] width 183 height 333
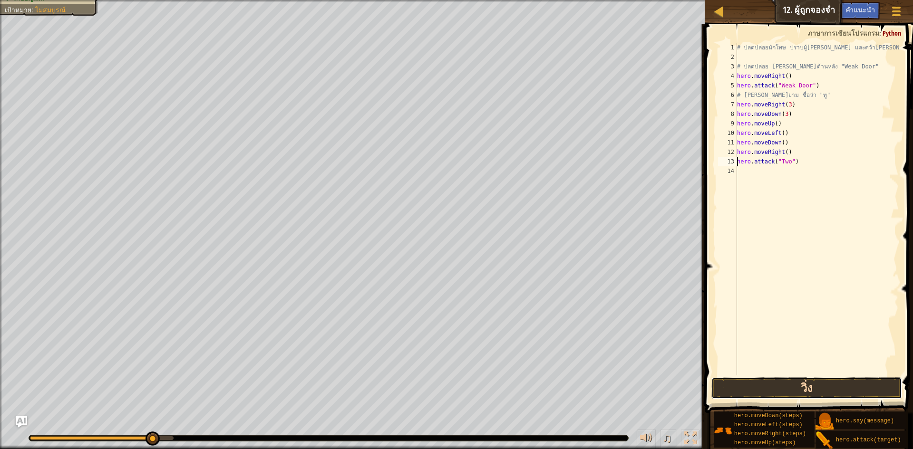
click at [774, 390] on button "วิ่ง" at bounding box center [806, 388] width 191 height 22
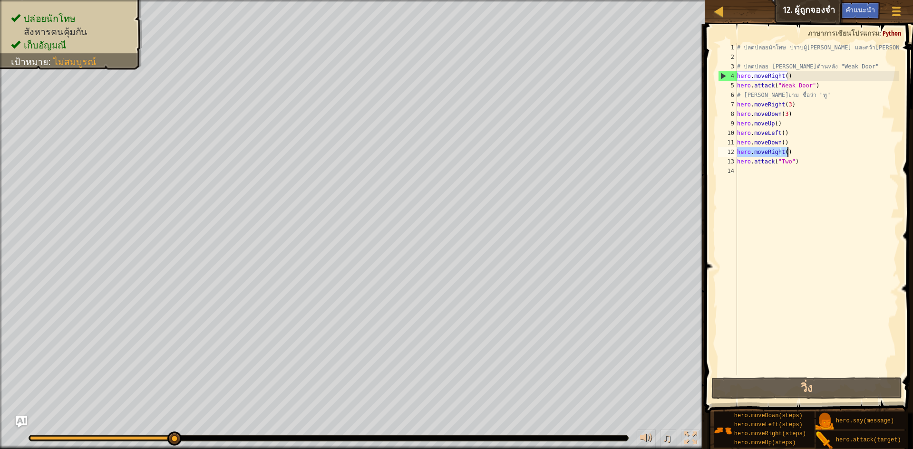
drag, startPoint x: 738, startPoint y: 155, endPoint x: 809, endPoint y: 154, distance: 70.8
click at [809, 154] on div "# ปลดปล่อยนักโทษ ปราบผู้[PERSON_NAME] และคว้า[PERSON_NAME] # ปลดปล่อย Patrick จ…" at bounding box center [817, 219] width 164 height 352
type textarea "hero.moveRight()"
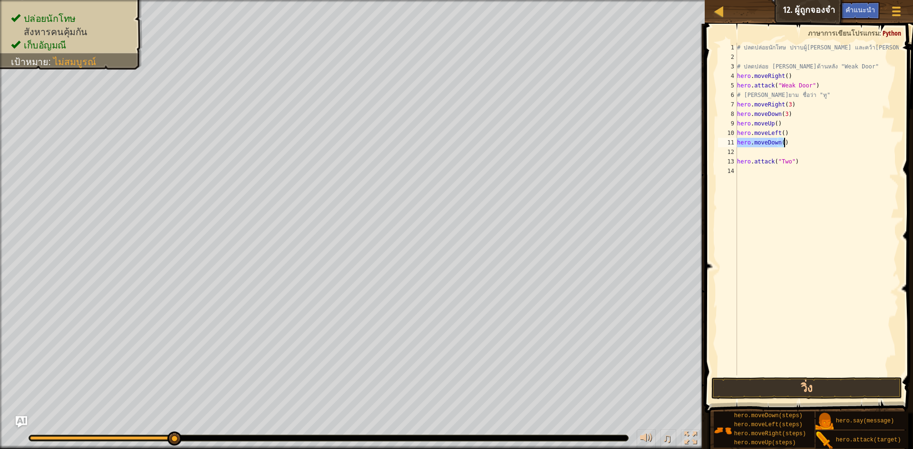
drag, startPoint x: 737, startPoint y: 141, endPoint x: 798, endPoint y: 147, distance: 61.1
click at [798, 143] on div "# ปลดปล่อยนักโทษ ปราบผู้[PERSON_NAME] และคว้า[PERSON_NAME] # ปลดปล่อย Patrick จ…" at bounding box center [817, 219] width 164 height 352
type textarea "hero.moveDown()"
type textarea "hero.moveLeft()"
click at [741, 147] on div "# ปลดปล่อยนักโทษ ปราบผู้[PERSON_NAME] และคว้า[PERSON_NAME] # ปลดปล่อย Patrick จ…" at bounding box center [817, 219] width 164 height 352
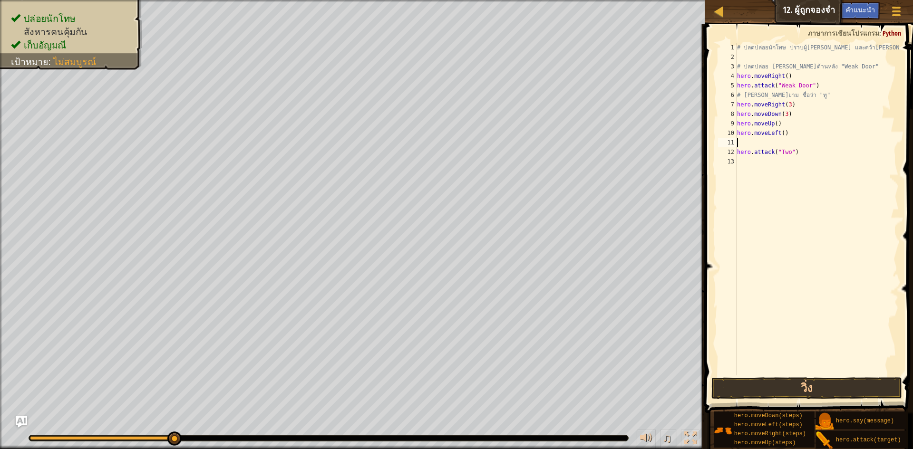
type textarea "hero.moveLeft()"
click at [753, 383] on button "วิ่ง" at bounding box center [806, 388] width 191 height 22
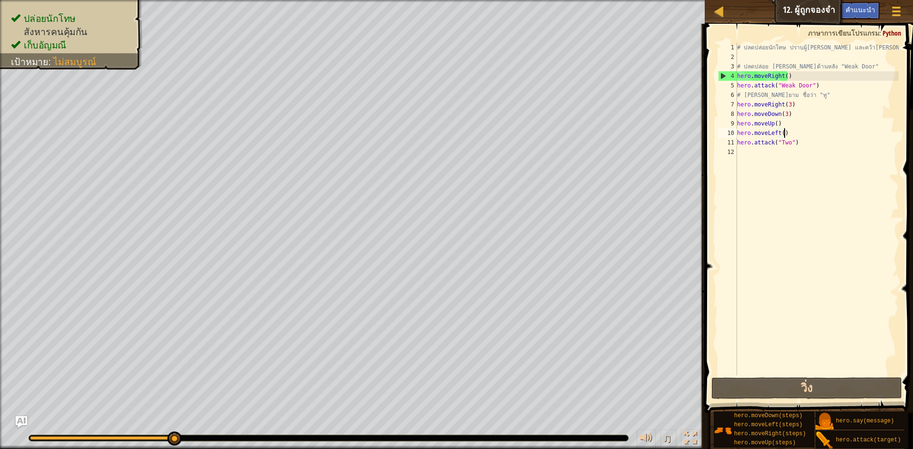
click at [790, 148] on div "# ปลดปล่อยนักโทษ ปราบผู้[PERSON_NAME] และคว้า[PERSON_NAME] # ปลดปล่อย Patrick จ…" at bounding box center [817, 219] width 164 height 352
click at [788, 140] on div "# ปลดปล่อยนักโทษ ปราบผู้[PERSON_NAME] และคว้า[PERSON_NAME] # ปลดปล่อย Patrick จ…" at bounding box center [817, 219] width 164 height 352
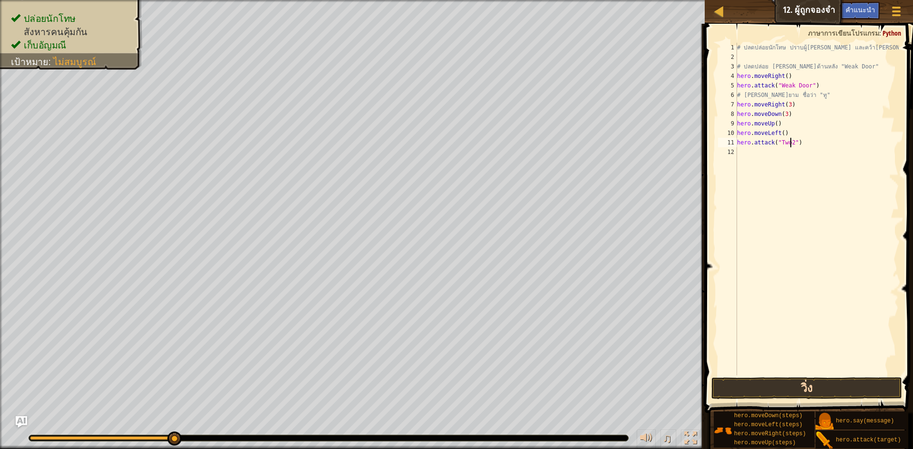
type textarea "hero.attack("Two2")"
click at [761, 391] on button "วิ่ง" at bounding box center [806, 388] width 191 height 22
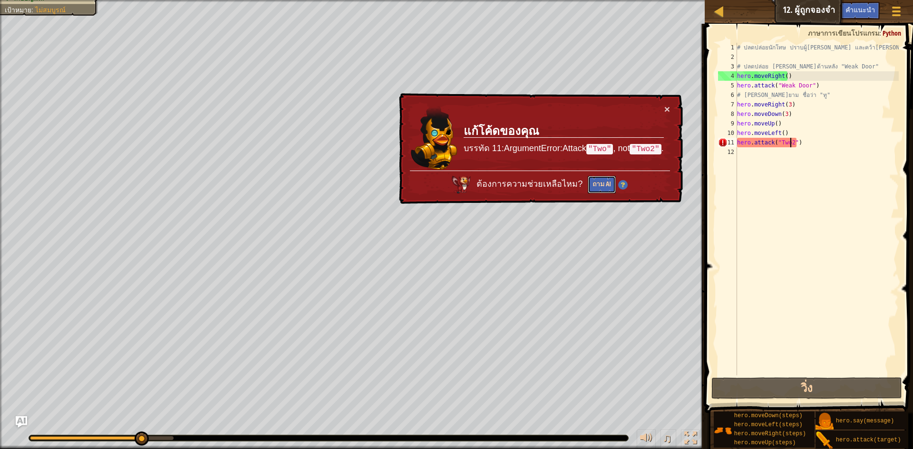
click at [598, 190] on button "ถาม AI" at bounding box center [601, 185] width 28 height 18
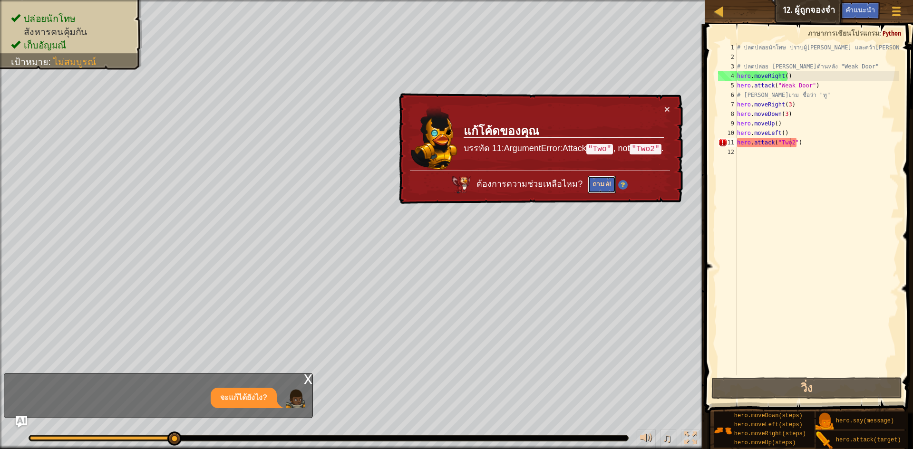
click at [590, 181] on button "ถาม AI" at bounding box center [601, 185] width 28 height 18
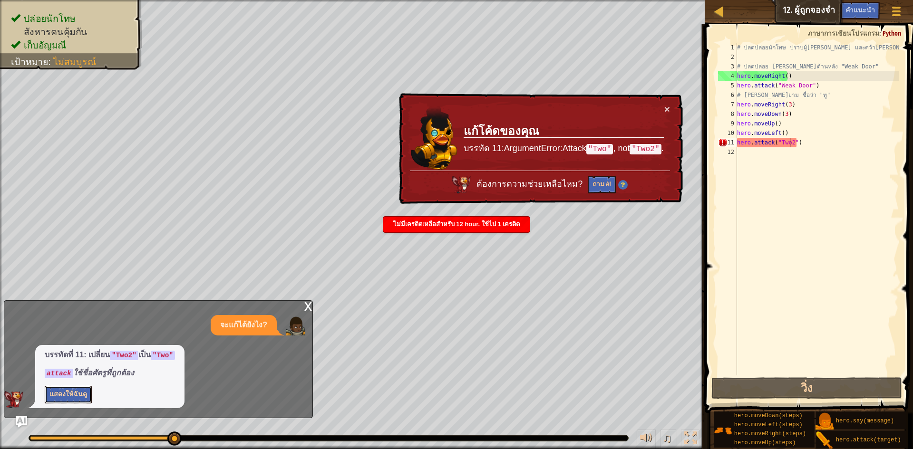
click at [65, 395] on button "แสดงให้ฉันดู" at bounding box center [68, 395] width 47 height 18
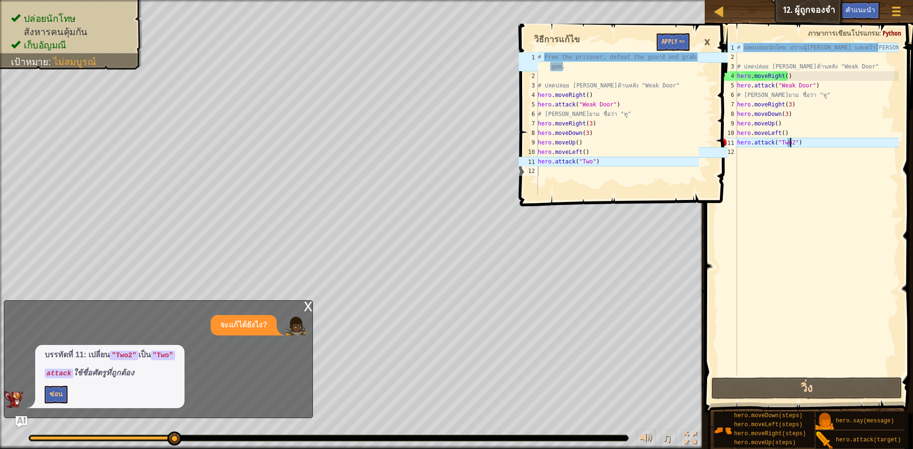
drag, startPoint x: 524, startPoint y: 394, endPoint x: 528, endPoint y: 381, distance: 13.1
click at [705, 41] on div "×" at bounding box center [707, 42] width 16 height 22
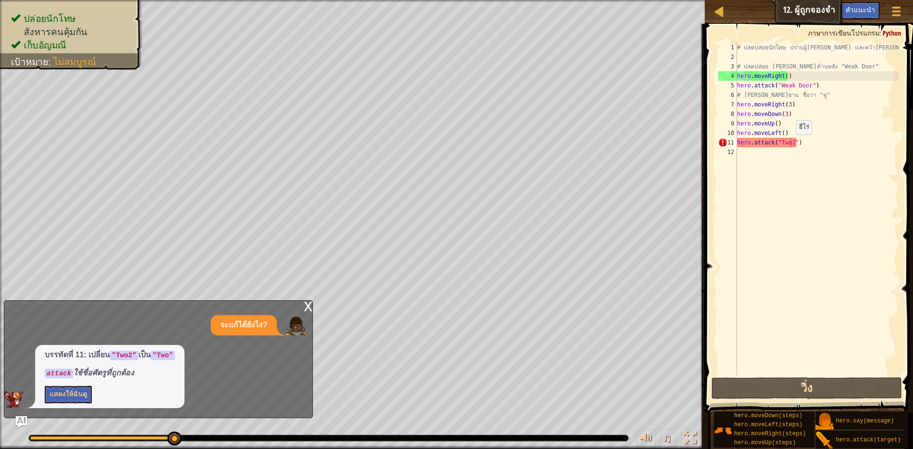
click at [792, 144] on div "# ปลดปล่อยนักโทษ ปราบผู้[PERSON_NAME] และคว้า[PERSON_NAME] # ปลดปล่อย Patrick จ…" at bounding box center [817, 219] width 164 height 352
click at [791, 144] on div "# ปลดปล่อยนักโทษ ปราบผู้[PERSON_NAME] และคว้า[PERSON_NAME] # ปลดปล่อย Patrick จ…" at bounding box center [817, 209] width 164 height 333
type textarea "hero.attack("Two")"
click at [775, 173] on div "# ปลดปล่อยนักโทษ ปราบผู้[PERSON_NAME] และคว้า[PERSON_NAME] # ปลดปล่อย Patrick จ…" at bounding box center [817, 219] width 164 height 352
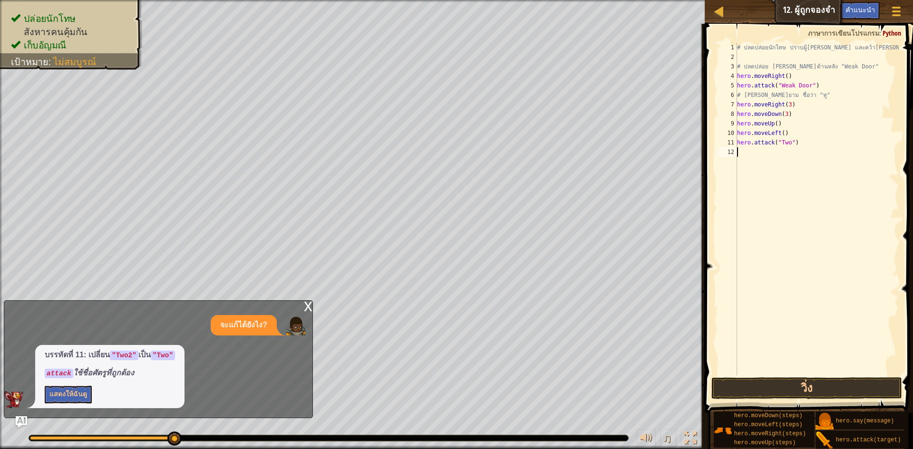
scroll to position [4, 0]
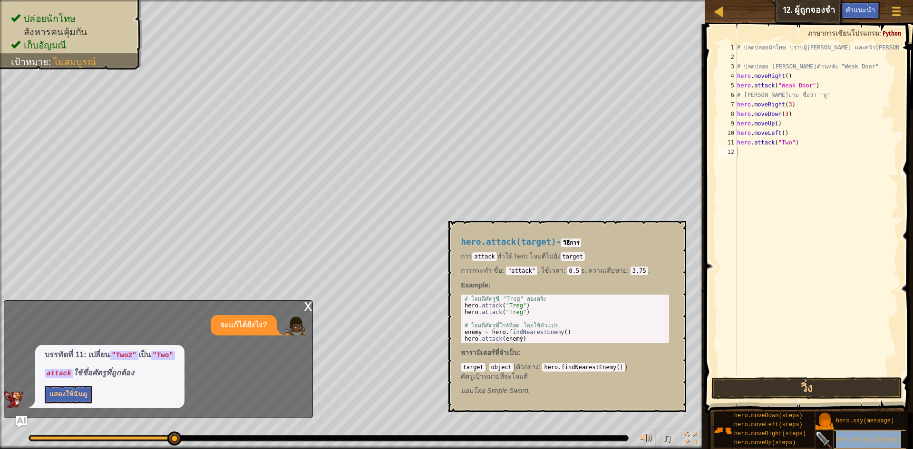
click at [861, 435] on div "hero.attack(target)" at bounding box center [878, 440] width 91 height 18
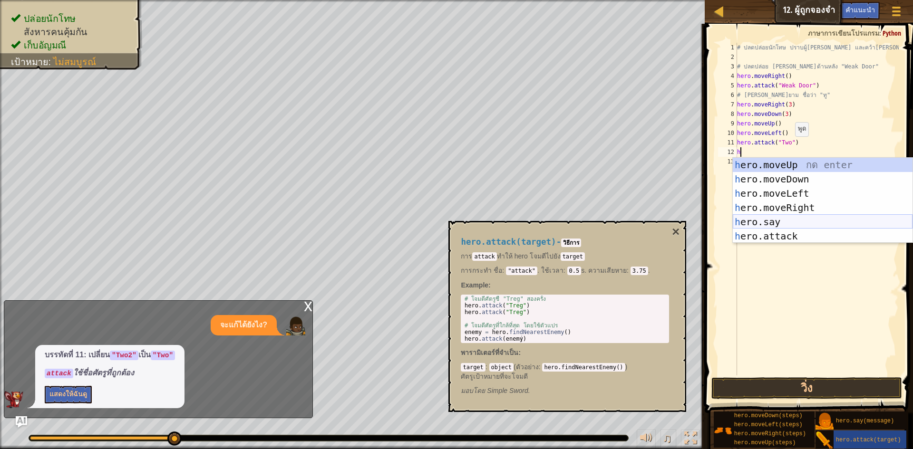
click at [756, 220] on div "h ero.moveUp กด enter h ero.moveDown กด enter h ero.moveLeft กด enter h ero.mov…" at bounding box center [822, 215] width 180 height 114
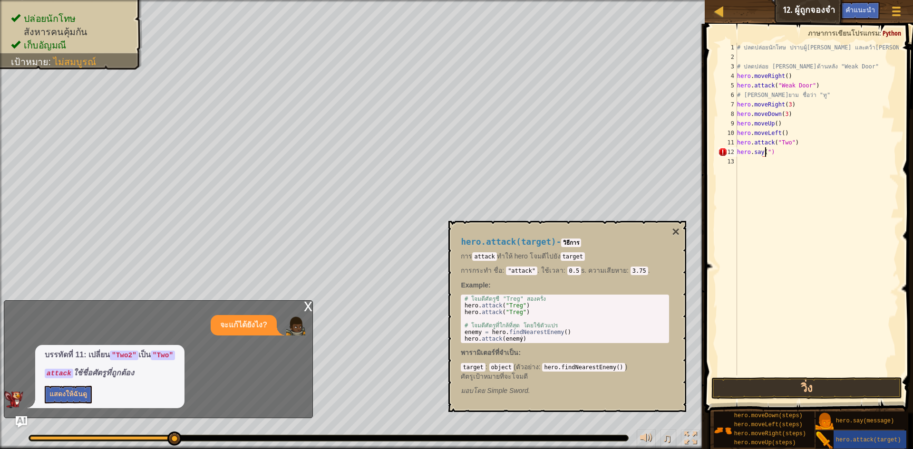
click at [789, 153] on div "# ปลดปล่อยนักโทษ ปราบผู้[PERSON_NAME] และคว้า[PERSON_NAME] # ปลดปล่อย Patrick จ…" at bounding box center [817, 219] width 164 height 352
type textarea "h"
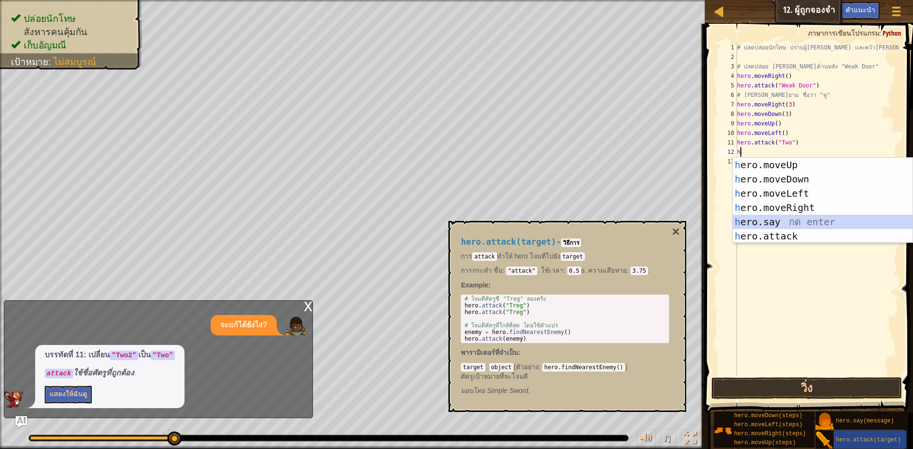
drag, startPoint x: 771, startPoint y: 224, endPoint x: 763, endPoint y: 262, distance: 39.3
click at [763, 0] on body "แผนที่ วิทยาการคอมพิวเตอร์ เบื้องต้น 12. ผู้ถูกจองจำ เมนูเกม เสร็จ[PERSON_NAME]…" at bounding box center [456, 0] width 913 height 0
click at [765, 233] on div "h ero.moveUp กด enter h ero.moveDown กด enter h ero.moveLeft กด enter h ero.mov…" at bounding box center [822, 215] width 180 height 114
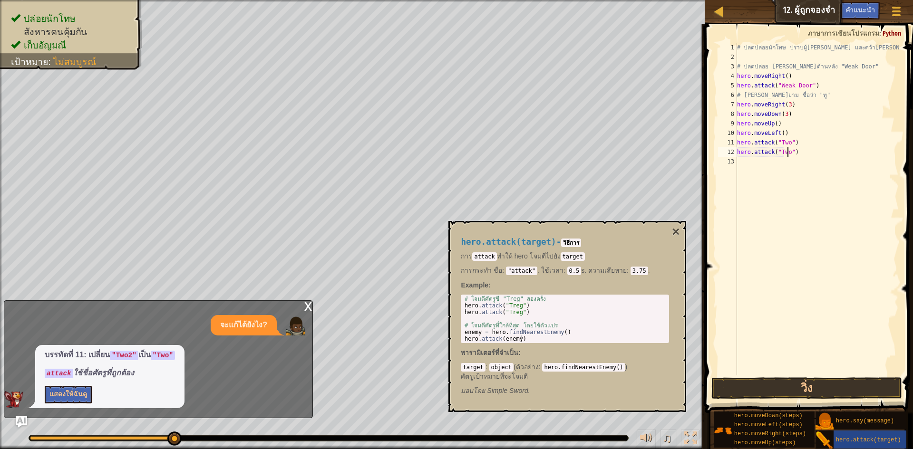
scroll to position [4, 4]
click at [793, 396] on button "วิ่ง" at bounding box center [806, 388] width 191 height 22
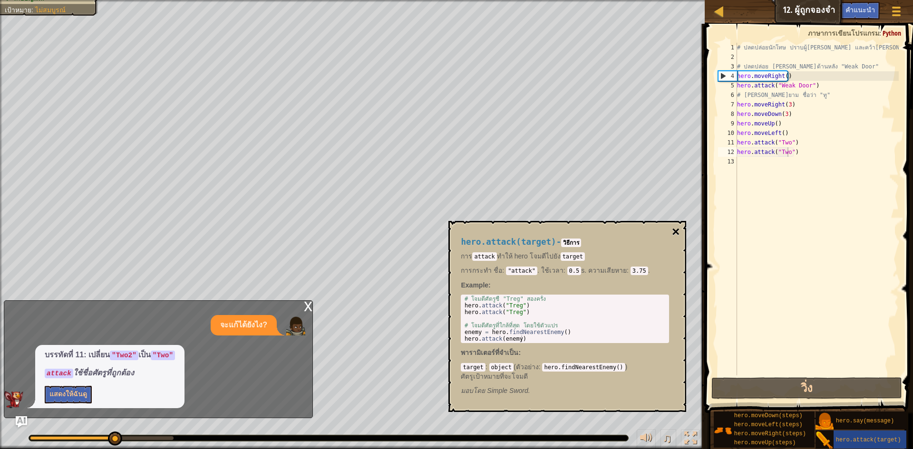
click at [675, 231] on button "×" at bounding box center [676, 231] width 8 height 13
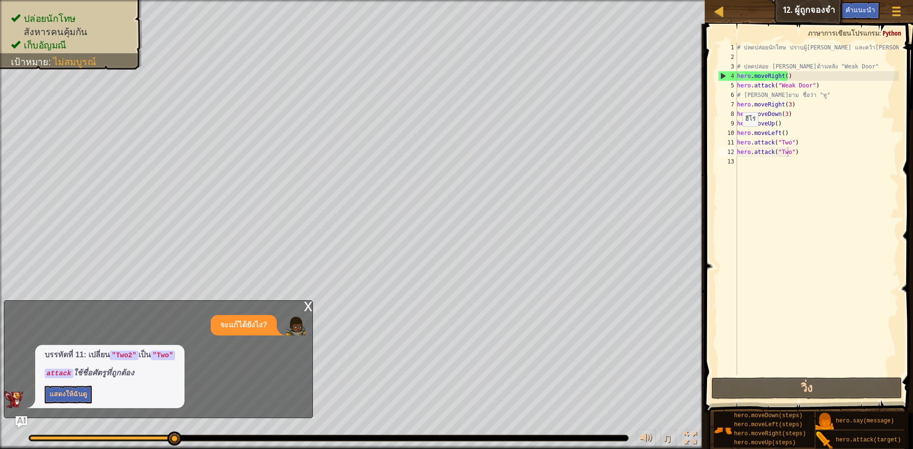
type textarea "hero.moveLeft()"
drag, startPoint x: 737, startPoint y: 136, endPoint x: 784, endPoint y: 133, distance: 46.7
click at [784, 133] on div "# ปลดปล่อยนักโทษ ปราบผู้[PERSON_NAME] และคว้า[PERSON_NAME] # ปลดปล่อย Patrick จ…" at bounding box center [817, 219] width 164 height 352
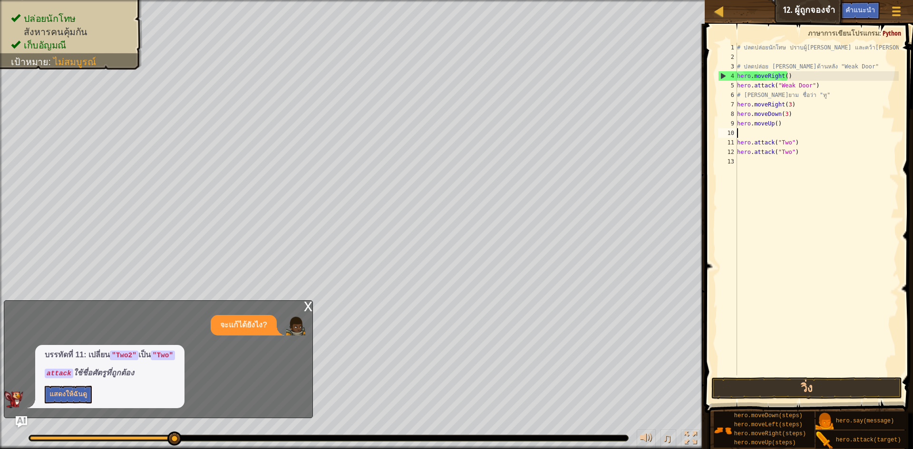
scroll to position [4, 0]
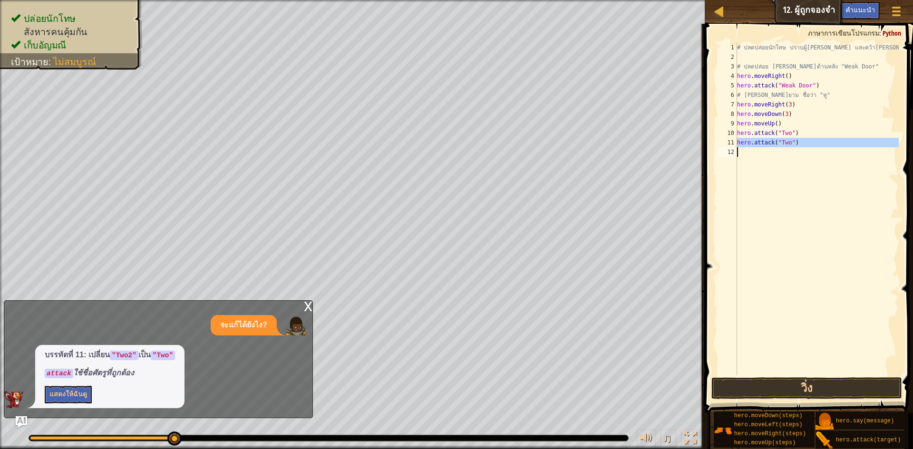
drag, startPoint x: 736, startPoint y: 146, endPoint x: 831, endPoint y: 151, distance: 95.2
click at [831, 151] on div "hero.moveUp() 1 2 3 4 5 6 7 8 9 10 11 12 # ปลดปล่อยนักโทษ ปราบผู้[PERSON_NAME] …" at bounding box center [807, 209] width 183 height 333
type textarea "hero.attack("Two")"
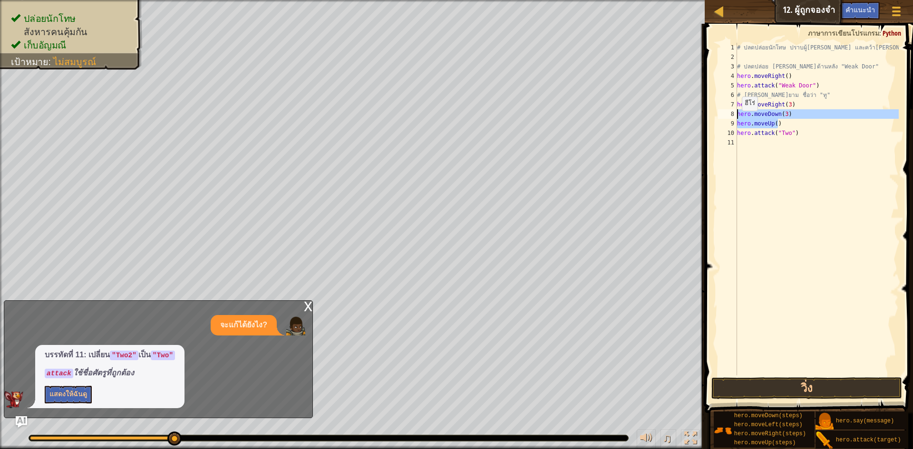
drag, startPoint x: 775, startPoint y: 126, endPoint x: 735, endPoint y: 114, distance: 42.3
click at [735, 114] on div "1 2 3 4 5 6 7 8 9 10 11 # ปลดปล่อยนักโทษ ปราบผู้[PERSON_NAME] และคว้า[PERSON_NA…" at bounding box center [807, 209] width 183 height 333
type textarea "hero.moveDown(3) hero.moveUp()"
type textarea "hero.moveRight(3)"
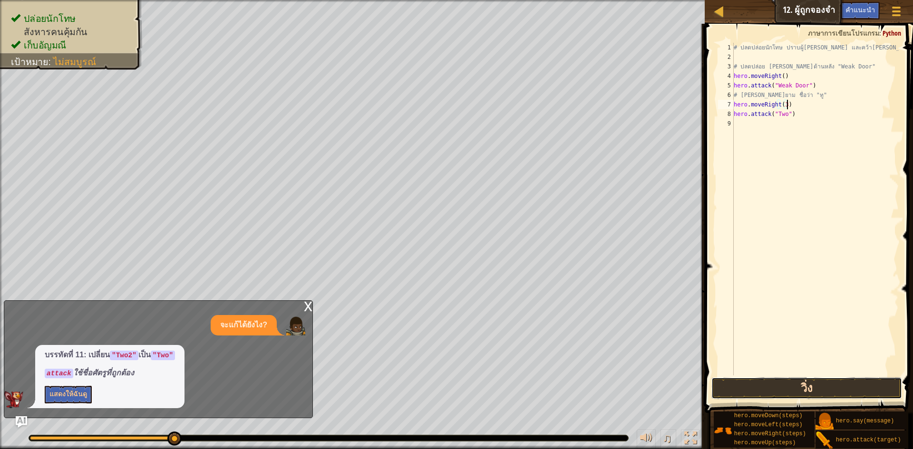
click at [748, 384] on button "วิ่ง" at bounding box center [806, 388] width 191 height 22
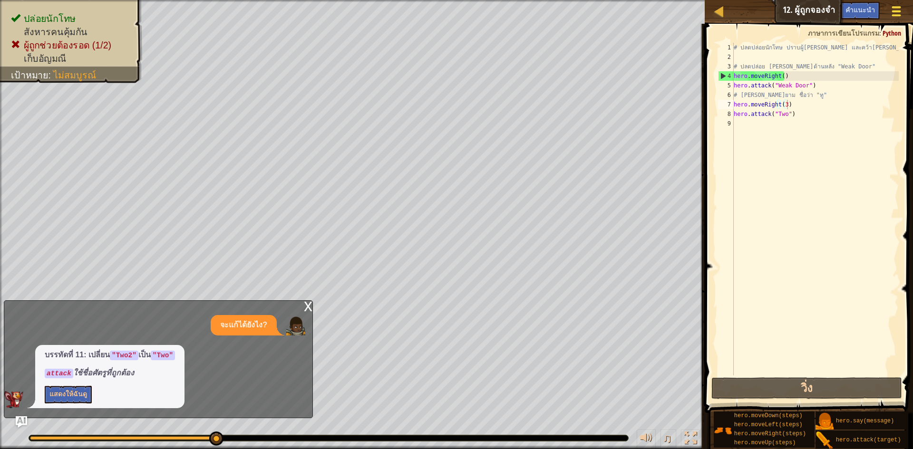
click at [889, 6] on div at bounding box center [895, 11] width 13 height 14
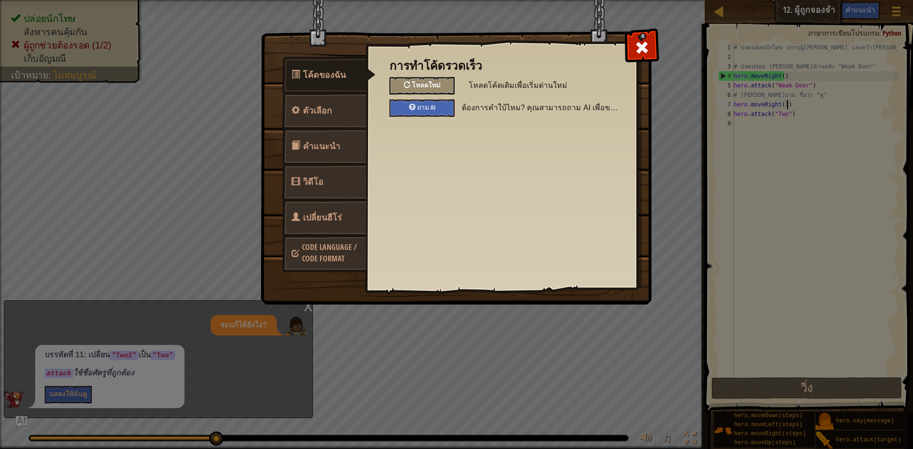
click at [419, 88] on span "โหลดใหม่" at bounding box center [426, 84] width 29 height 9
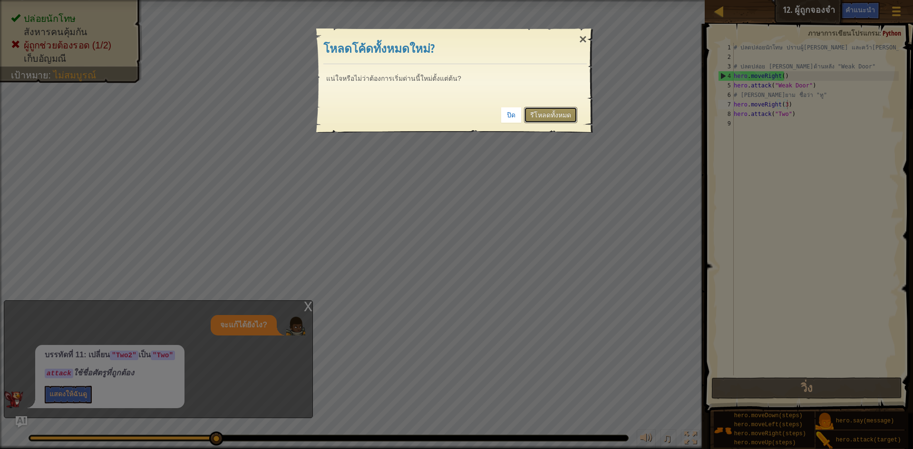
click at [529, 118] on link "รีโหลดทั้งหมด" at bounding box center [550, 115] width 53 height 16
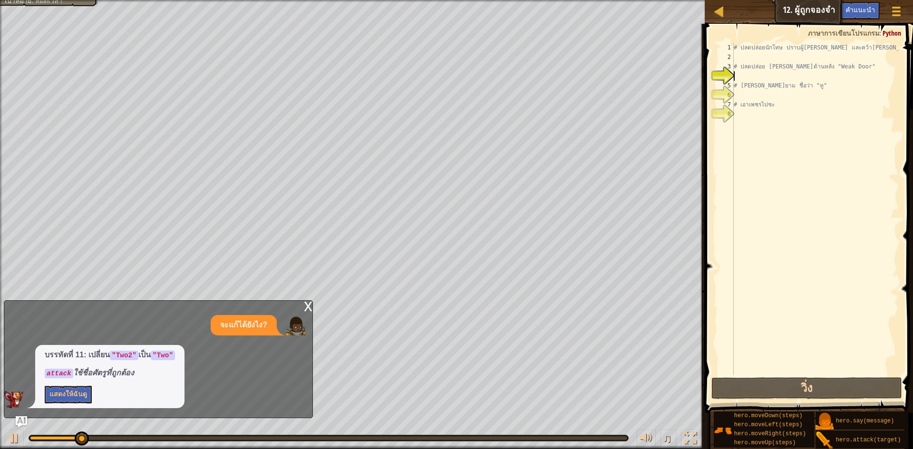
type textarea "h"
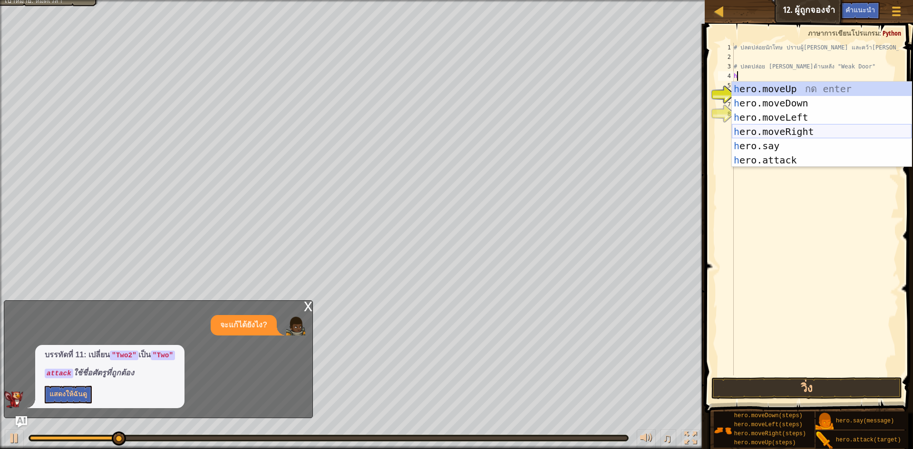
click at [785, 131] on div "h ero.moveUp กด enter h ero.moveDown กด enter h ero.moveLeft กด enter h ero.mov…" at bounding box center [822, 139] width 180 height 114
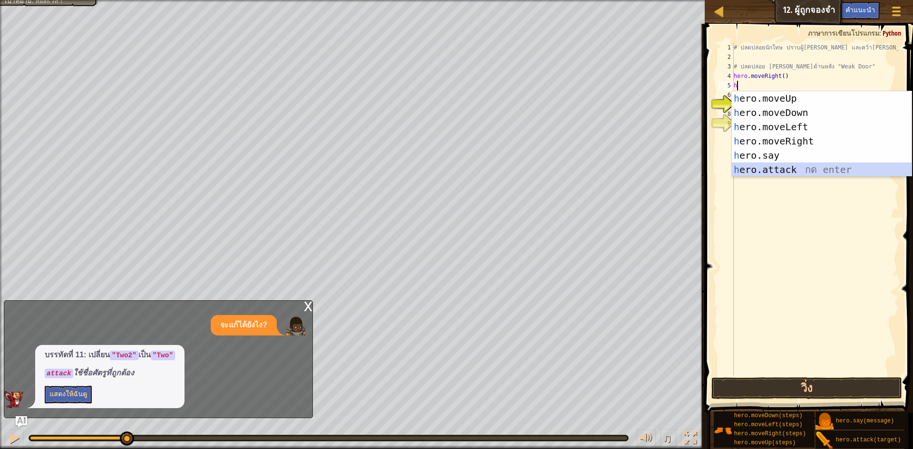
click at [755, 166] on div "h ero.moveUp กด enter h ero.moveDown กด enter h ero.moveLeft กด enter h ero.mov…" at bounding box center [822, 148] width 180 height 114
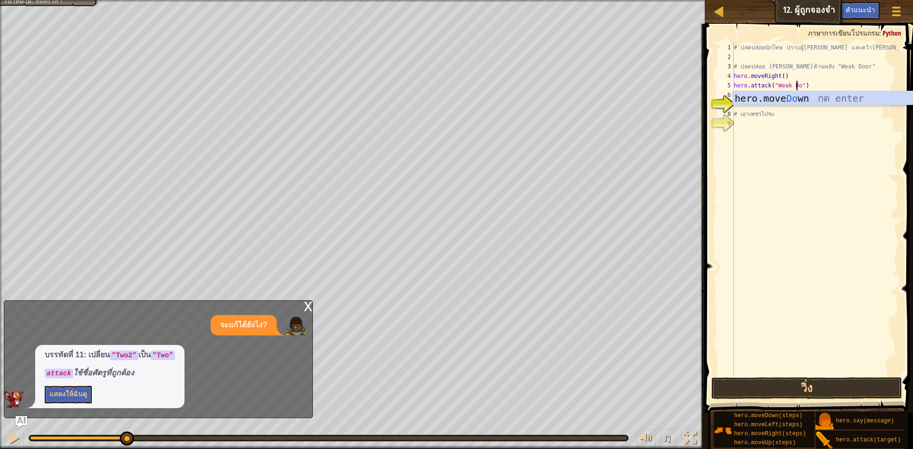
scroll to position [4, 6]
type textarea "hero.attack("Weak Door")"
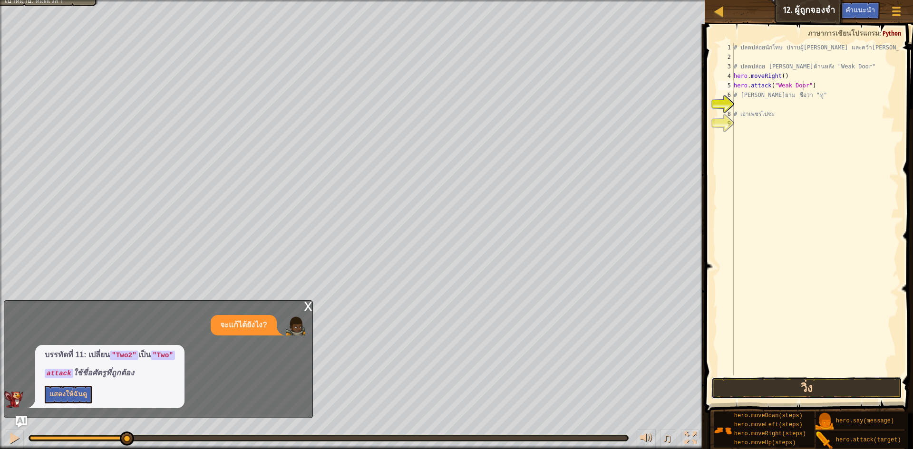
click at [750, 381] on button "วิ่ง" at bounding box center [806, 388] width 191 height 22
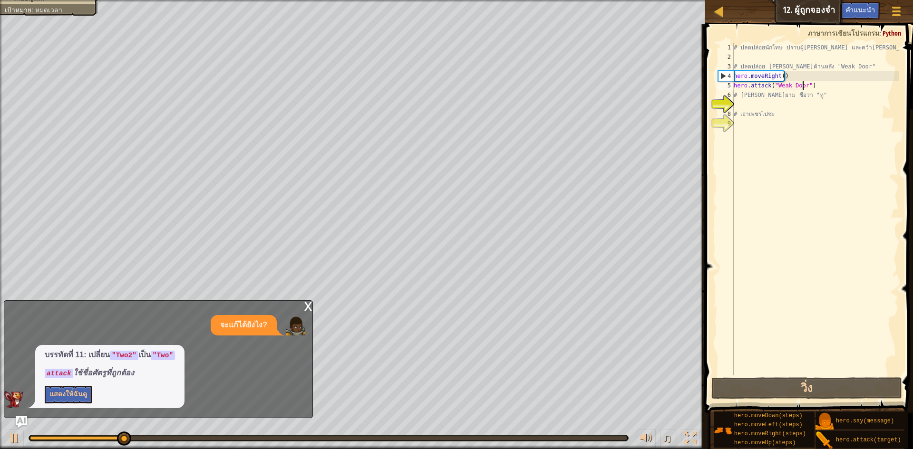
click at [739, 103] on div "# ปลดปล่อยนักโทษ ปราบผู้[PERSON_NAME] และคว้า[PERSON_NAME] # ปลดปล่อย Patrick จ…" at bounding box center [815, 219] width 167 height 352
type textarea "h"
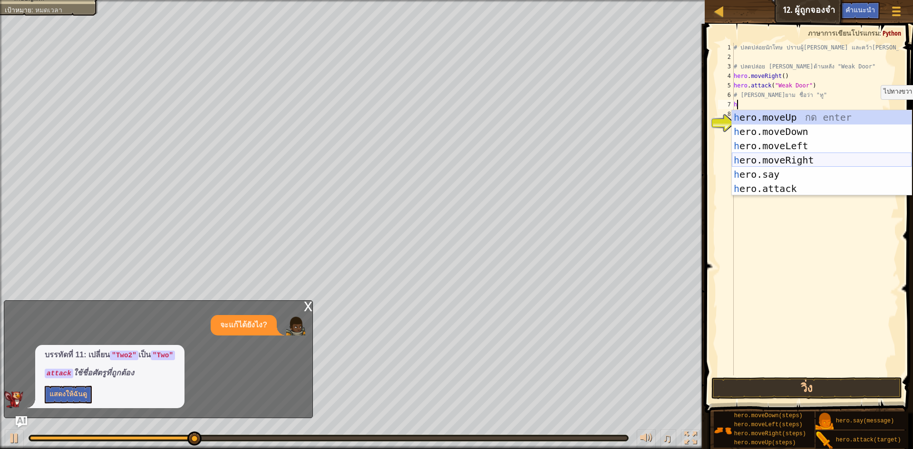
click at [810, 158] on div "h ero.moveUp กด enter h ero.moveDown กด enter h ero.moveLeft กด enter h ero.mov…" at bounding box center [822, 167] width 180 height 114
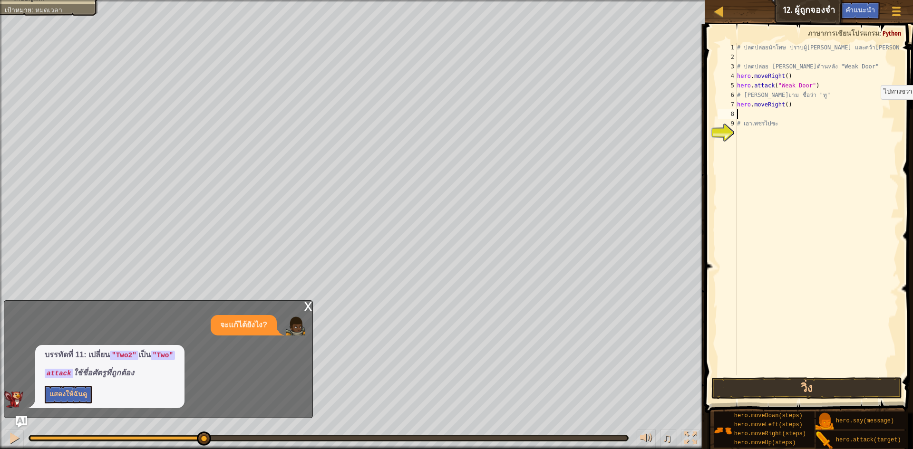
type textarea "h"
click at [753, 393] on button "วิ่ง" at bounding box center [806, 388] width 191 height 22
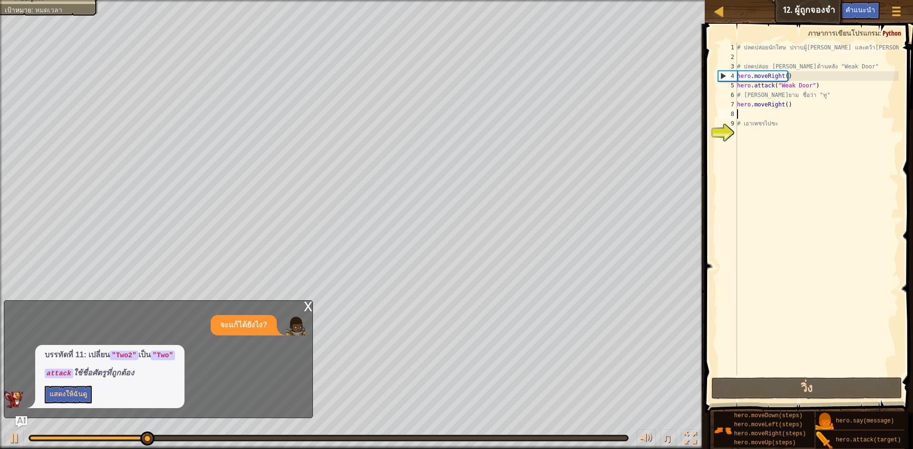
type textarea "h"
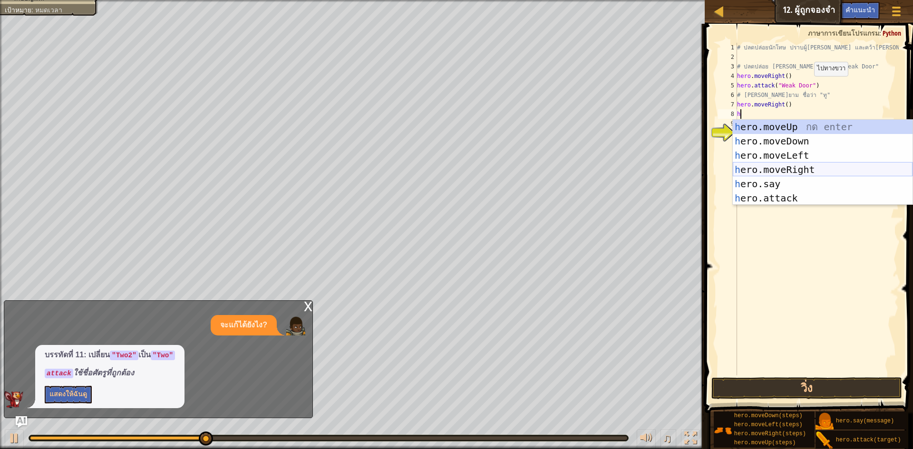
click at [769, 170] on div "h ero.moveUp กด enter h ero.moveDown กด enter h ero.moveLeft กด enter h ero.mov…" at bounding box center [822, 177] width 180 height 114
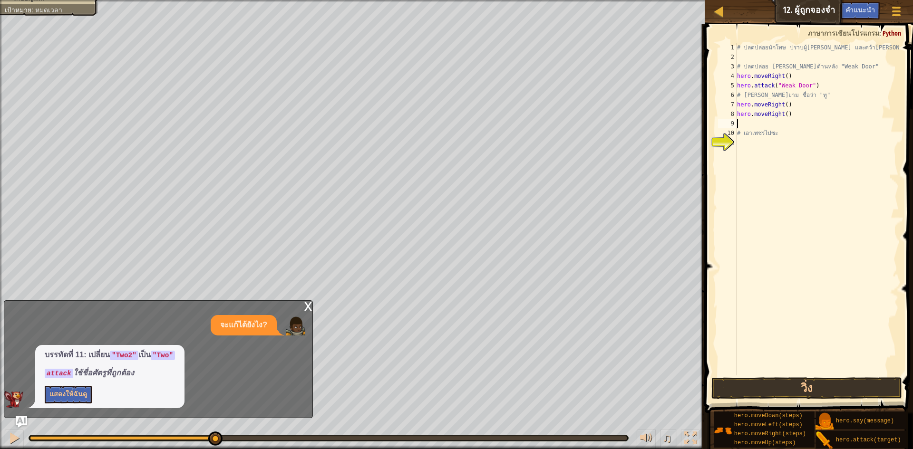
type textarea "h"
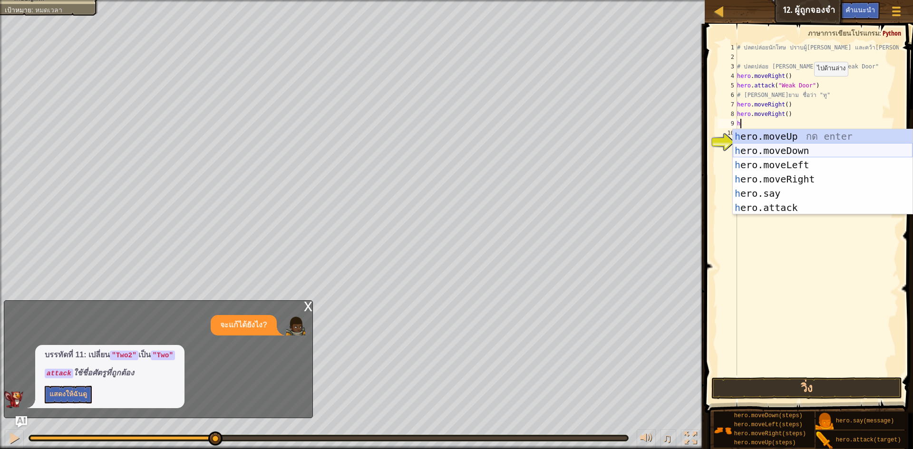
click at [764, 147] on div "h ero.moveUp กด enter h ero.moveDown กด enter h ero.moveLeft กด enter h ero.mov…" at bounding box center [822, 186] width 180 height 114
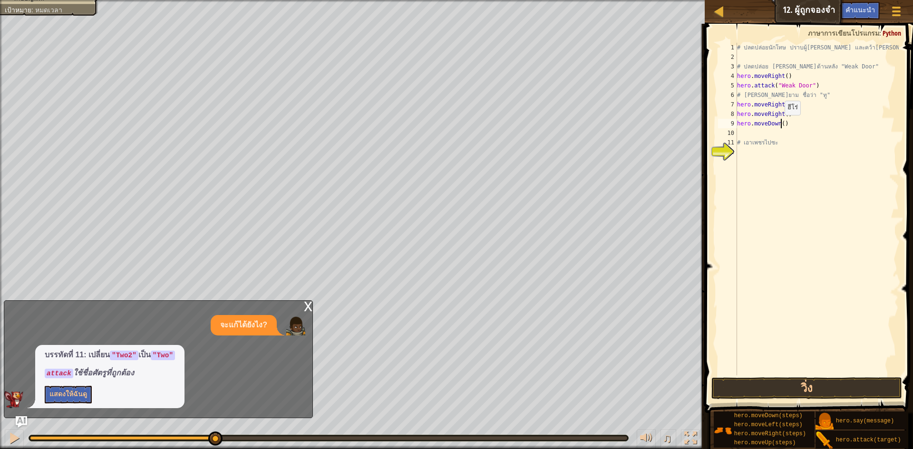
click at [780, 125] on div "# ปลดปล่อยนักโทษ ปราบผู้[PERSON_NAME] และคว้า[PERSON_NAME] # ปลดปล่อย Patrick จ…" at bounding box center [817, 219] width 164 height 352
type textarea "hero.moveDown(2)"
click at [756, 135] on div "# ปลดปล่อยนักโทษ ปราบผู้[PERSON_NAME] และคว้า[PERSON_NAME] # ปลดปล่อย Patrick จ…" at bounding box center [817, 219] width 164 height 352
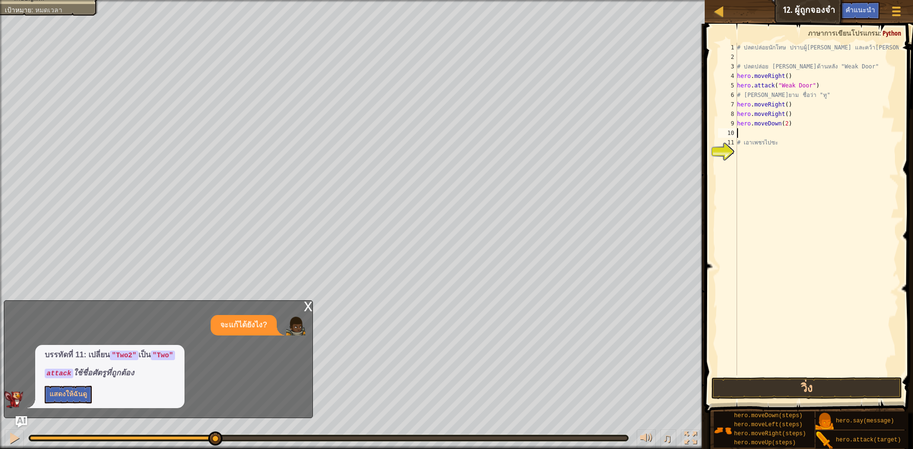
type textarea "h"
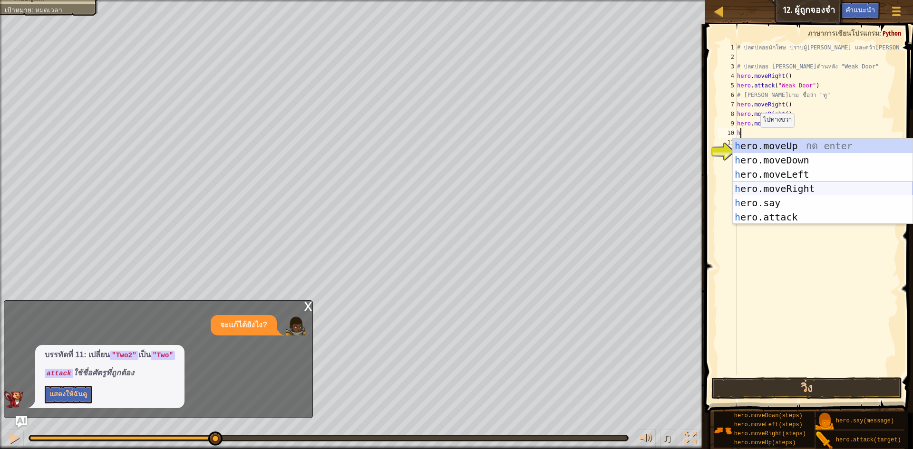
click at [801, 190] on div "h ero.moveUp กด enter h ero.moveDown กด enter h ero.moveLeft กด enter h ero.mov…" at bounding box center [822, 196] width 180 height 114
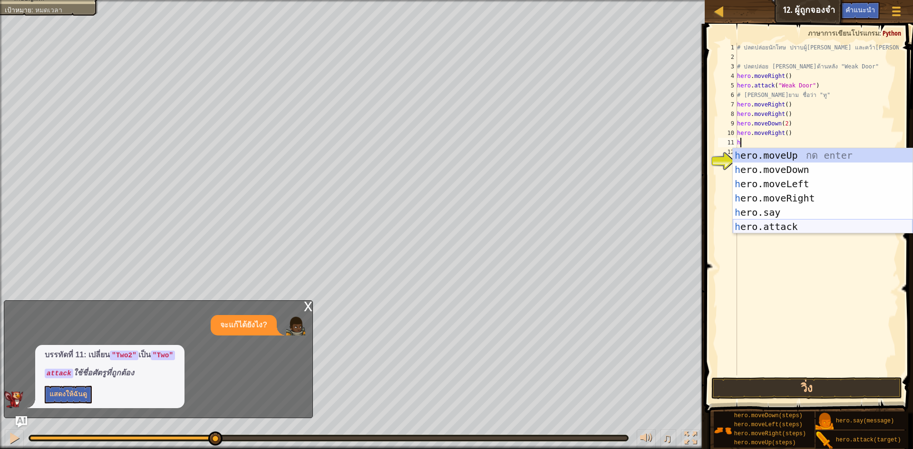
click at [770, 225] on div "h ero.moveUp กด enter h ero.moveDown กด enter h ero.moveLeft กด enter h ero.mov…" at bounding box center [822, 205] width 180 height 114
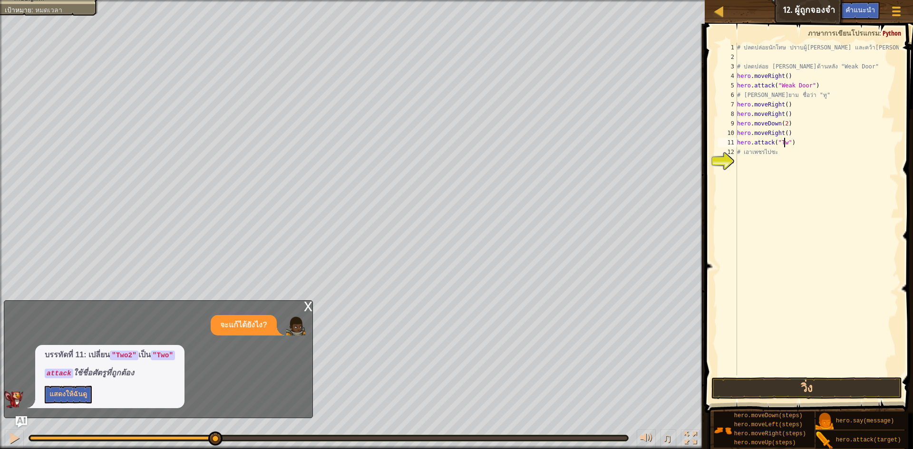
scroll to position [4, 4]
click at [862, 386] on button "วิ่ง" at bounding box center [806, 388] width 191 height 22
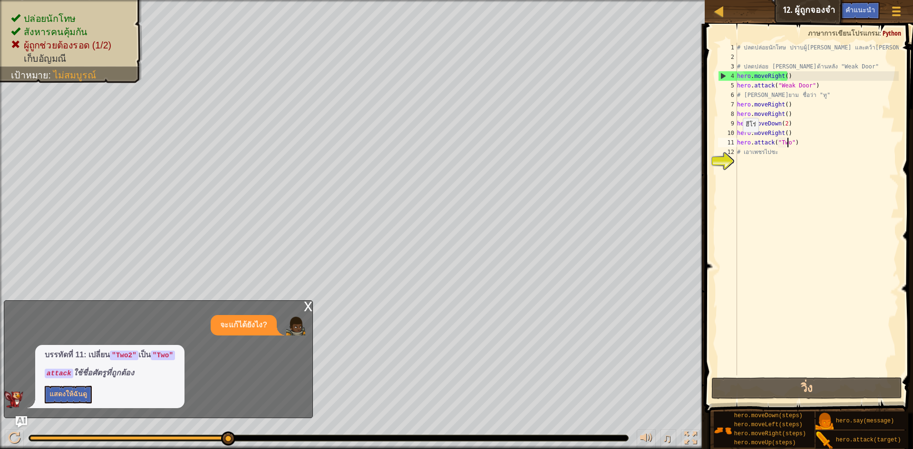
click at [738, 142] on div "# ปลดปล่อยนักโทษ ปราบผู้[PERSON_NAME] และคว้า[PERSON_NAME] # ปลดปล่อย Patrick จ…" at bounding box center [817, 219] width 164 height 352
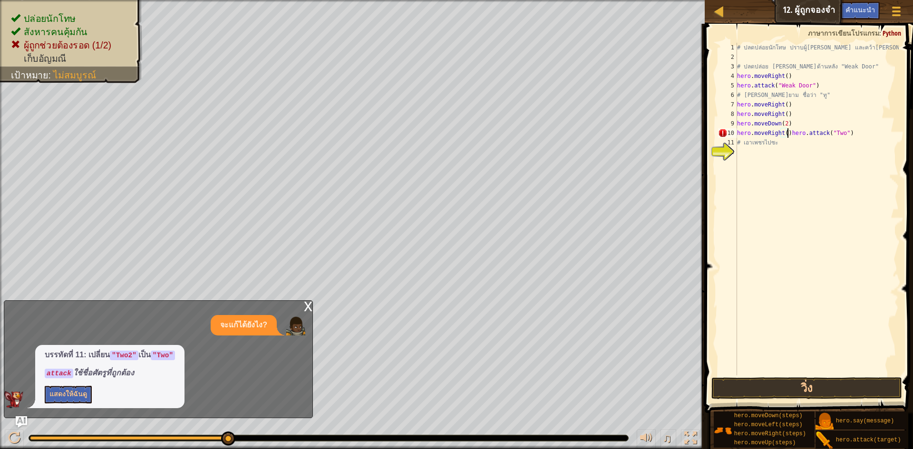
type textarea "hero.attack("Two")"
click at [749, 141] on div "# ปลดปล่อยนักโทษ ปราบผู้[PERSON_NAME] และคว้า[PERSON_NAME] # ปลดปล่อย Patrick จ…" at bounding box center [817, 219] width 164 height 352
type textarea "h"
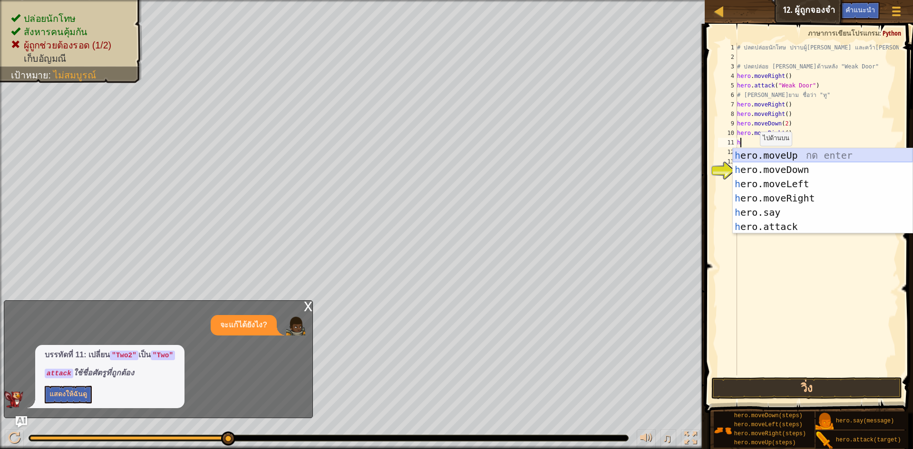
click at [791, 155] on div "h ero.moveUp กด enter h ero.moveDown กด enter h ero.moveLeft กด enter h ero.mov…" at bounding box center [822, 205] width 180 height 114
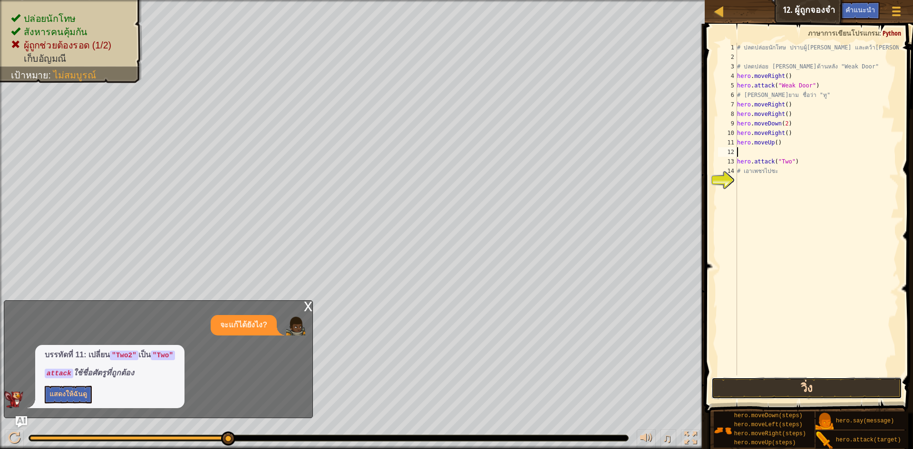
drag, startPoint x: 793, startPoint y: 396, endPoint x: 792, endPoint y: 386, distance: 10.6
click at [793, 394] on button "วิ่ง" at bounding box center [806, 388] width 191 height 22
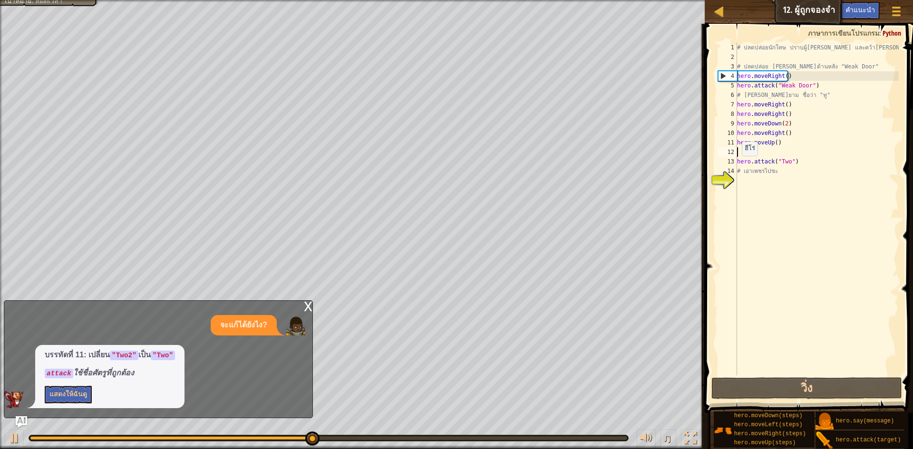
type textarea "h"
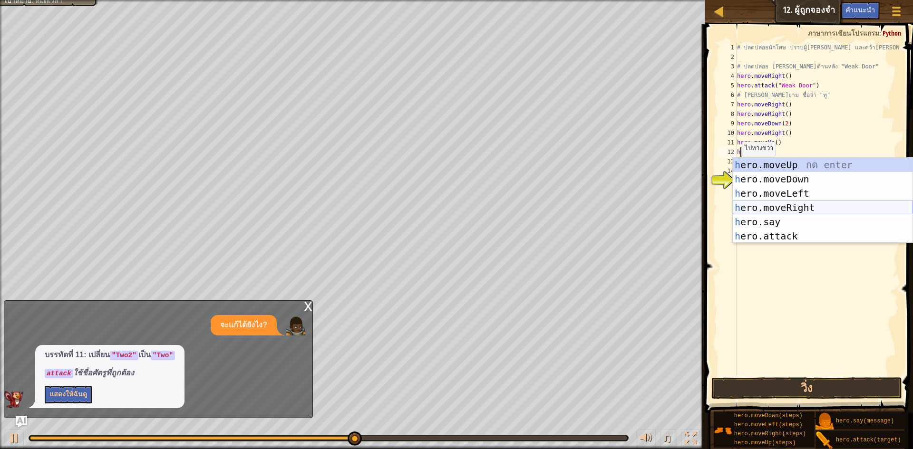
click at [759, 214] on div "h ero.moveUp กด enter h ero.moveDown กด enter h ero.moveLeft กด enter h ero.mov…" at bounding box center [822, 215] width 180 height 114
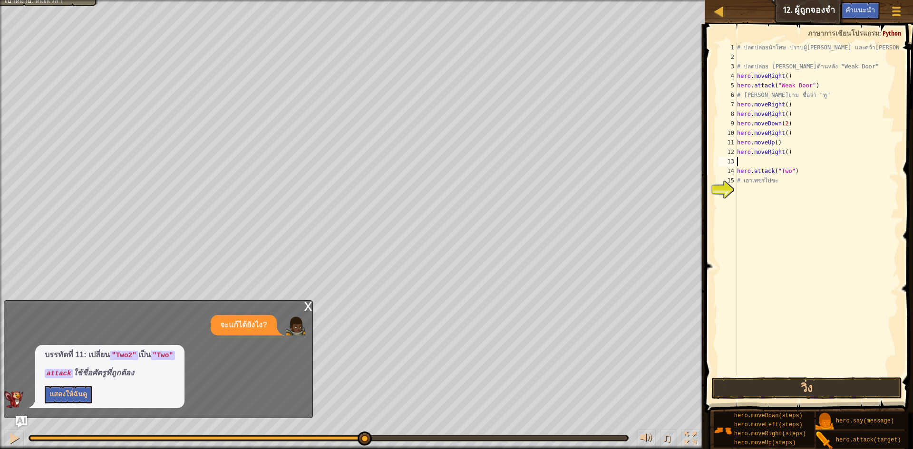
type textarea "h"
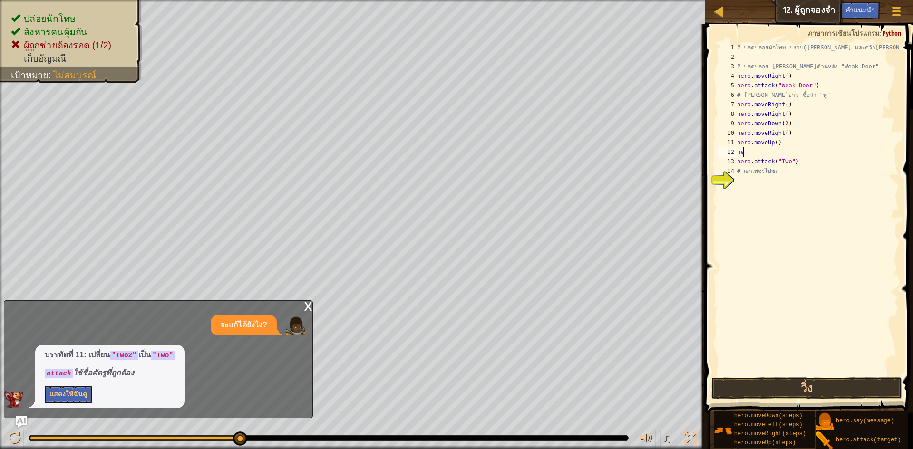
type textarea "h"
click at [799, 152] on div "# ปลดปล่อยนักโทษ ปราบผู้[PERSON_NAME] และคว้า[PERSON_NAME] # ปลดปล่อย Patrick จ…" at bounding box center [817, 219] width 164 height 352
type textarea "hero.attack("Two")"
type textarea "h"
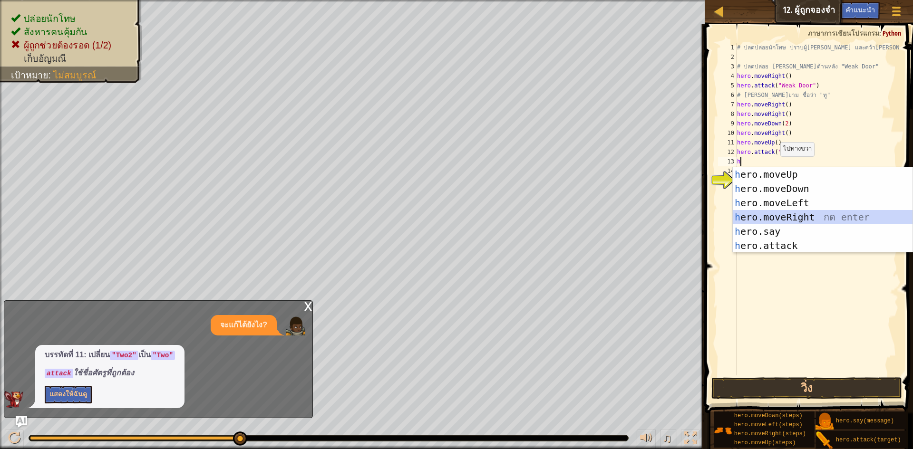
click at [772, 219] on div "h ero.moveUp กด enter h ero.moveDown กด enter h ero.moveLeft กด enter h ero.mov…" at bounding box center [822, 224] width 180 height 114
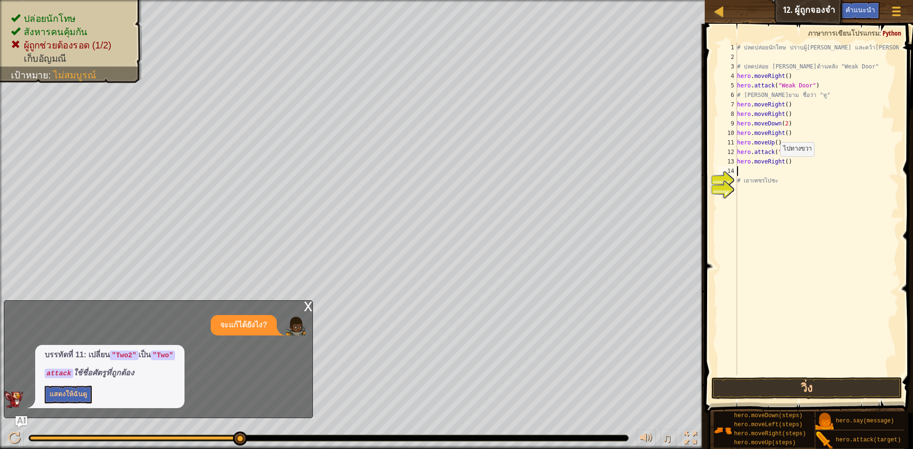
type textarea "h"
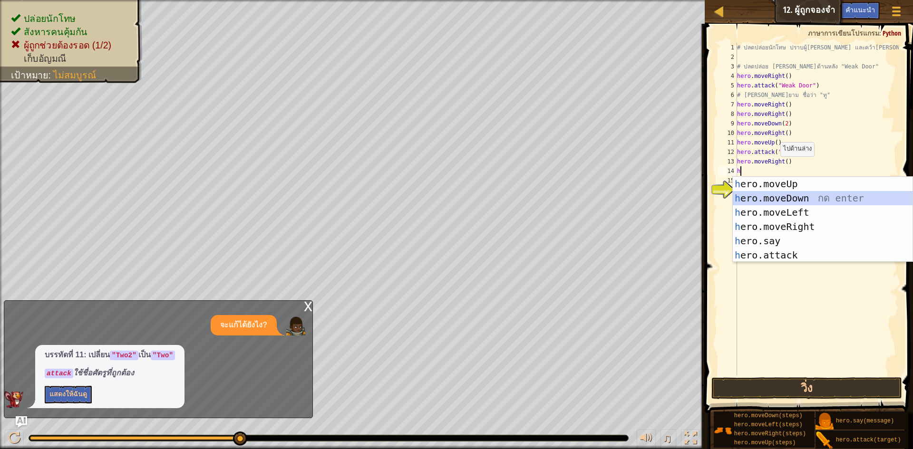
click at [766, 201] on div "h ero.moveUp กด enter h ero.moveDown กด enter h ero.moveLeft กด enter h ero.mov…" at bounding box center [822, 234] width 180 height 114
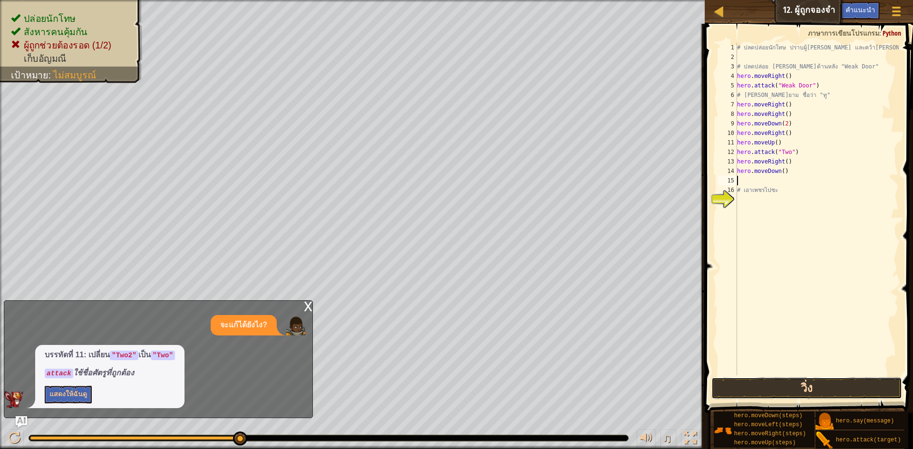
click at [774, 386] on button "วิ่ง" at bounding box center [806, 388] width 191 height 22
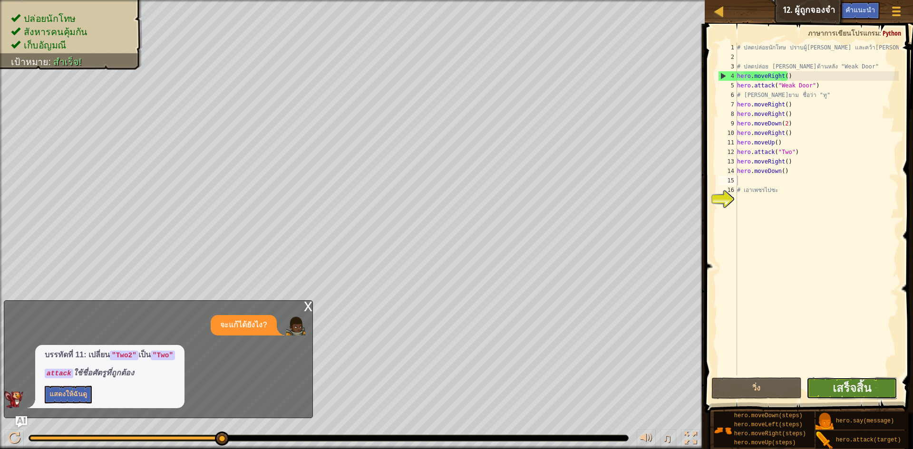
click at [828, 387] on button "เสร็จสิ้น" at bounding box center [851, 388] width 91 height 22
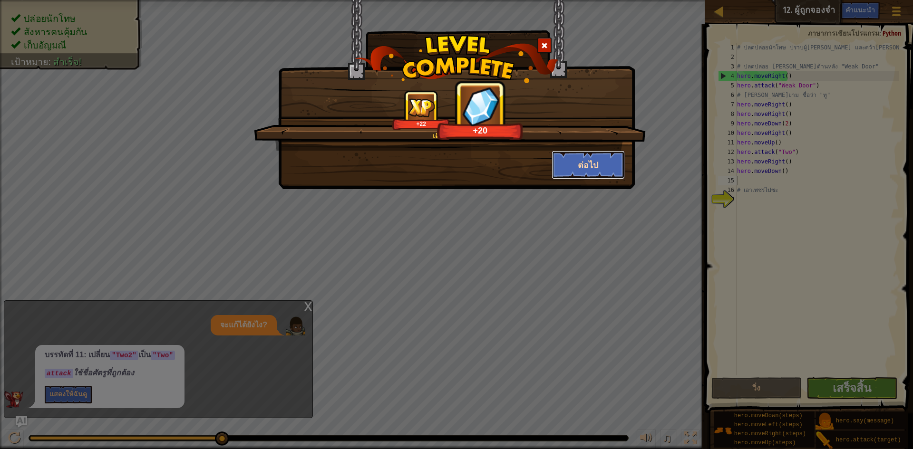
click at [582, 166] on button "ต่อไป" at bounding box center [588, 165] width 74 height 29
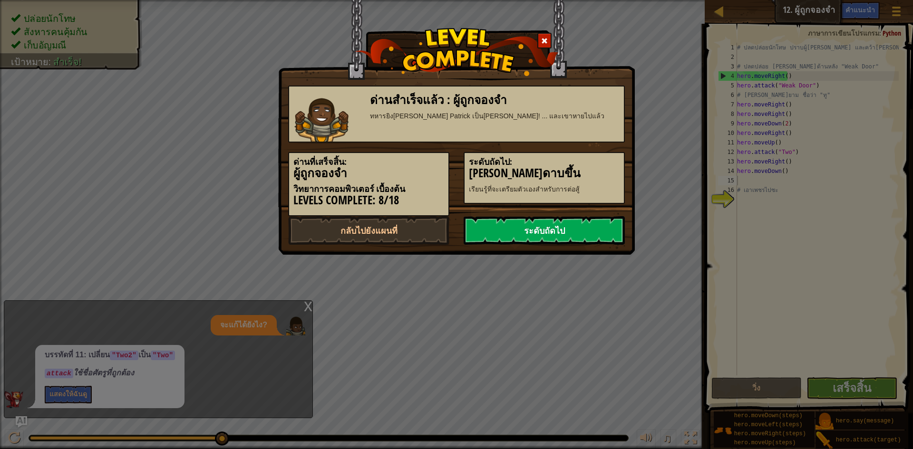
click at [554, 221] on link "ระดับถัดไป" at bounding box center [543, 230] width 161 height 29
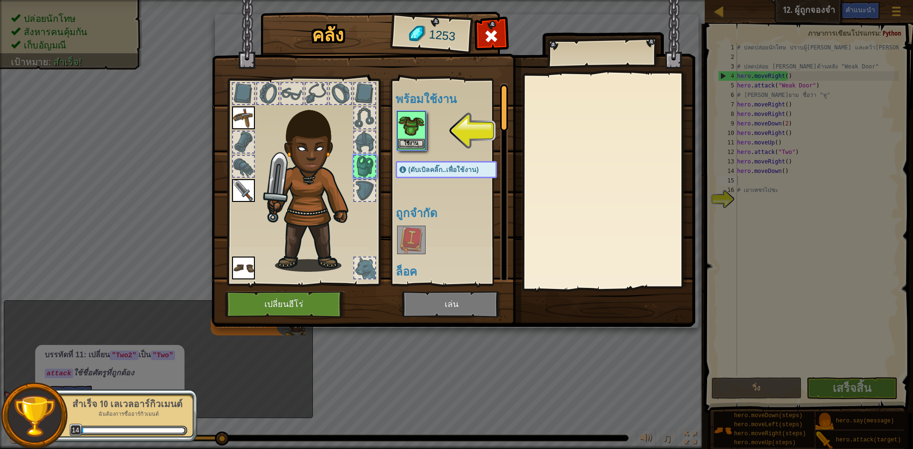
click at [398, 138] on img at bounding box center [411, 125] width 27 height 27
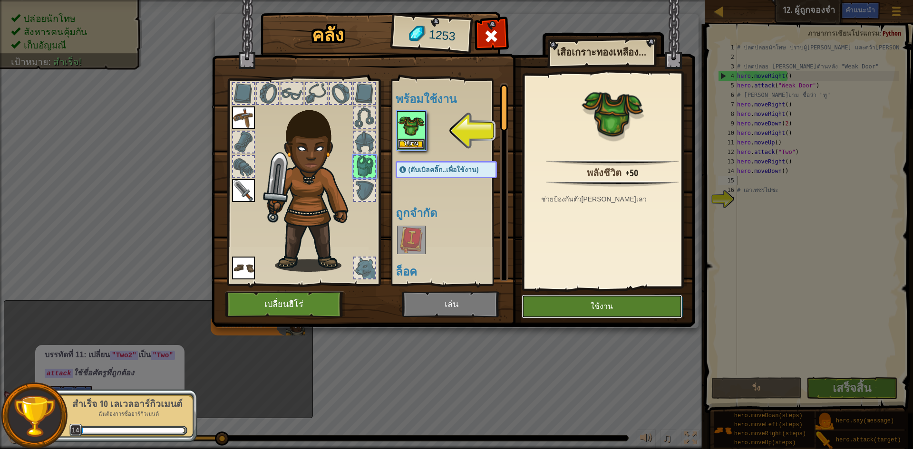
drag, startPoint x: 596, startPoint y: 305, endPoint x: 582, endPoint y: 310, distance: 14.7
click at [594, 305] on button "ใช้งาน" at bounding box center [601, 307] width 161 height 24
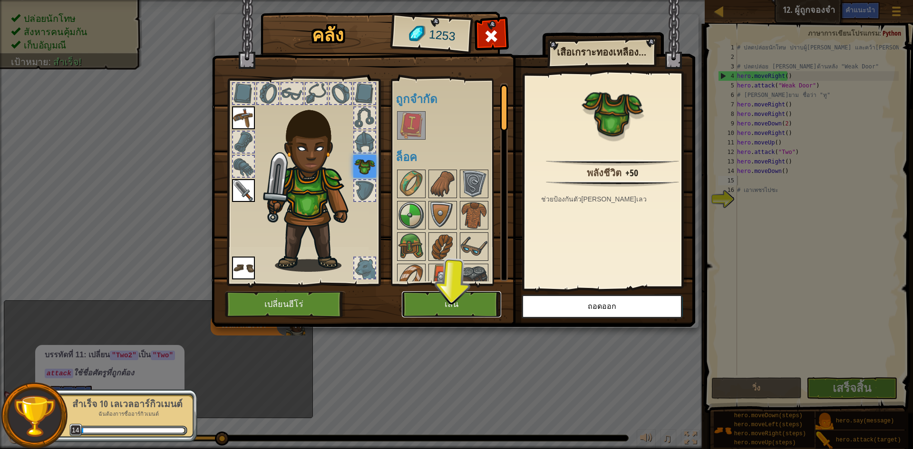
click at [468, 303] on button "เล่น" at bounding box center [451, 304] width 99 height 26
